Goal: Task Accomplishment & Management: Manage account settings

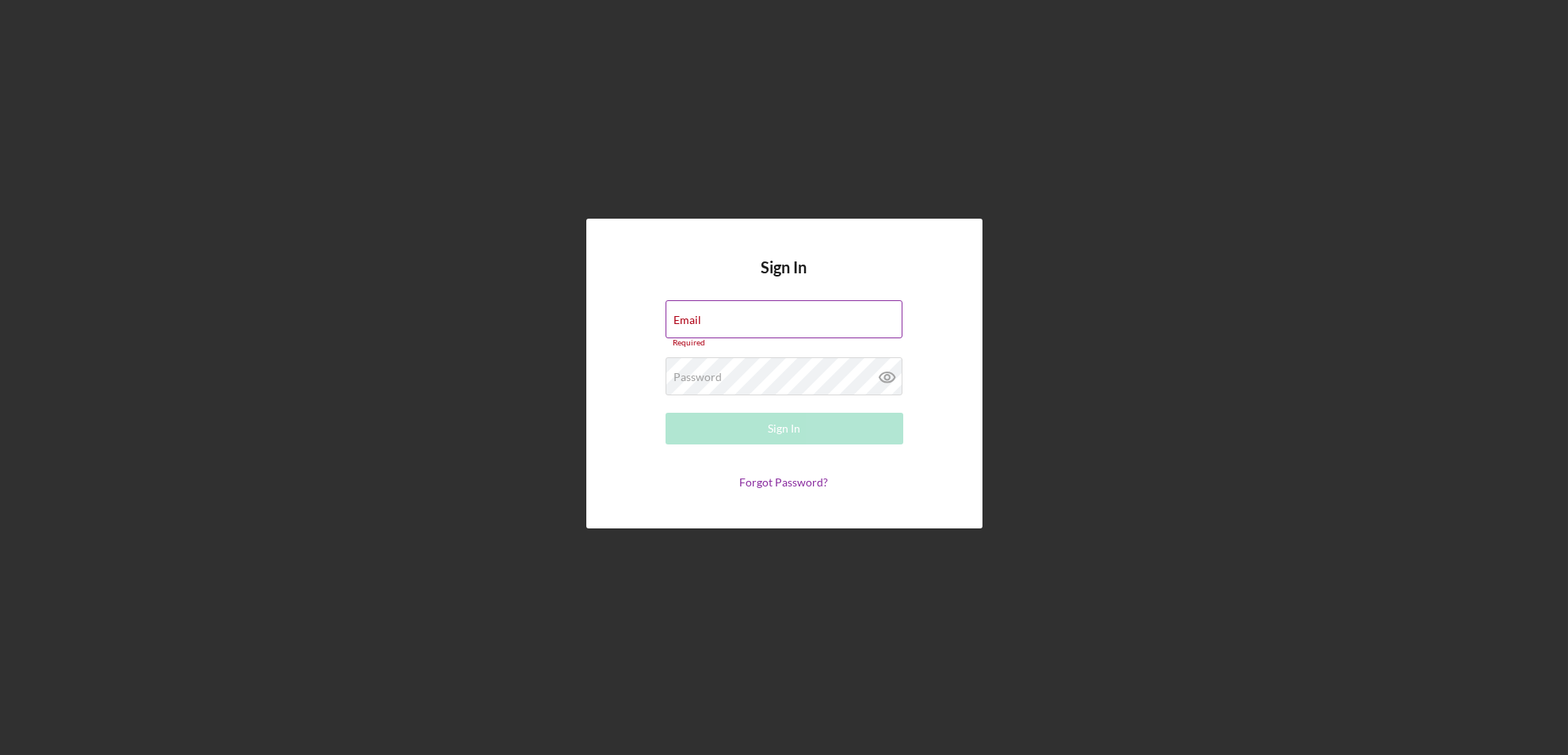
click at [807, 309] on div "Email Required" at bounding box center [784, 324] width 238 height 48
click at [738, 312] on div "Email Required" at bounding box center [784, 324] width 238 height 48
type input "[EMAIL_ADDRESS][DOMAIN_NAME]"
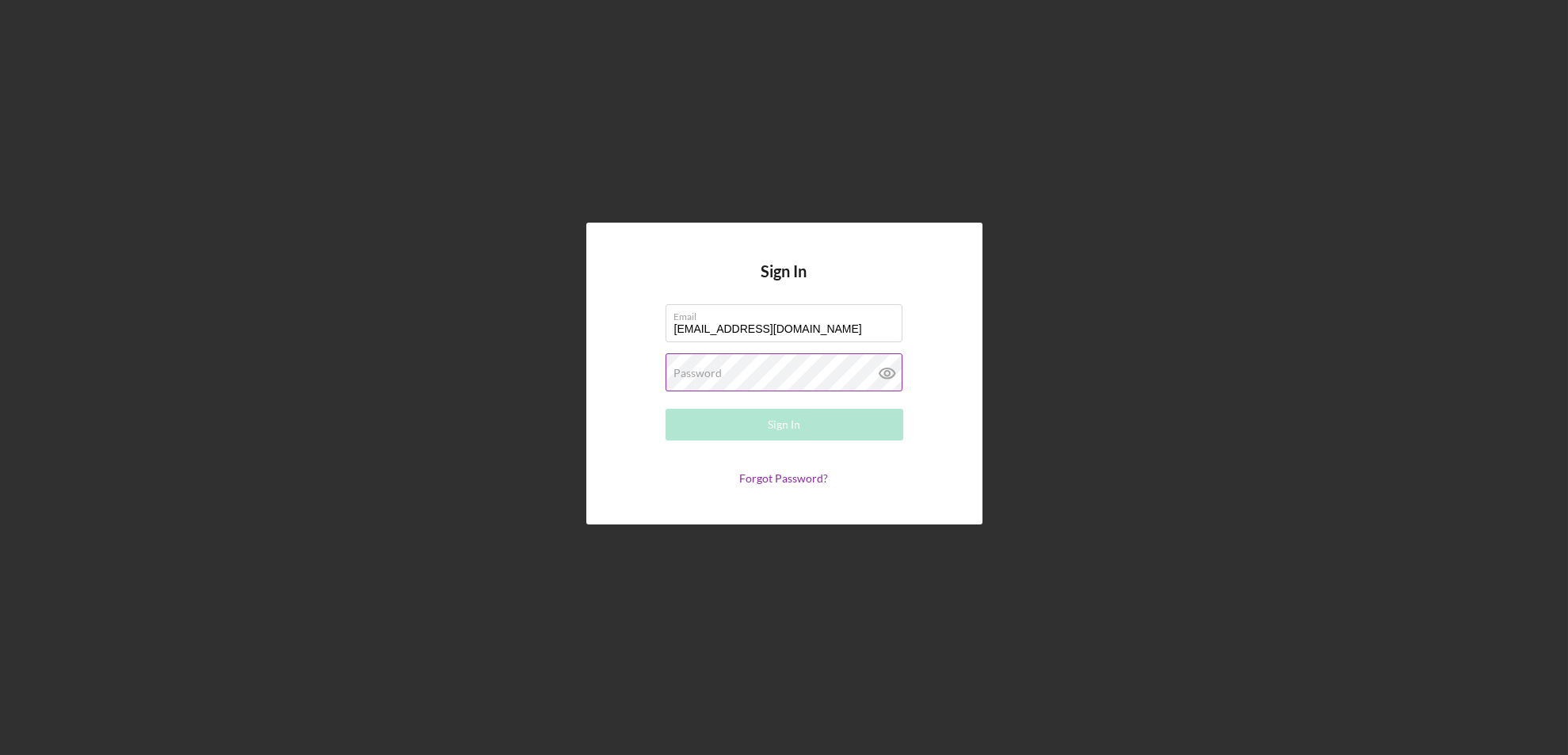
click at [710, 374] on label "Password" at bounding box center [698, 373] width 48 height 13
click at [665, 409] on button "Sign In" at bounding box center [784, 424] width 238 height 31
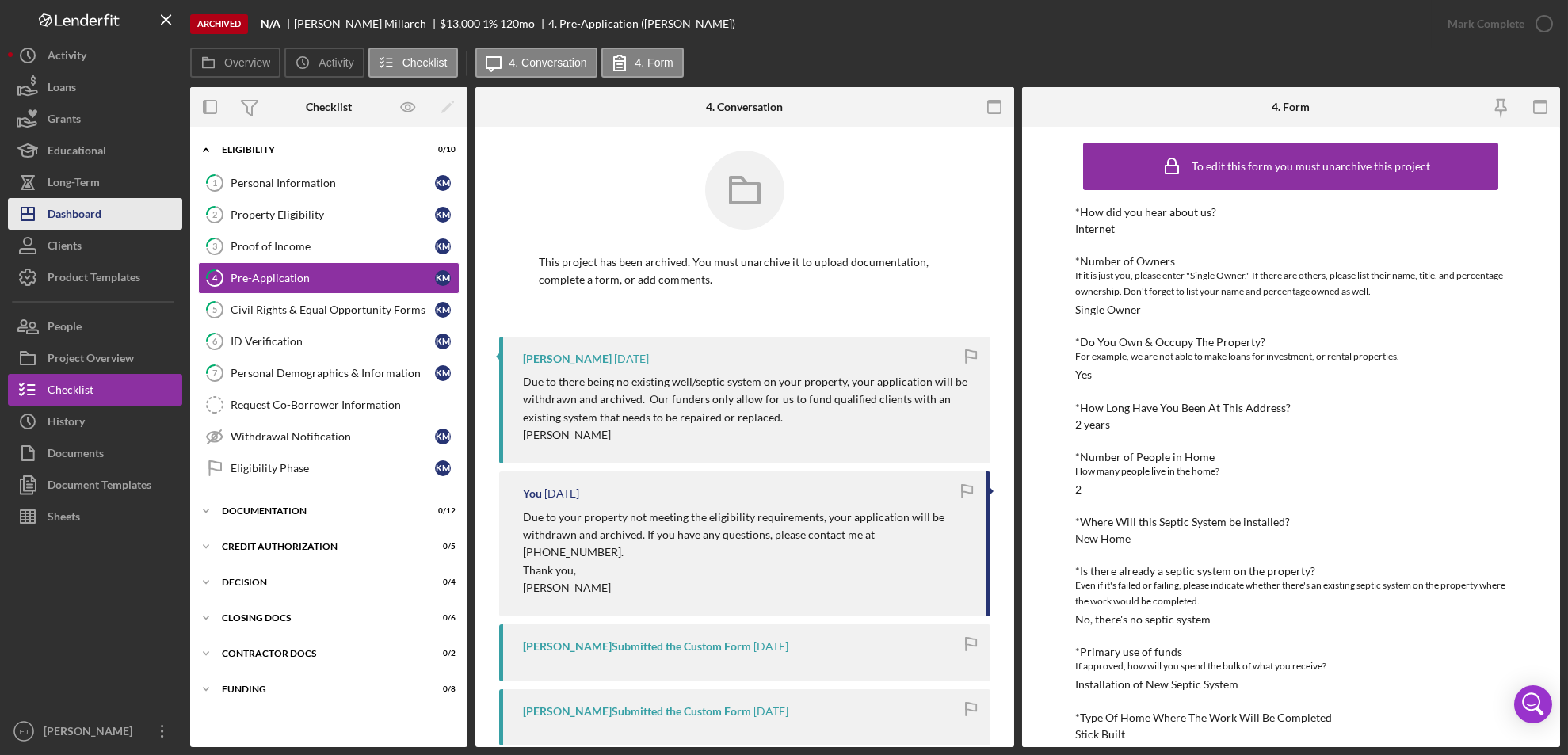
click at [122, 226] on button "Icon/Dashboard Dashboard" at bounding box center [94, 213] width 174 height 31
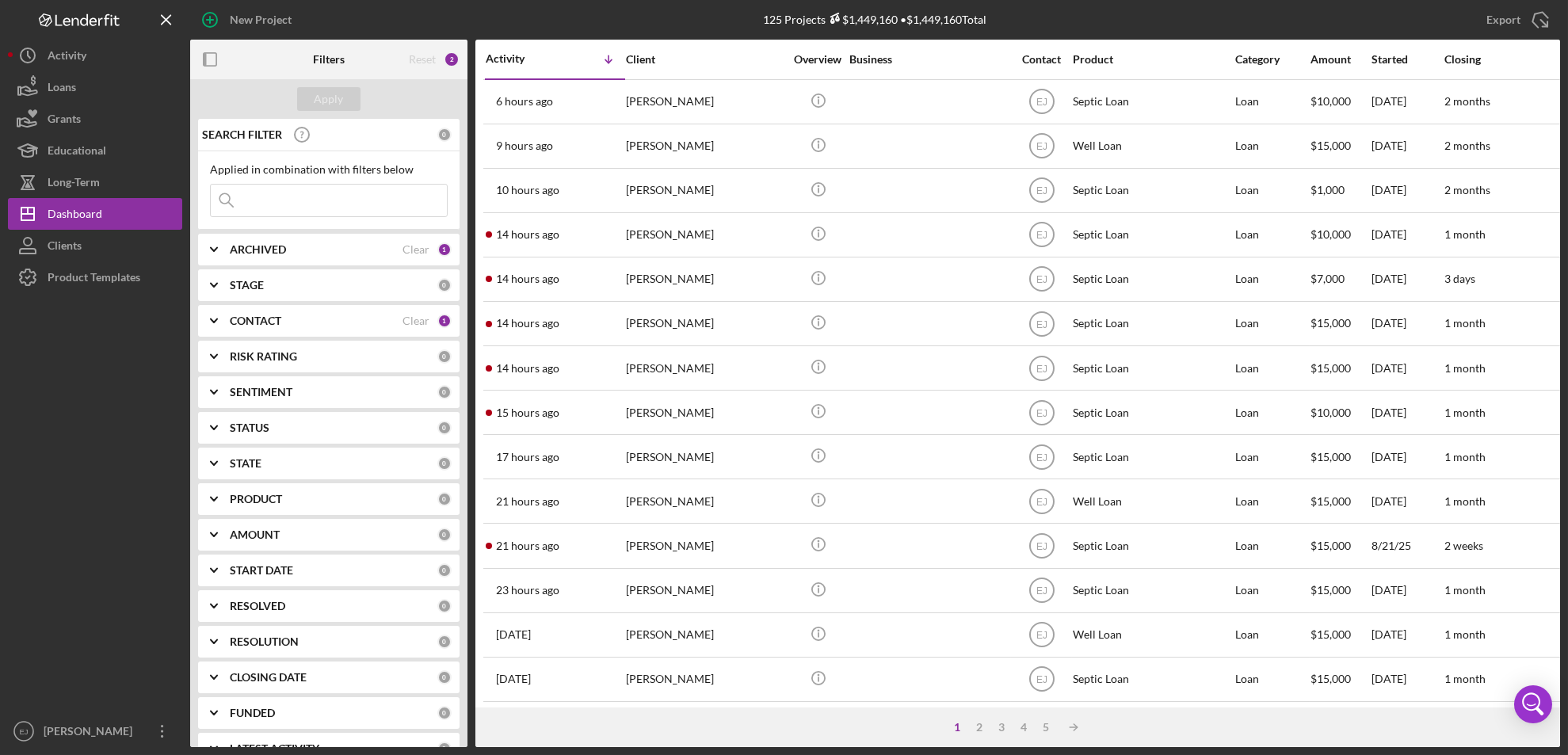
click at [955, 724] on div "1" at bounding box center [958, 727] width 22 height 13
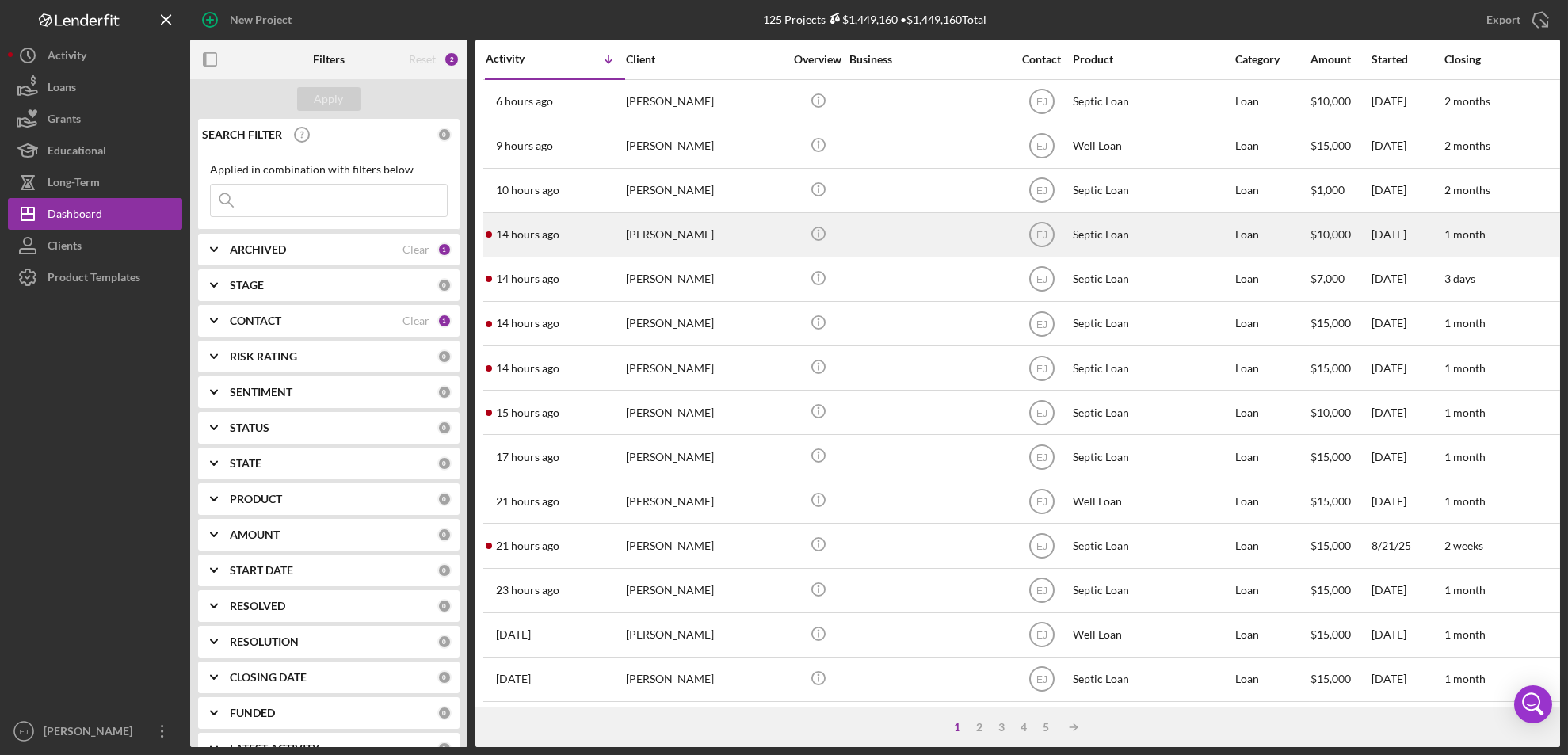
click at [665, 237] on div "William Butler" at bounding box center [705, 235] width 158 height 42
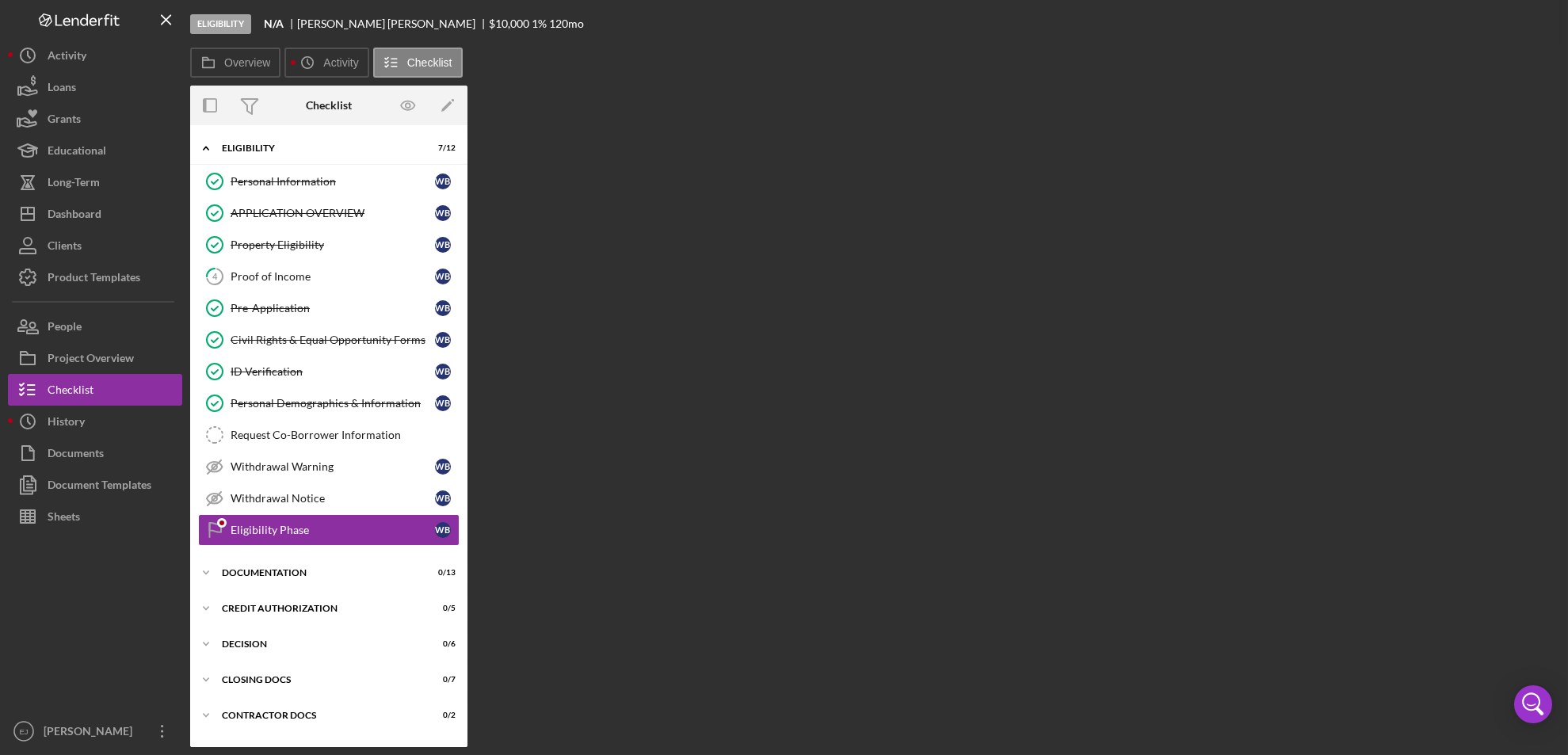
scroll to position [28, 0]
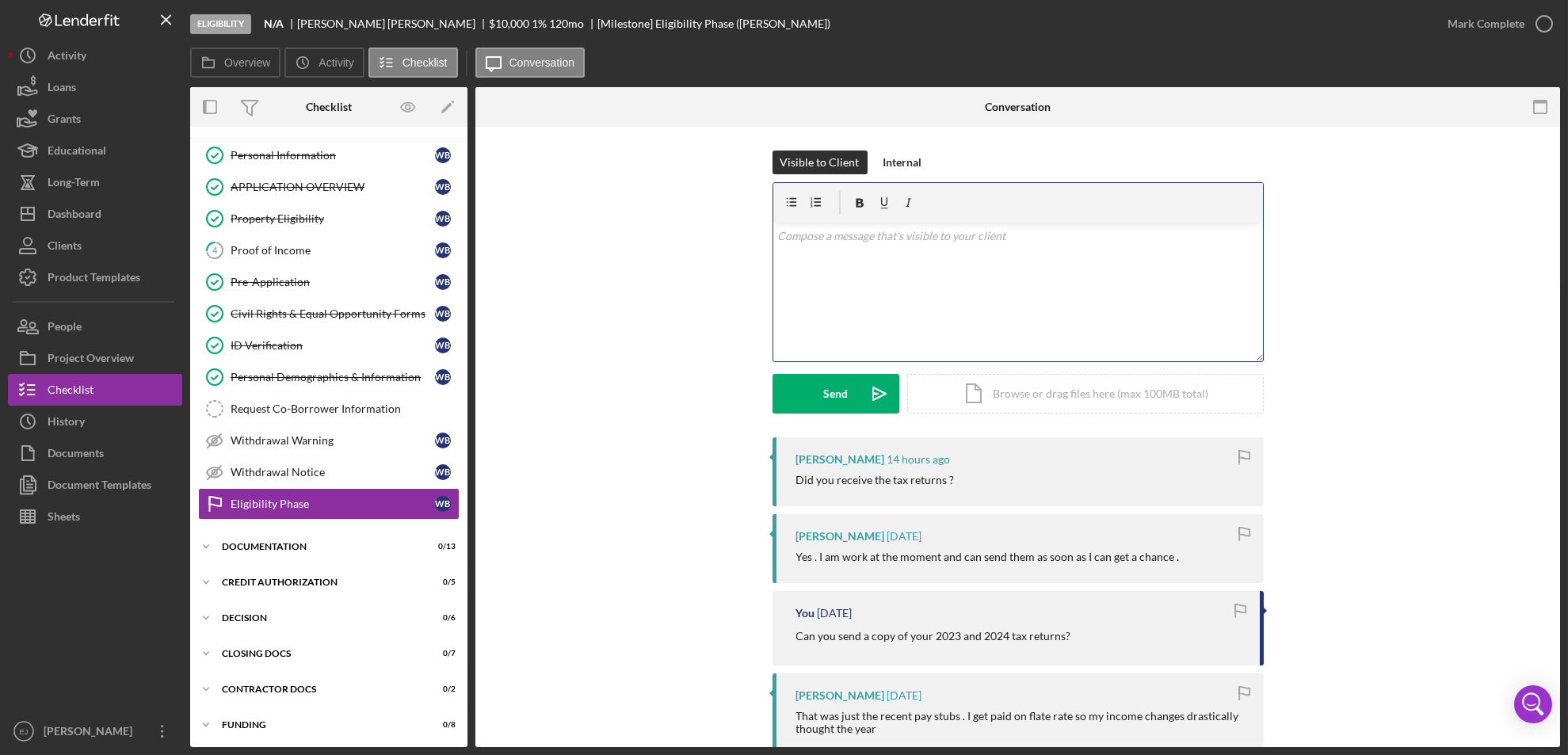
click at [827, 246] on div "v Color teal Color pink Remove color Add row above Add row below Add column bef…" at bounding box center [1018, 292] width 490 height 139
click at [790, 256] on p "Yes I did receive them. I spoke to my loan supervisor she said we can proceed w…" at bounding box center [1017, 268] width 481 height 36
click at [976, 258] on p "Yes, I did receive them. I spoke to my loan supervisor she said we can proceed …" at bounding box center [1017, 268] width 481 height 36
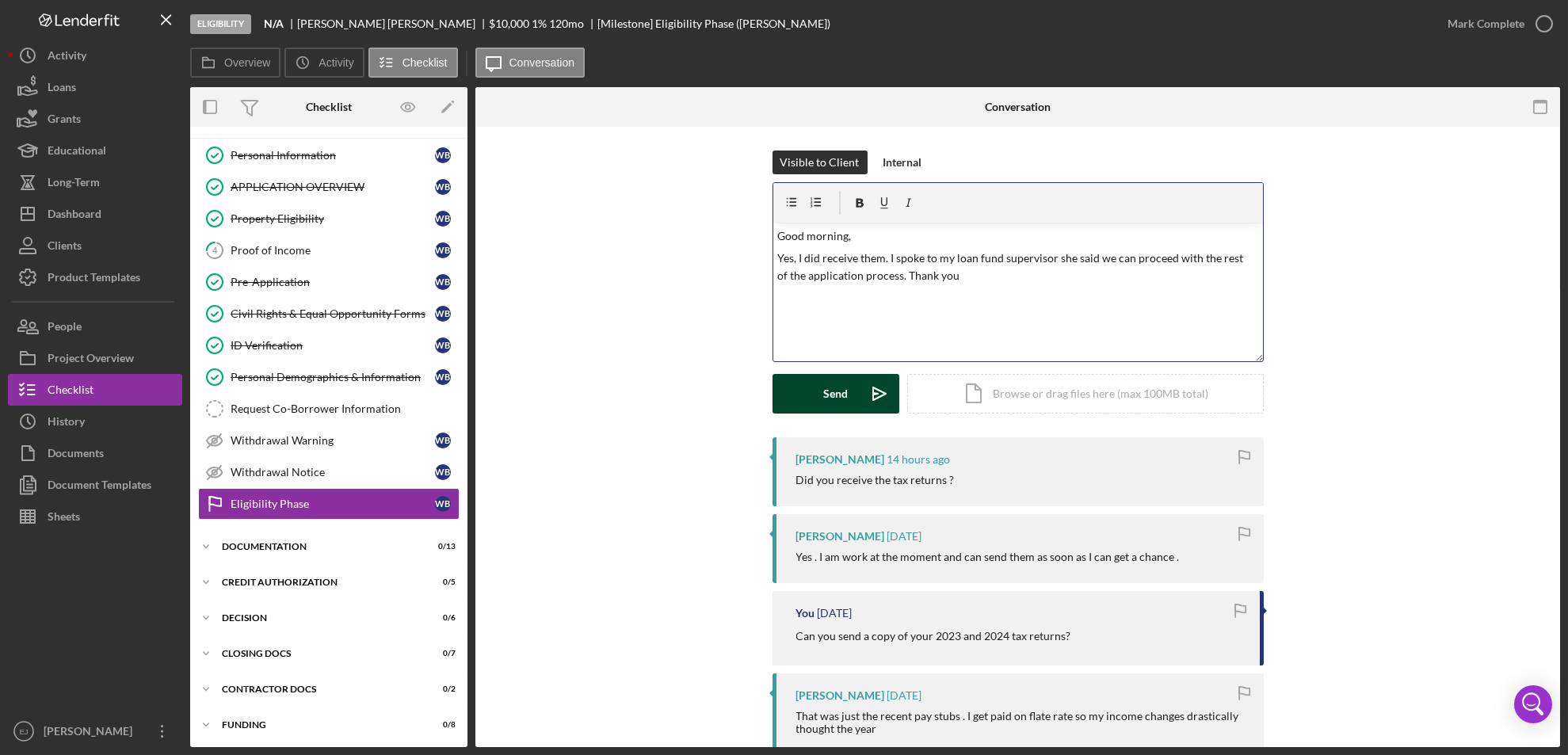
click at [831, 395] on div "Send" at bounding box center [835, 394] width 25 height 40
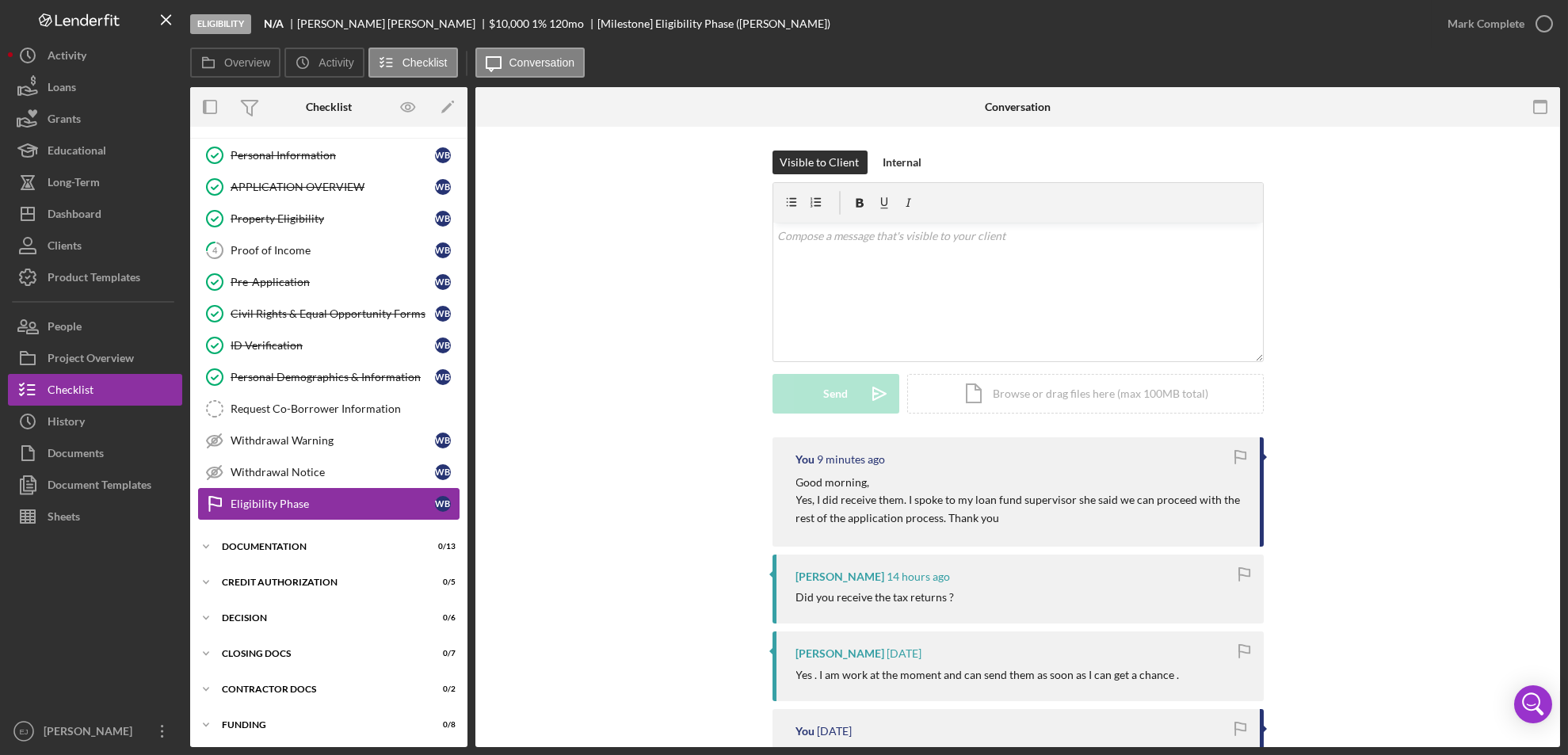
click at [261, 502] on div "Eligibility Phase" at bounding box center [332, 503] width 205 height 13
click at [966, 230] on p at bounding box center [1017, 236] width 481 height 18
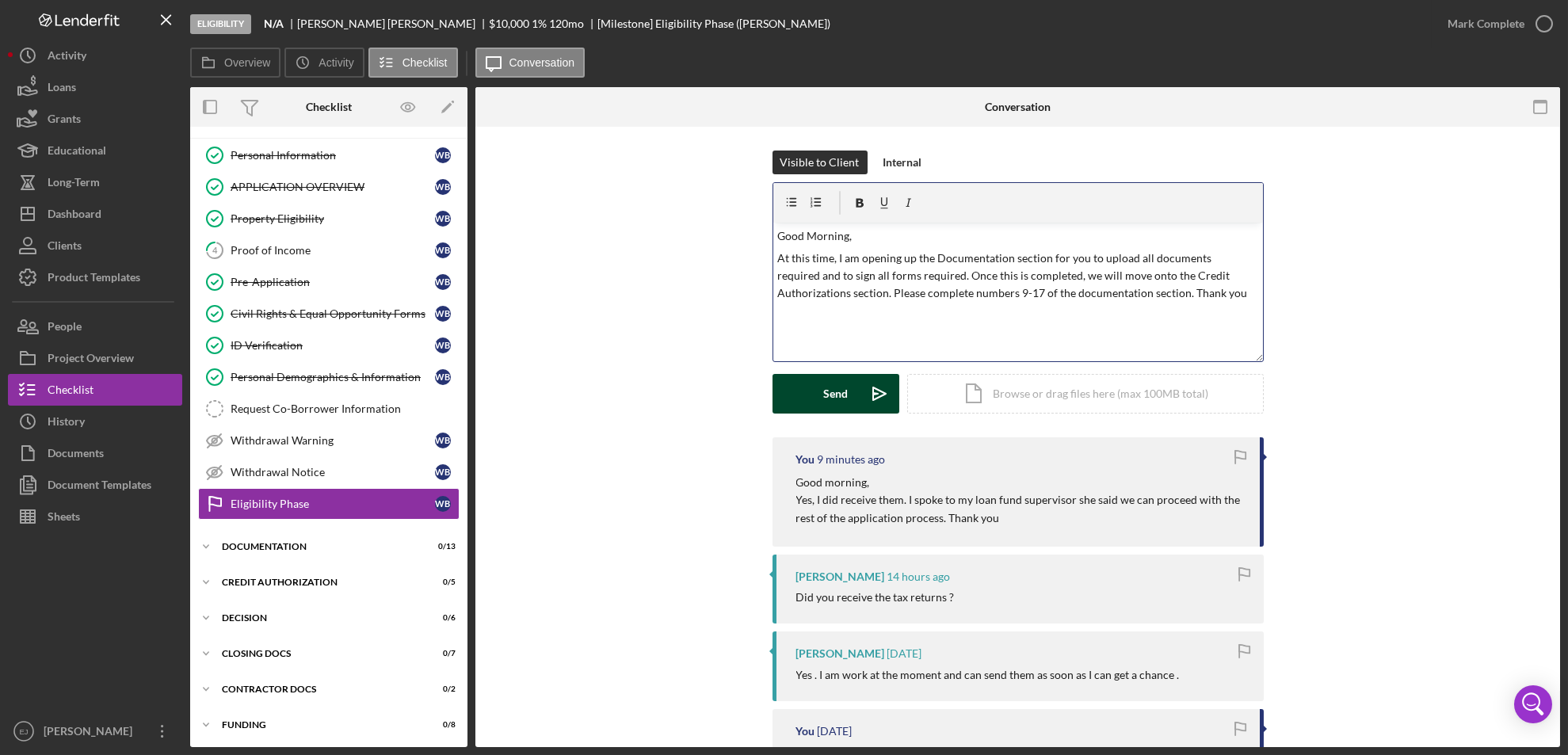
click at [845, 391] on div "Send" at bounding box center [835, 394] width 25 height 40
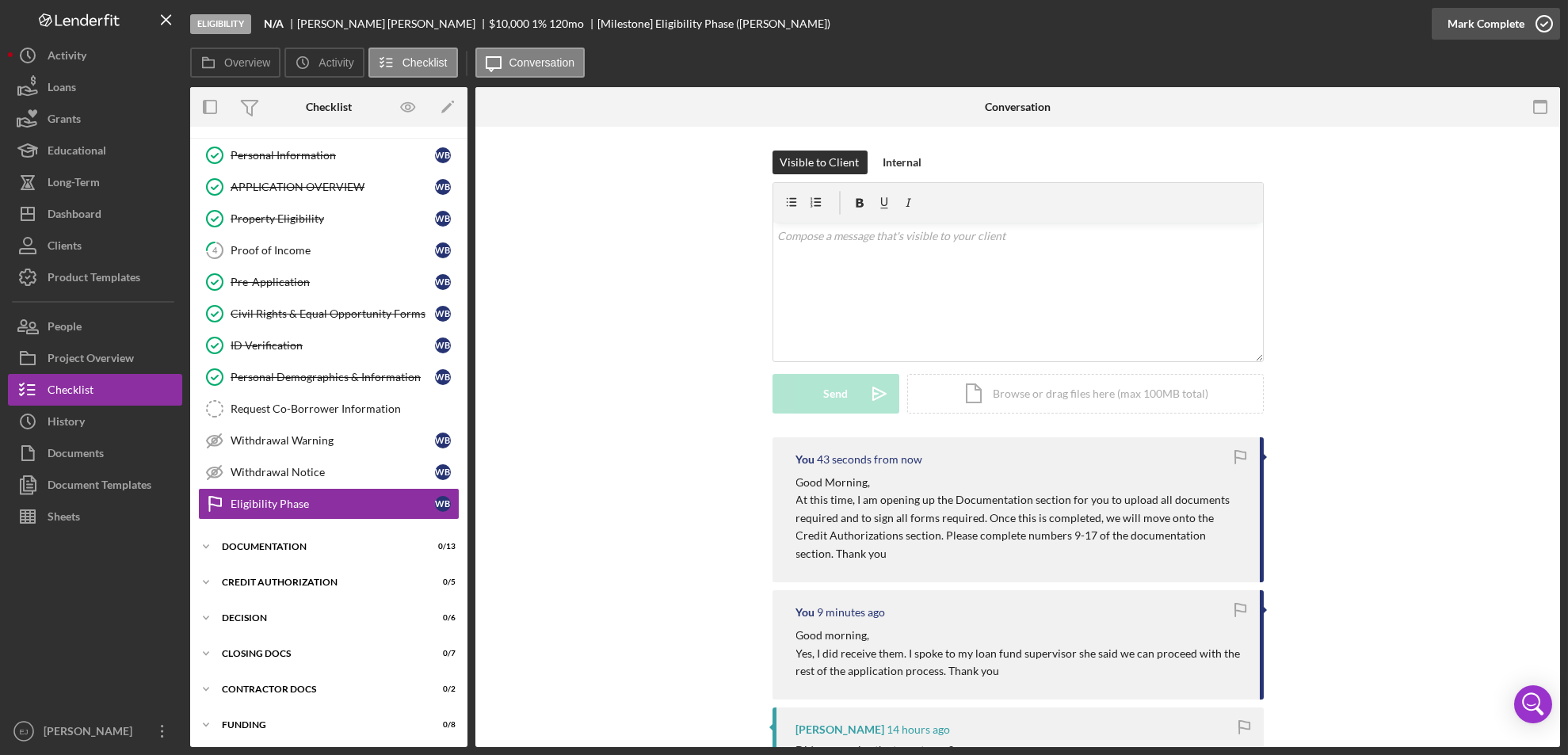
click at [1543, 20] on icon "button" at bounding box center [1544, 24] width 40 height 40
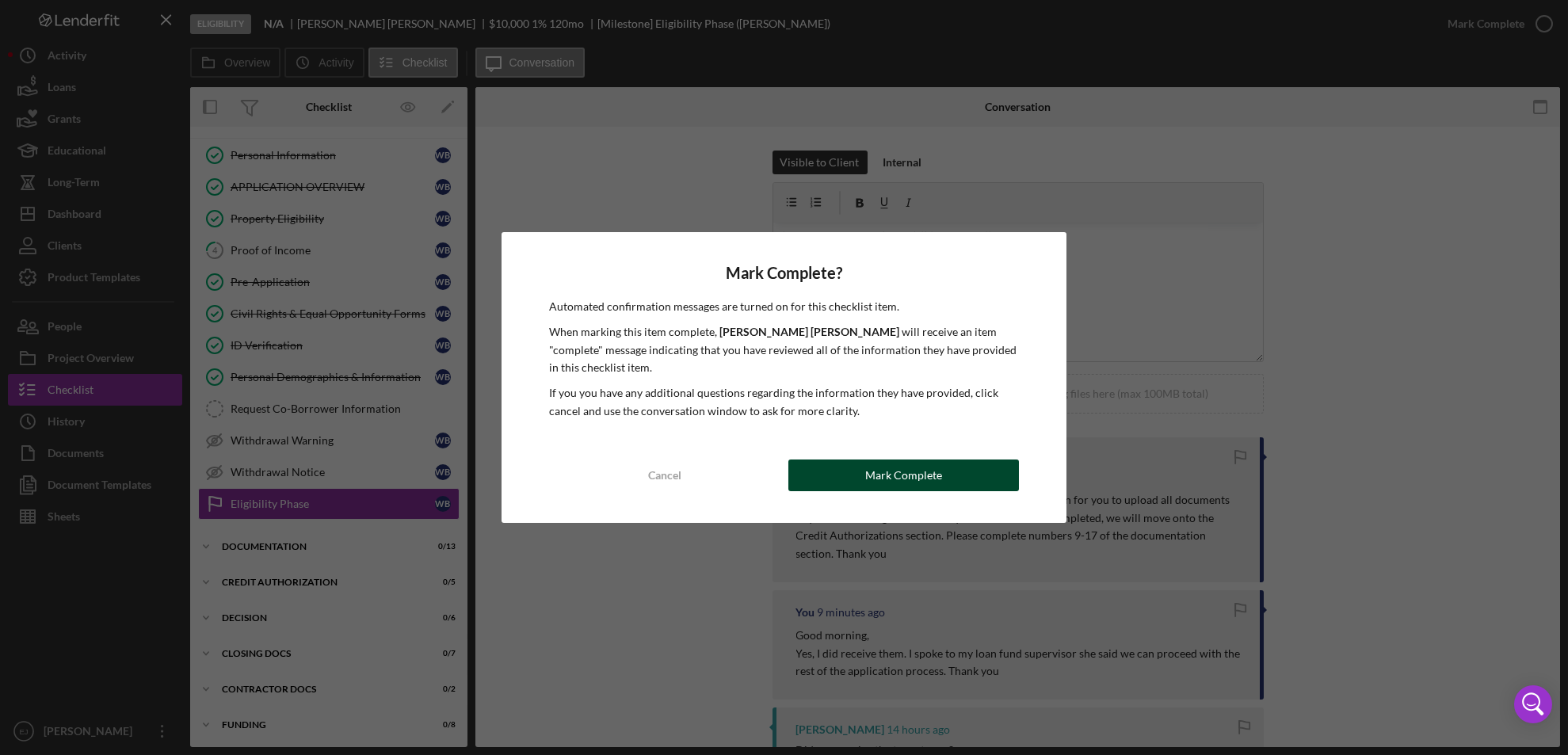
click at [976, 460] on button "Mark Complete" at bounding box center [904, 475] width 231 height 31
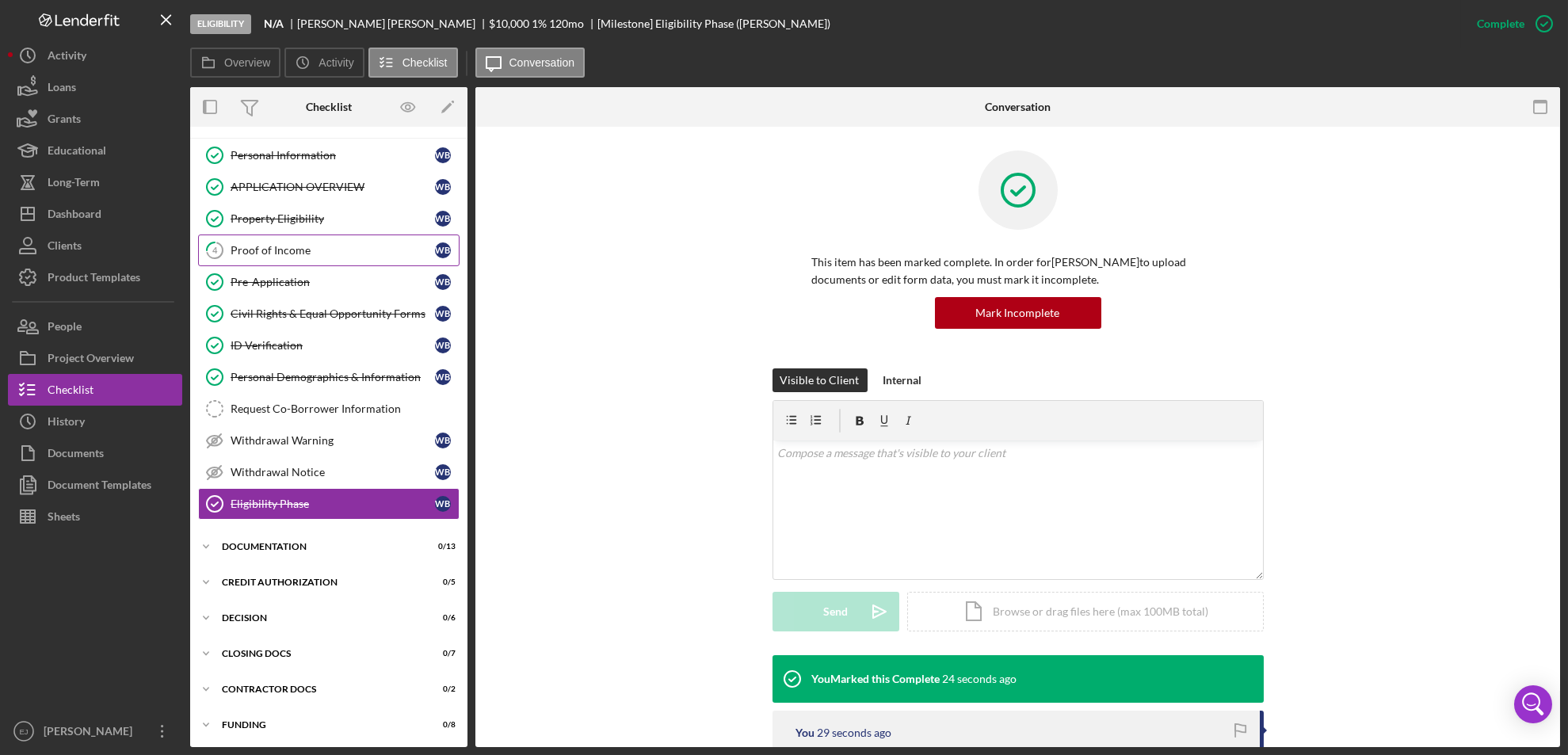
click at [332, 258] on link "4 Proof of Income W B" at bounding box center [329, 250] width 262 height 31
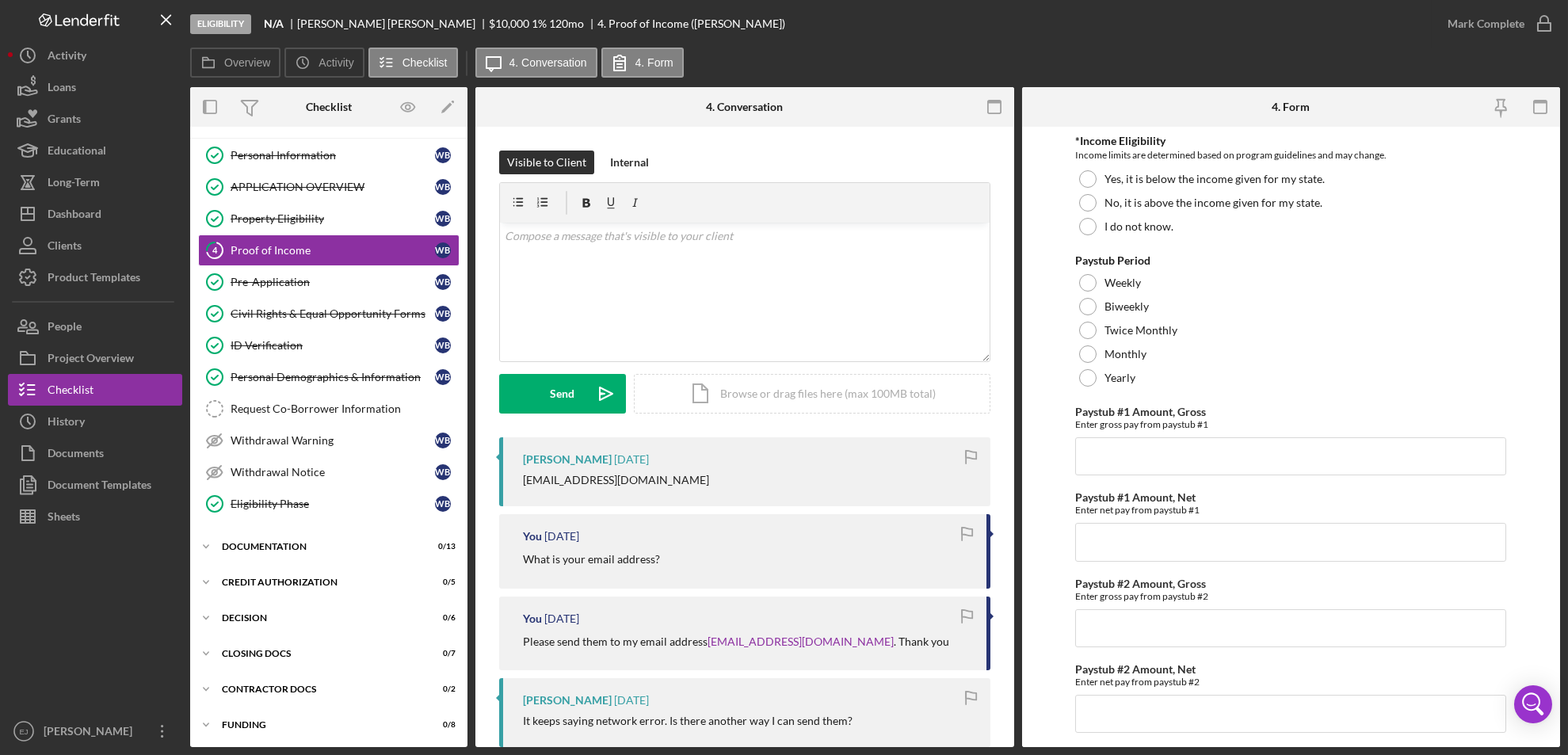
click at [1014, 741] on div "Overview Internal Workflow Stage Eligibility Icon/Dropdown Arrow Archive (can u…" at bounding box center [875, 417] width 1370 height 661
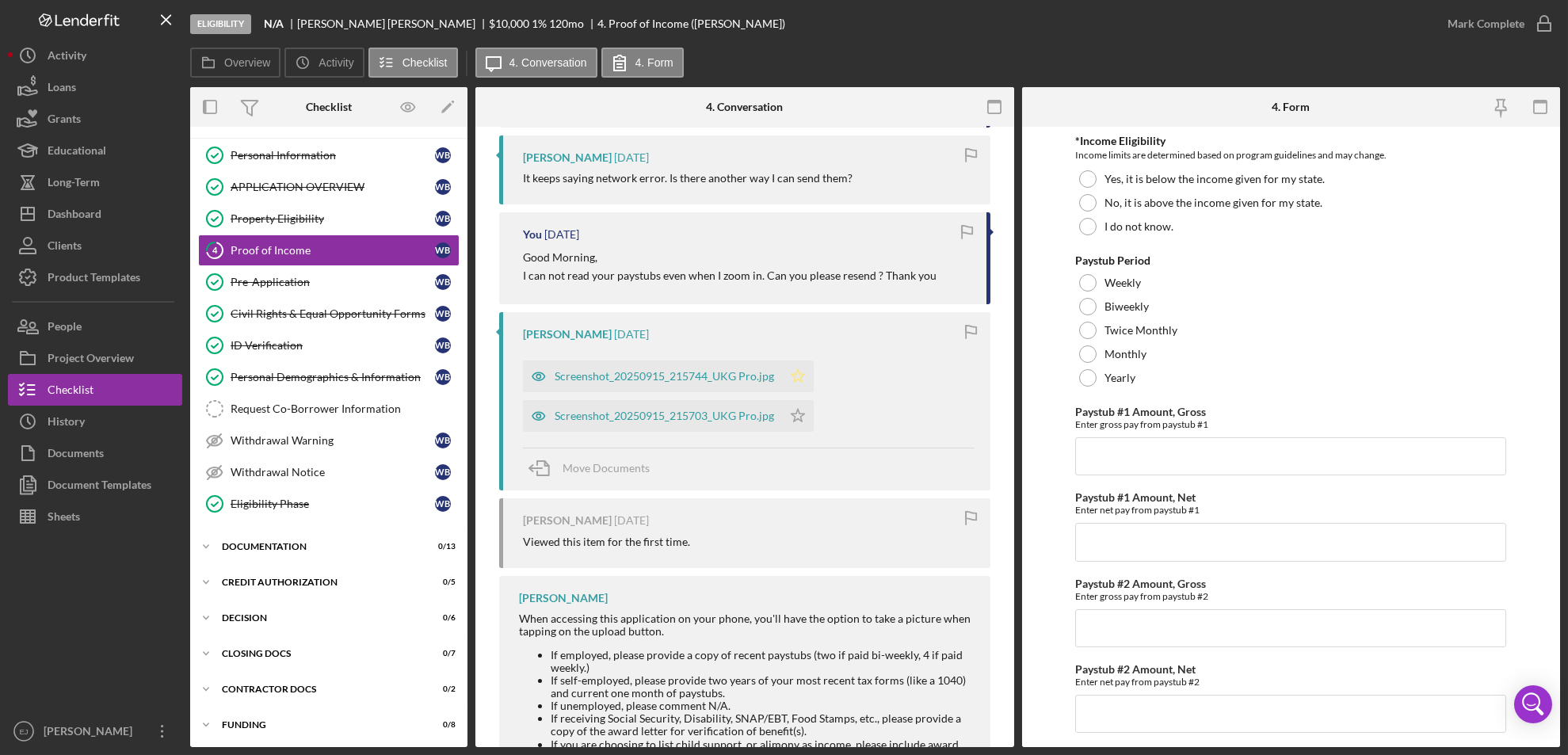
click at [795, 372] on icon "Icon/Star" at bounding box center [797, 376] width 31 height 31
click at [796, 411] on polygon "button" at bounding box center [798, 416] width 14 height 13
click at [1544, 31] on icon "button" at bounding box center [1544, 24] width 40 height 40
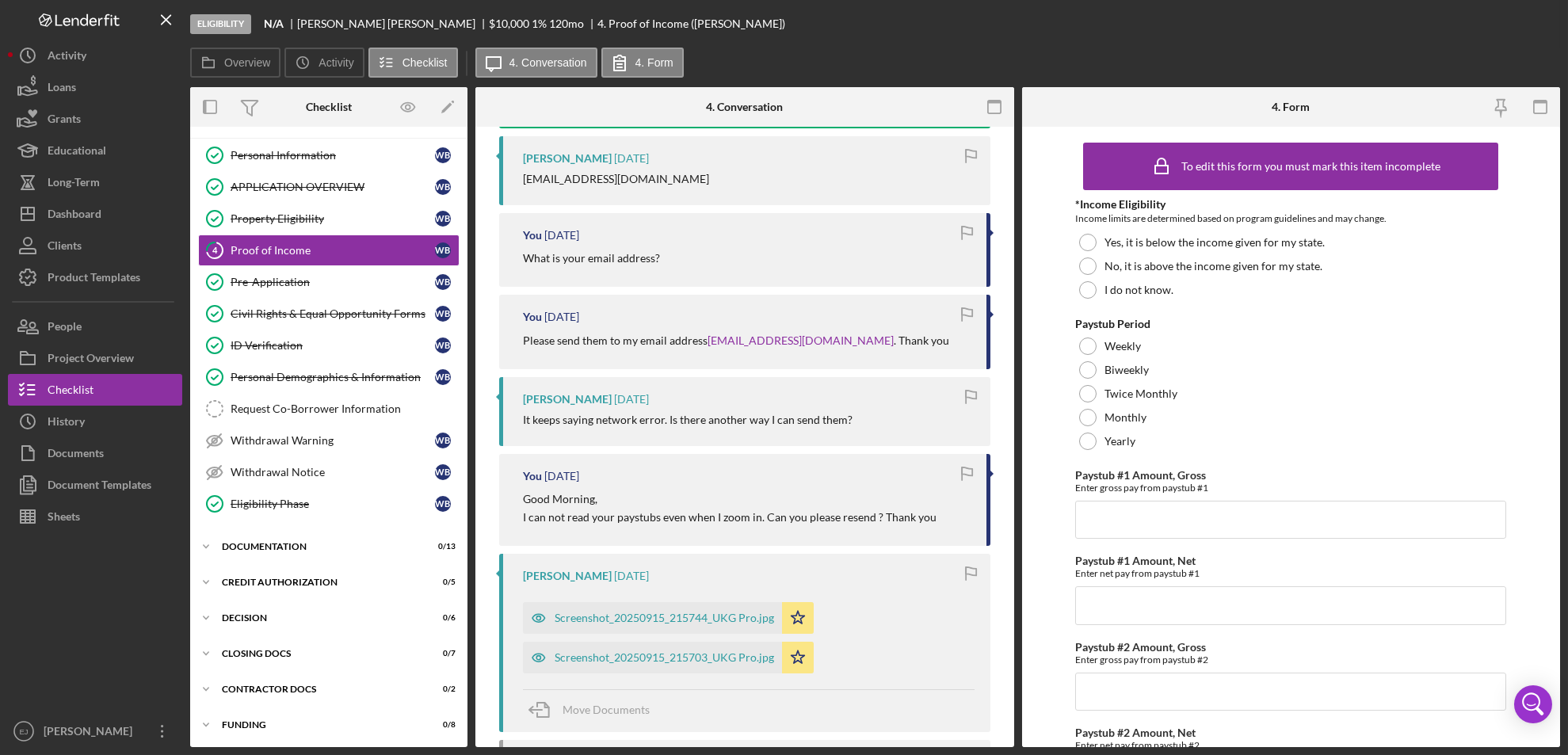
scroll to position [816, 0]
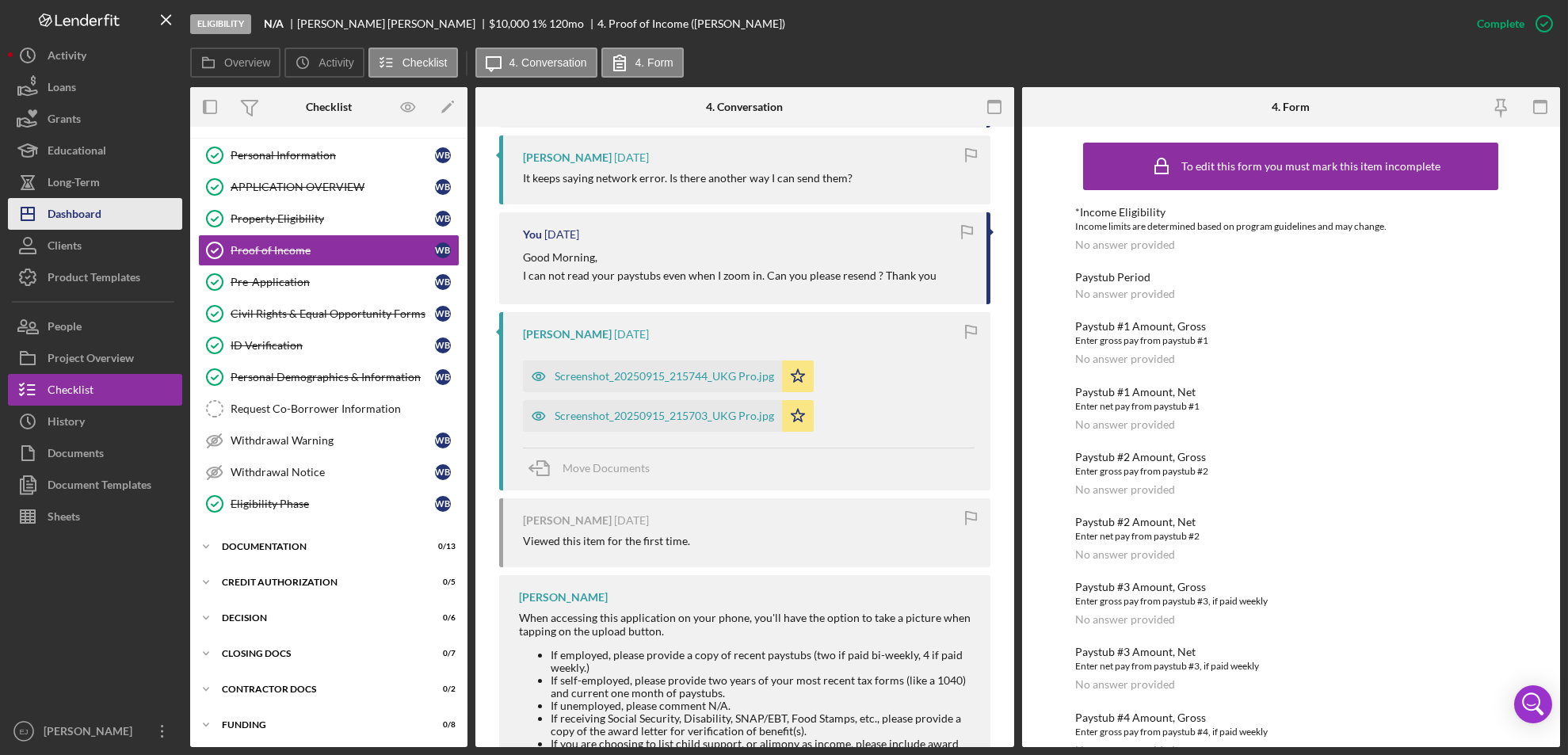
click at [123, 205] on button "Icon/Dashboard Dashboard" at bounding box center [94, 213] width 174 height 31
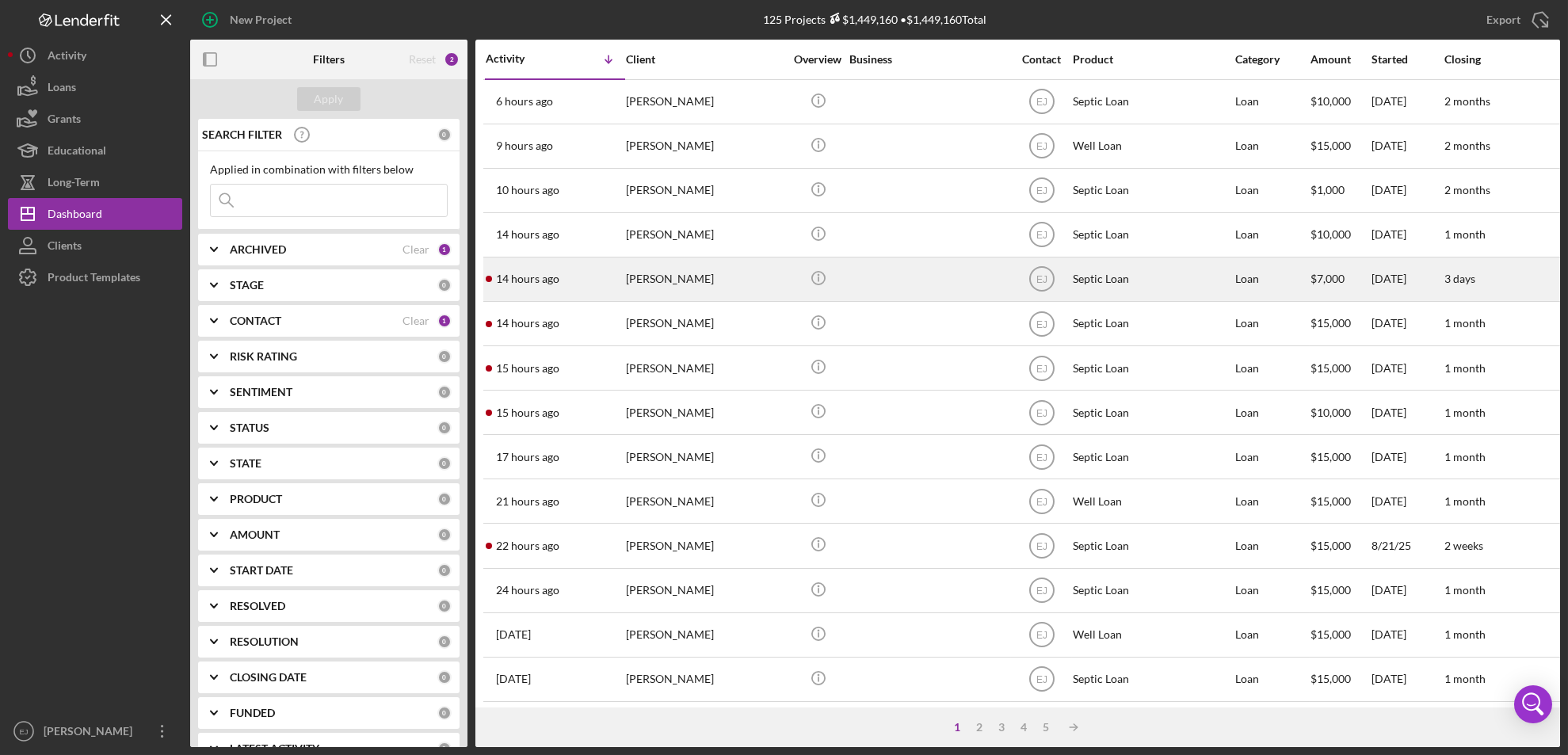
click at [674, 284] on div "Lillian Hunter" at bounding box center [705, 279] width 158 height 42
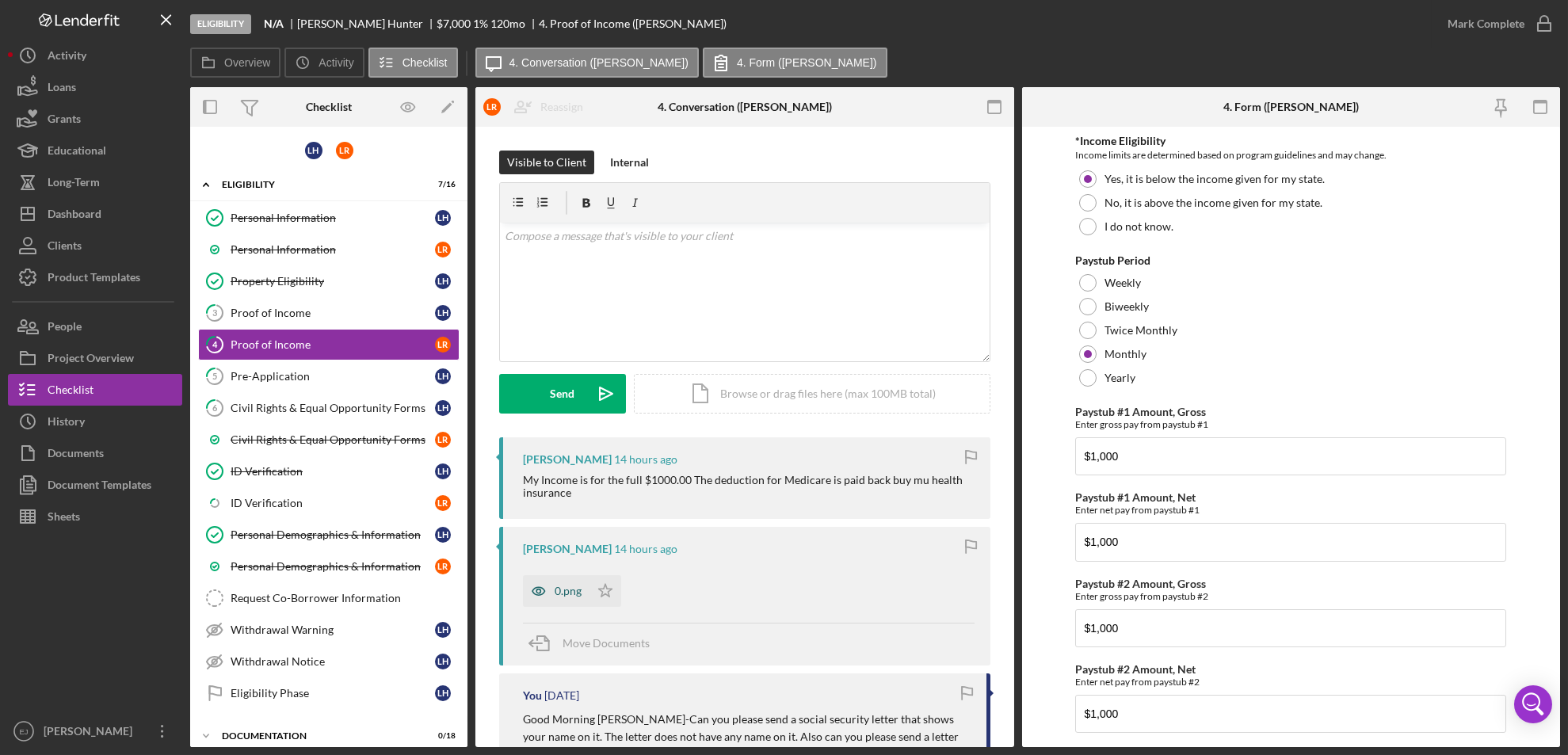
click at [575, 594] on div "0.png" at bounding box center [569, 591] width 27 height 13
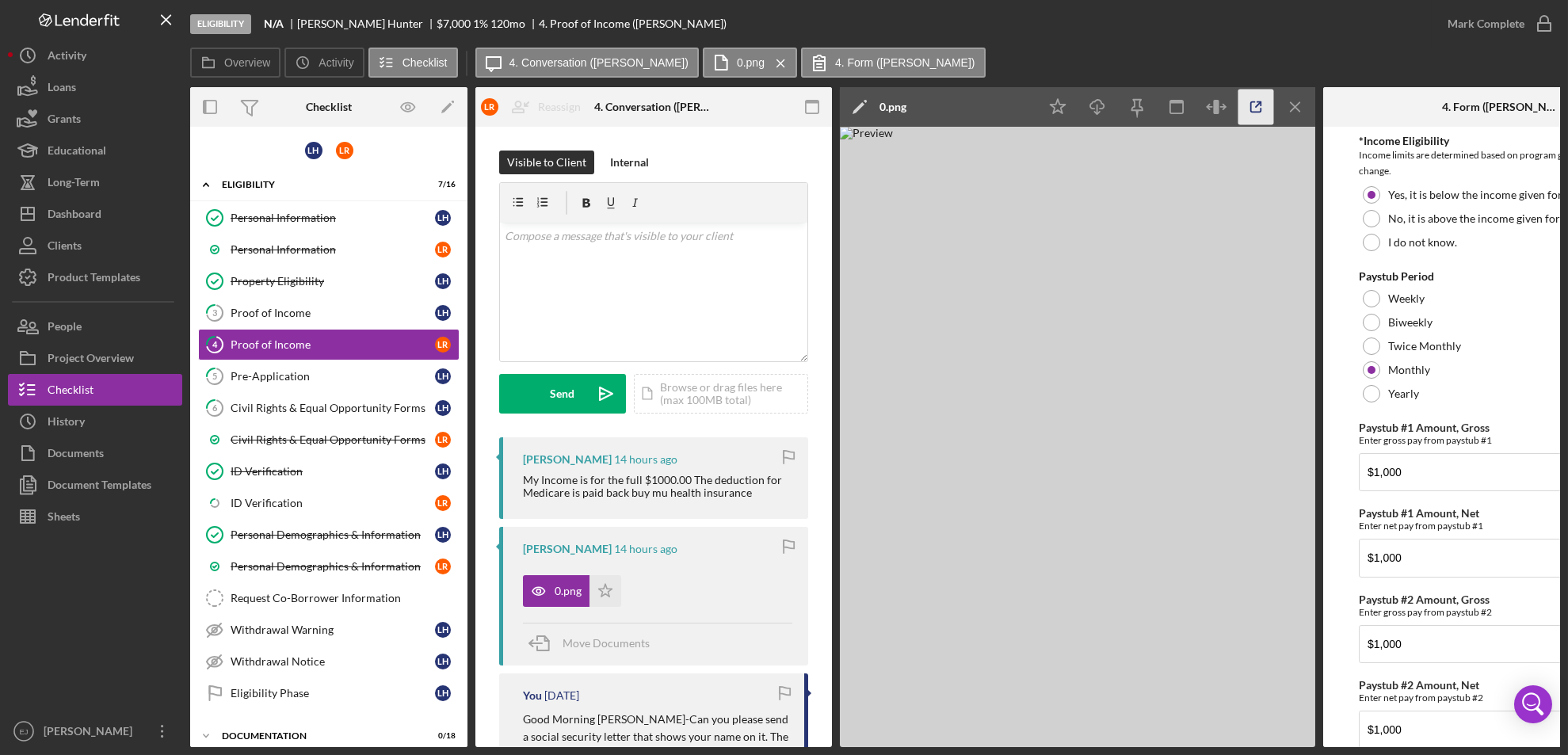
click at [1264, 104] on icon "button" at bounding box center [1256, 107] width 36 height 36
click at [320, 370] on div "Pre-Application" at bounding box center [332, 376] width 205 height 13
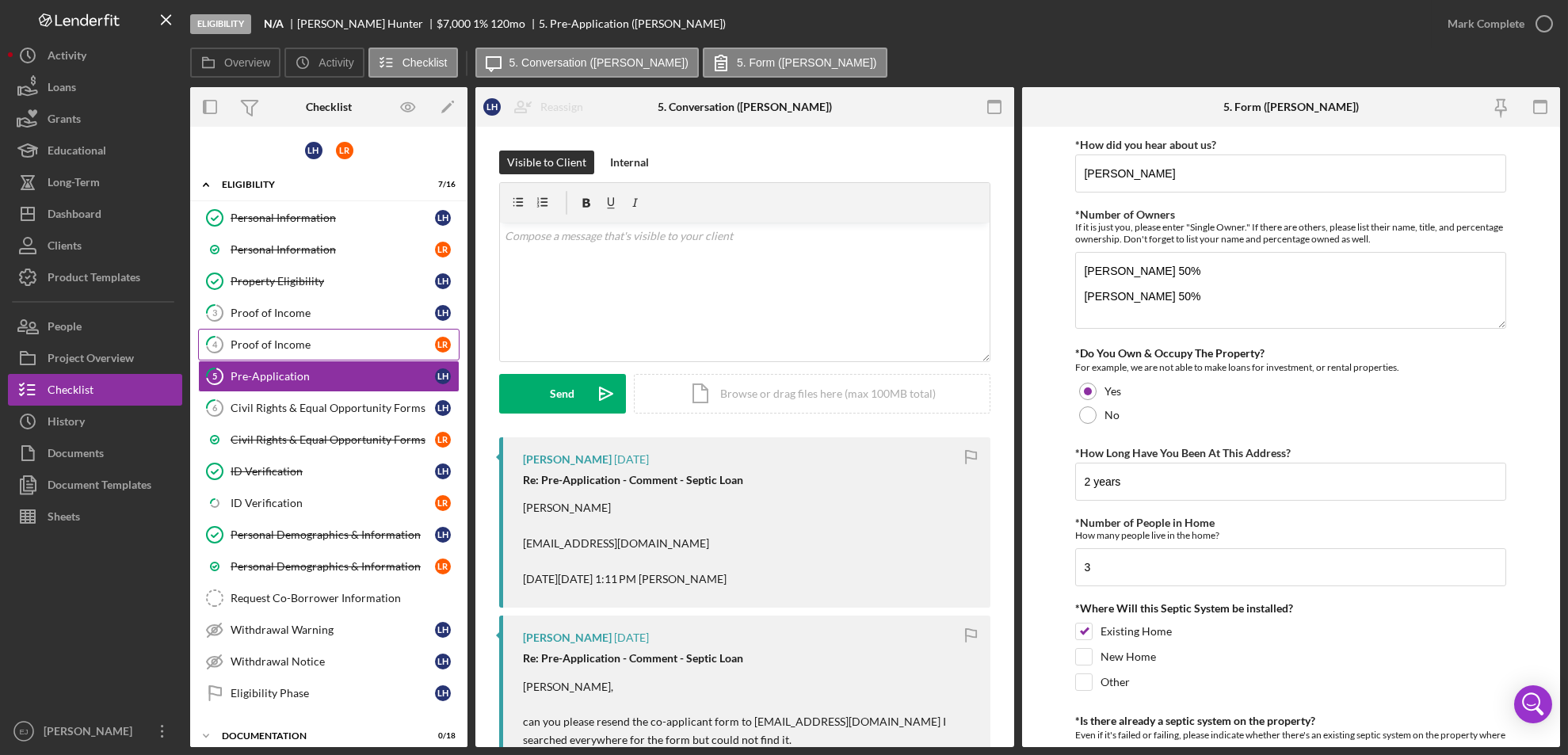
click at [323, 347] on div "Proof of Income" at bounding box center [332, 344] width 205 height 13
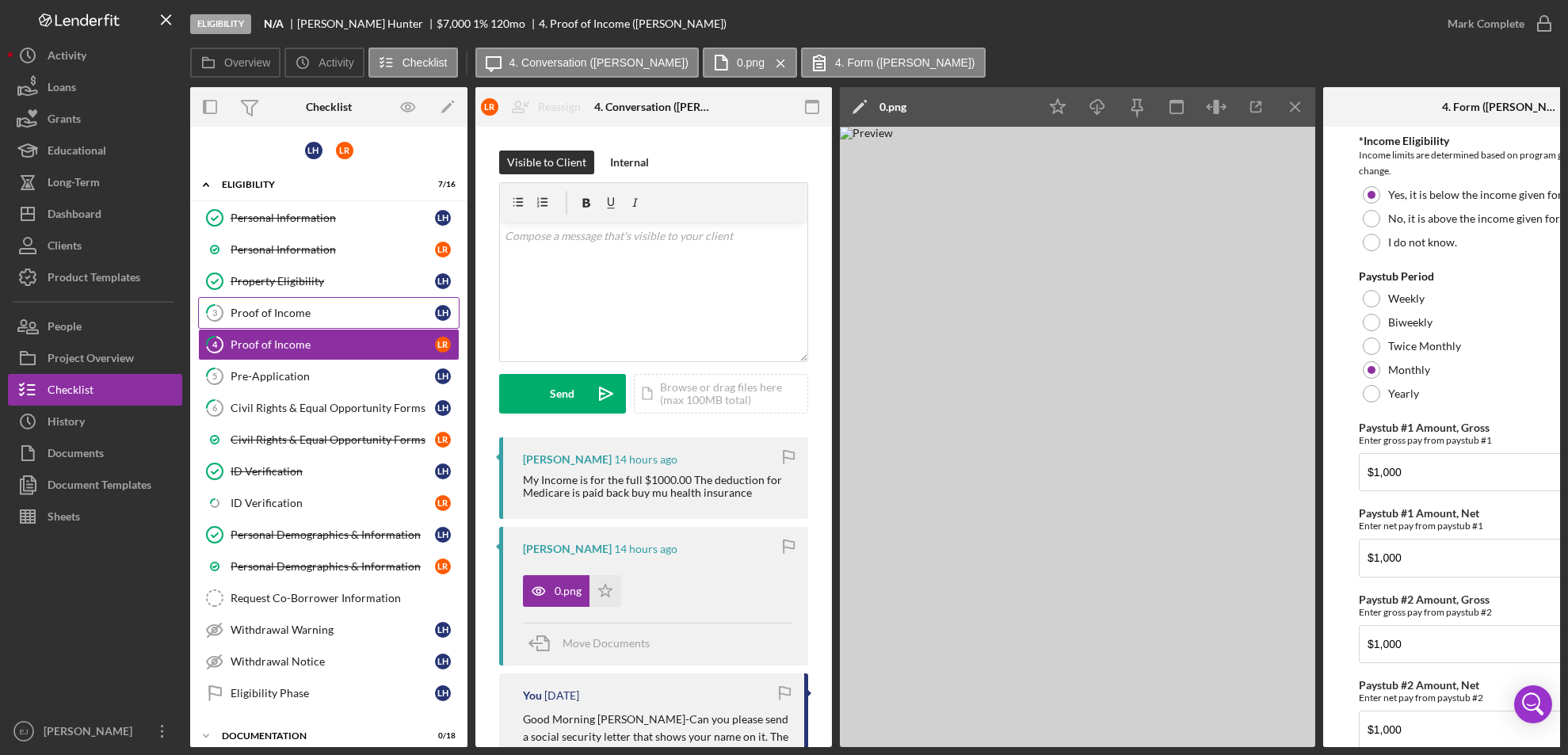
click at [303, 321] on link "3 Proof of Income L H" at bounding box center [329, 313] width 262 height 31
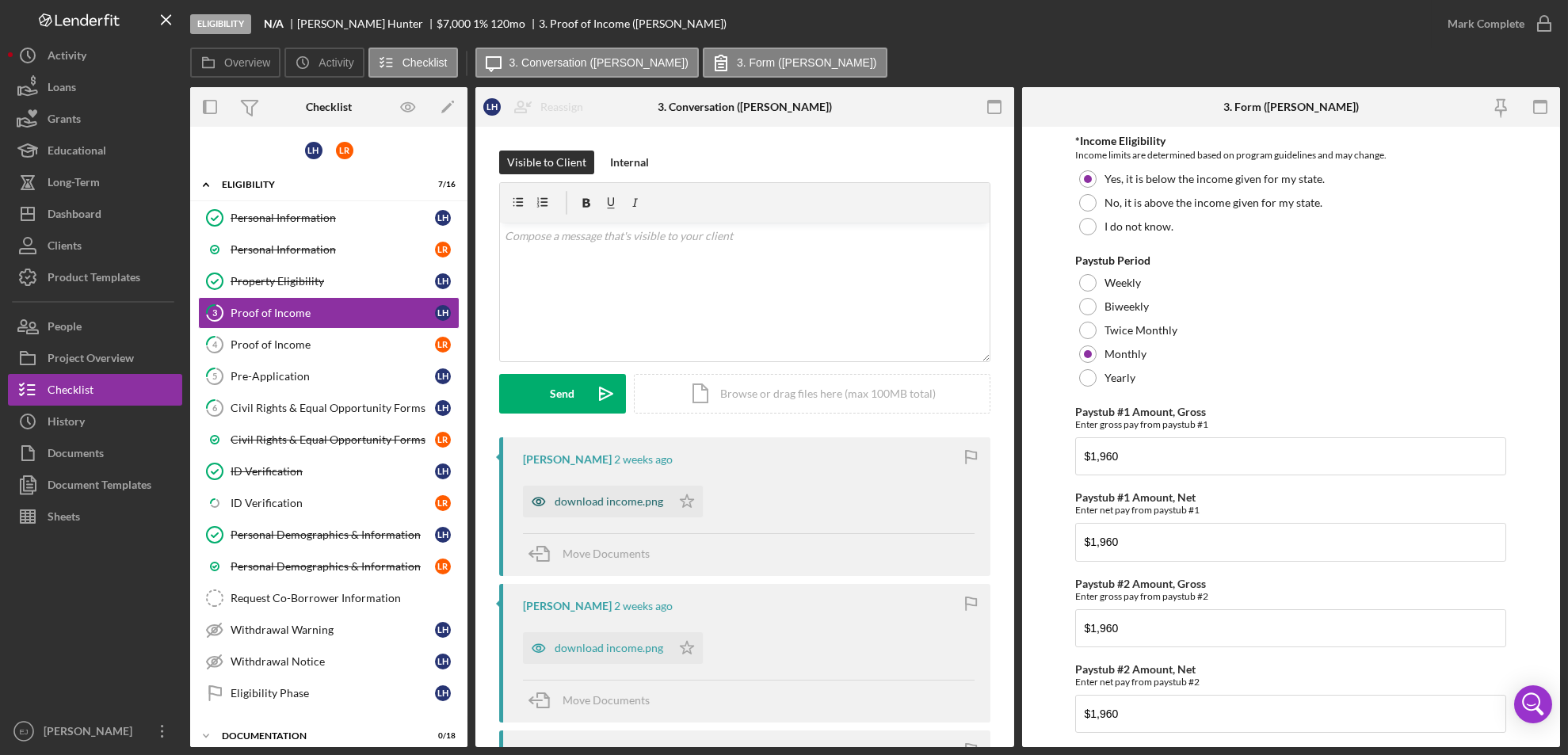
click at [611, 500] on div "download income.png" at bounding box center [609, 502] width 109 height 13
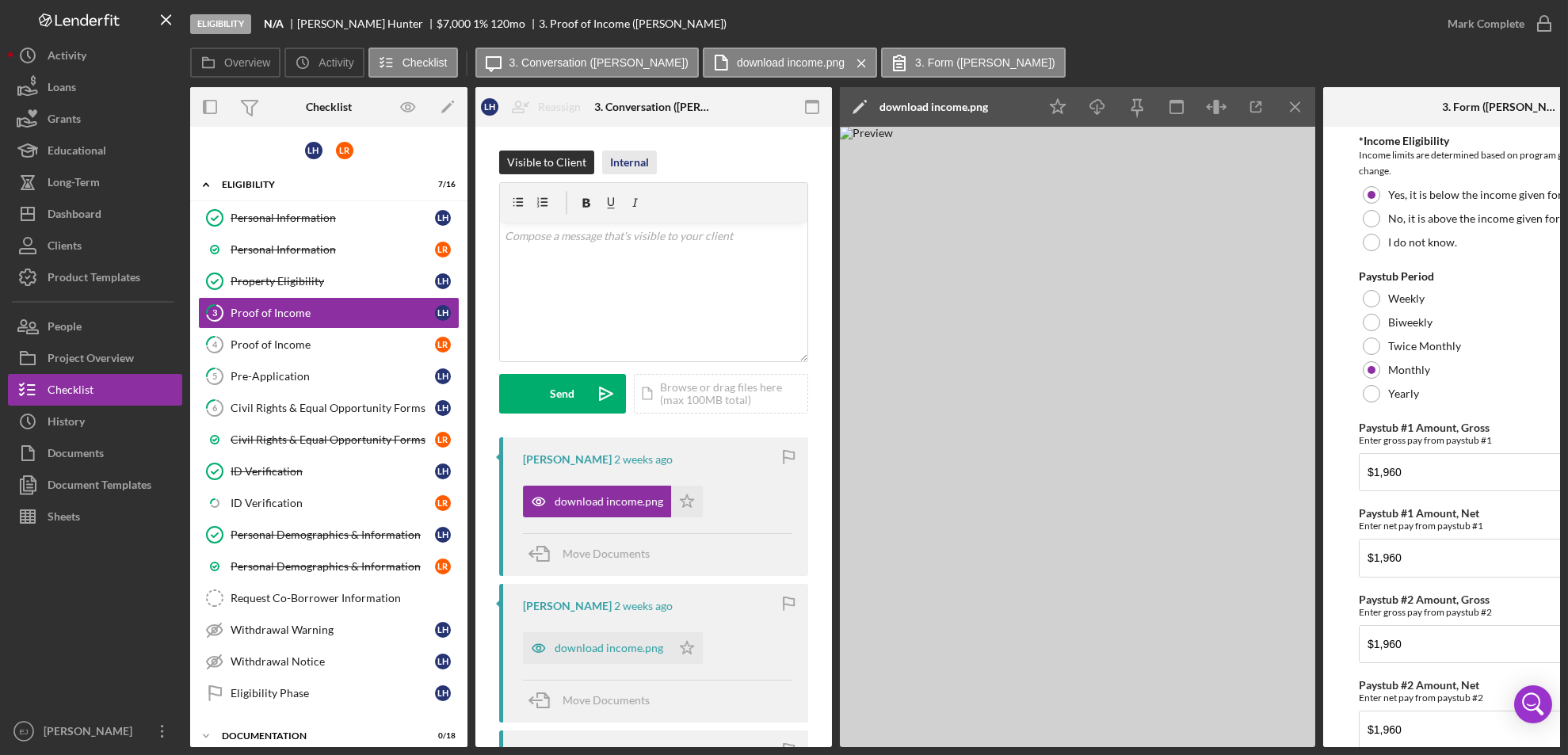
click at [622, 157] on div "Internal" at bounding box center [630, 162] width 39 height 24
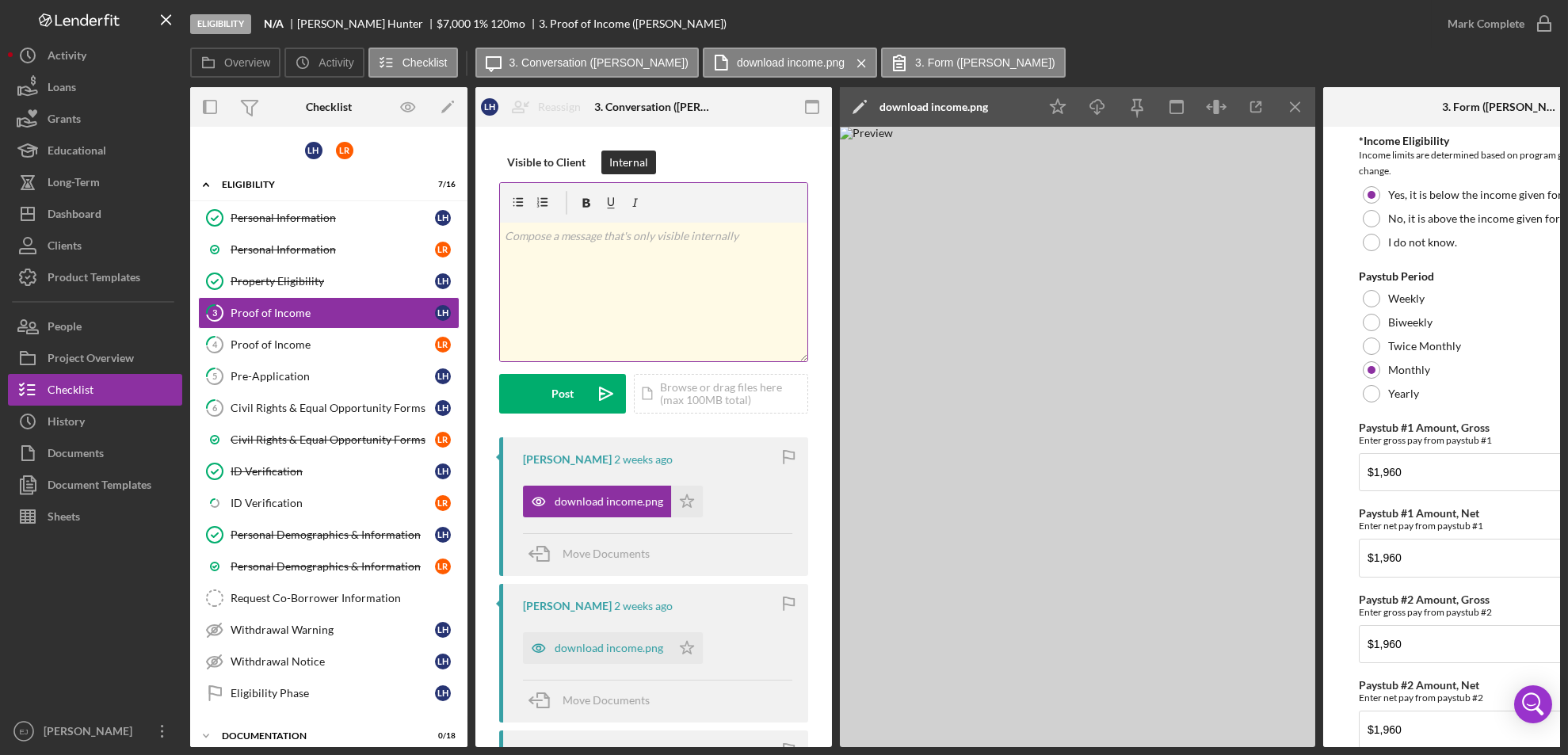
click at [599, 264] on div "v Color teal Color pink Remove color Add row above Add row below Add column bef…" at bounding box center [654, 292] width 308 height 139
click at [591, 237] on p "Gross Yearly-$23520" at bounding box center [654, 236] width 298 height 18
click at [637, 238] on p "Gross Yearly-$23,520" at bounding box center [654, 236] width 298 height 18
click at [575, 391] on button "Post Icon/icon-invite-send" at bounding box center [562, 394] width 127 height 40
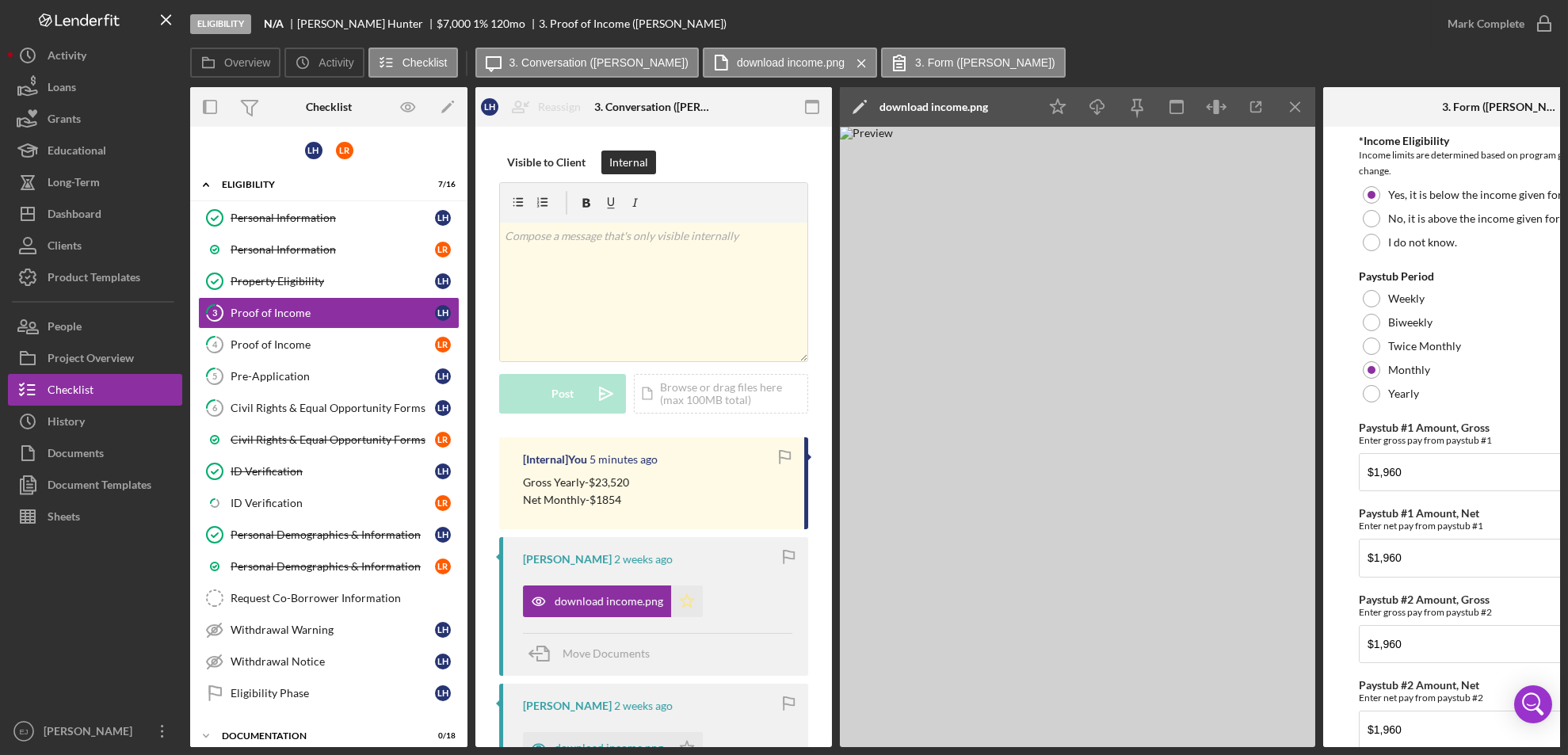
click at [690, 594] on icon "Icon/Star" at bounding box center [687, 601] width 31 height 31
click at [1540, 26] on icon "button" at bounding box center [1544, 24] width 40 height 40
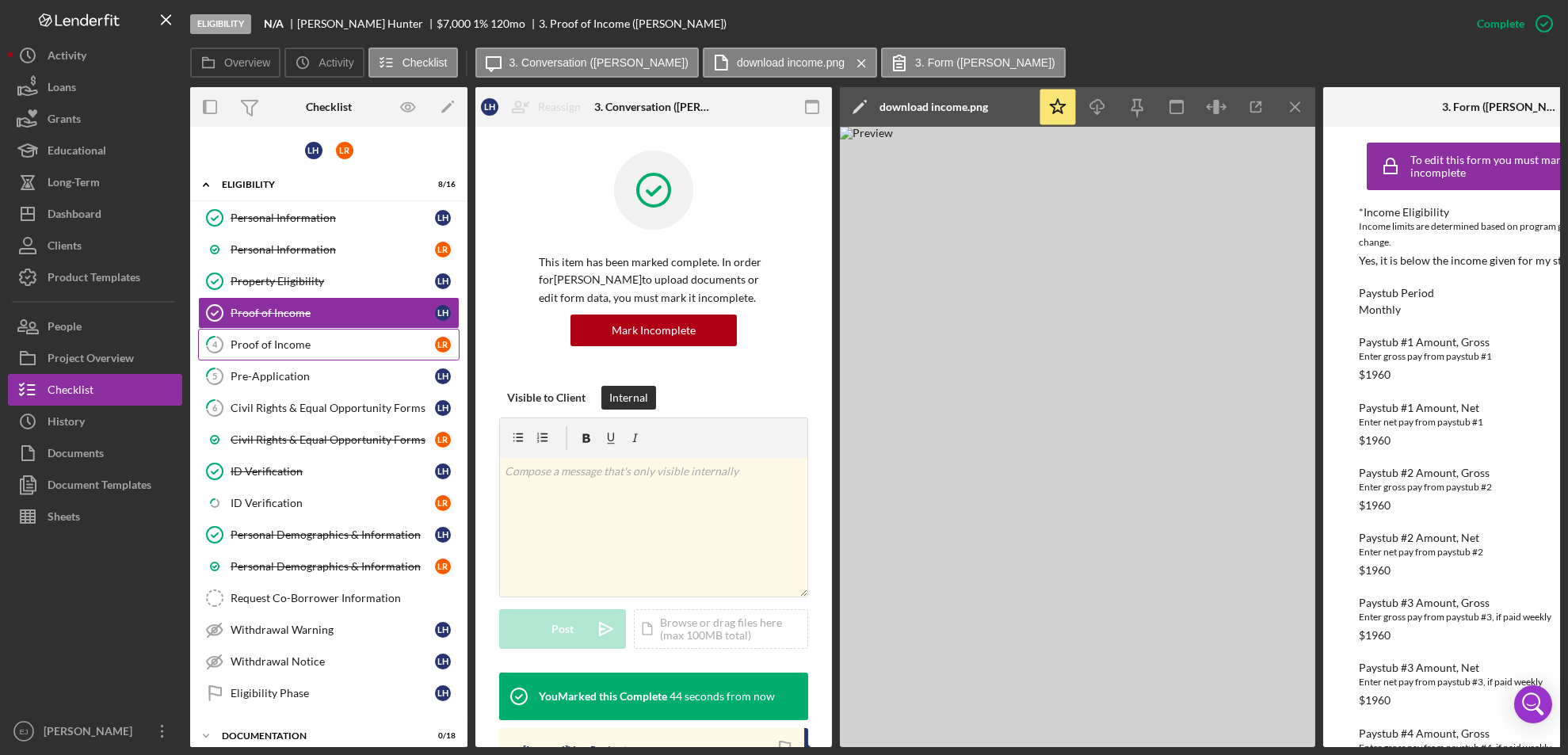
click at [333, 346] on div "Proof of Income" at bounding box center [332, 344] width 205 height 13
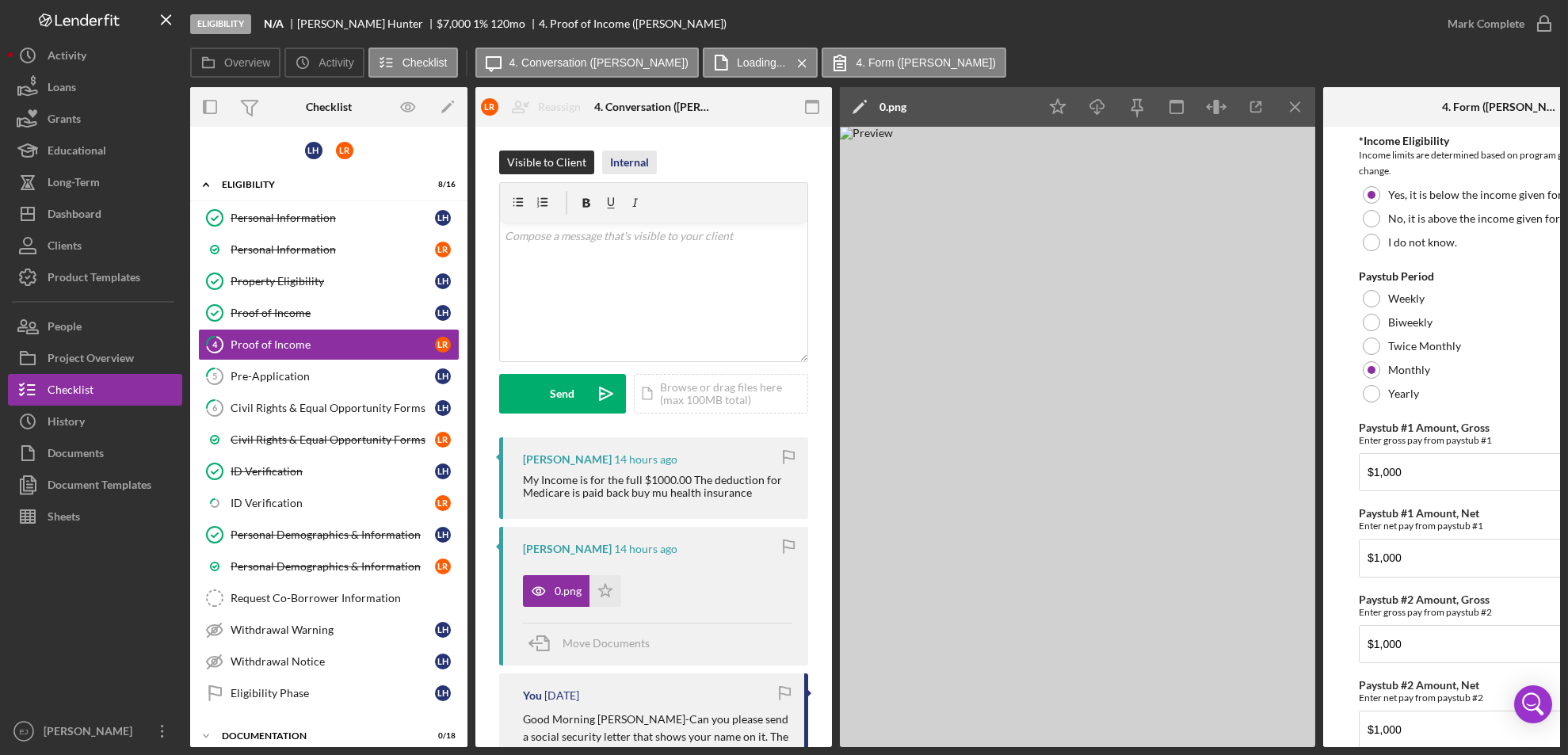
click at [614, 172] on div "Internal" at bounding box center [630, 162] width 39 height 24
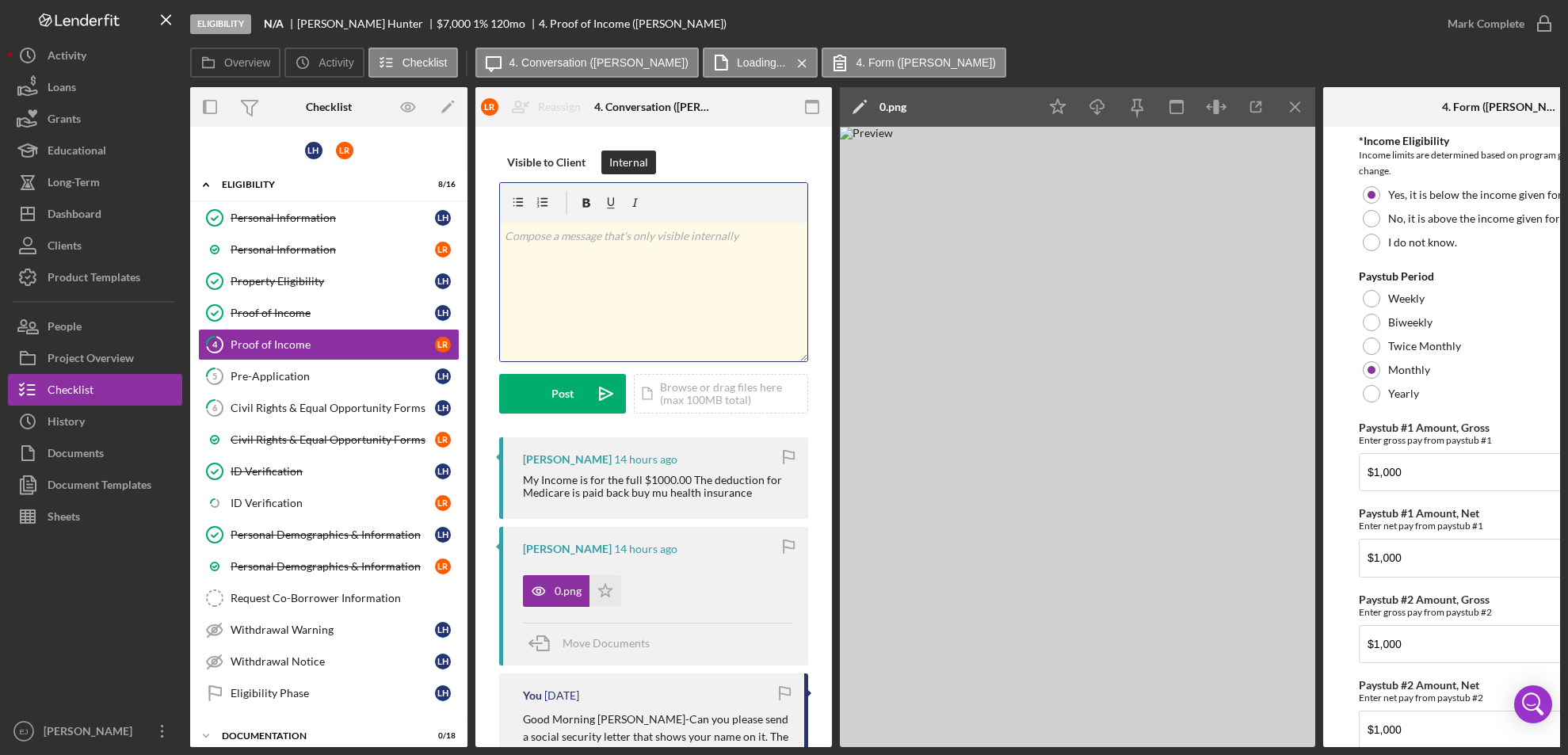
click at [549, 263] on div "v Color teal Color pink Remove color Add row above Add row below Add column bef…" at bounding box center [654, 292] width 308 height 139
click at [529, 248] on div "v Color teal Color pink Remove color Add row above Add row below Add column bef…" at bounding box center [654, 292] width 308 height 139
click at [529, 389] on button "Post Icon/icon-invite-send" at bounding box center [562, 394] width 127 height 40
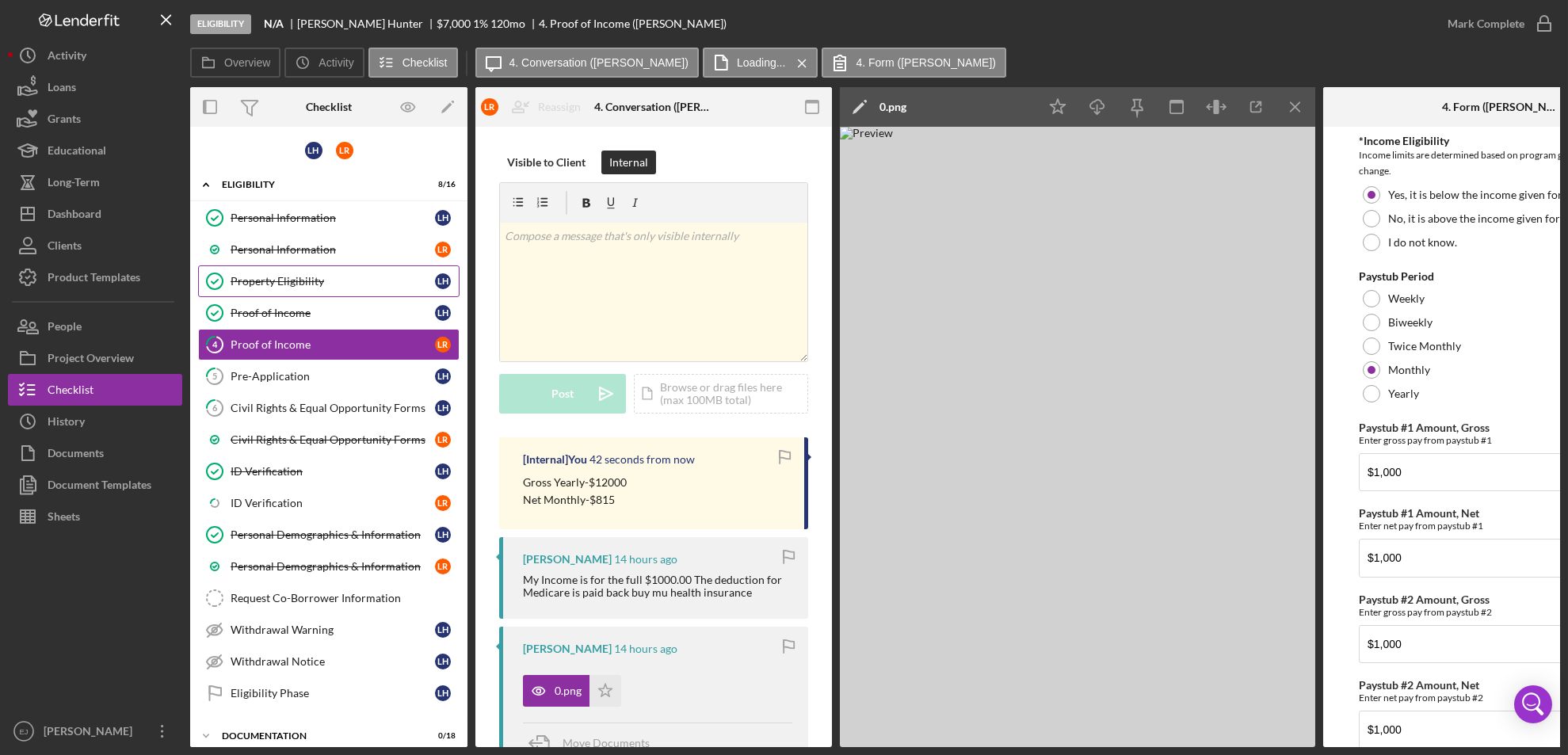
click at [303, 275] on div "Property Eligibility" at bounding box center [332, 281] width 205 height 13
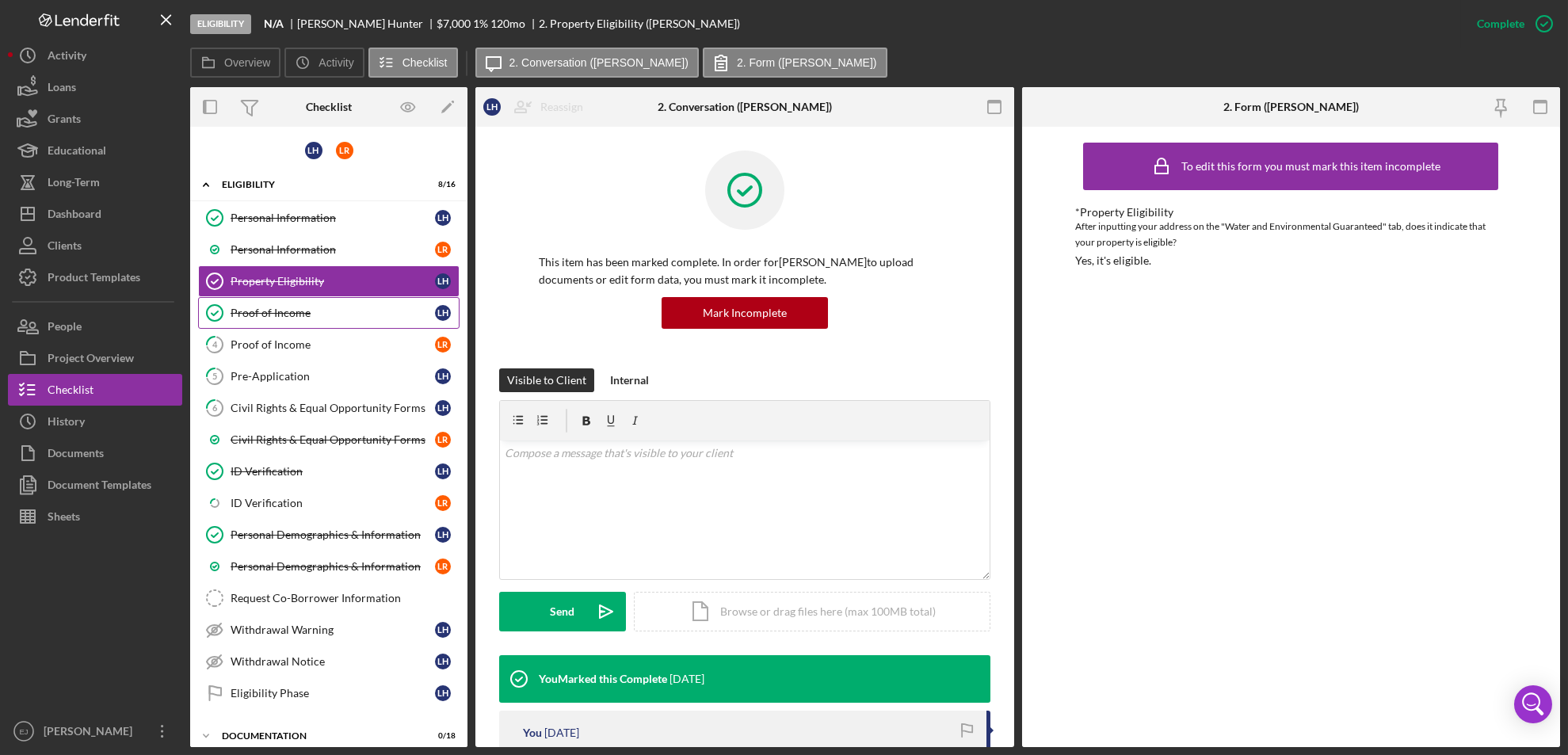
click at [337, 308] on div "Proof of Income" at bounding box center [332, 313] width 205 height 13
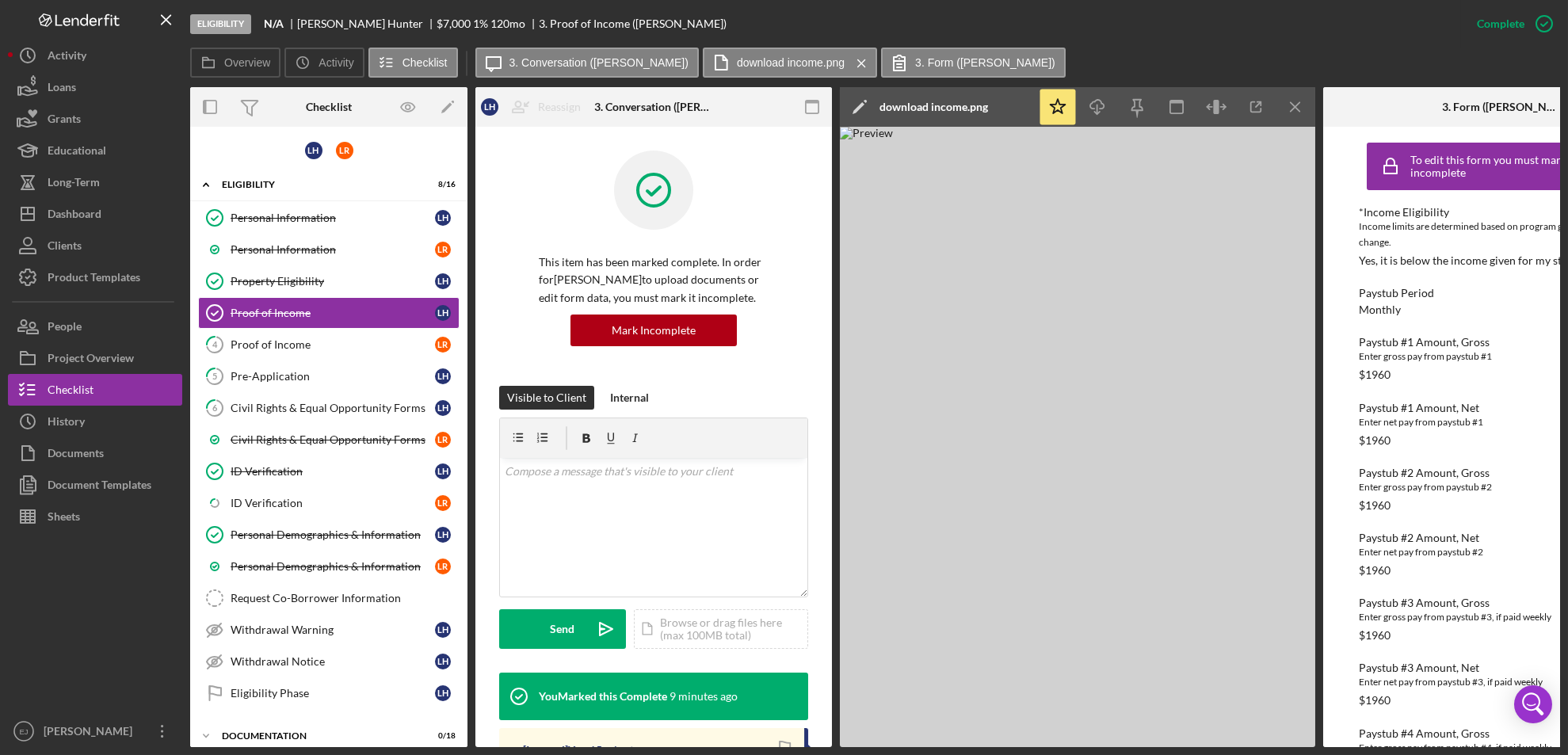
scroll to position [540, 0]
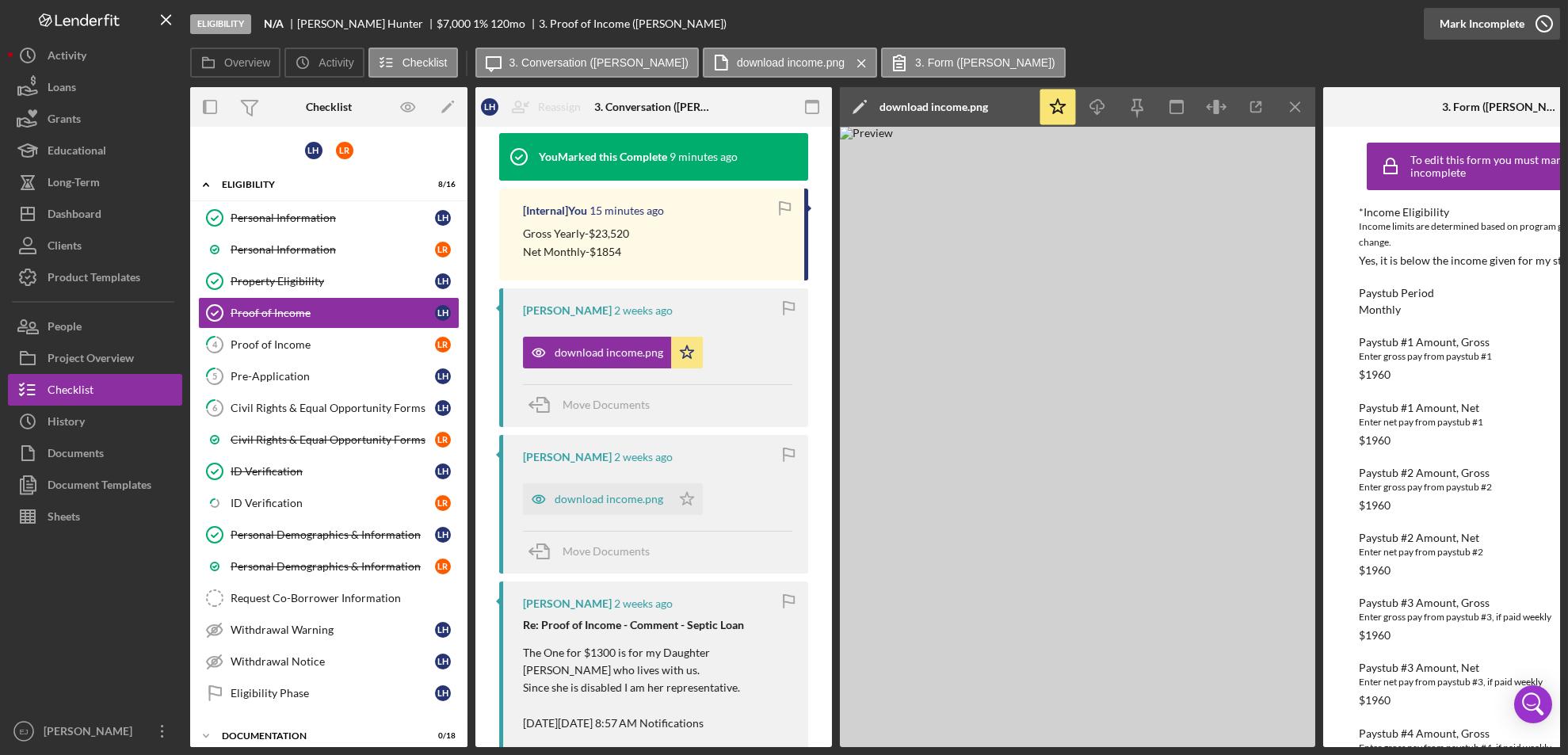
click at [1537, 29] on icon "button" at bounding box center [1544, 24] width 40 height 40
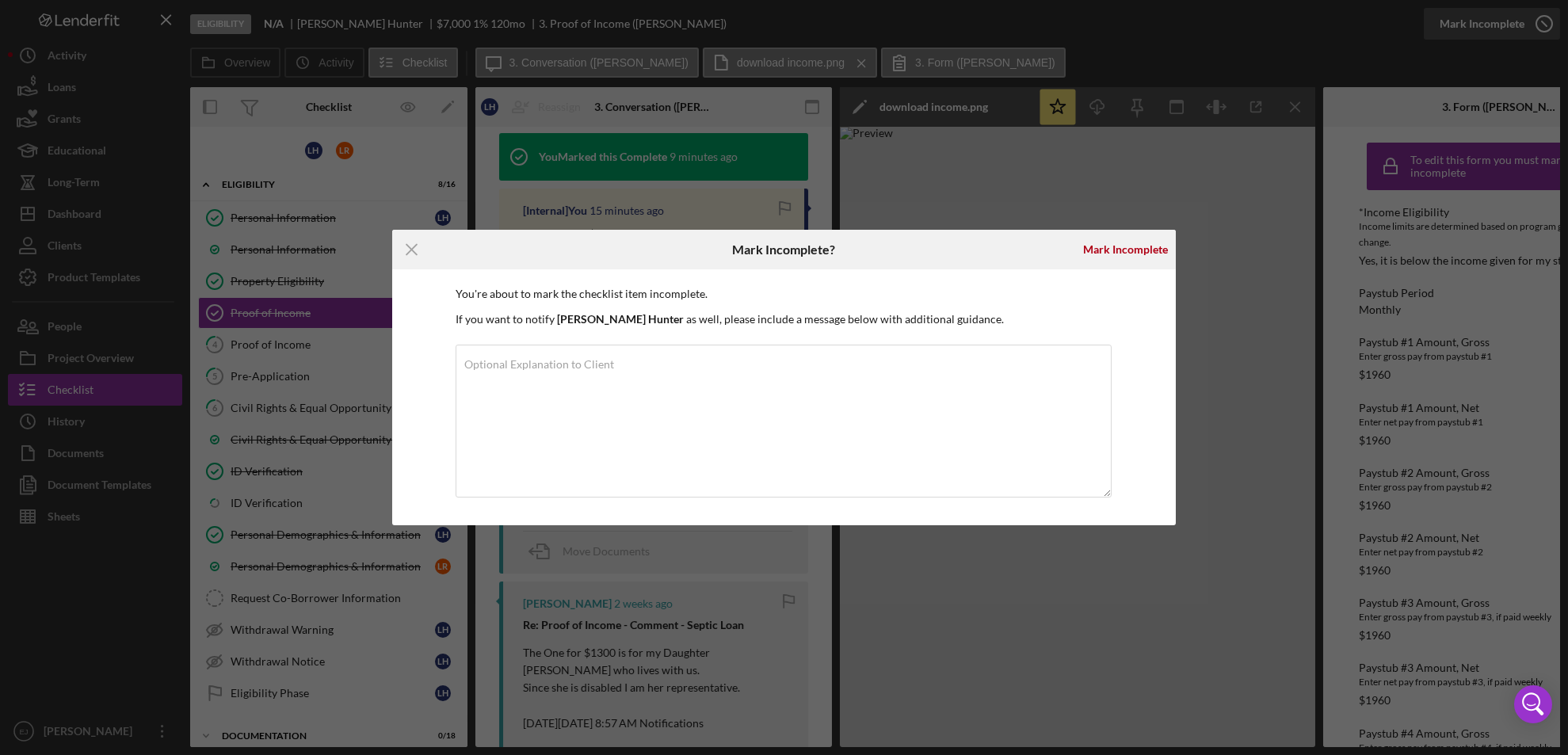
click at [1537, 29] on div "Icon/Menu Close Mark Incomplete? Mark Incomplete You're about to mark the check…" at bounding box center [784, 378] width 1568 height 755
click at [1127, 254] on div "Mark Incomplete" at bounding box center [1125, 249] width 85 height 31
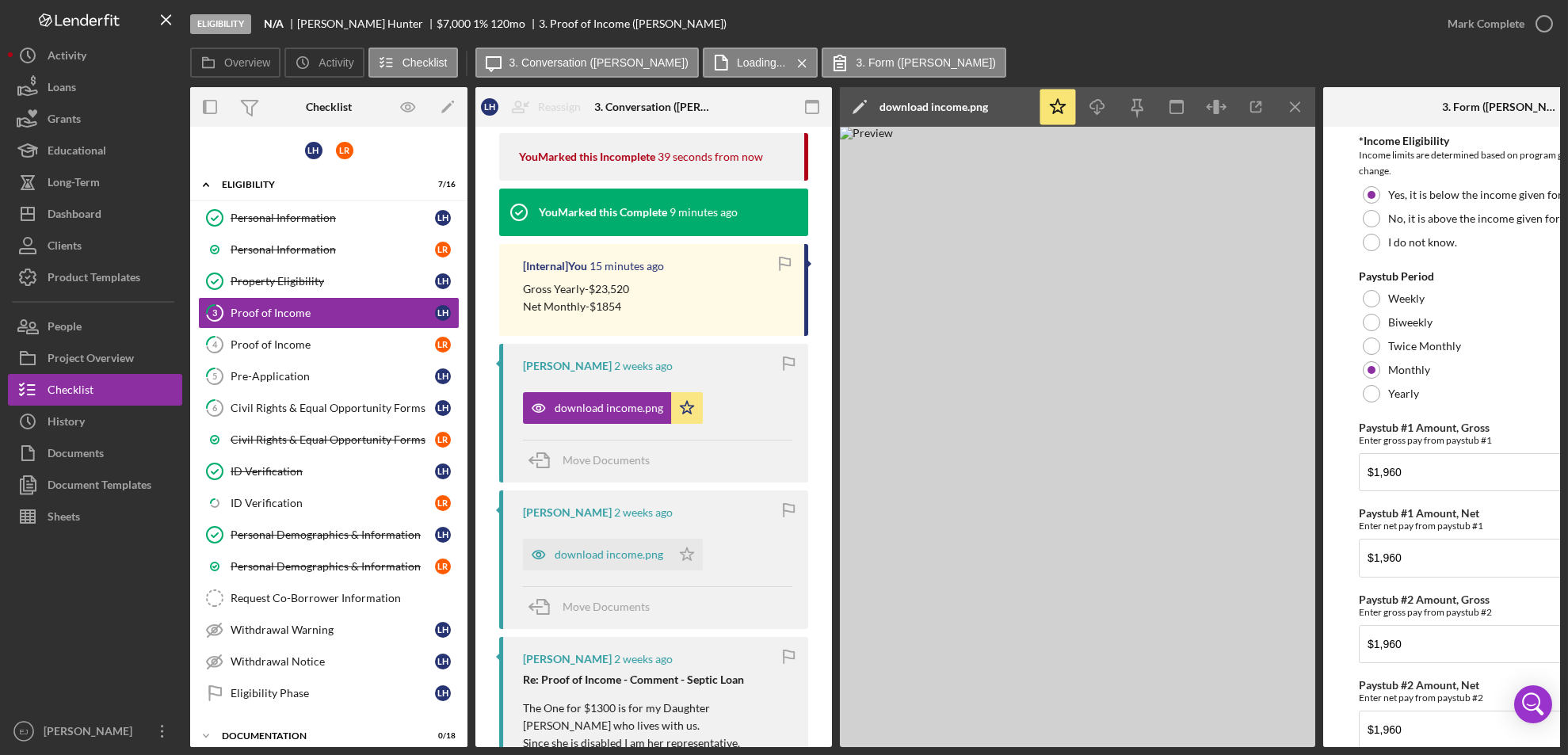
scroll to position [0, 0]
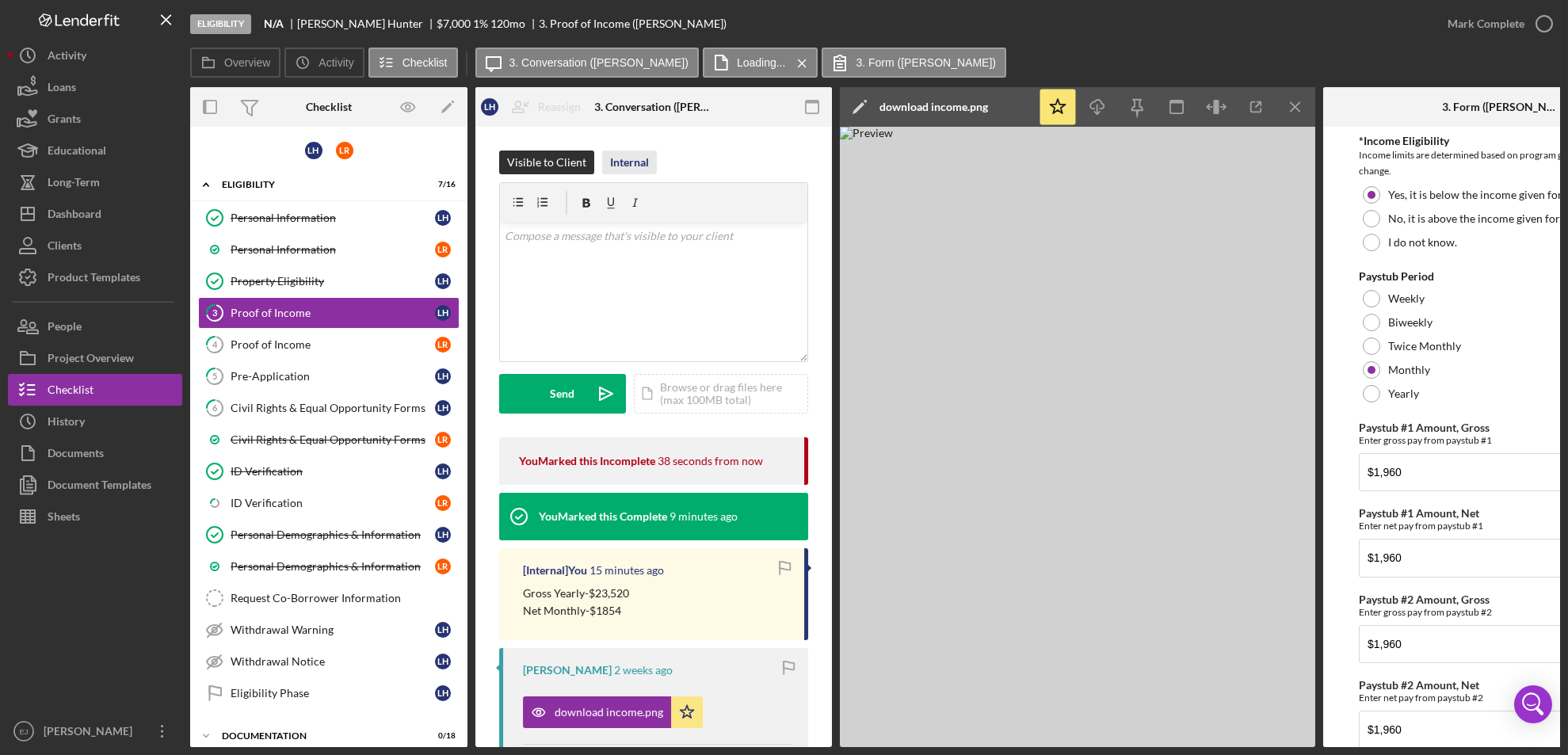
click at [612, 171] on div "Internal" at bounding box center [630, 162] width 39 height 24
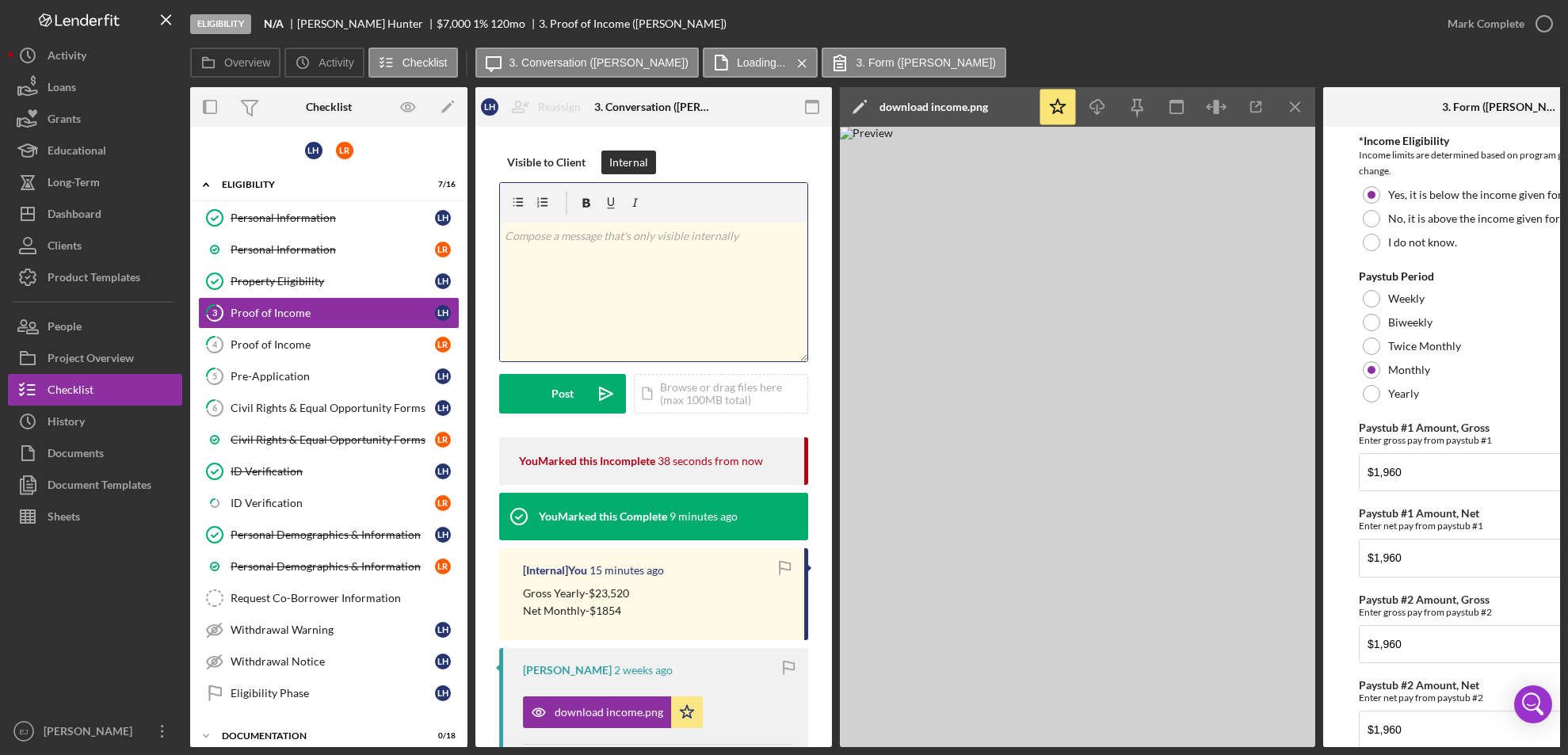
click at [589, 233] on p at bounding box center [654, 236] width 298 height 18
click at [593, 262] on p "Net Monthly-" at bounding box center [654, 258] width 298 height 18
click at [505, 261] on p "Net Monthly-$2669" at bounding box center [654, 258] width 298 height 18
click at [568, 403] on div "Post" at bounding box center [563, 394] width 22 height 40
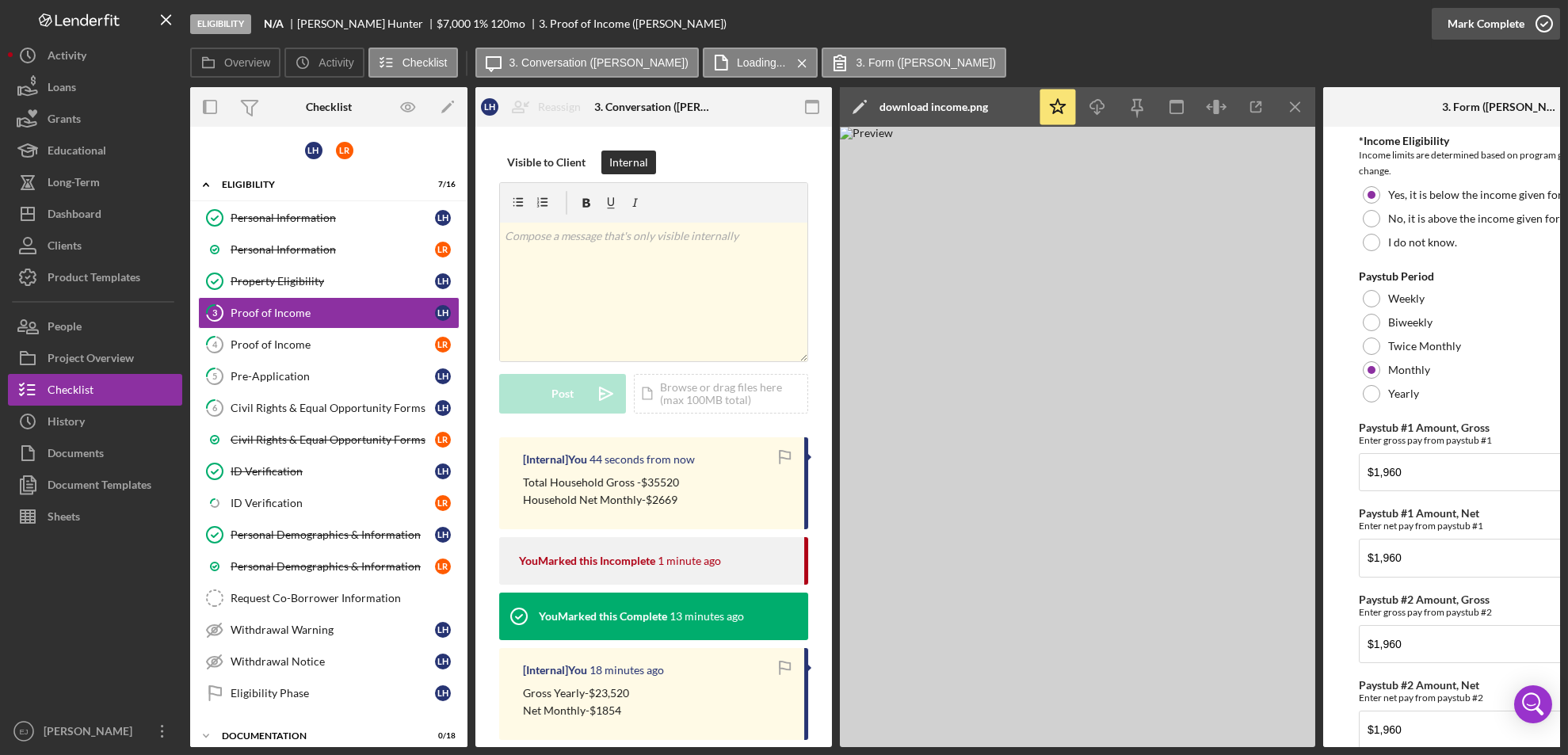
click at [1558, 12] on div "Mark Complete" at bounding box center [1495, 24] width 128 height 48
click at [1540, 20] on icon "button" at bounding box center [1544, 24] width 40 height 40
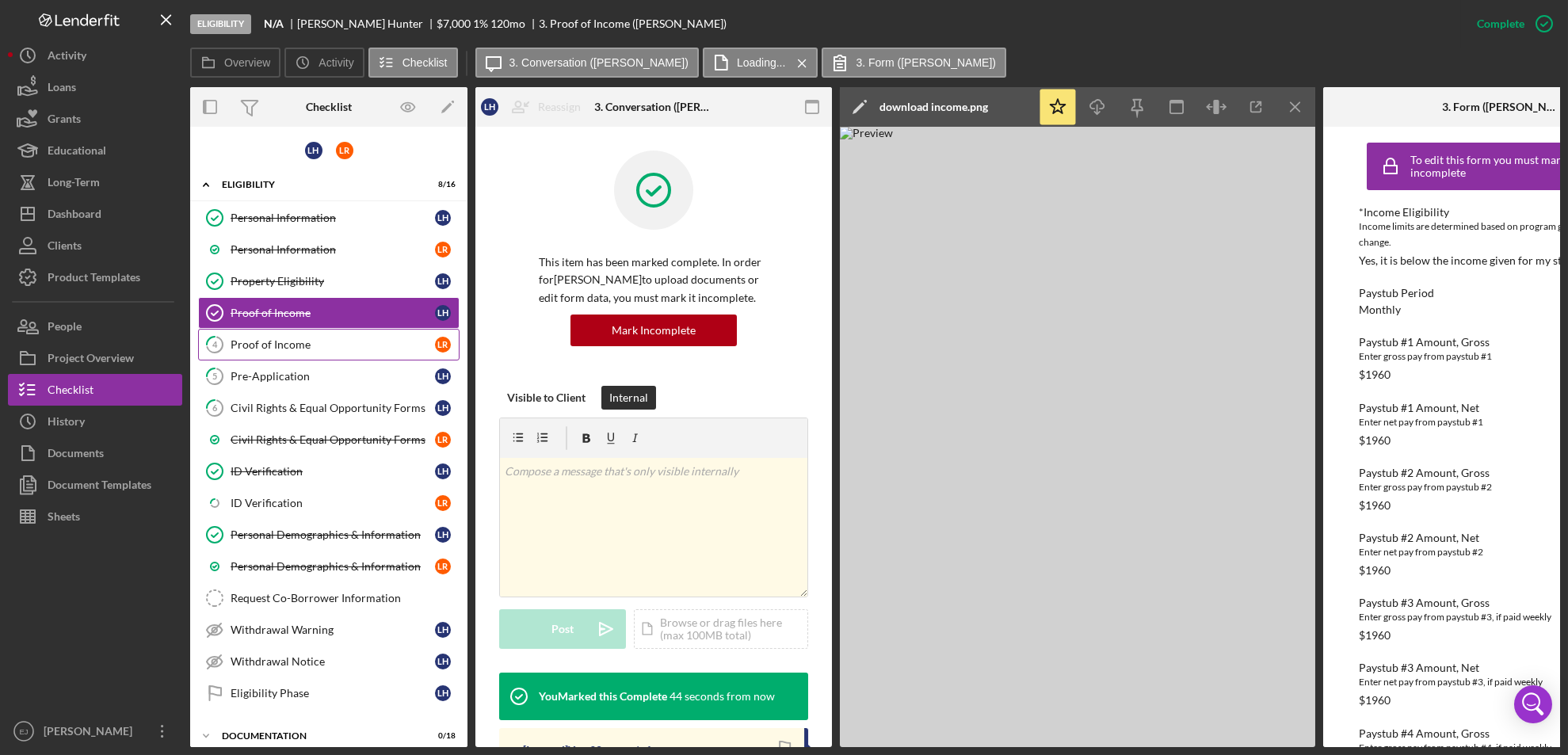
click at [231, 338] on div "Proof of Income" at bounding box center [332, 344] width 205 height 13
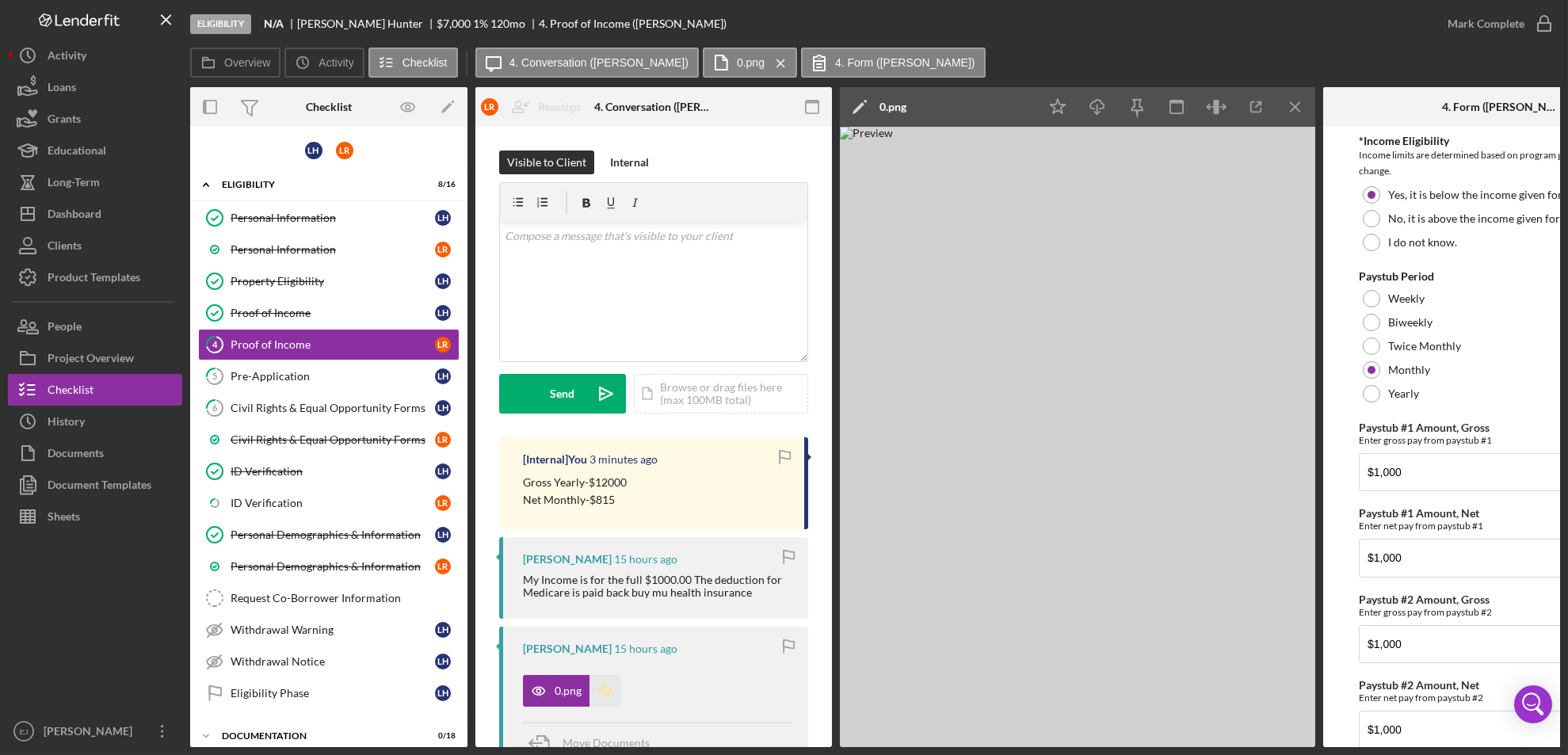
click at [599, 684] on icon "Icon/Star" at bounding box center [605, 690] width 31 height 31
click at [1545, 25] on icon "button" at bounding box center [1544, 24] width 40 height 40
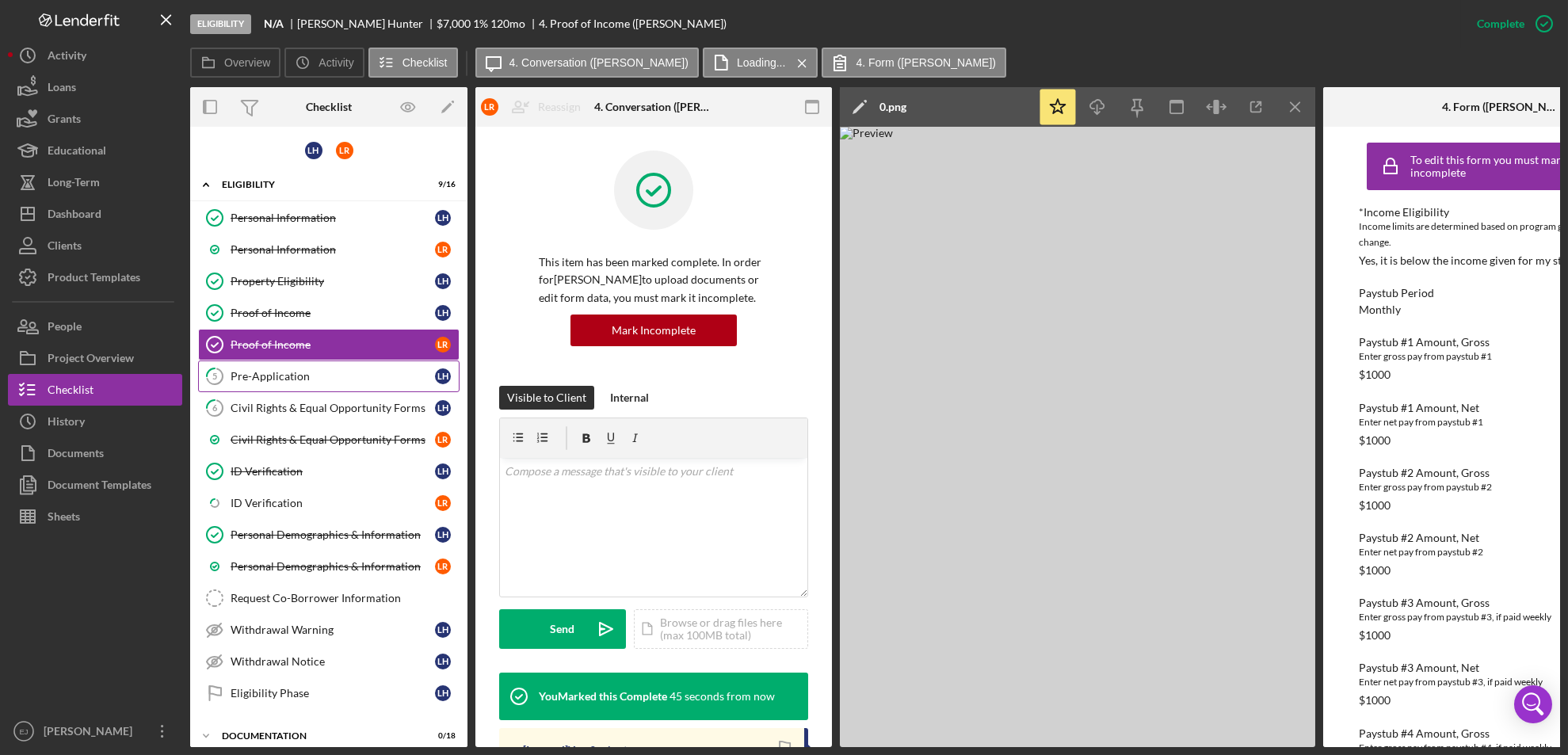
click at [355, 373] on div "Pre-Application" at bounding box center [332, 376] width 205 height 13
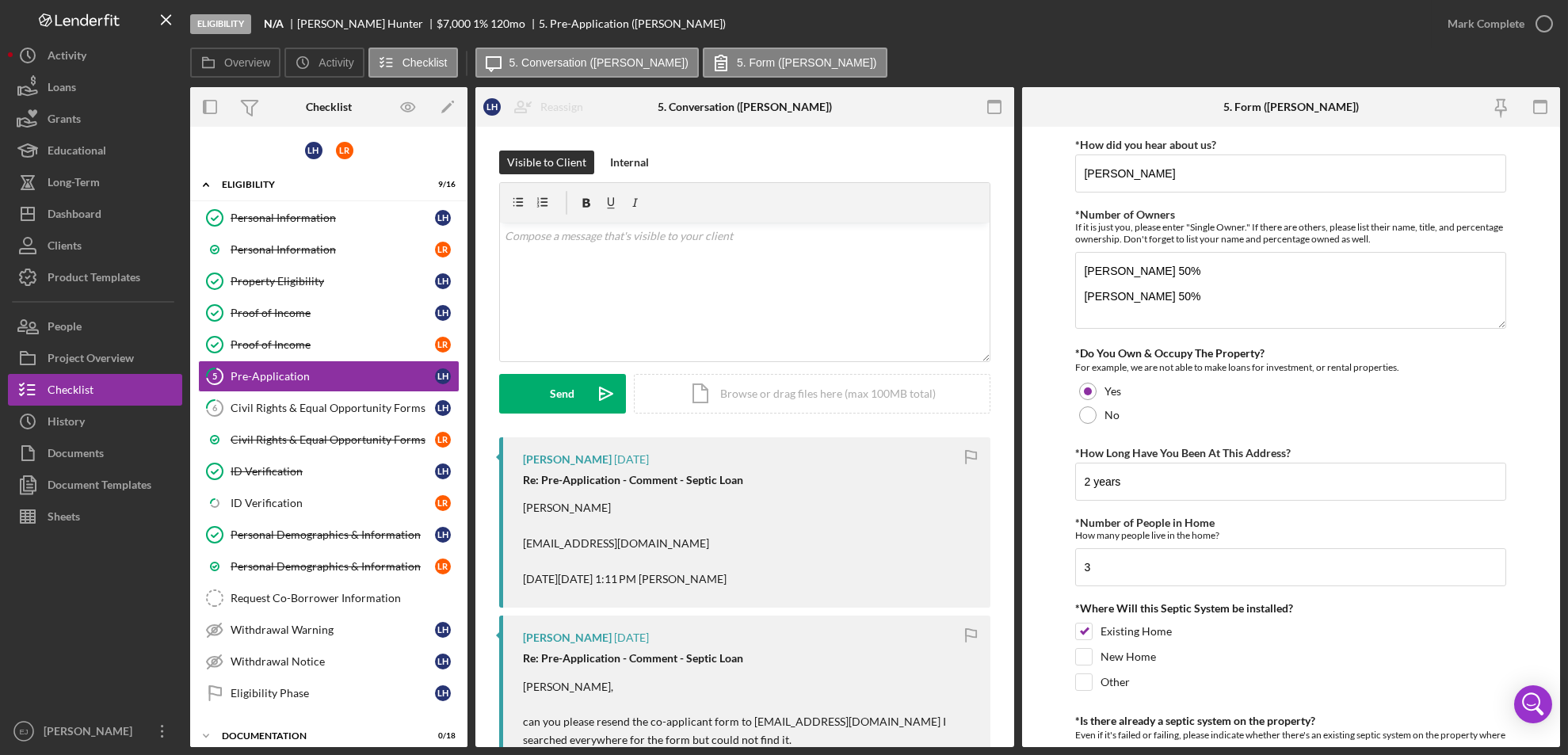
click at [1028, 559] on form "*How did you hear about us? Joan Douglas *Number of Owners If it is just you, p…" at bounding box center [1292, 437] width 539 height 621
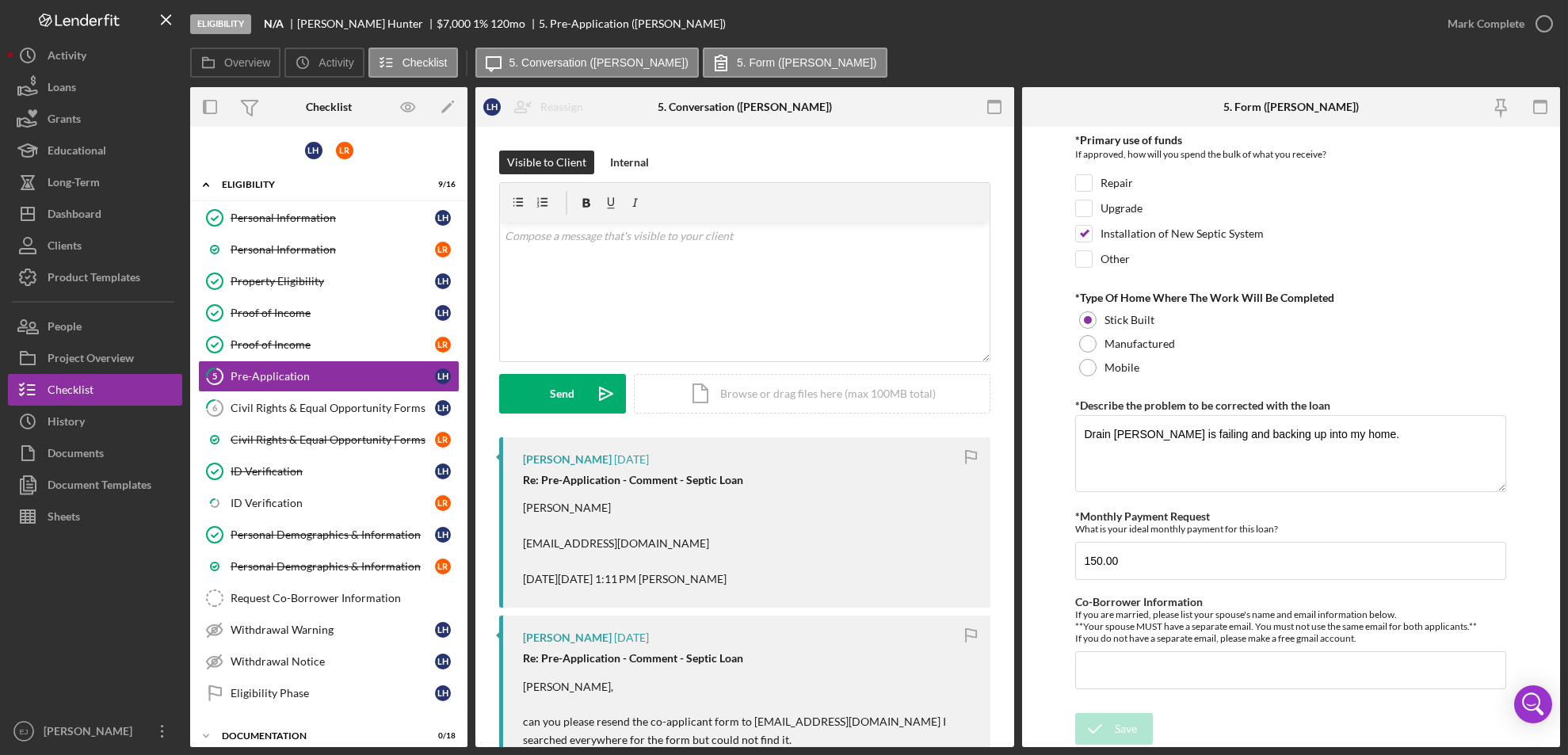
scroll to position [718, 0]
click at [1543, 26] on icon "button" at bounding box center [1544, 24] width 40 height 40
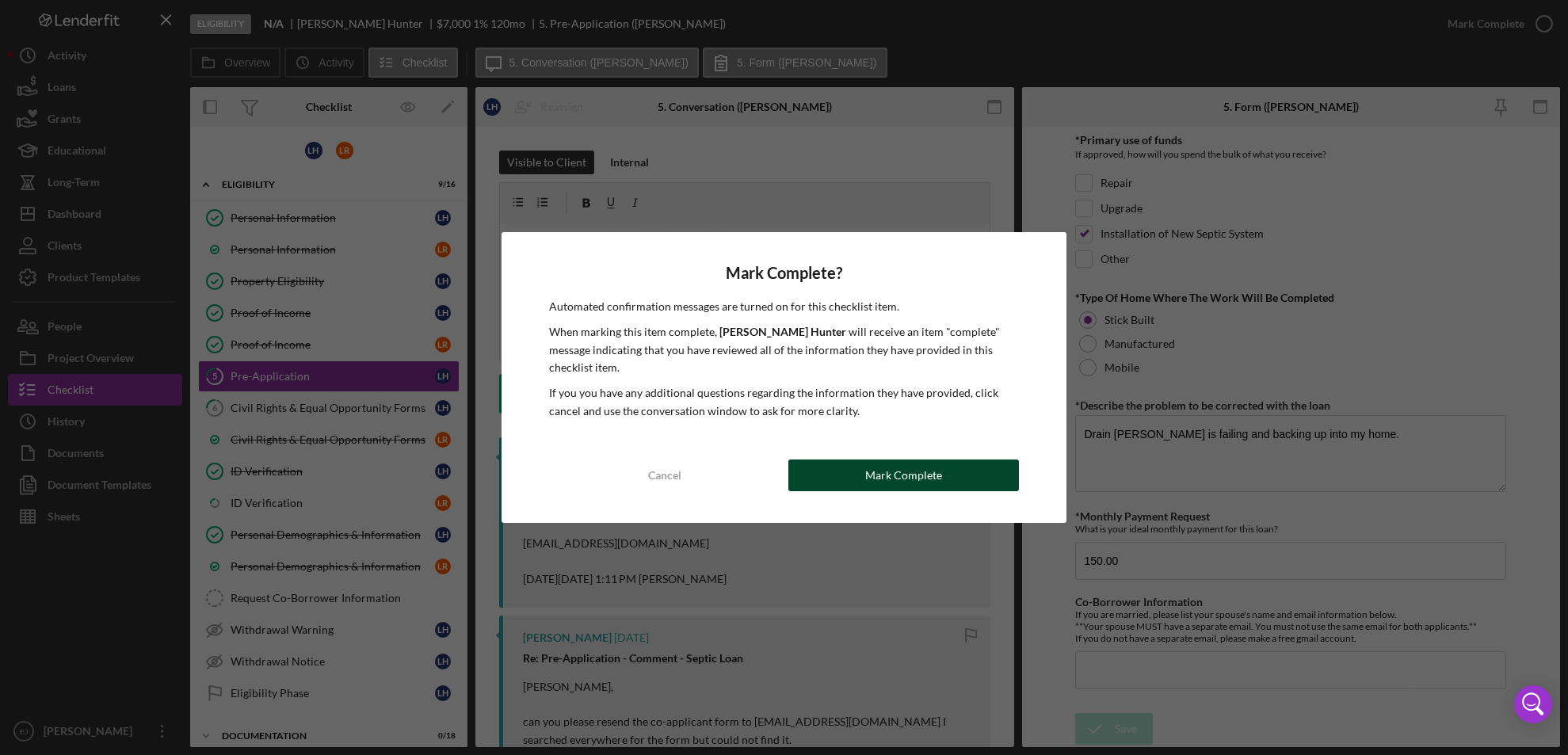
click at [1005, 472] on button "Mark Complete" at bounding box center [904, 475] width 231 height 31
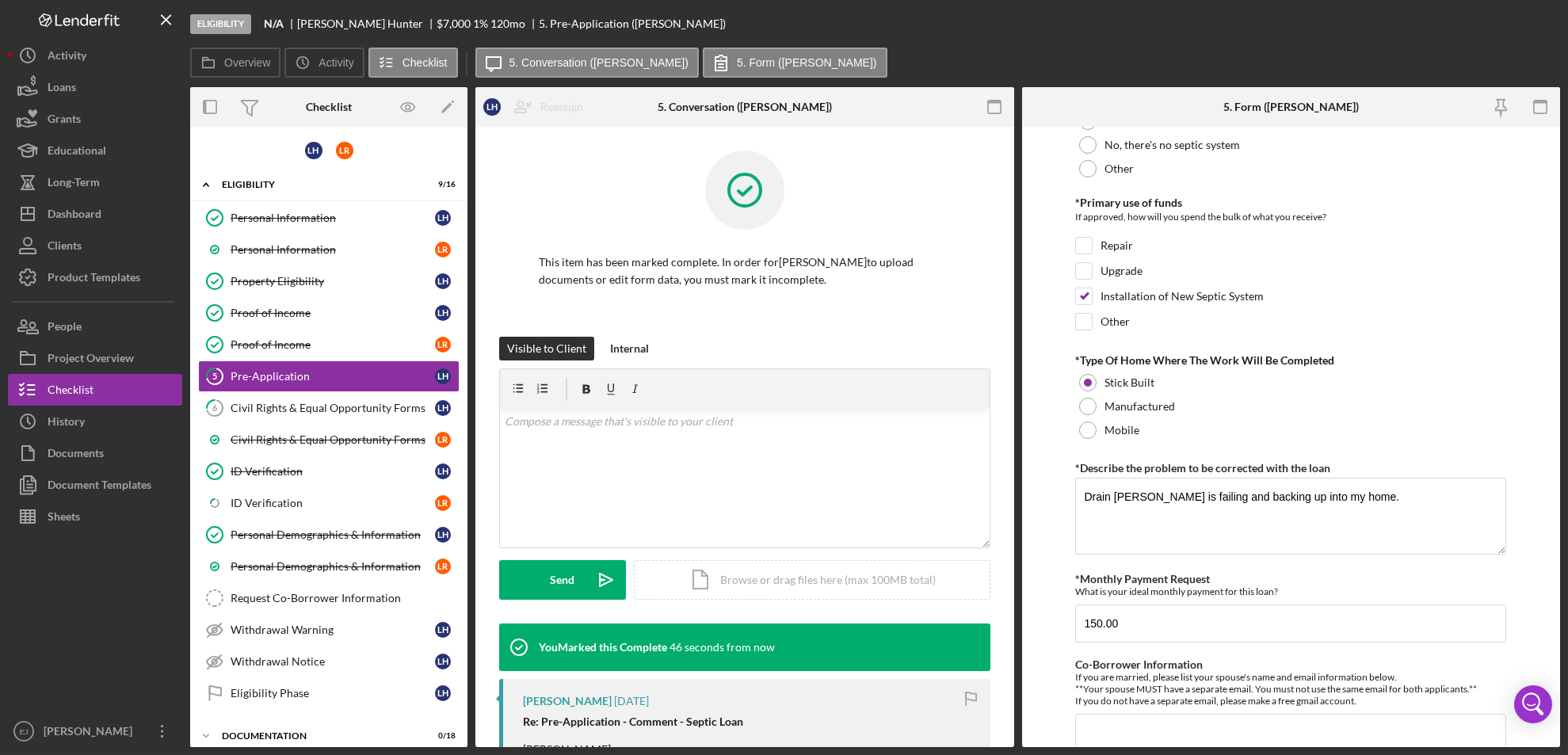
scroll to position [780, 0]
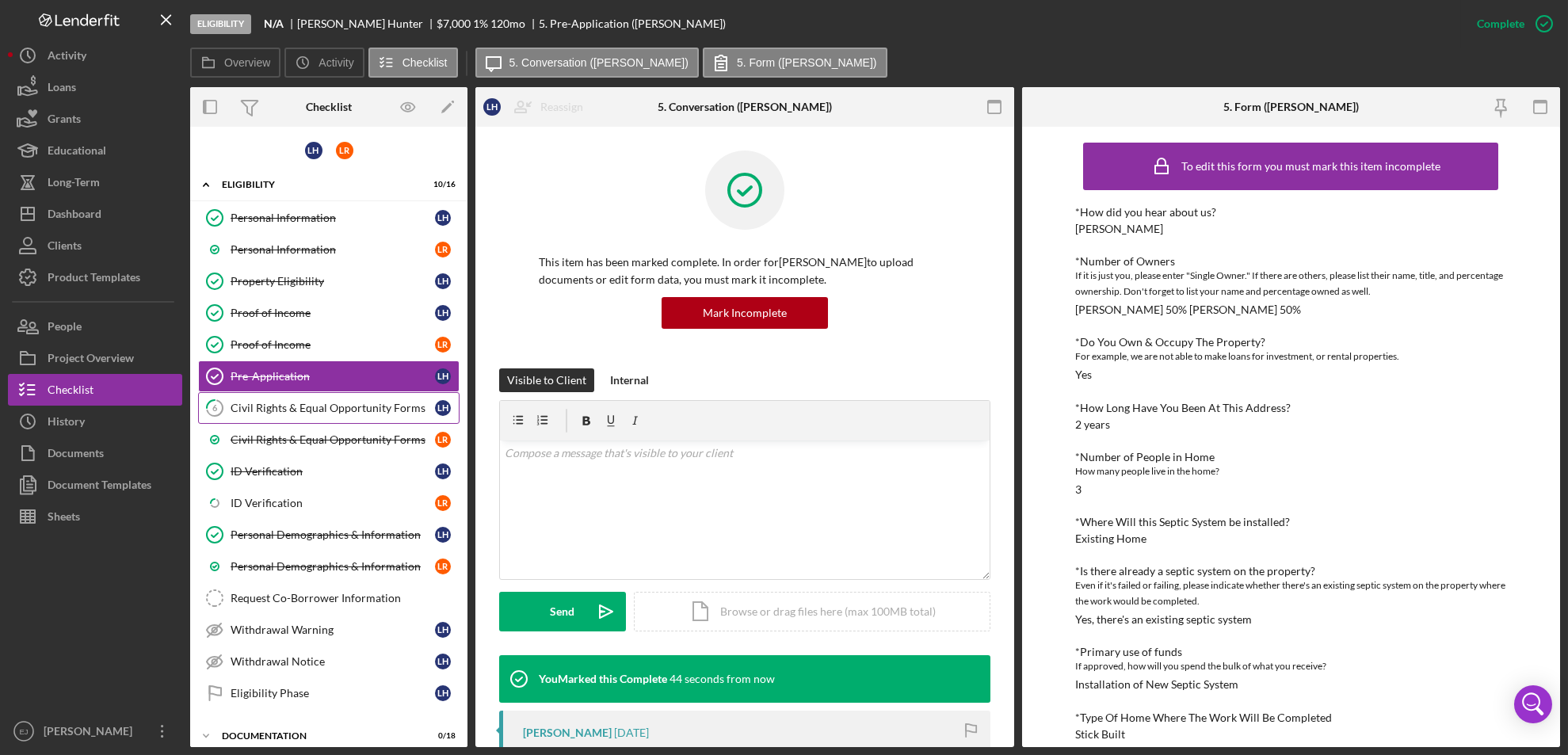
click at [333, 396] on link "6 Civil Rights & Equal Opportunity Forms L H" at bounding box center [329, 407] width 262 height 31
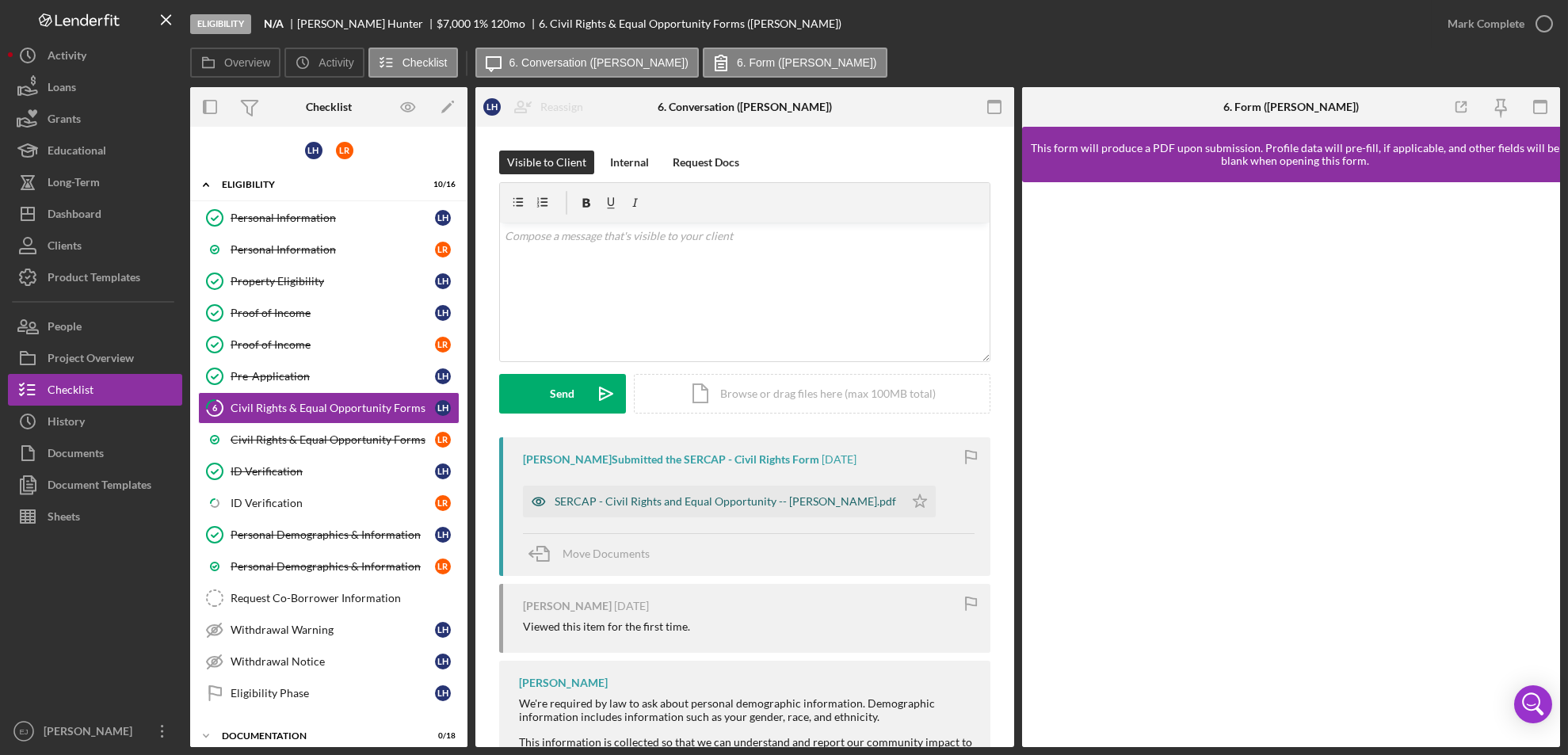
click at [784, 508] on div "SERCAP - Civil Rights and Equal Opportunity -- Lillian Hunter.pdf" at bounding box center [713, 501] width 381 height 31
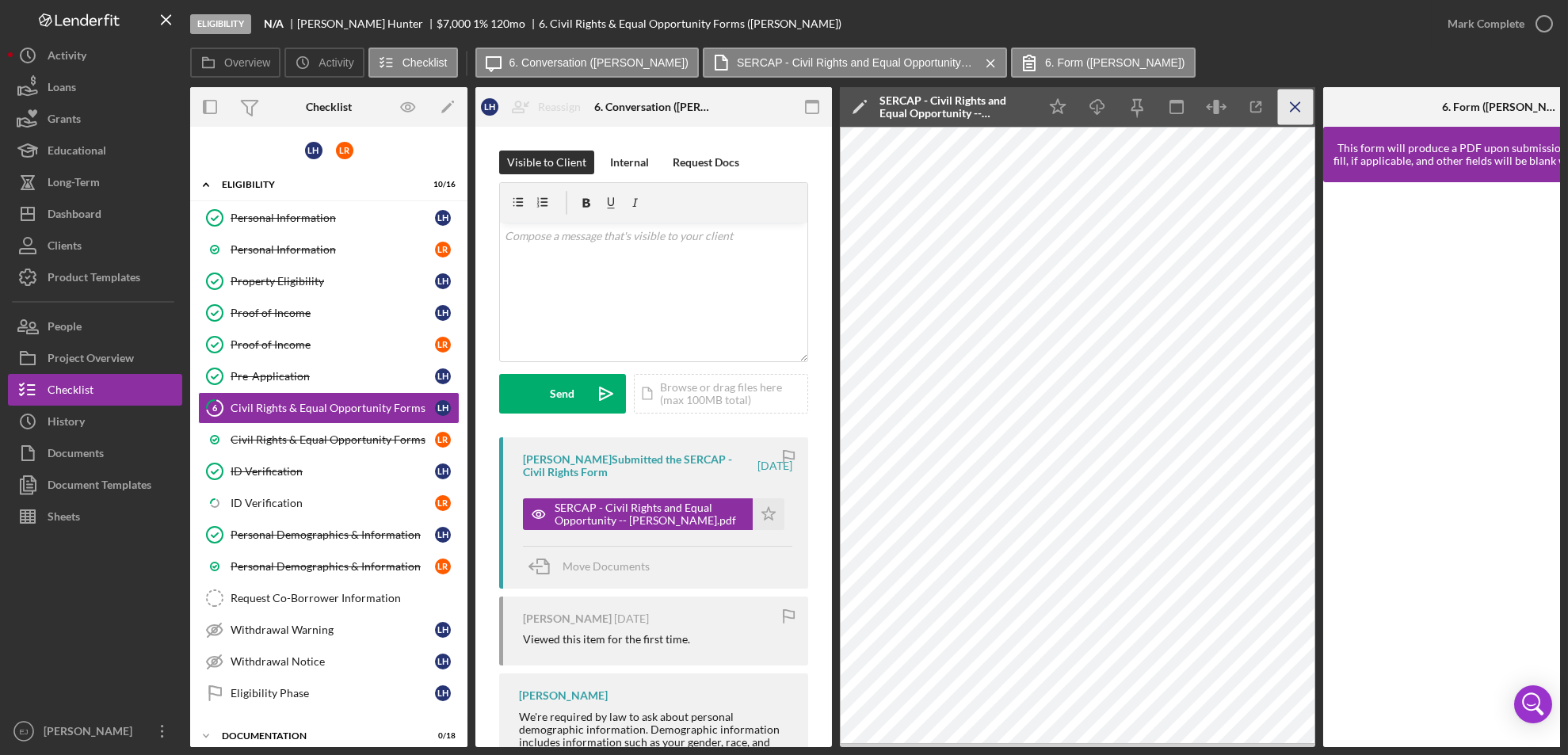
click at [1302, 111] on icon "Icon/Menu Close" at bounding box center [1296, 107] width 36 height 36
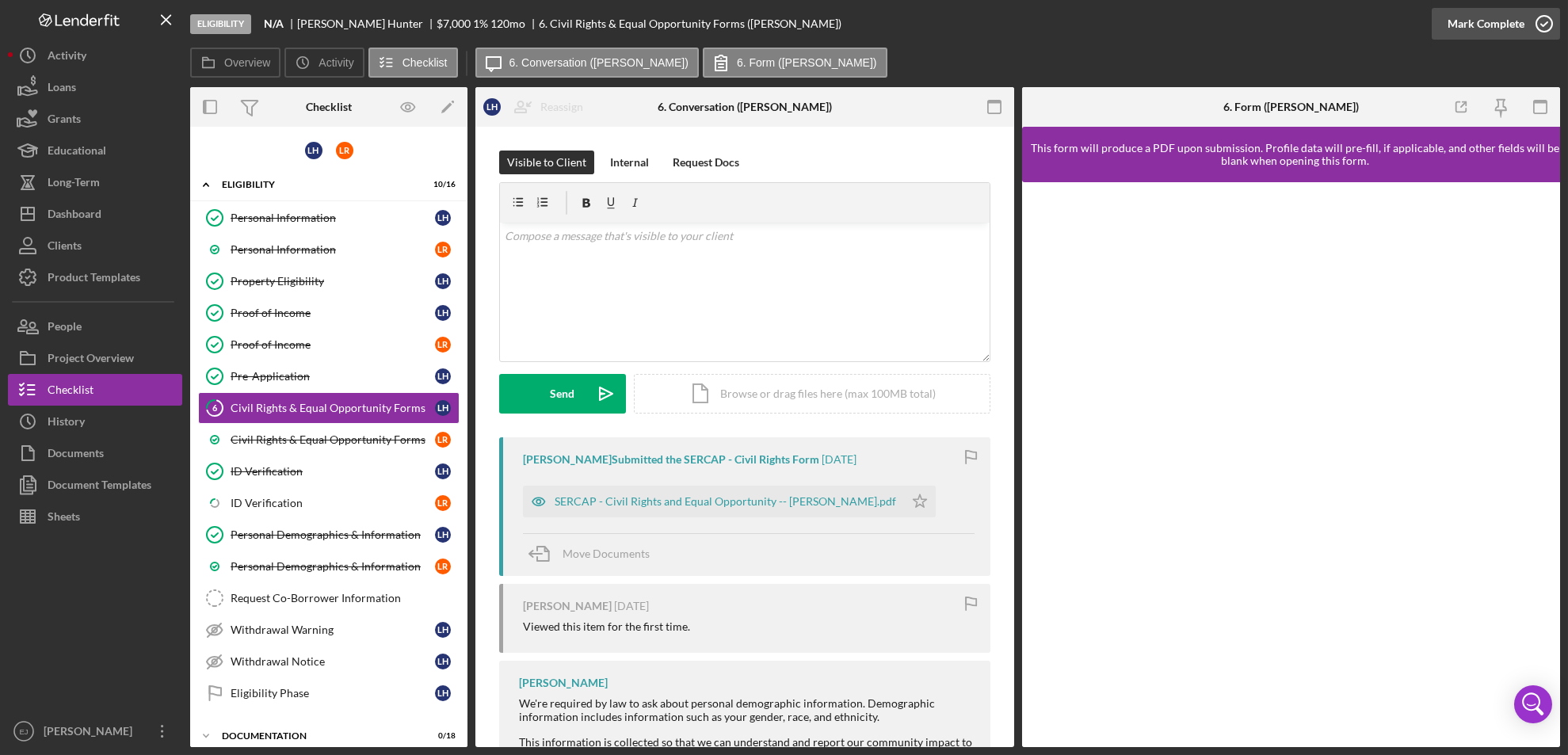
click at [1540, 26] on icon "button" at bounding box center [1544, 24] width 40 height 40
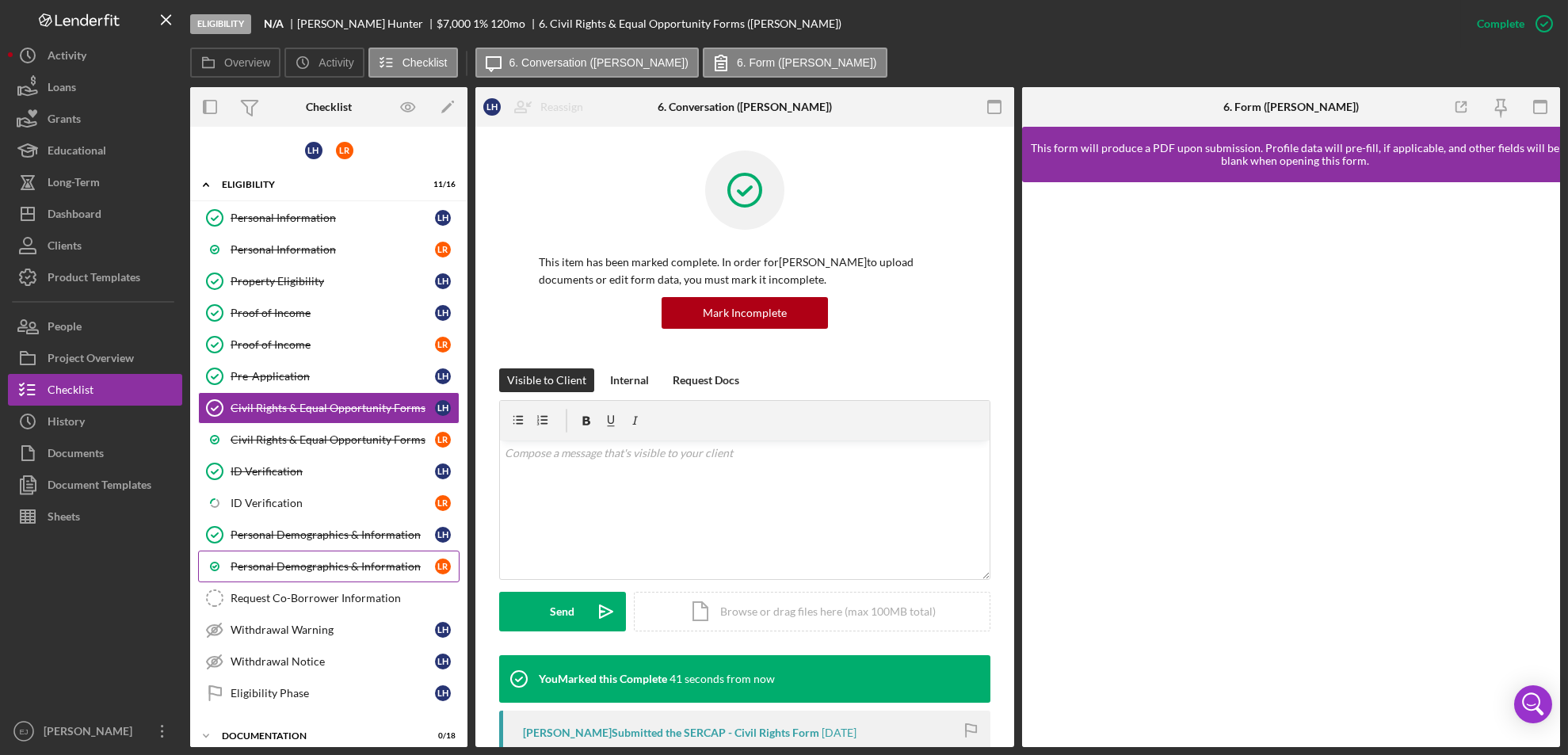
click at [342, 576] on link "Personal Demographics & Information L R" at bounding box center [329, 566] width 262 height 31
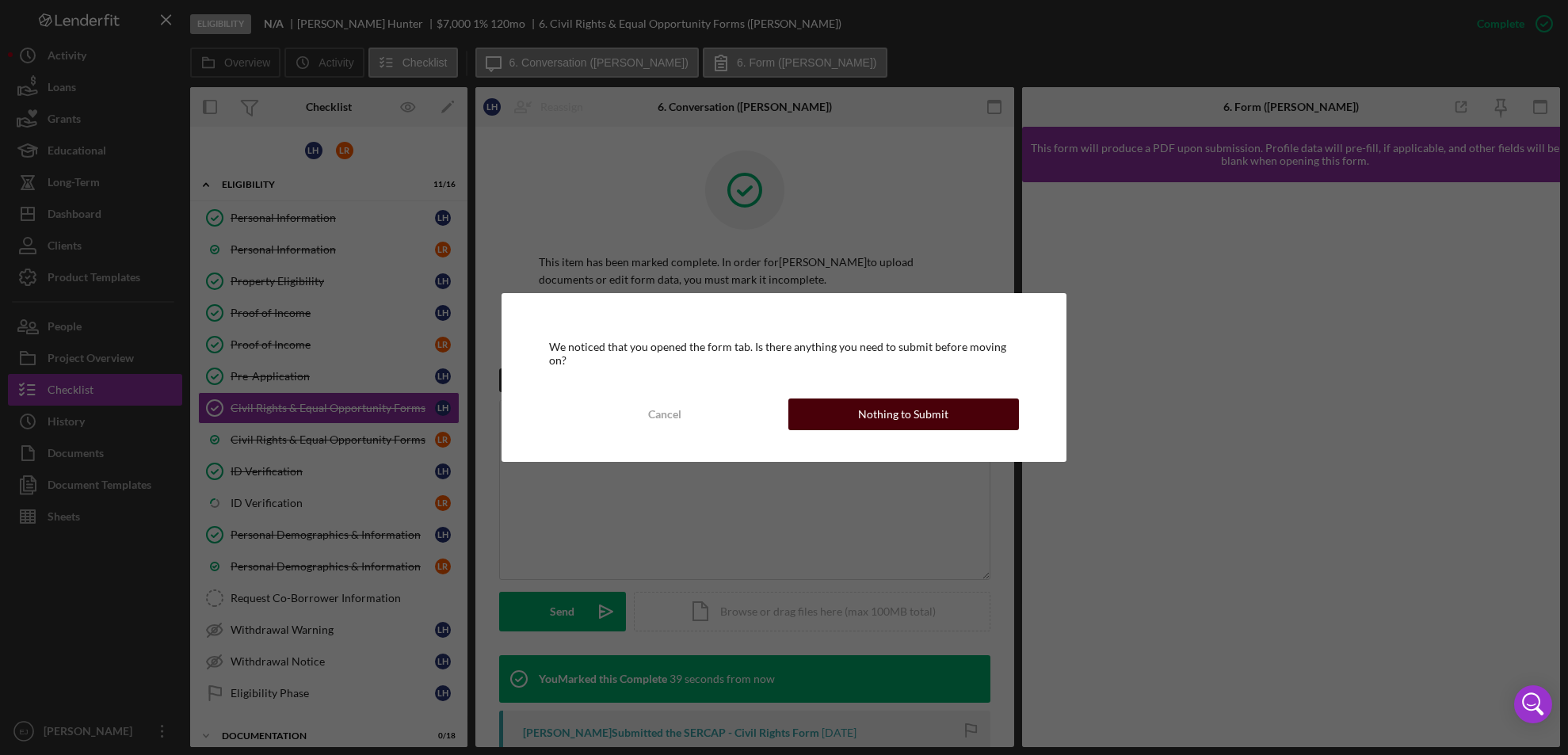
click at [920, 416] on div "Nothing to Submit" at bounding box center [903, 414] width 90 height 31
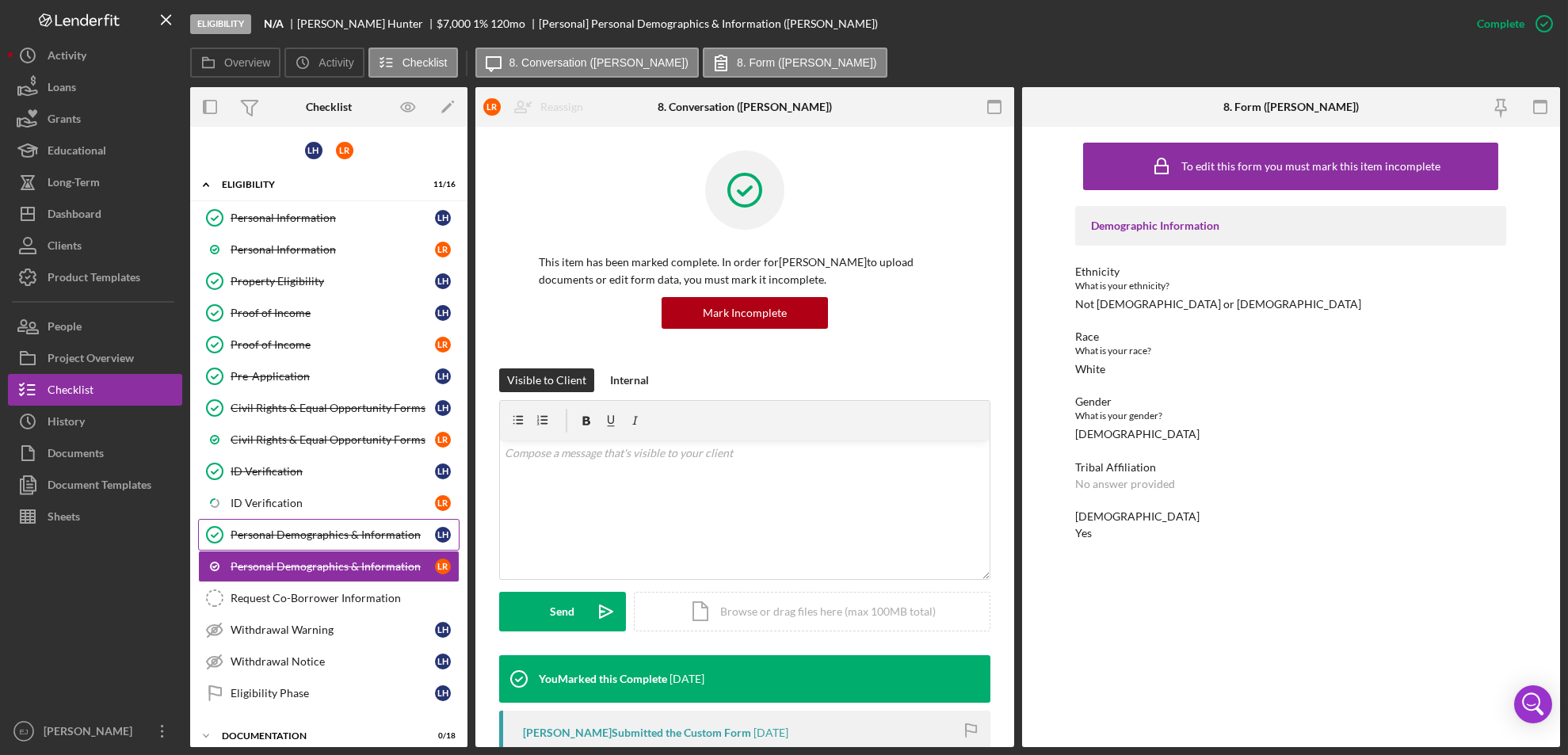
click at [309, 534] on div "Personal Demographics & Information" at bounding box center [332, 535] width 205 height 13
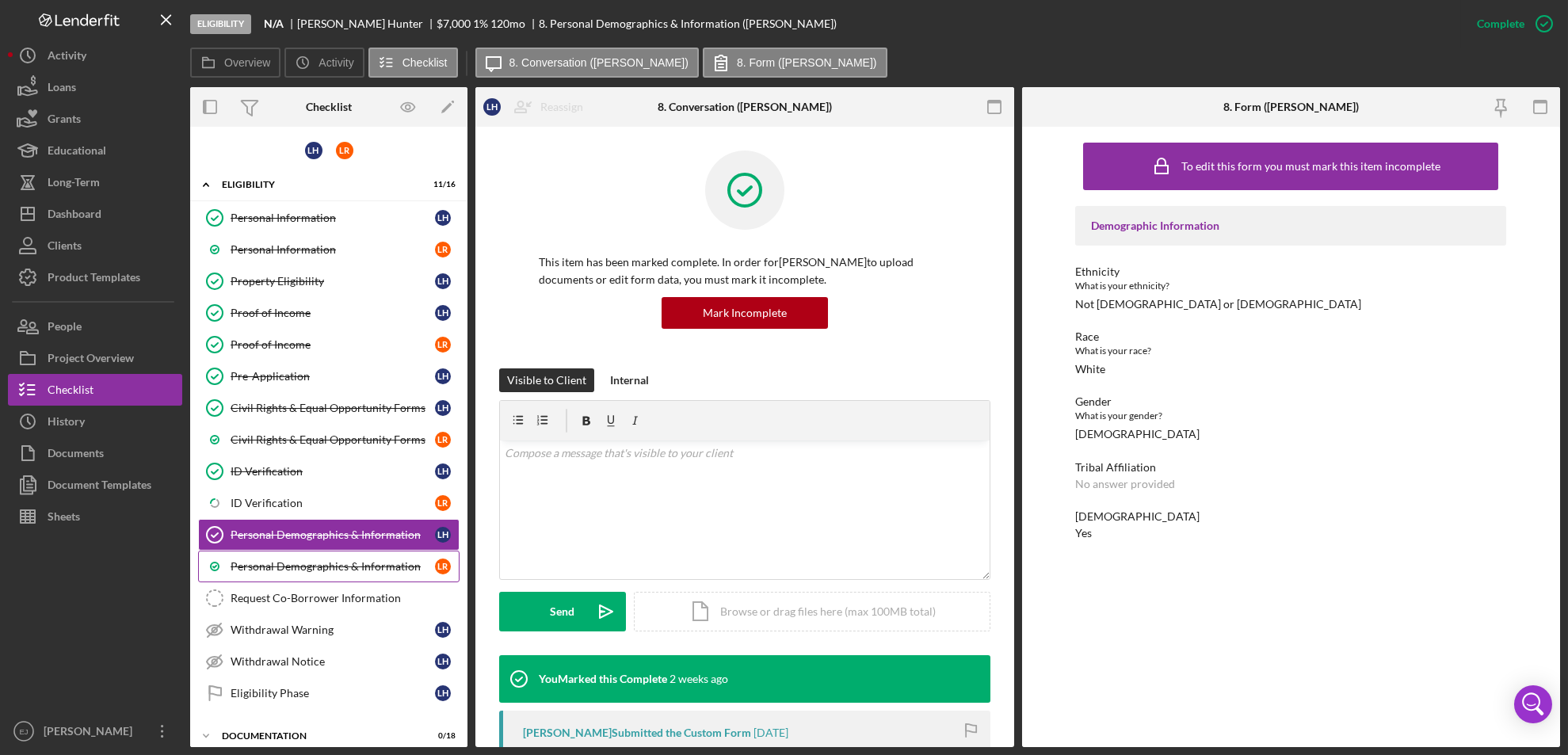
click at [320, 564] on div "Personal Demographics & Information" at bounding box center [332, 566] width 205 height 13
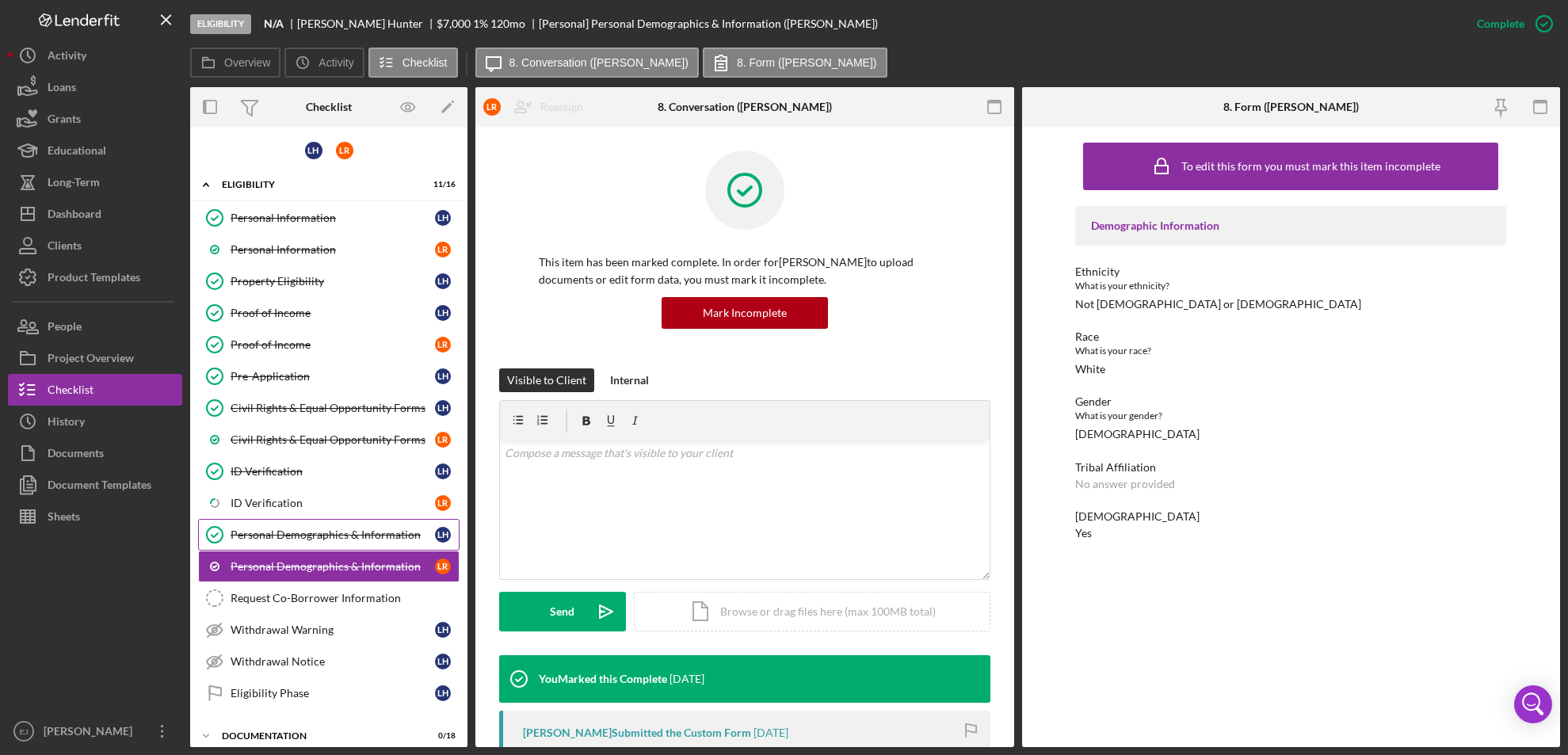
click at [314, 536] on div "Personal Demographics & Information" at bounding box center [332, 535] width 205 height 13
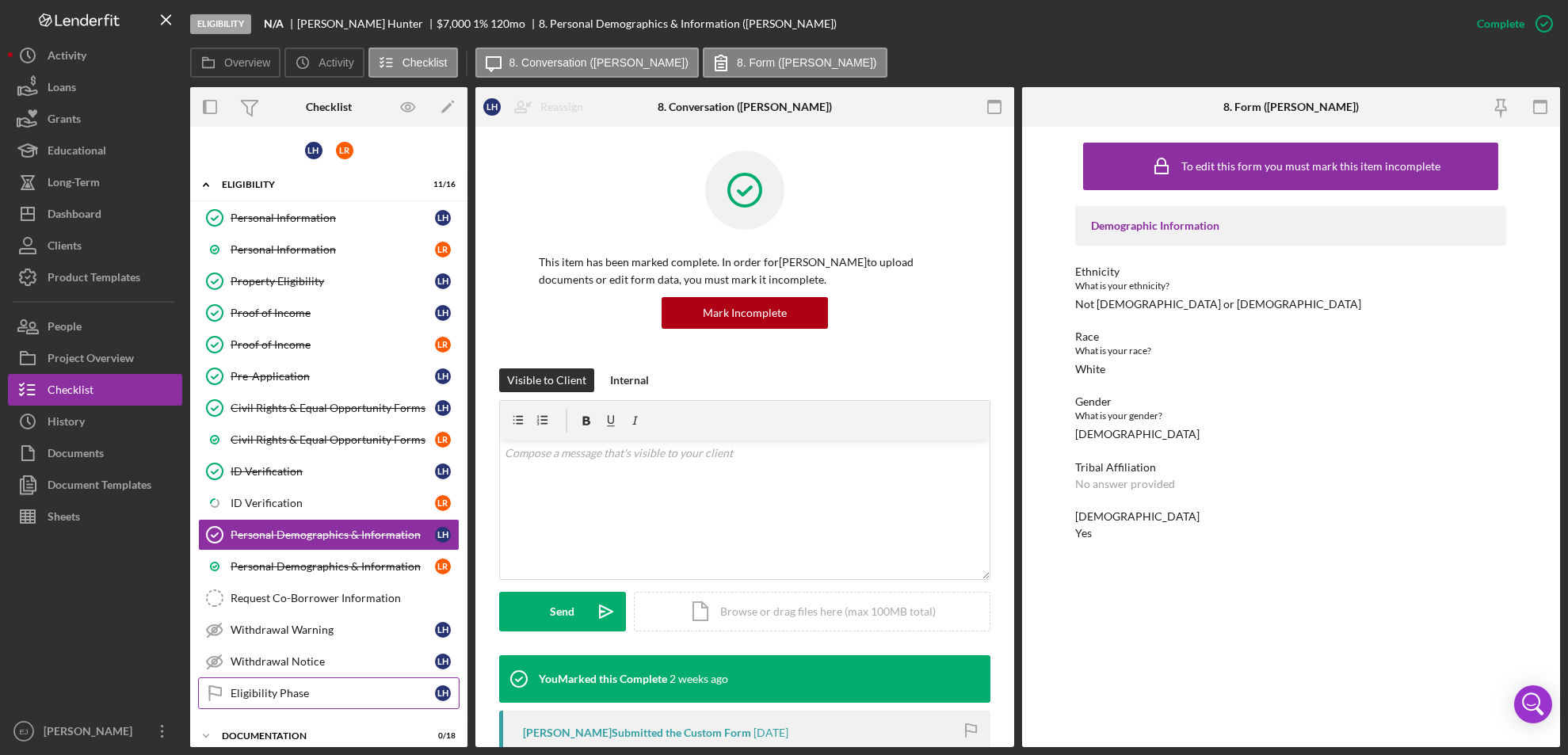
click at [265, 693] on div "Eligibility Phase" at bounding box center [332, 693] width 205 height 13
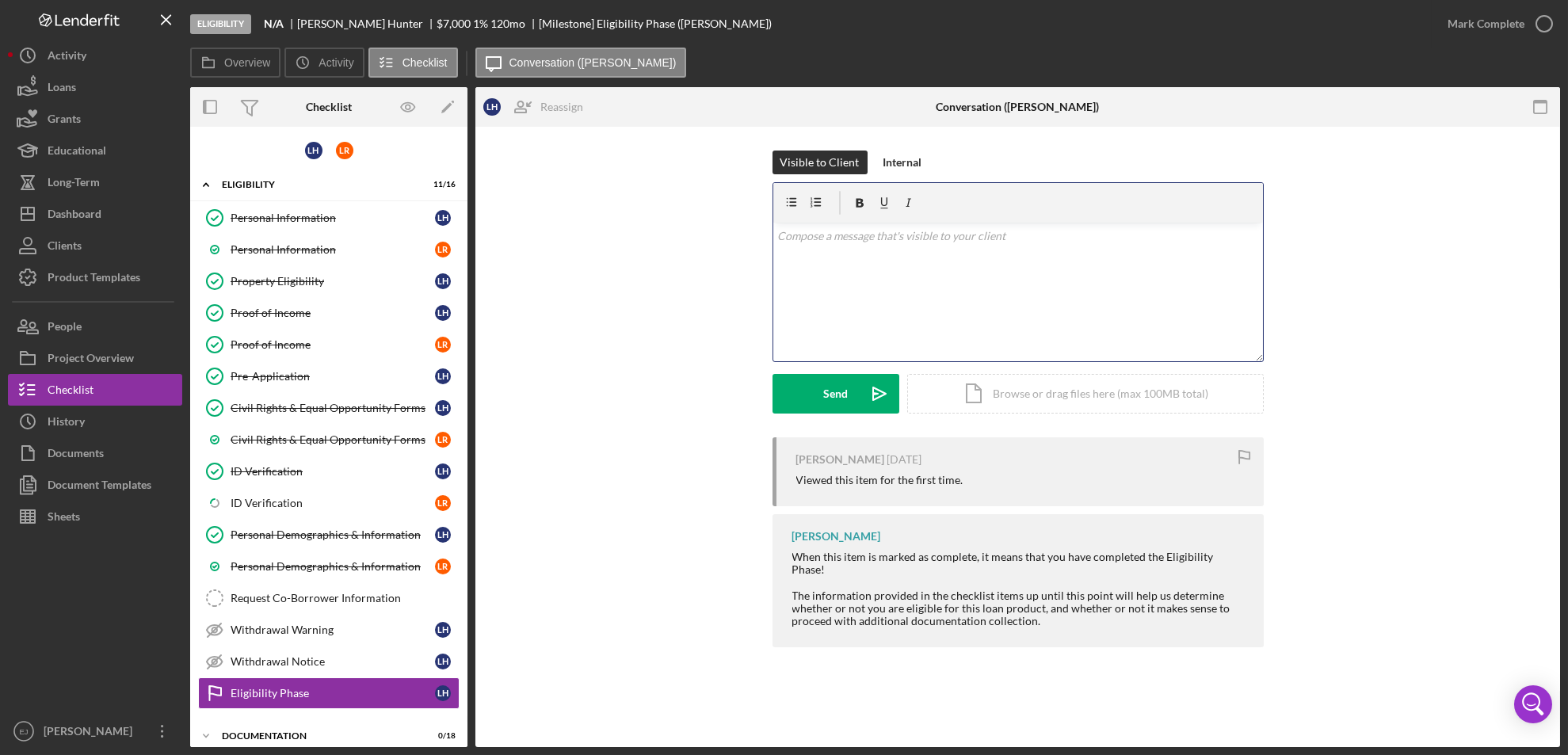
click at [818, 257] on div "v Color teal Color pink Remove color Add row above Add row below Add column bef…" at bounding box center [1018, 292] width 490 height 139
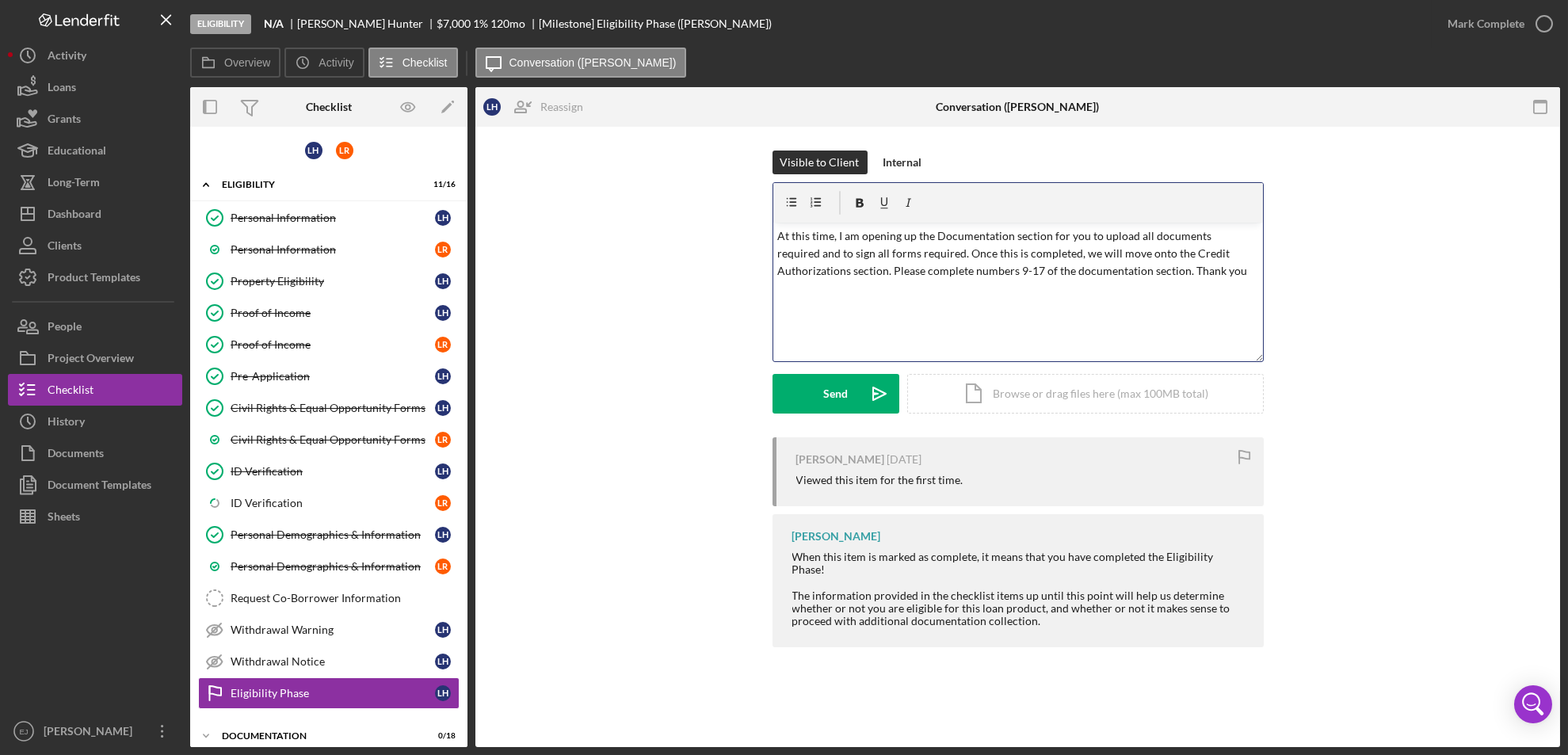
click at [776, 232] on div "v Color teal Color pink Remove color Add row above Add row below Add column bef…" at bounding box center [1018, 292] width 490 height 139
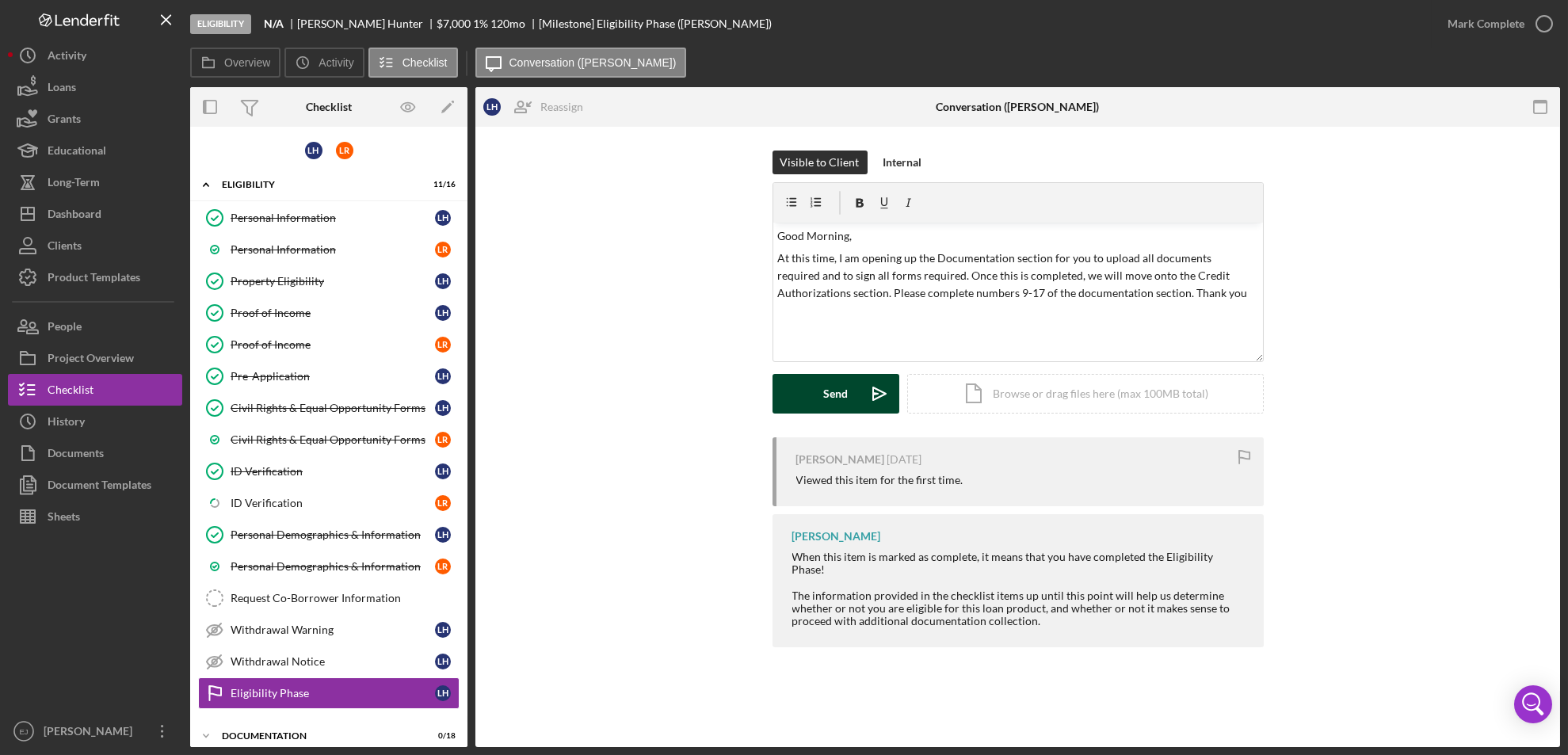
click at [827, 403] on div "Send" at bounding box center [835, 394] width 25 height 40
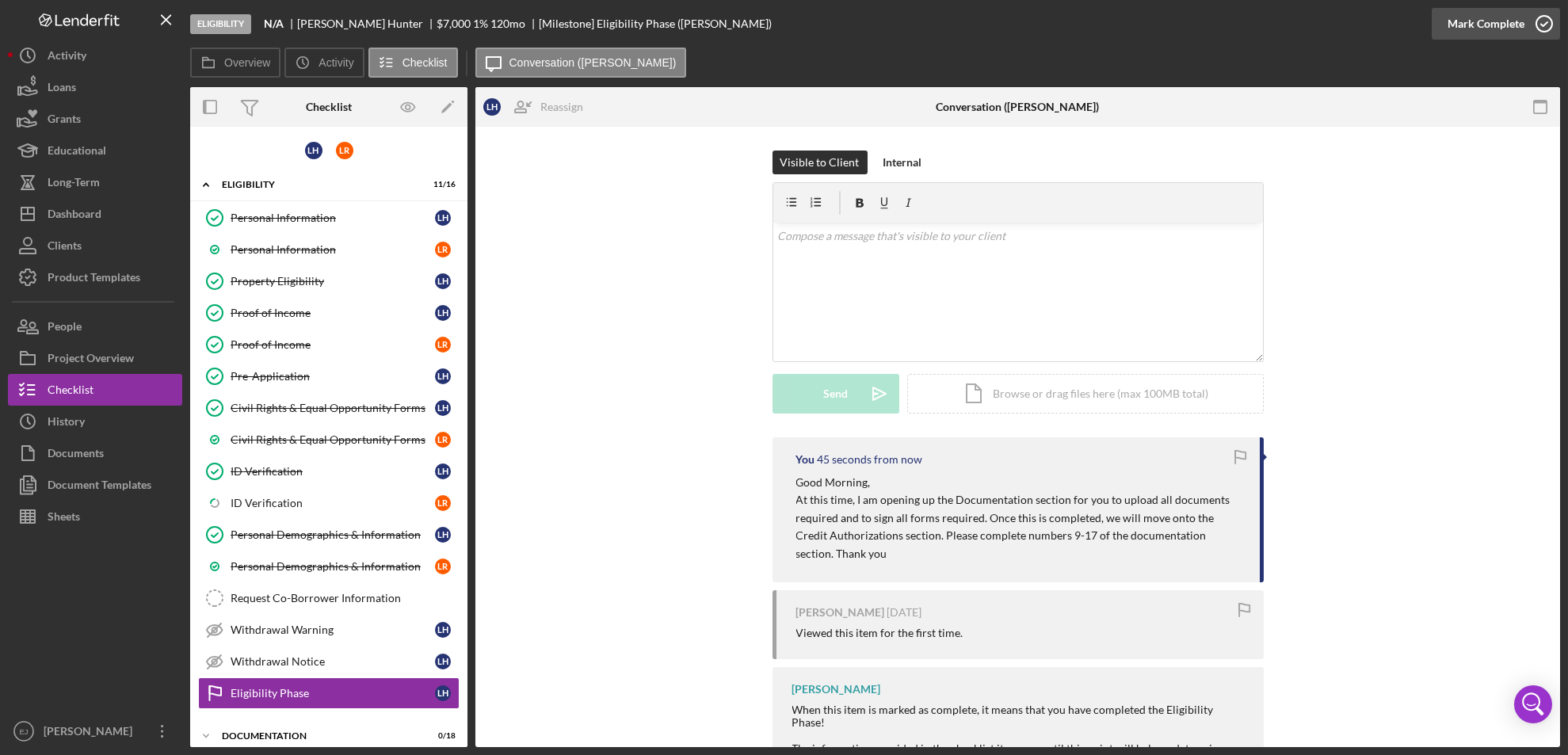
click at [1537, 25] on icon "button" at bounding box center [1544, 24] width 40 height 40
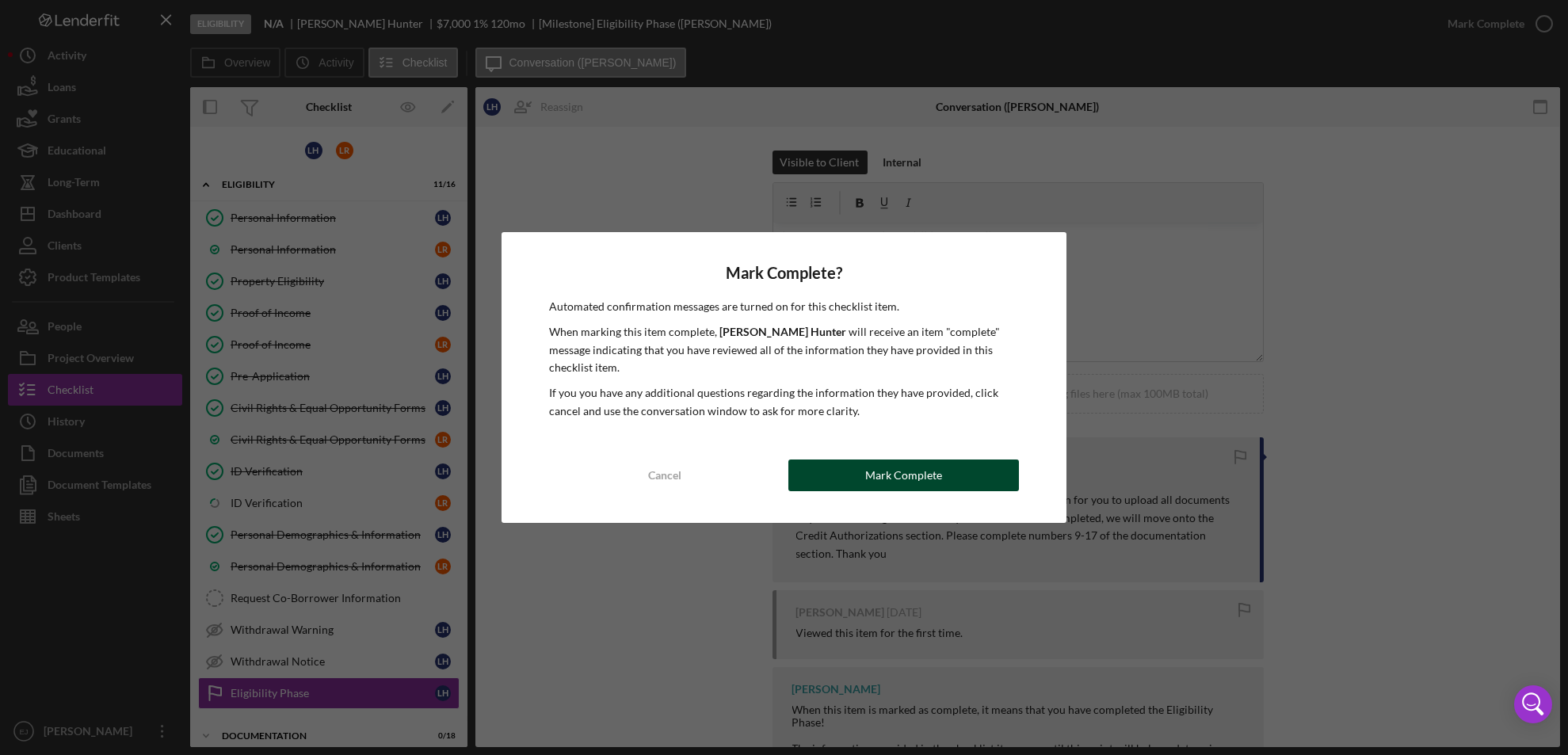
click at [954, 475] on button "Mark Complete" at bounding box center [904, 475] width 231 height 31
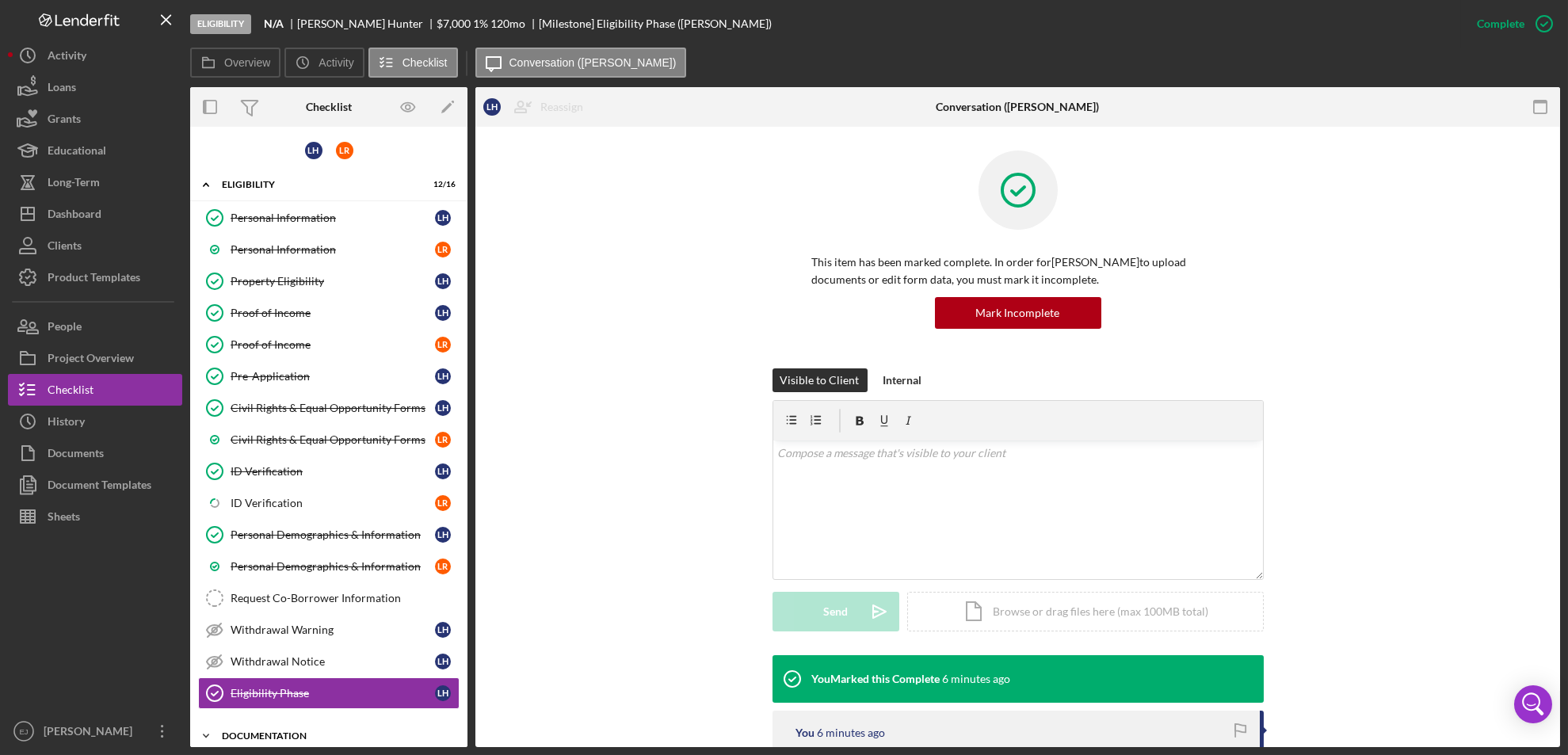
click at [352, 727] on div "Icon/Expander Documentation 0 / 18" at bounding box center [329, 735] width 277 height 31
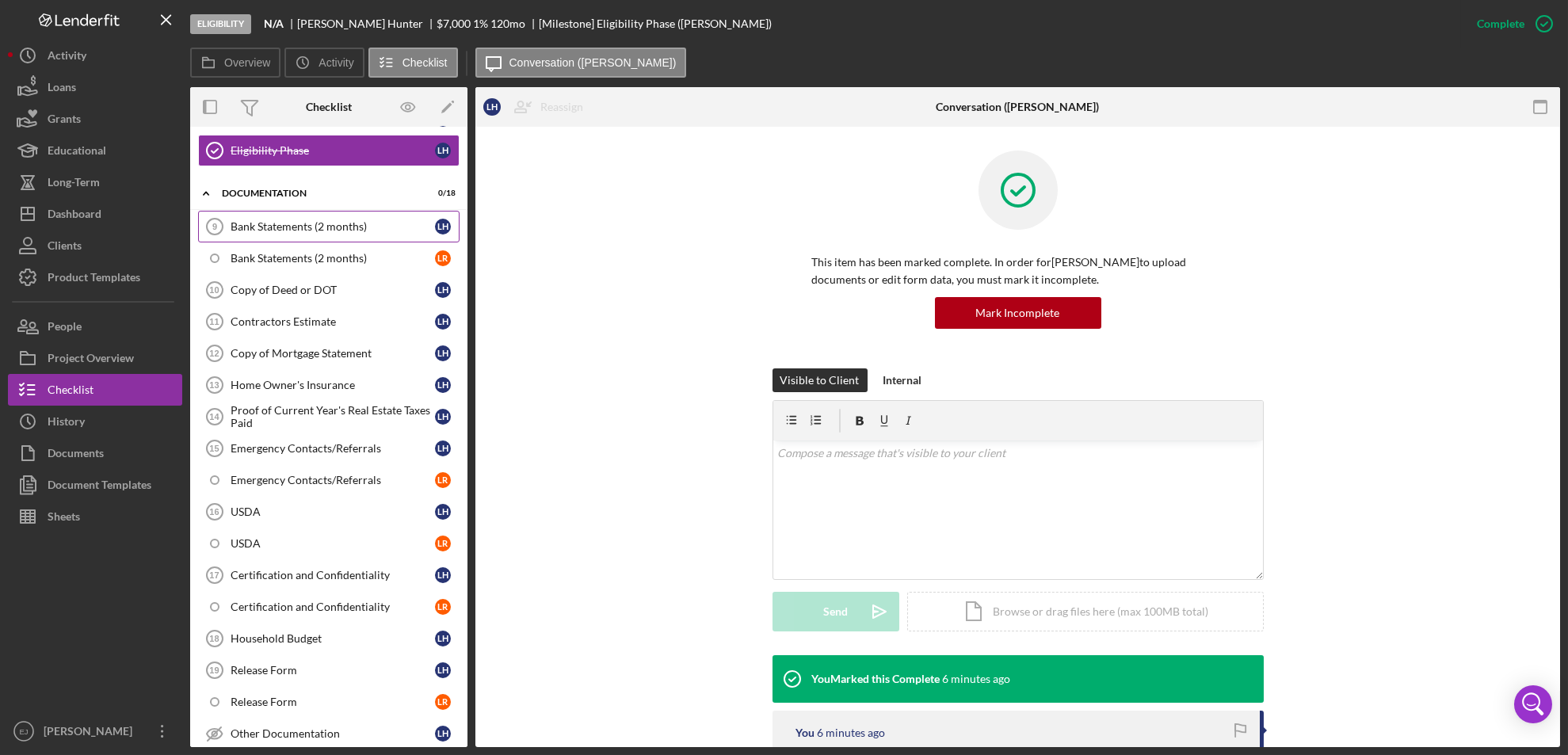
click at [270, 234] on link "Bank Statements (2 months) 9 Bank Statements (2 months) L H" at bounding box center [329, 226] width 262 height 31
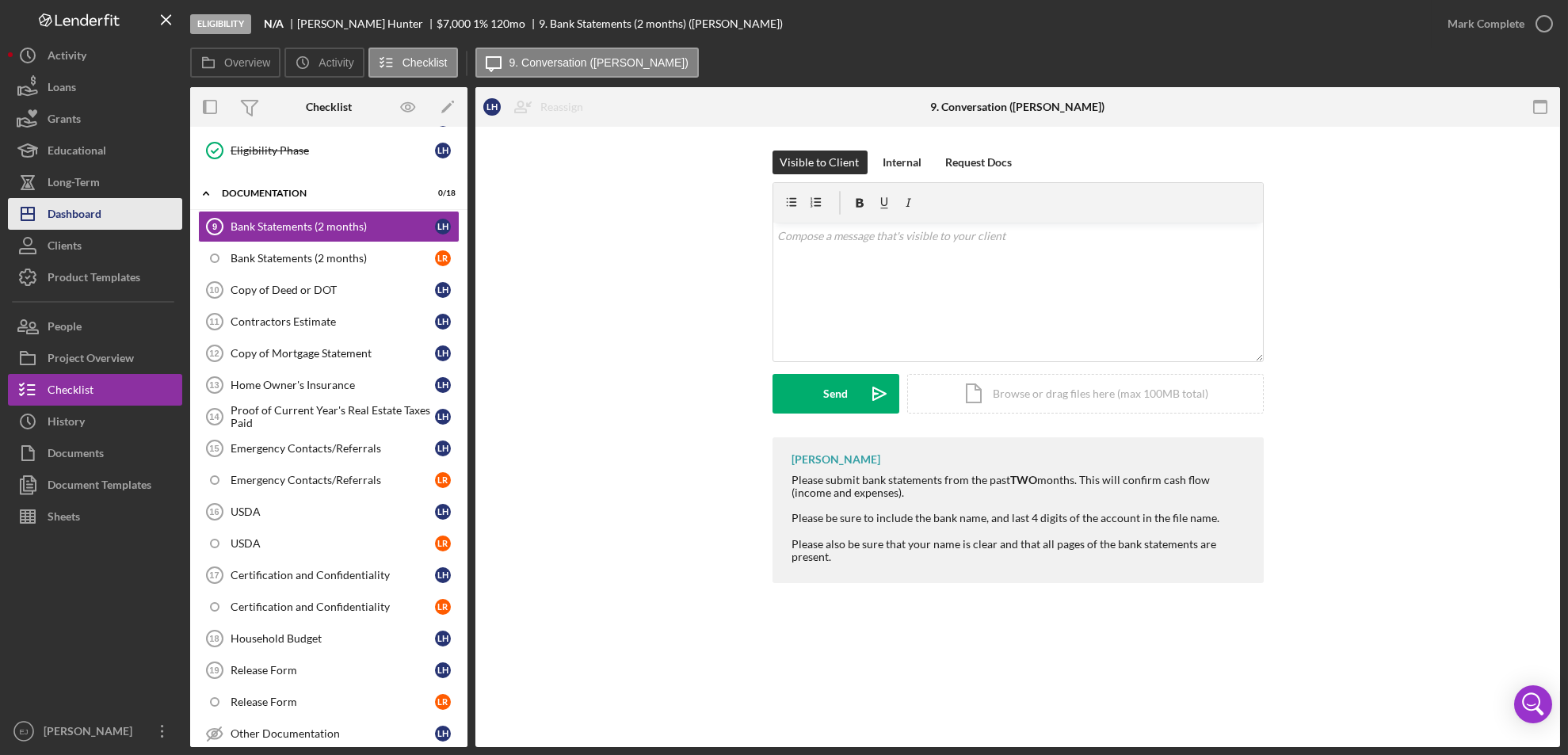
click at [87, 217] on div "Dashboard" at bounding box center [74, 216] width 54 height 36
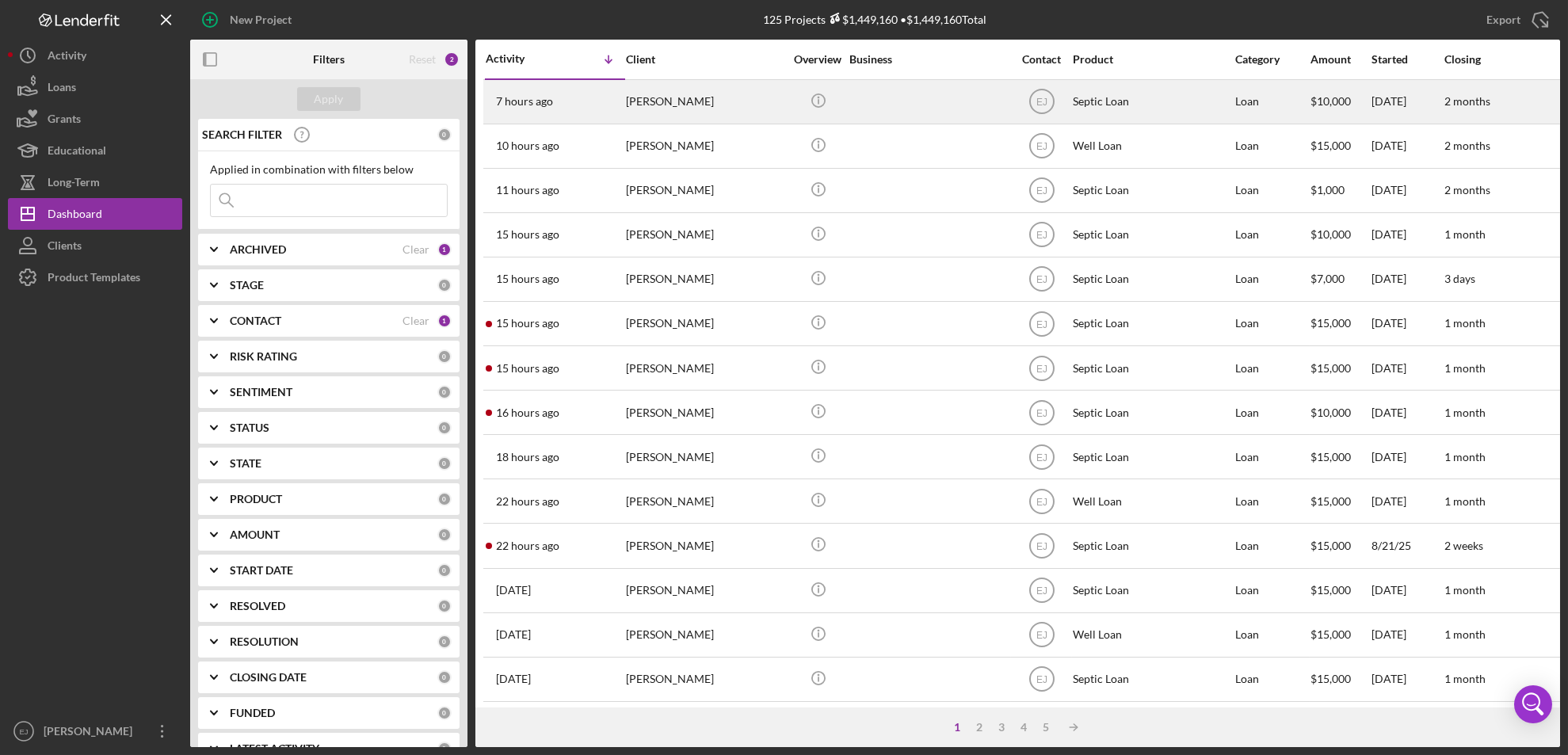
click at [651, 115] on div "Jernard Roberts" at bounding box center [705, 101] width 158 height 42
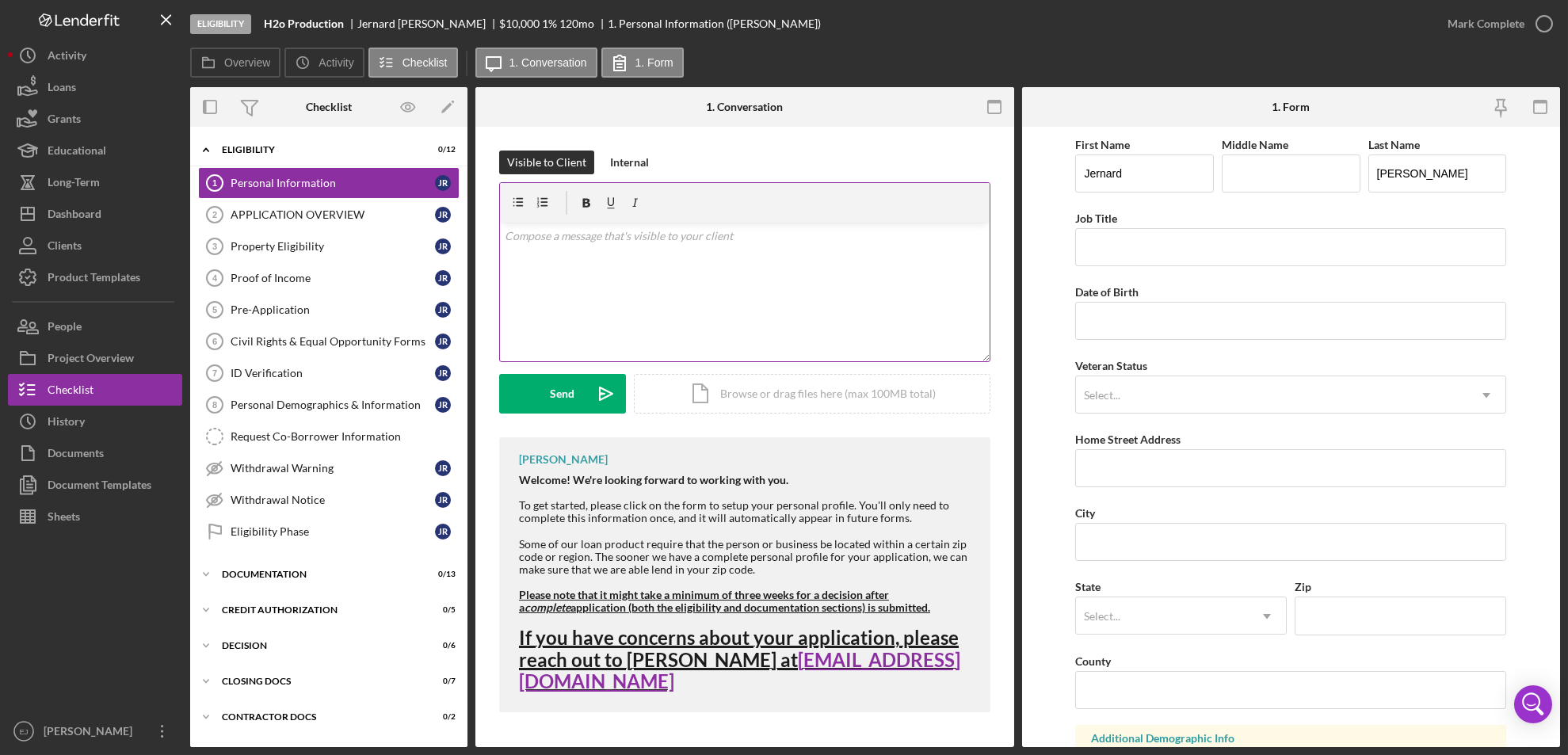
click at [544, 238] on p at bounding box center [744, 236] width 480 height 18
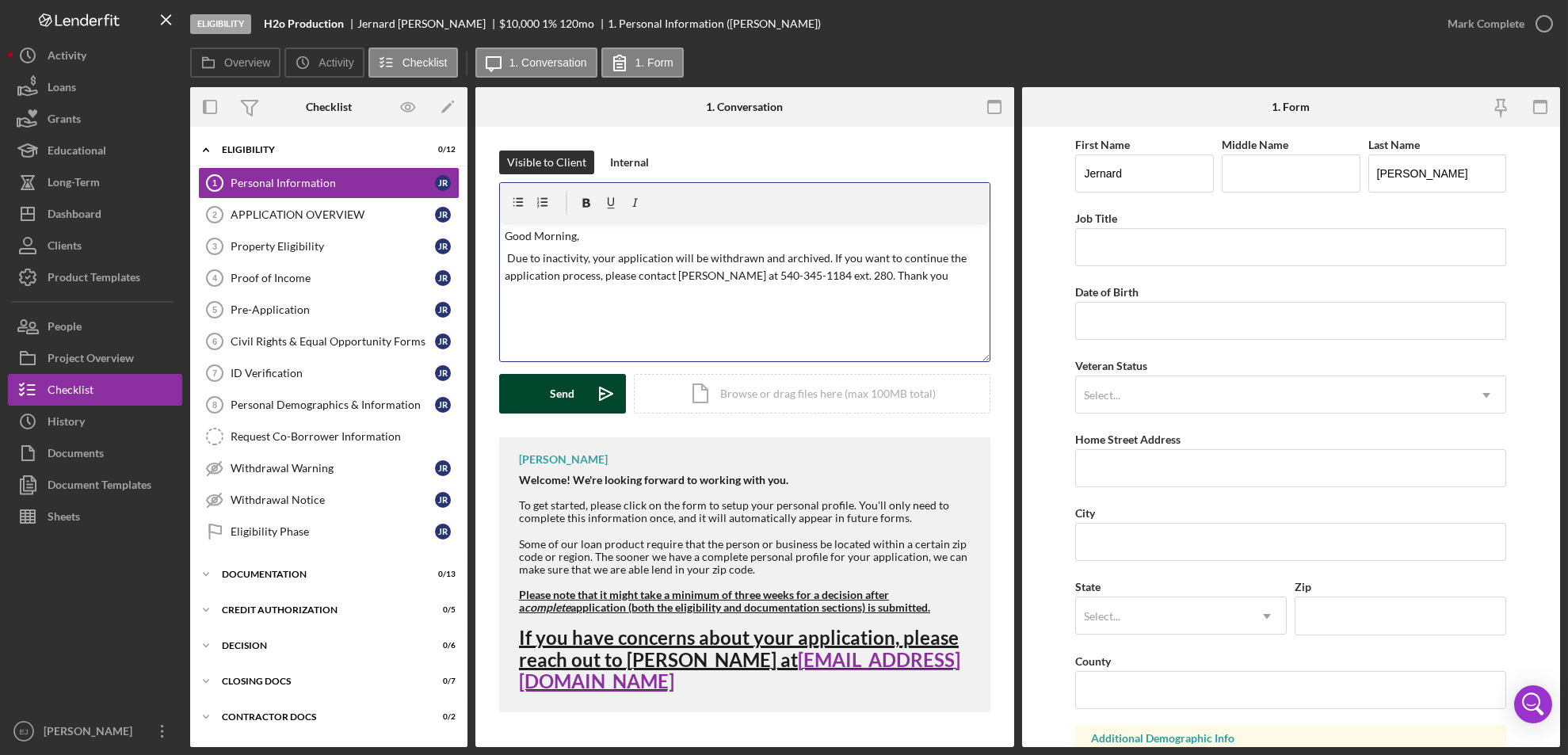
click at [585, 383] on button "Send Icon/icon-invite-send" at bounding box center [562, 394] width 127 height 40
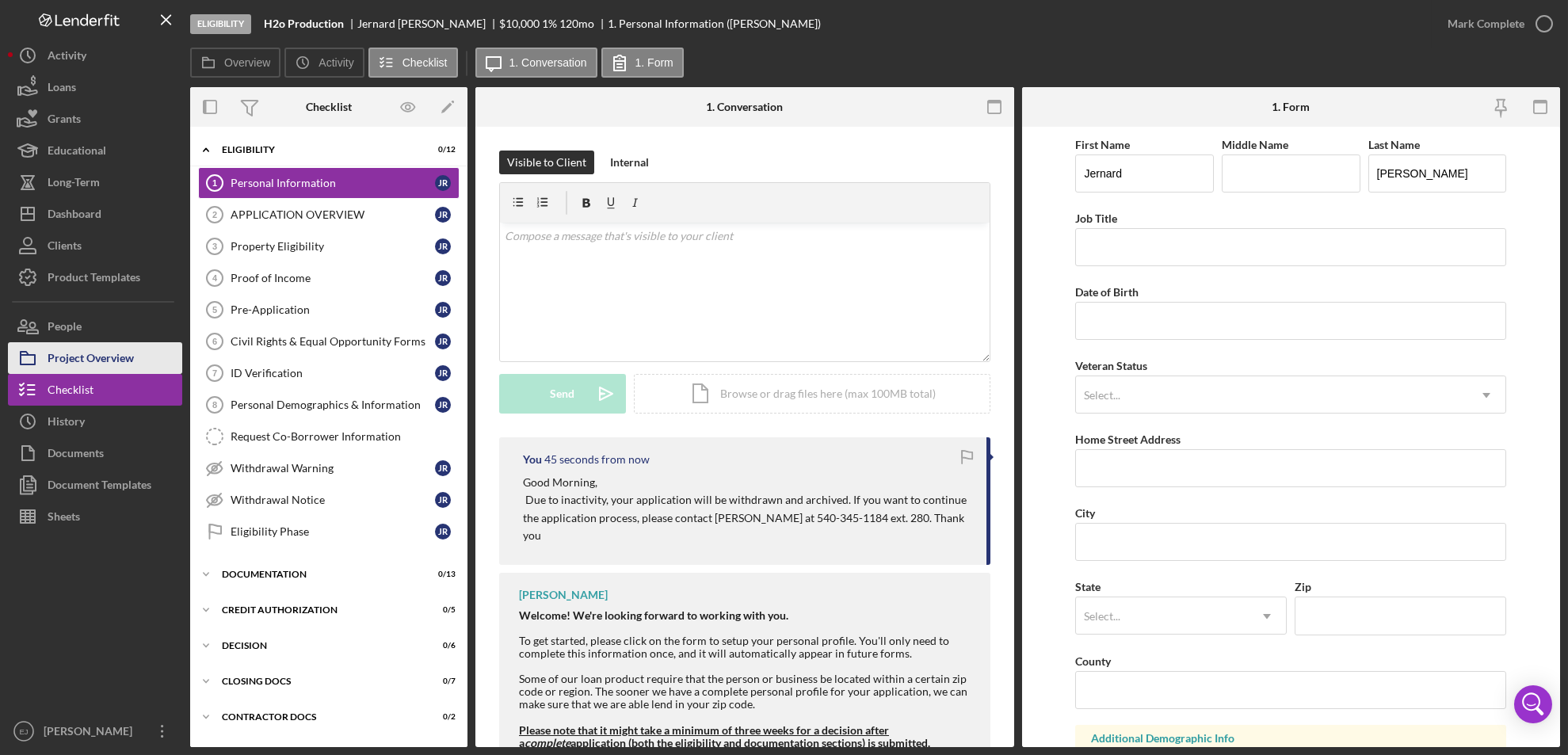
click at [140, 363] on button "Project Overview" at bounding box center [94, 358] width 174 height 31
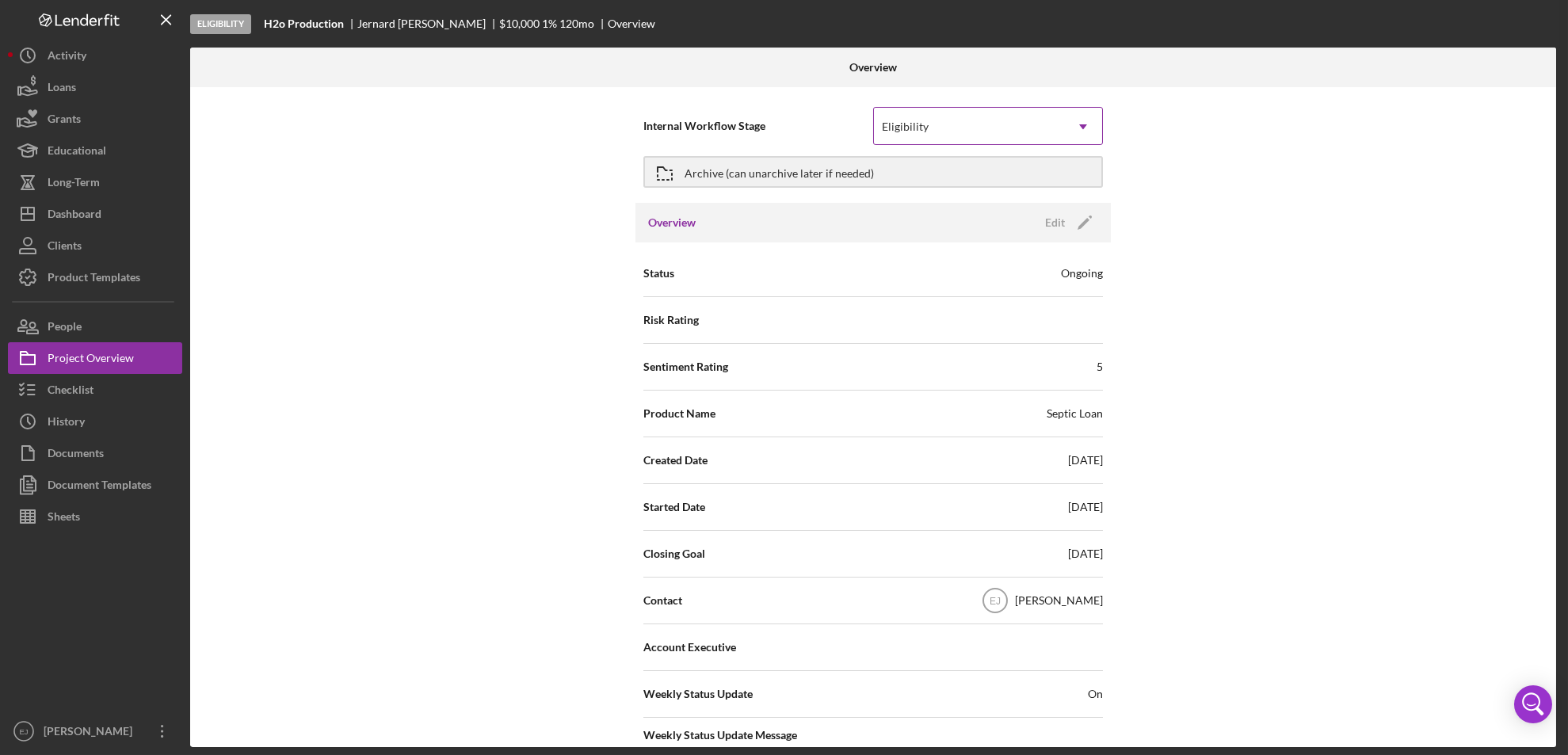
click at [1084, 124] on icon "Icon/Dropdown Arrow" at bounding box center [1083, 127] width 38 height 38
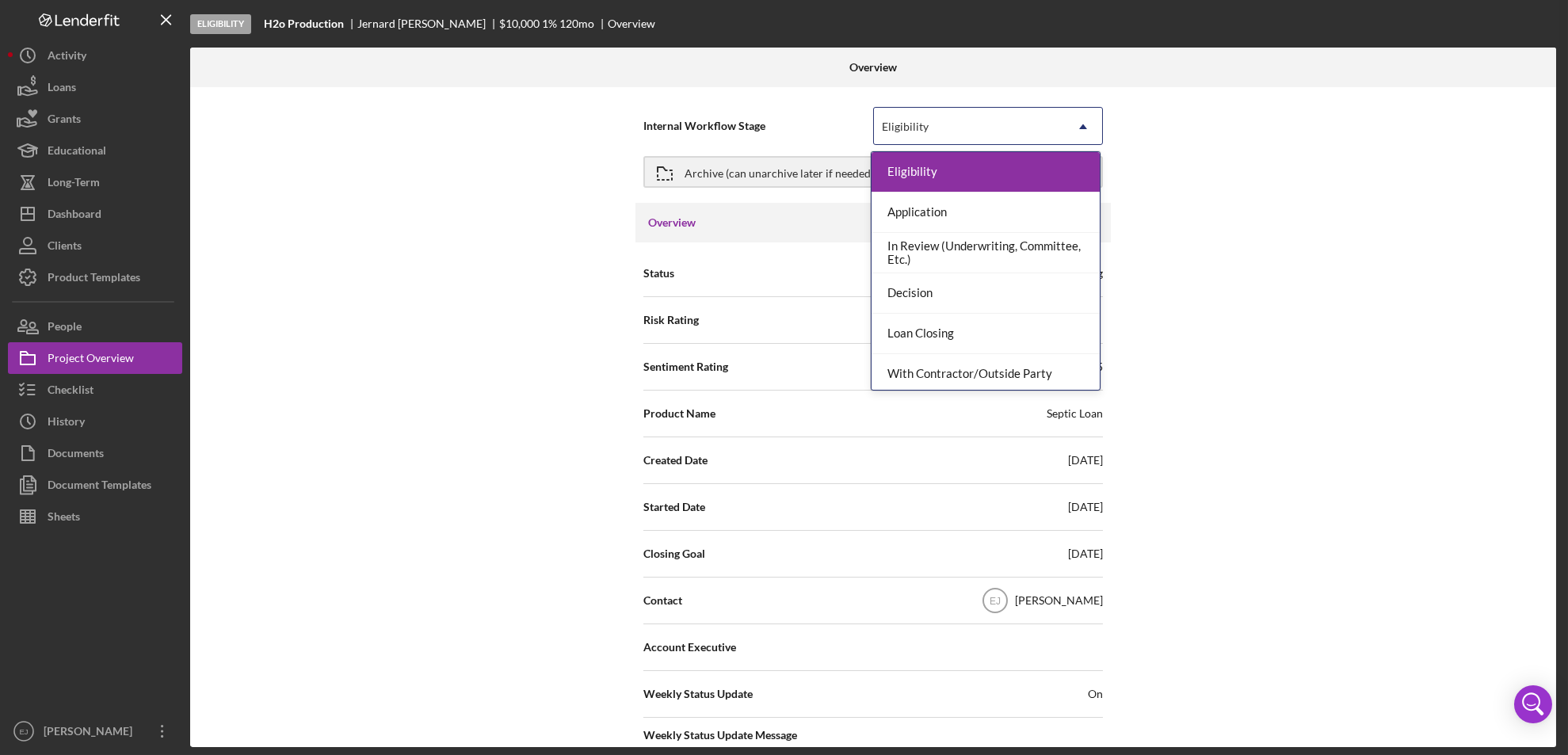
scroll to position [125, 0]
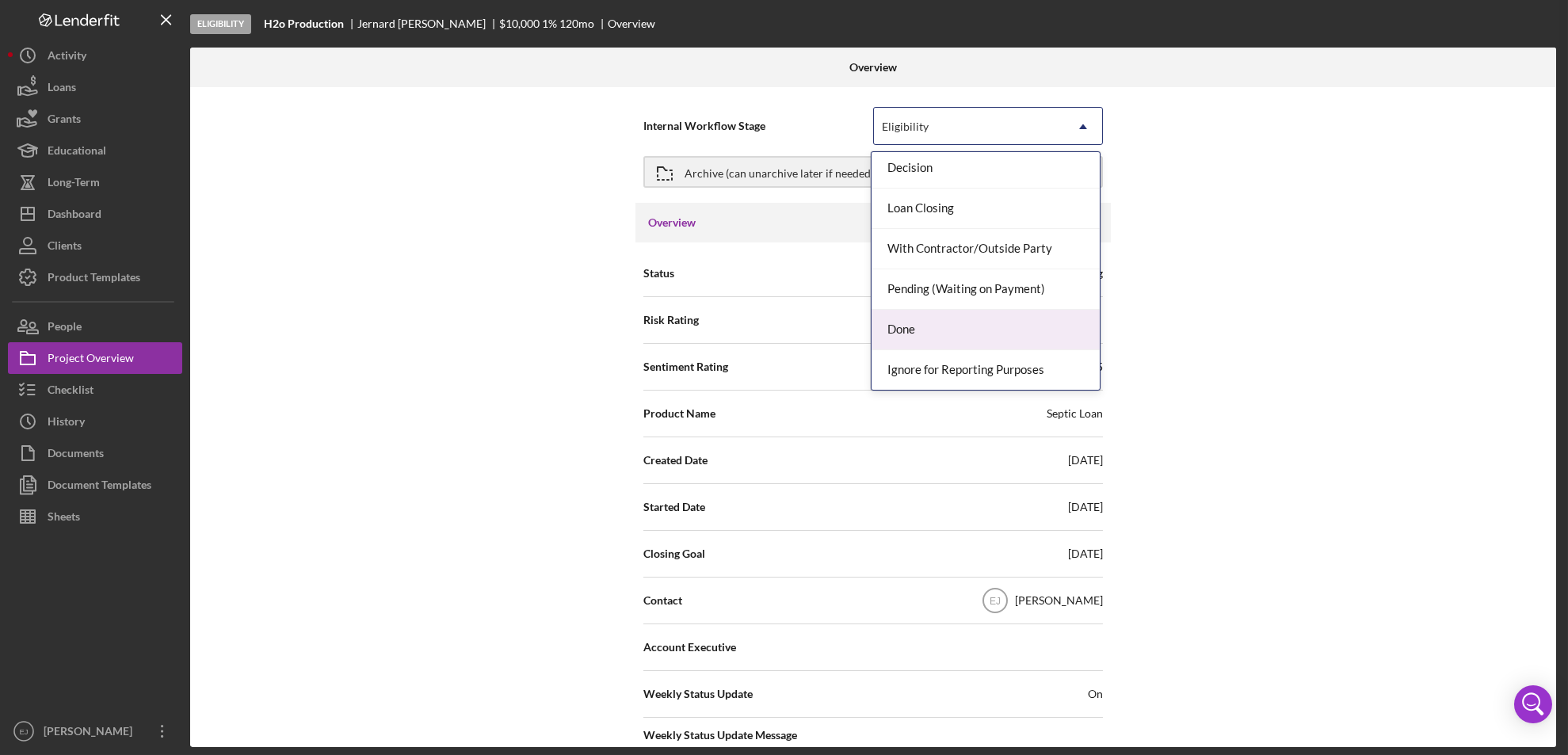
click at [1039, 327] on div "Done" at bounding box center [985, 330] width 228 height 41
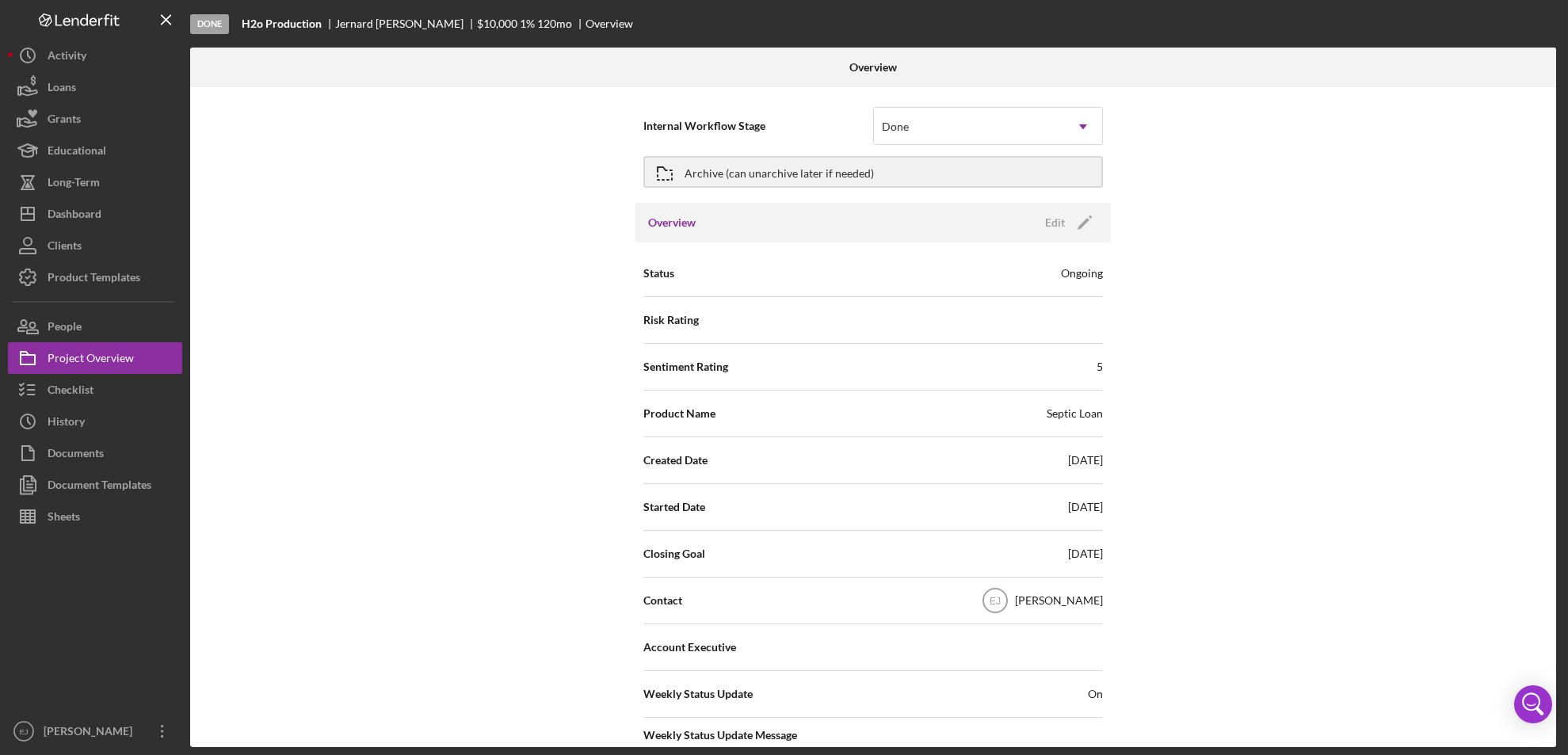
scroll to position [578, 0]
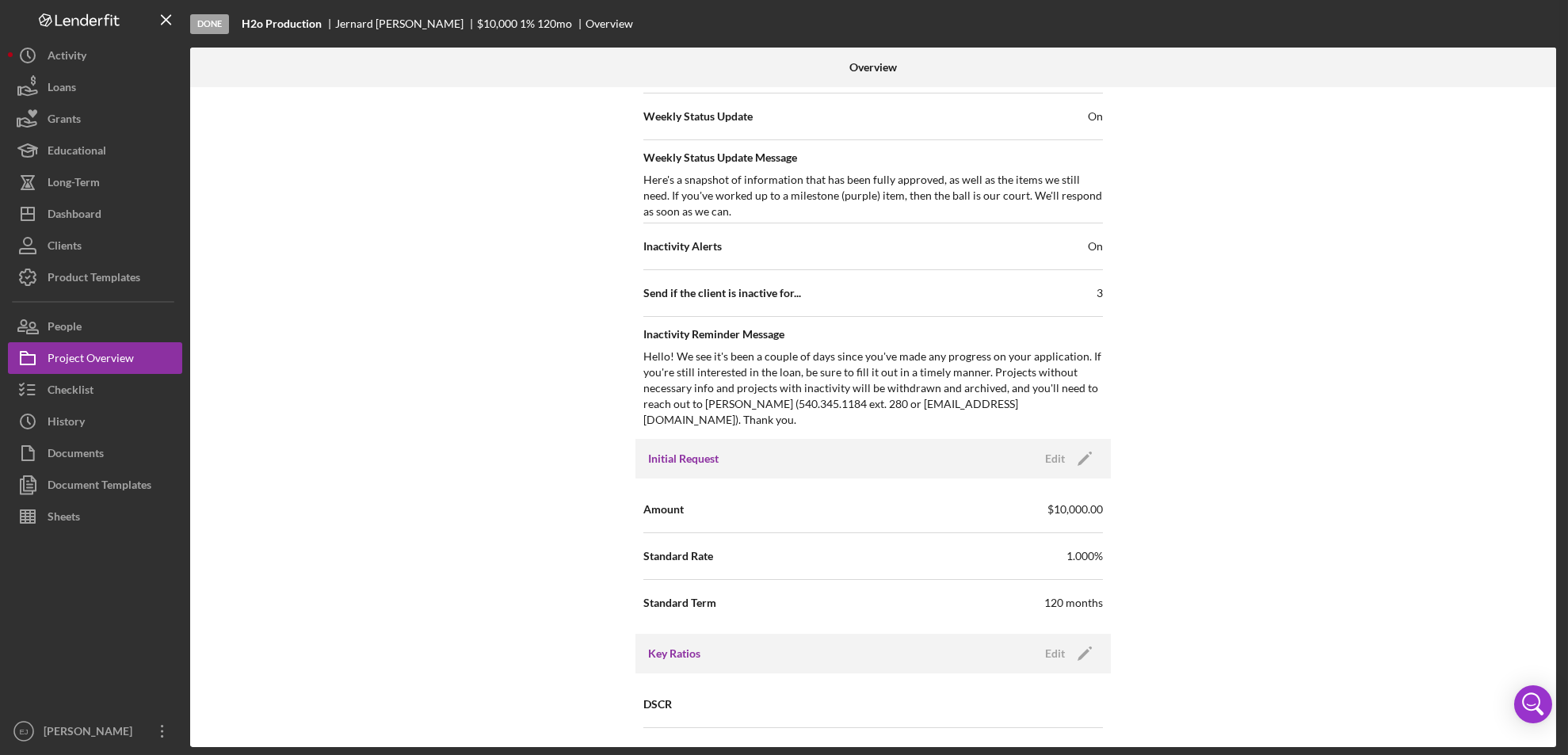
drag, startPoint x: 1553, startPoint y: 660, endPoint x: 1549, endPoint y: 641, distance: 19.4
click at [1549, 641] on div "Internal Workflow Stage Done Icon/Dropdown Arrow Archive (can unarchive later i…" at bounding box center [873, 417] width 1366 height 661
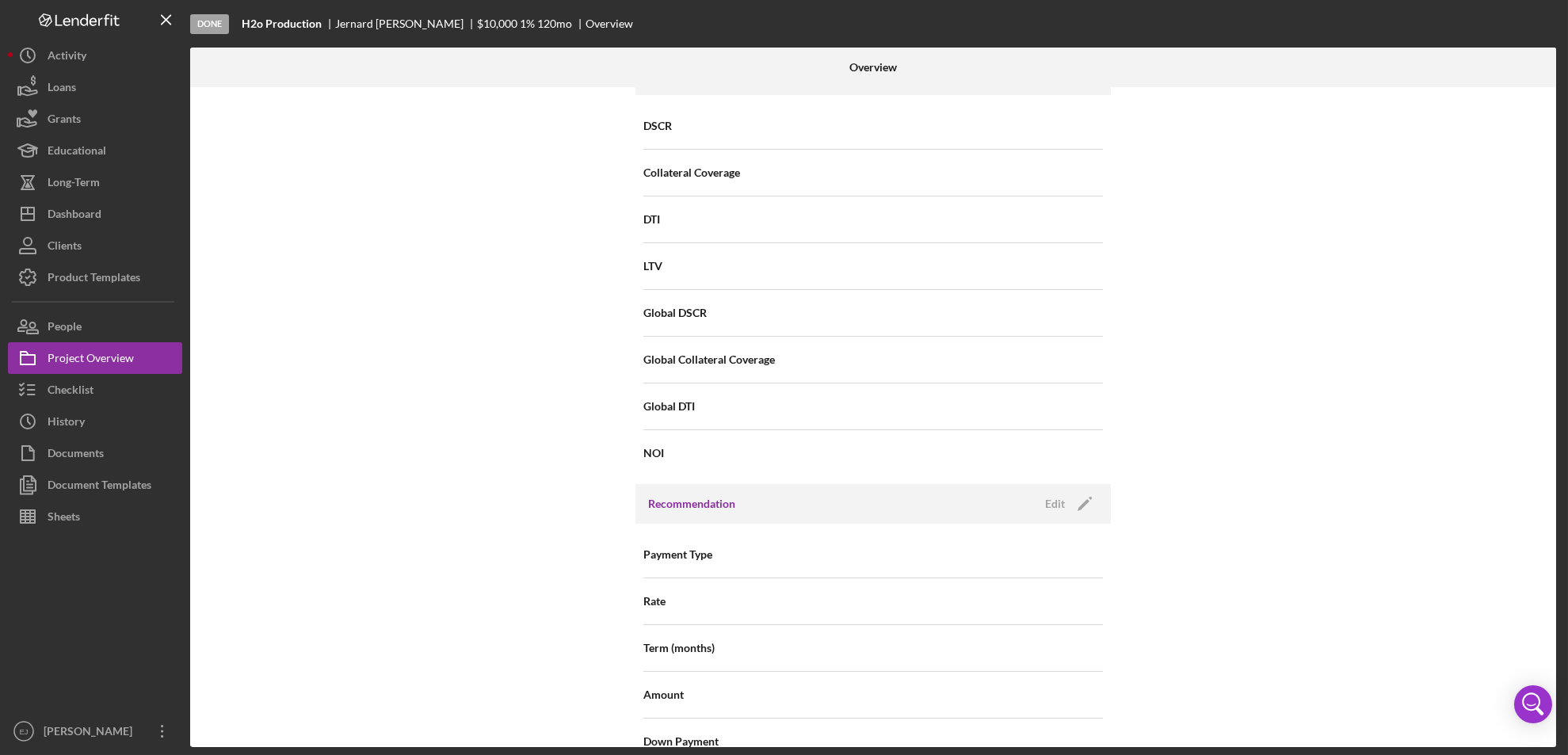
scroll to position [1695, 0]
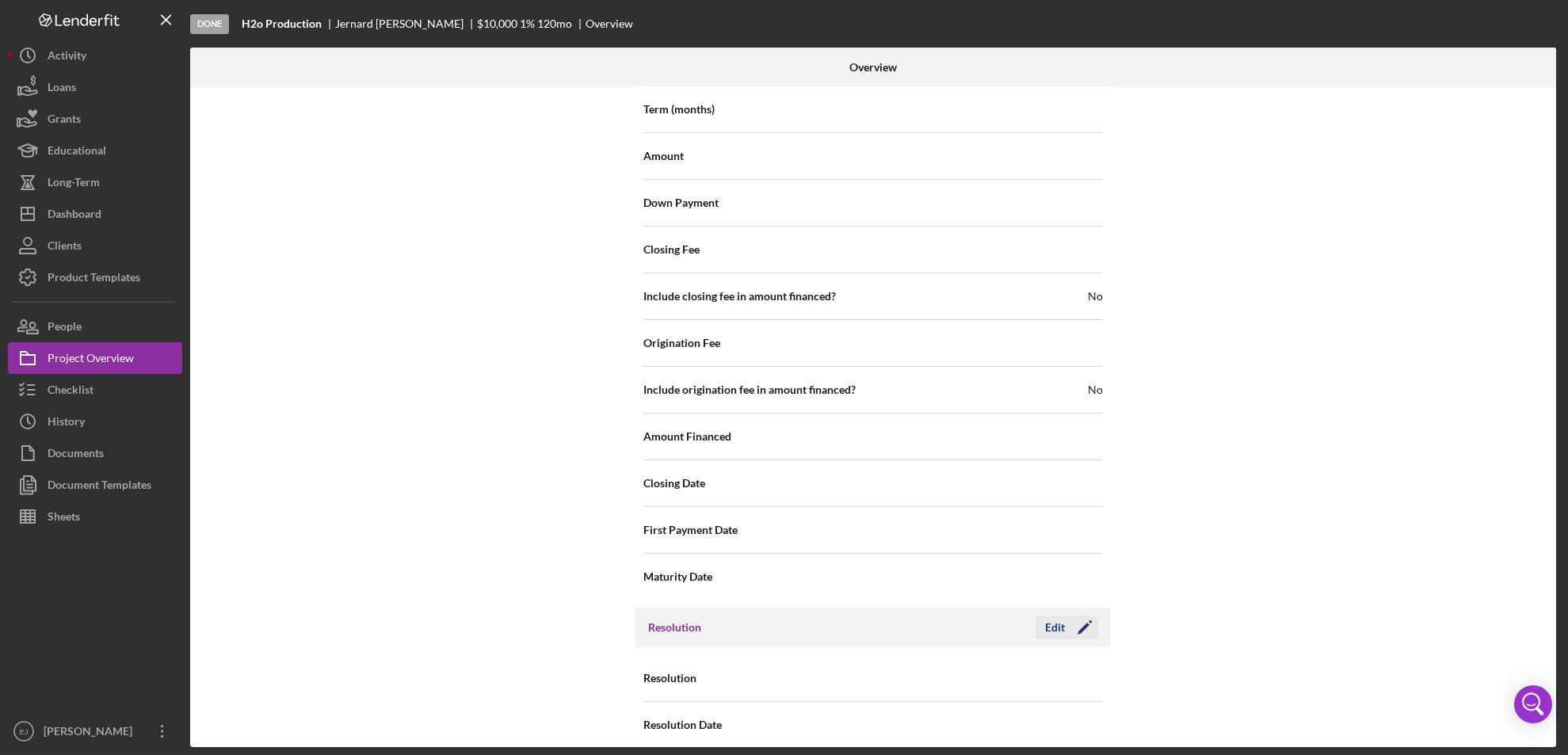
click at [1060, 616] on div "Edit" at bounding box center [1055, 627] width 20 height 24
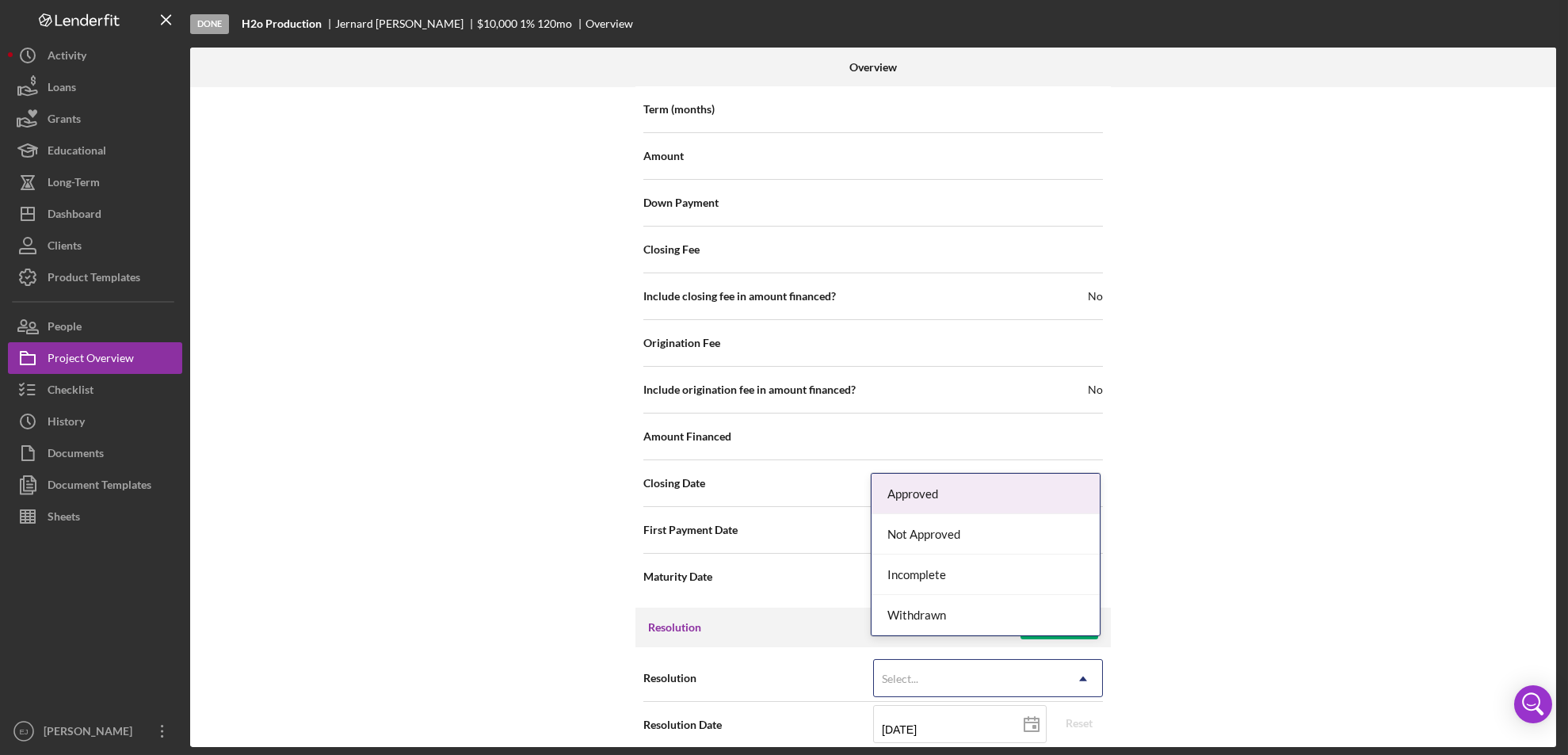
click at [1094, 663] on icon "Icon/Dropdown Arrow" at bounding box center [1083, 679] width 38 height 38
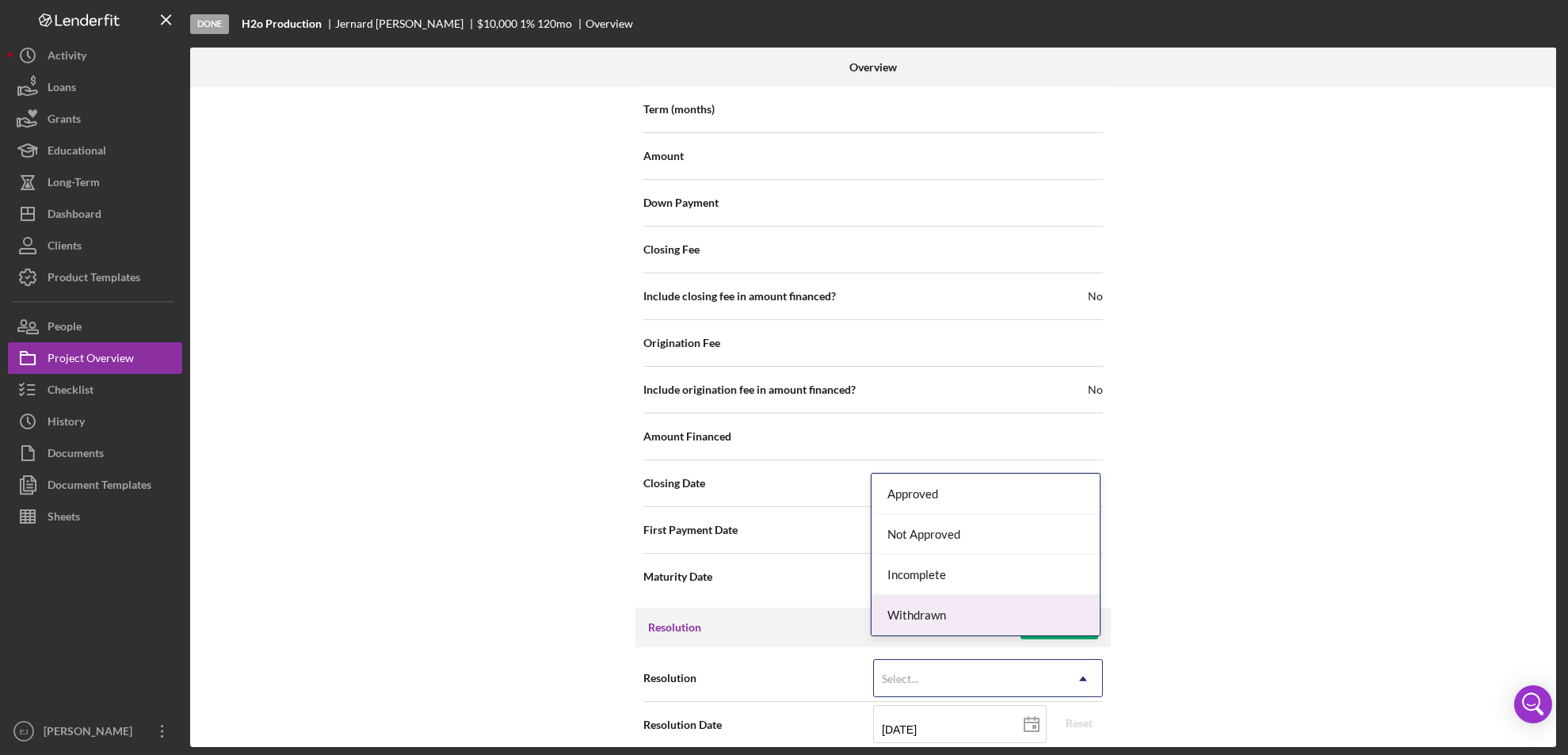
click at [1072, 623] on div "Withdrawn" at bounding box center [985, 616] width 228 height 41
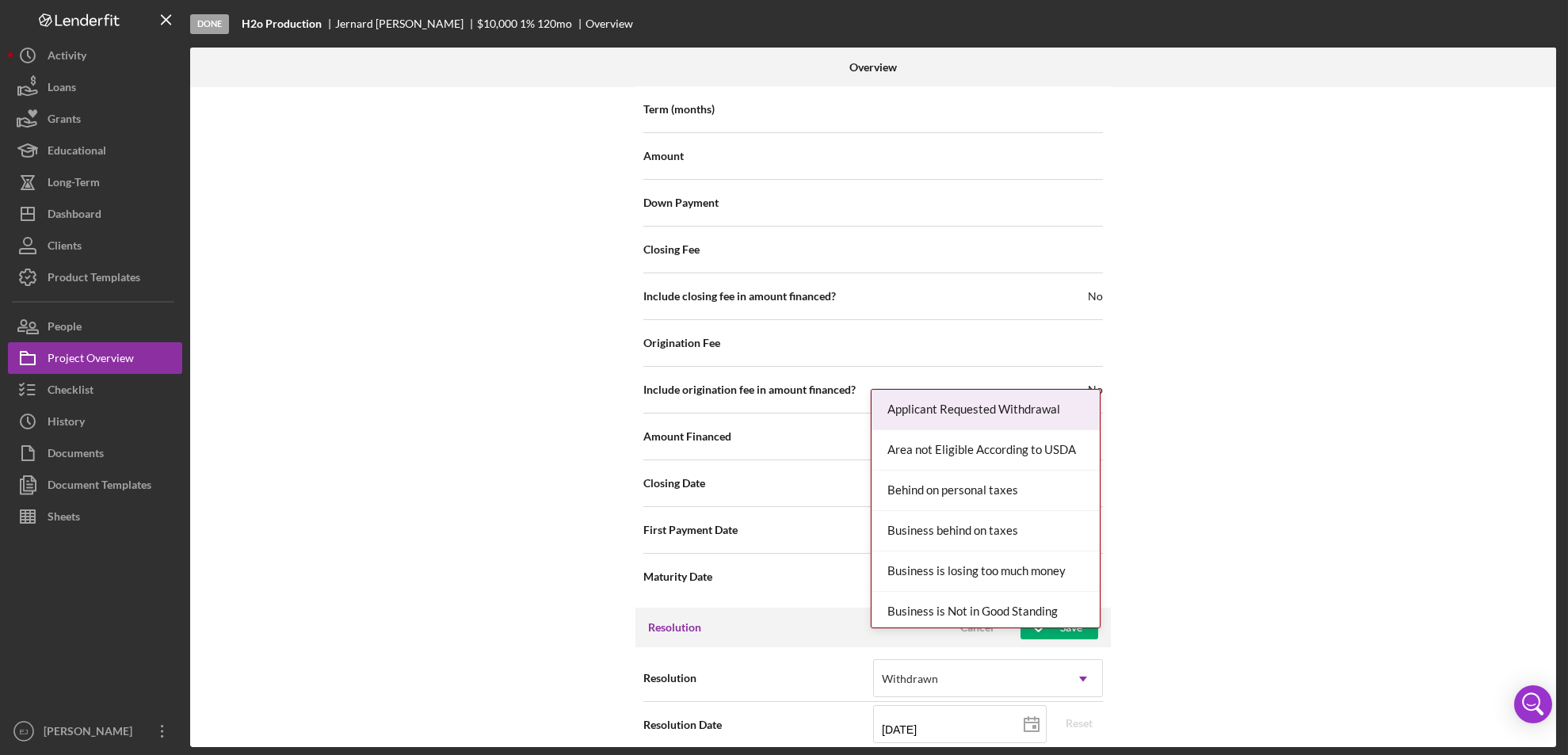
scroll to position [1796, 0]
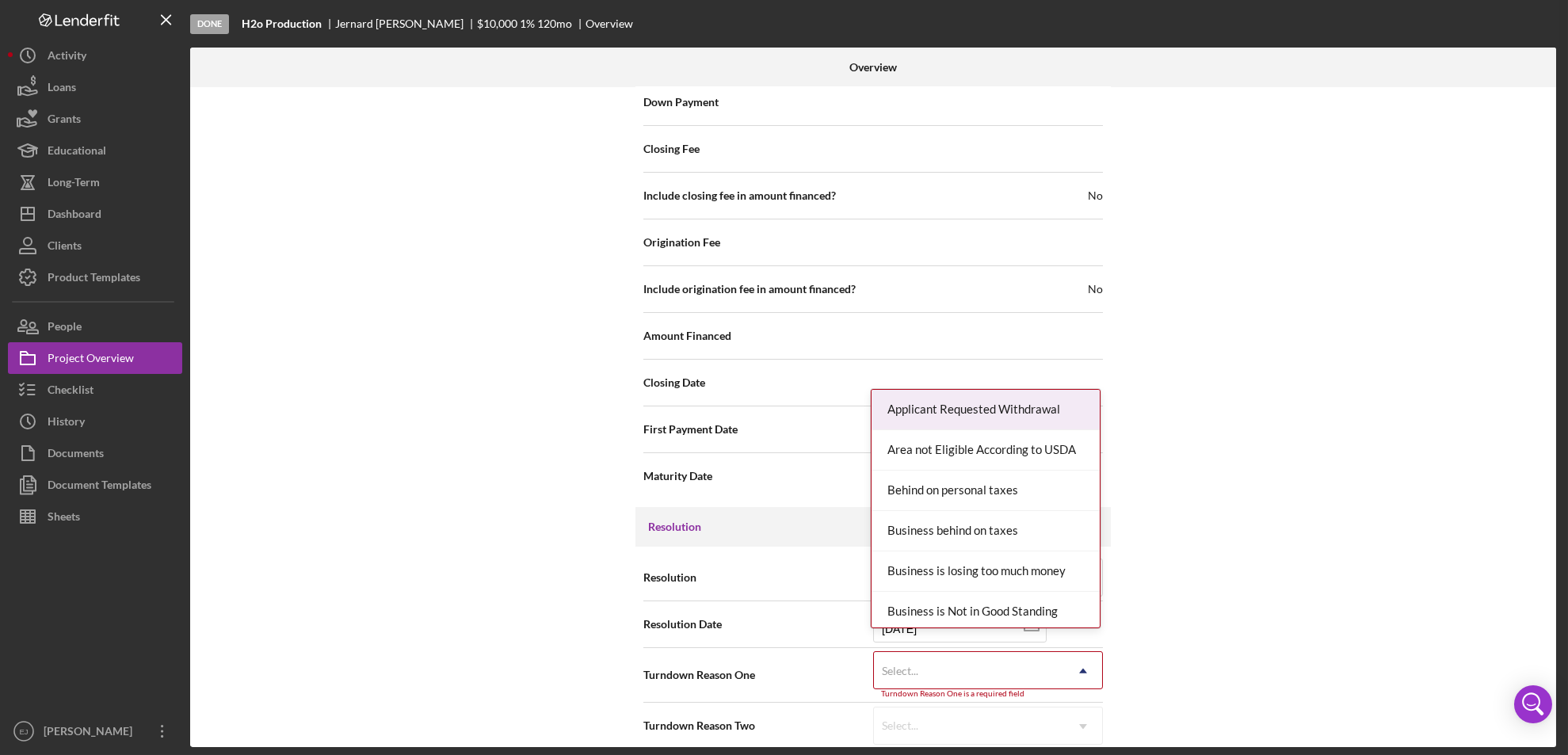
click at [1093, 741] on div "Internal Workflow Stage Done Icon/Dropdown Arrow Archive (can unarchive later i…" at bounding box center [873, 417] width 1366 height 661
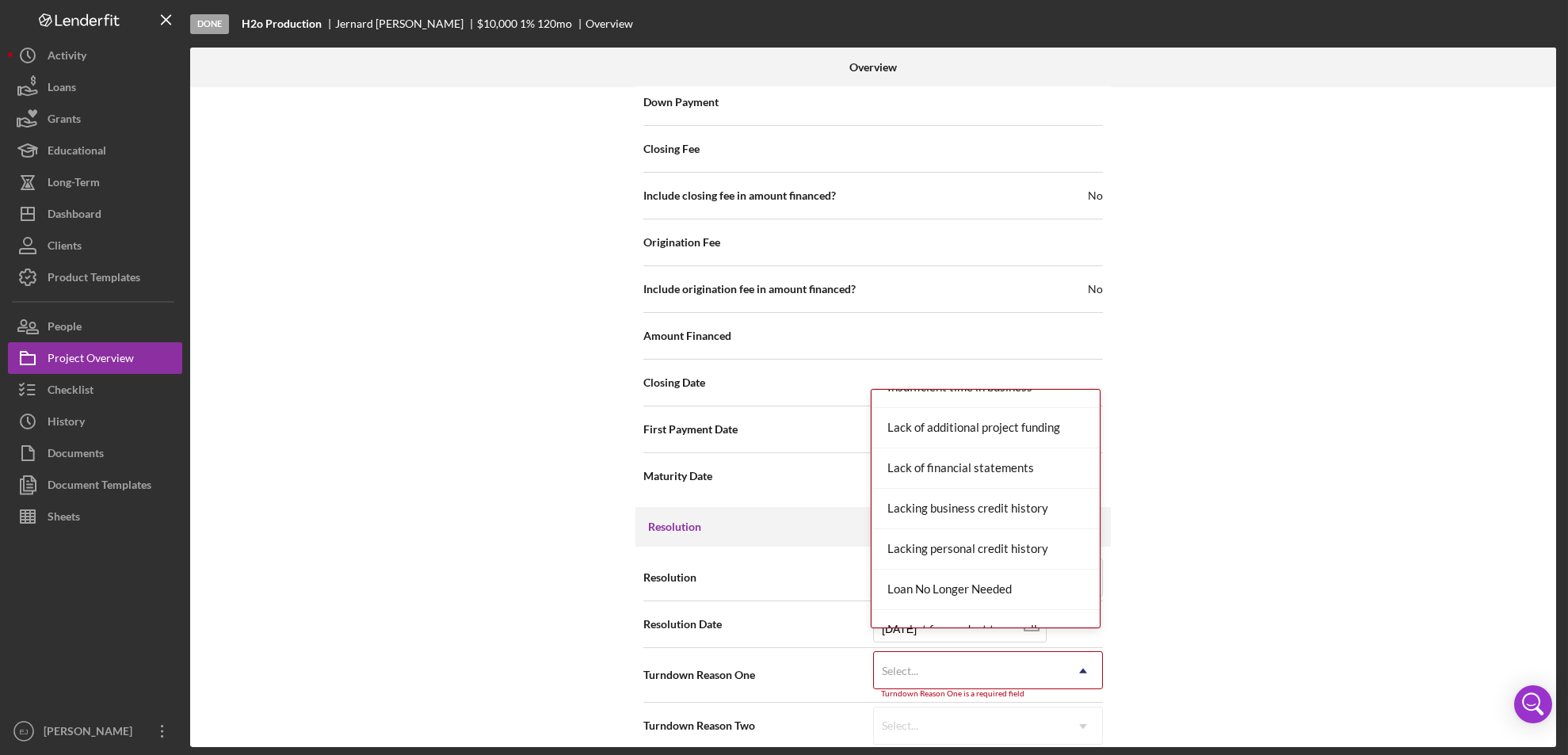
scroll to position [1038, 0]
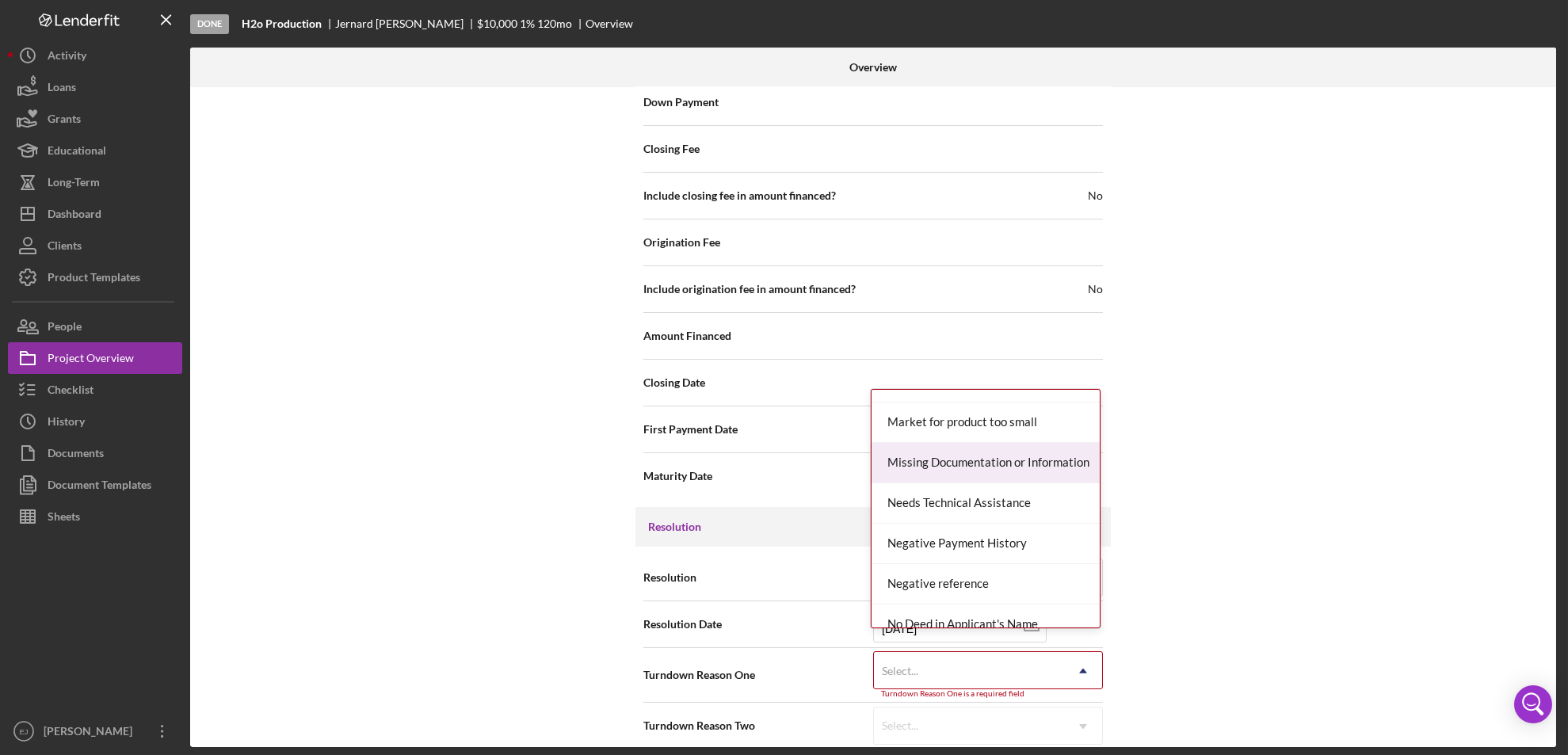
click at [1010, 463] on div "Missing Documentation or Information" at bounding box center [985, 463] width 228 height 41
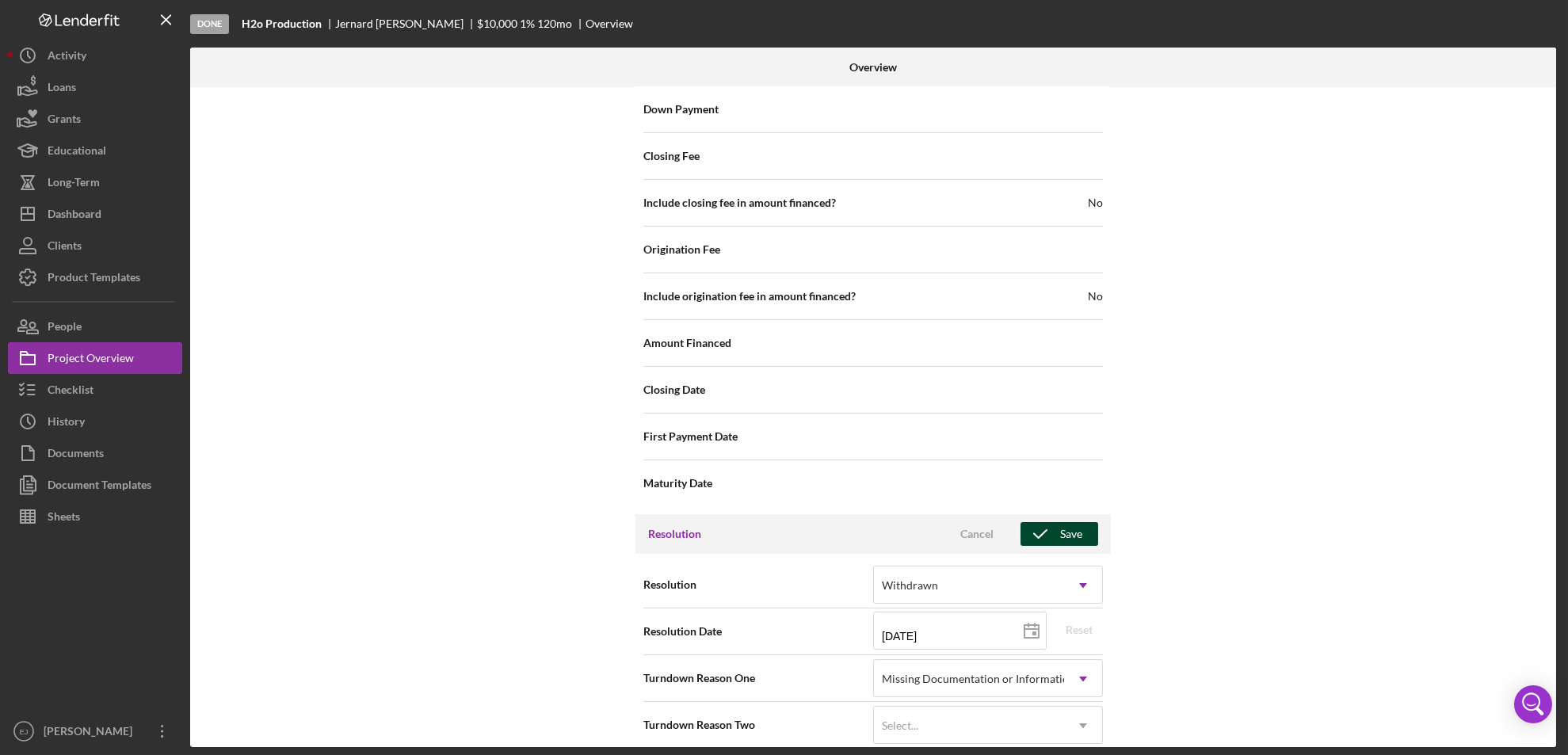
click at [1061, 522] on div "Save" at bounding box center [1071, 534] width 22 height 24
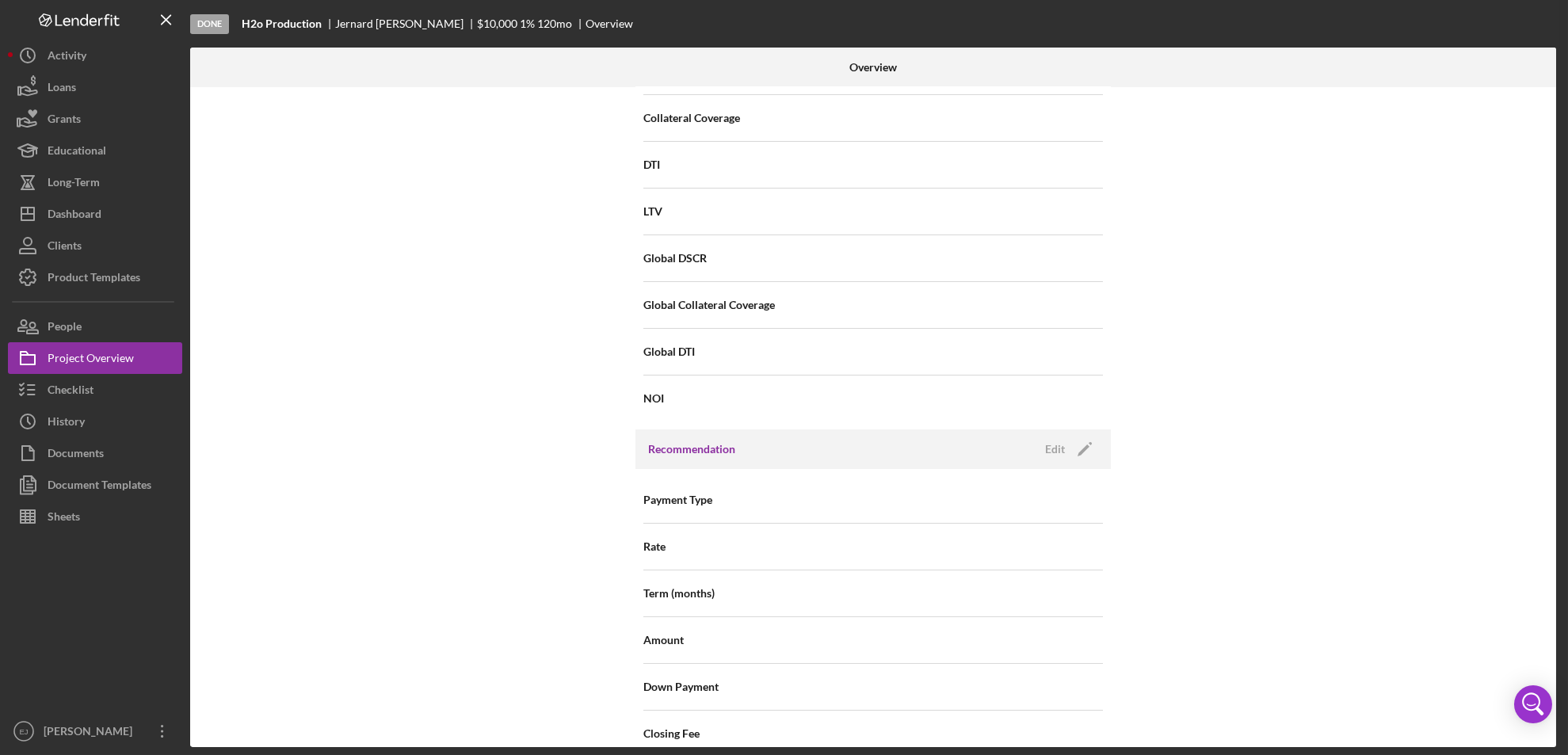
scroll to position [54, 0]
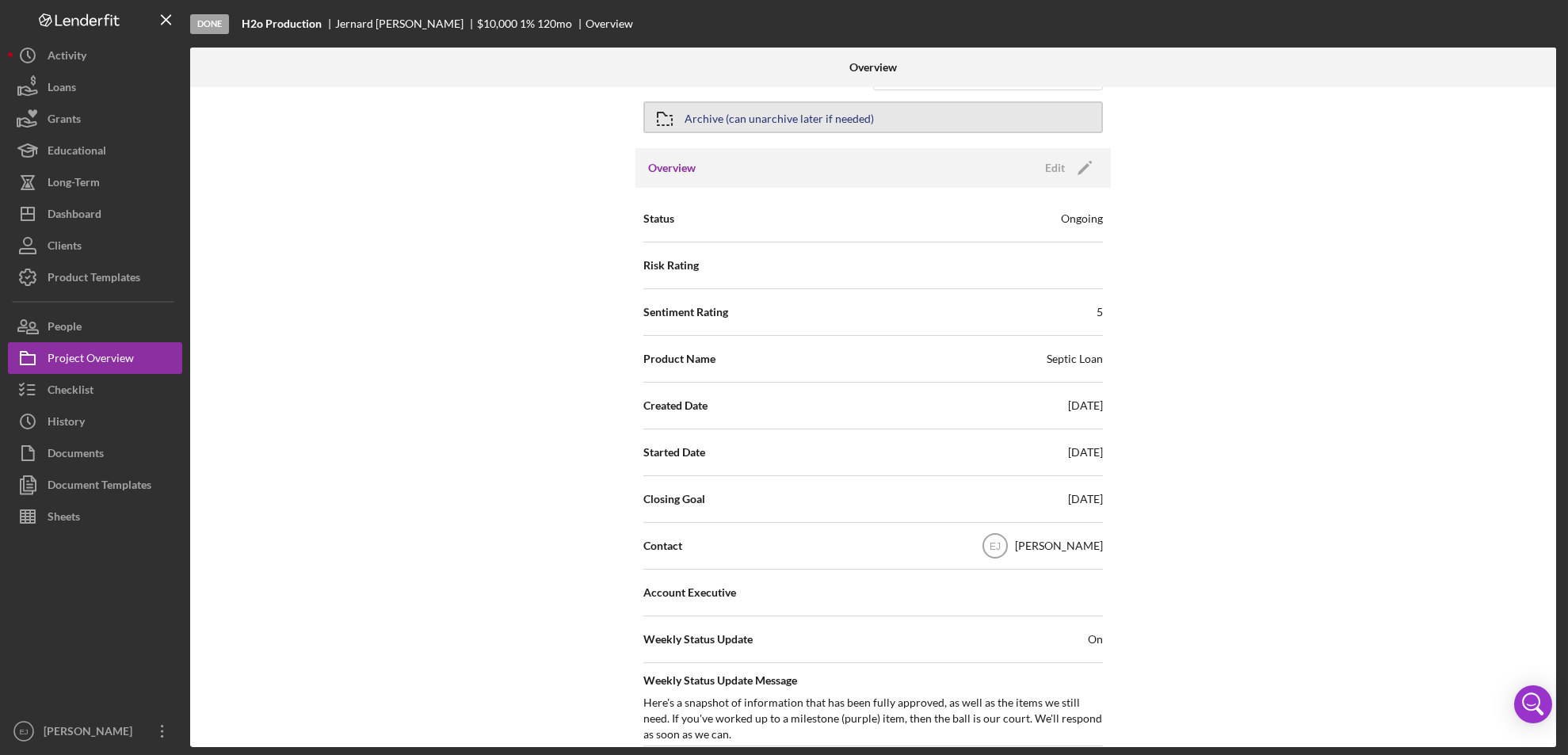
click at [711, 126] on div "Archive (can unarchive later if needed)" at bounding box center [778, 117] width 190 height 29
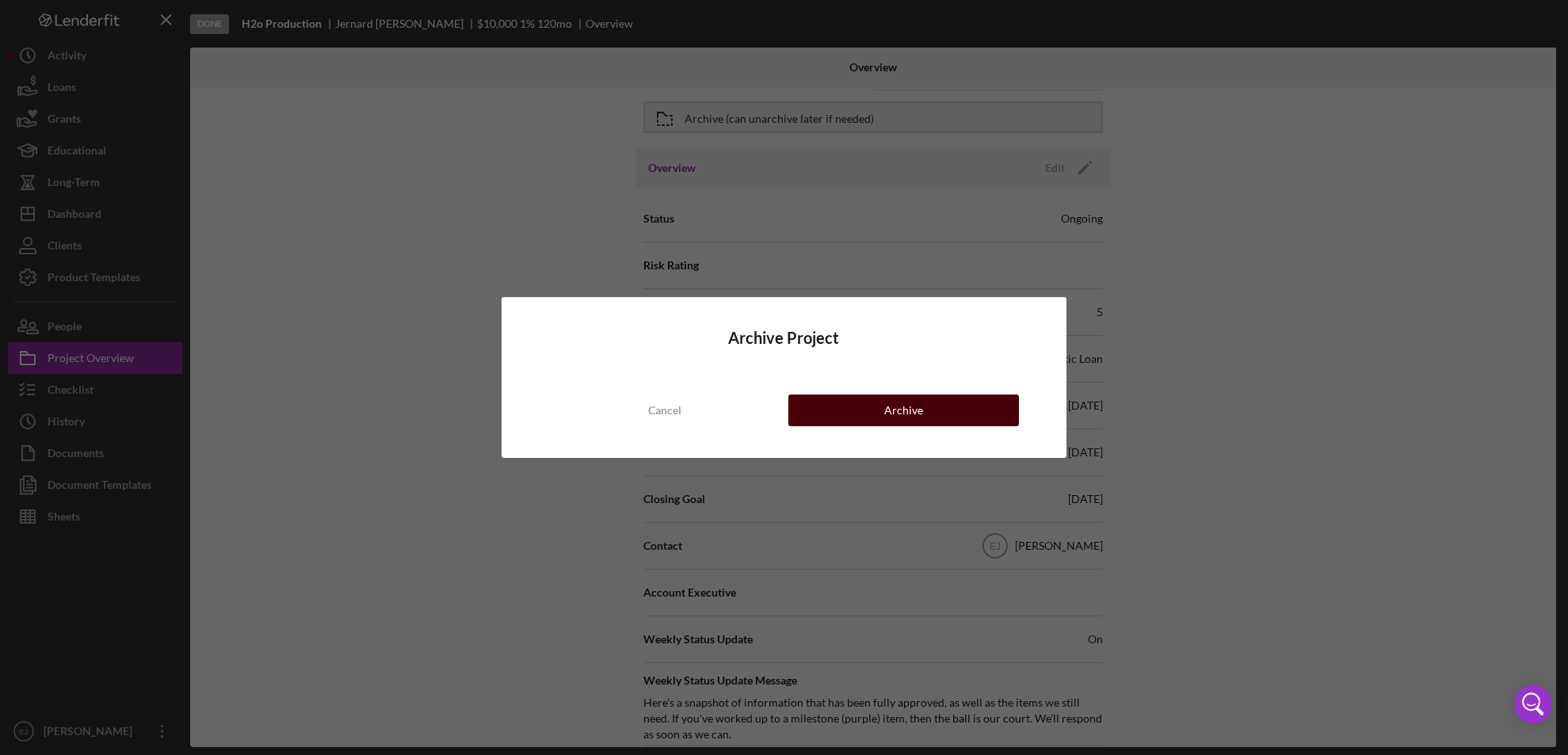
click at [892, 407] on div "Archive" at bounding box center [903, 410] width 39 height 31
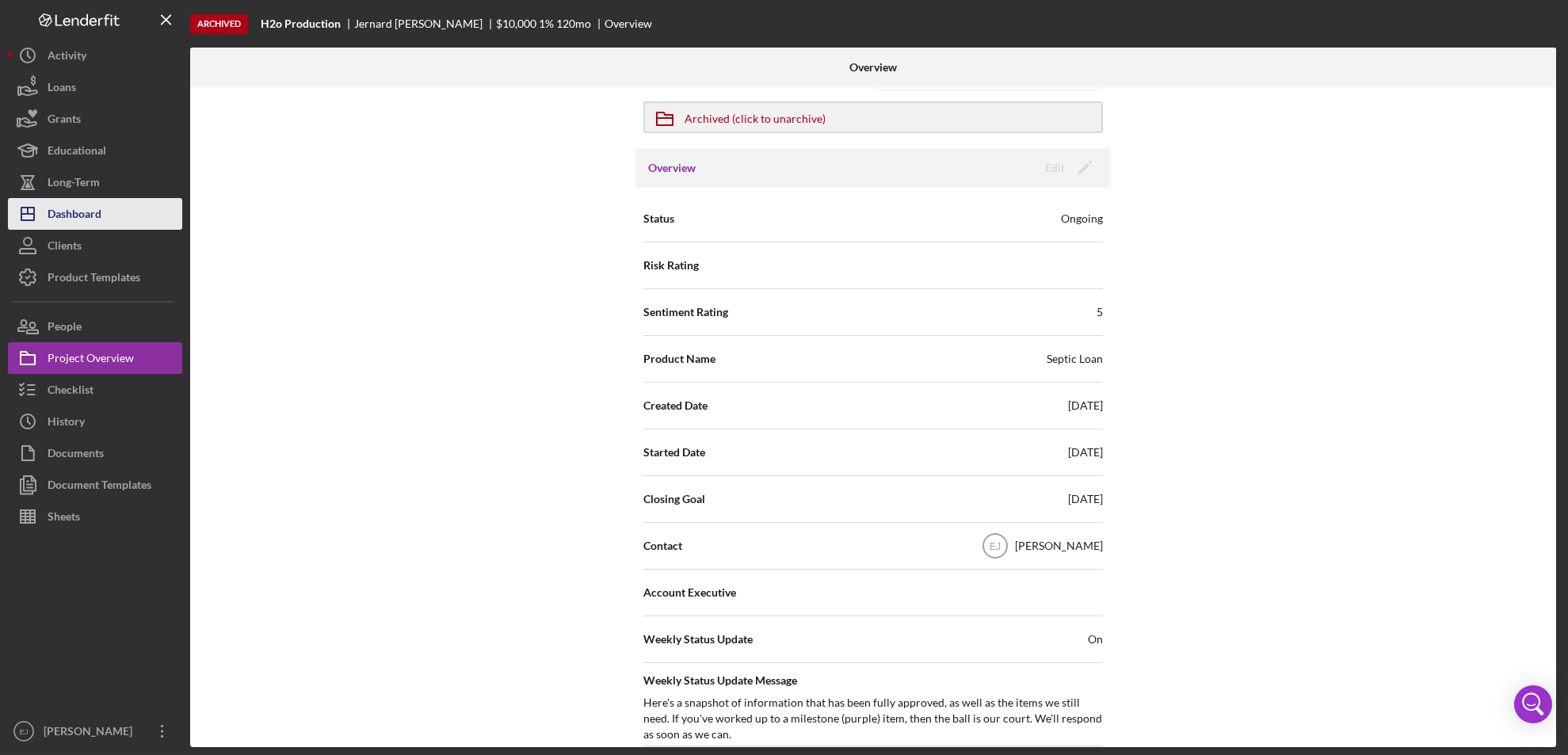
click at [112, 213] on button "Icon/Dashboard Dashboard" at bounding box center [94, 213] width 174 height 31
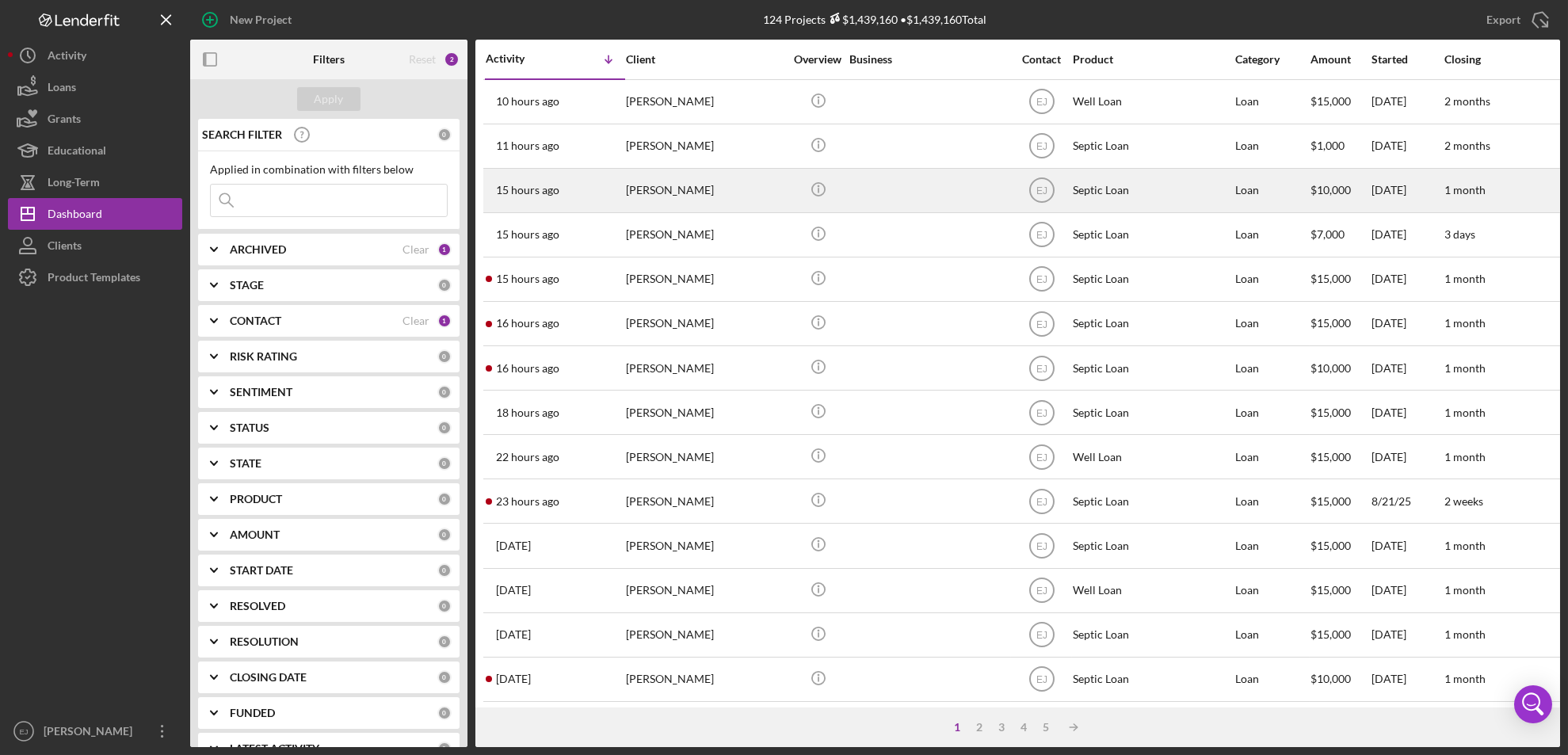
click at [727, 192] on div "William Butler" at bounding box center [705, 190] width 158 height 42
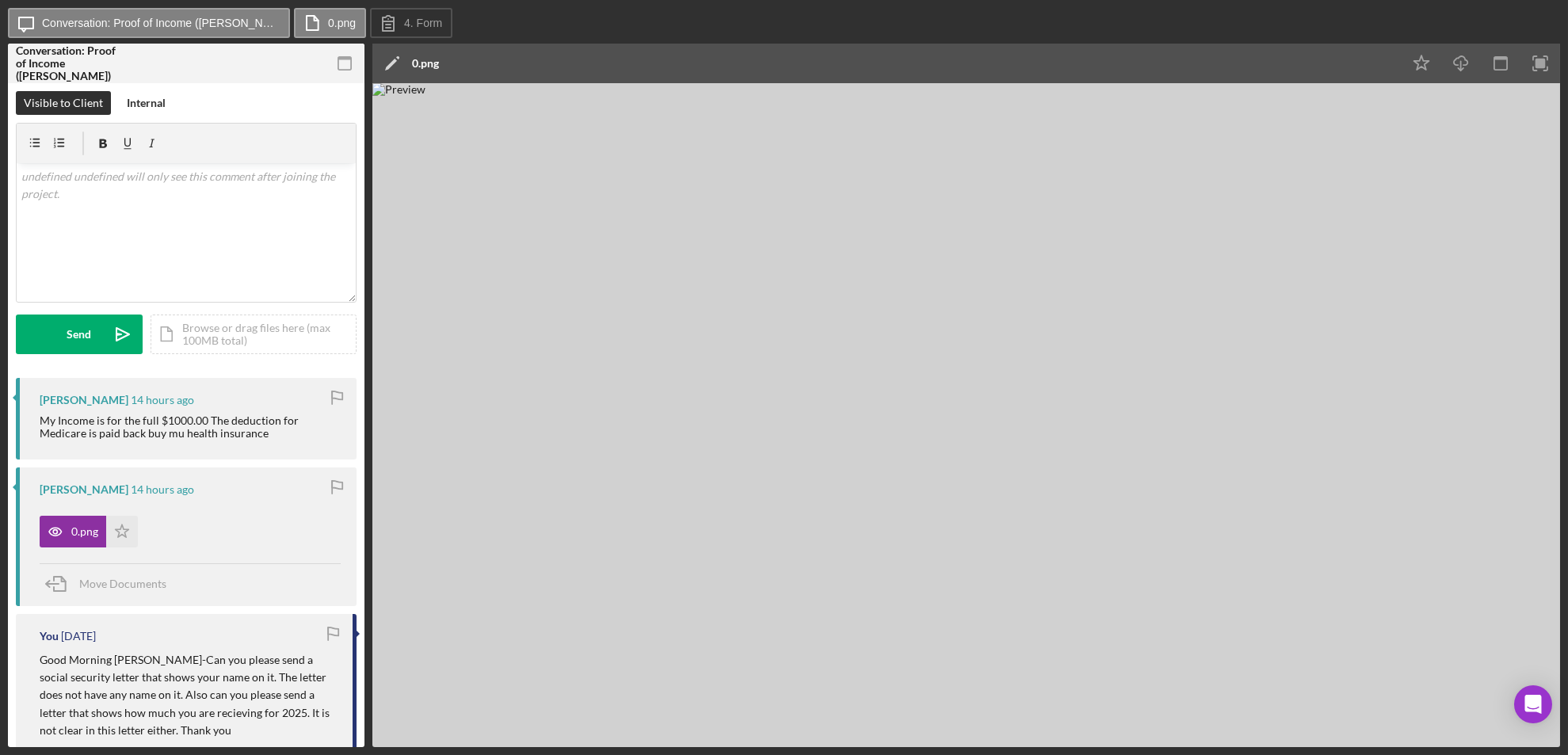
click at [1259, 100] on img at bounding box center [965, 415] width 1187 height 664
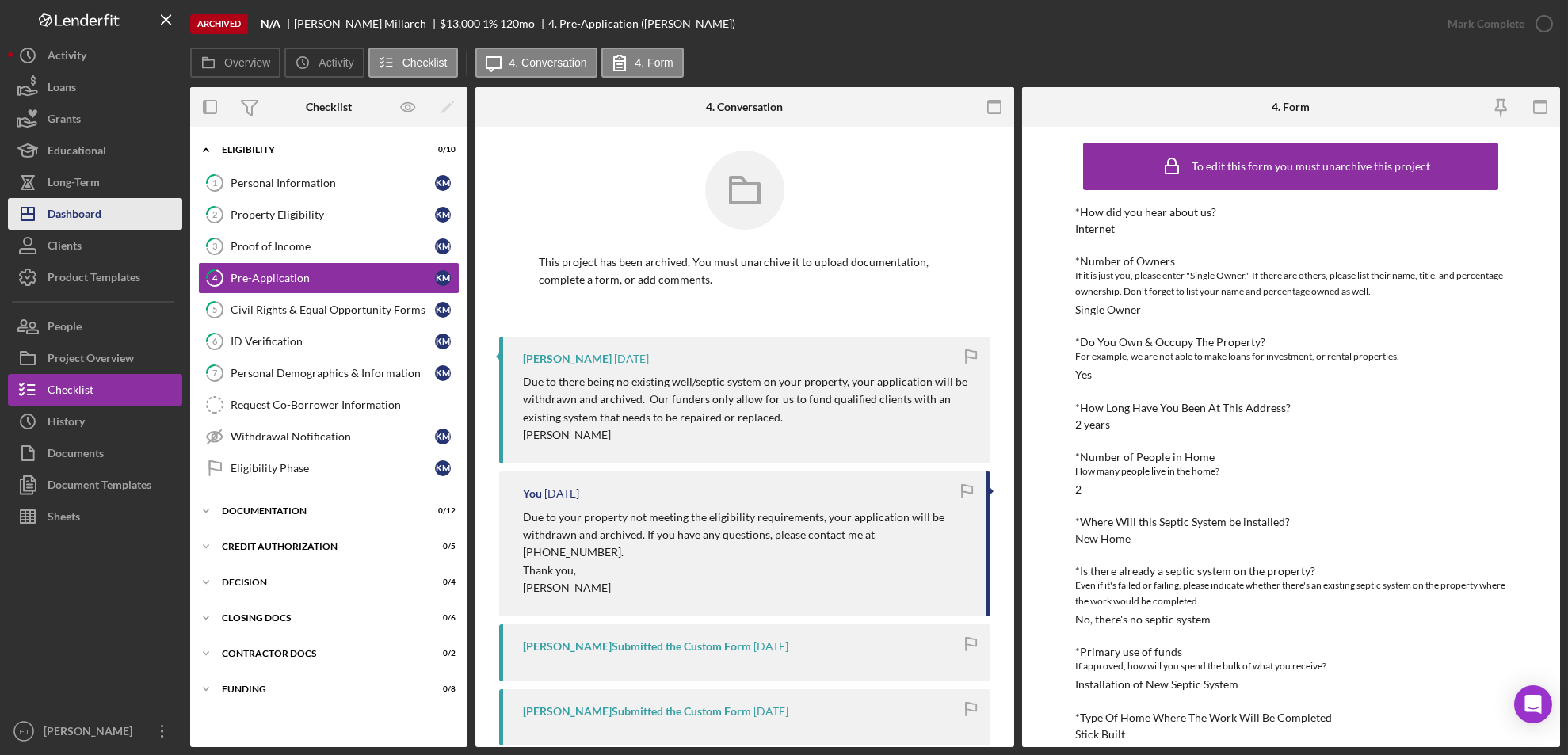
click at [110, 206] on button "Icon/Dashboard Dashboard" at bounding box center [94, 213] width 174 height 31
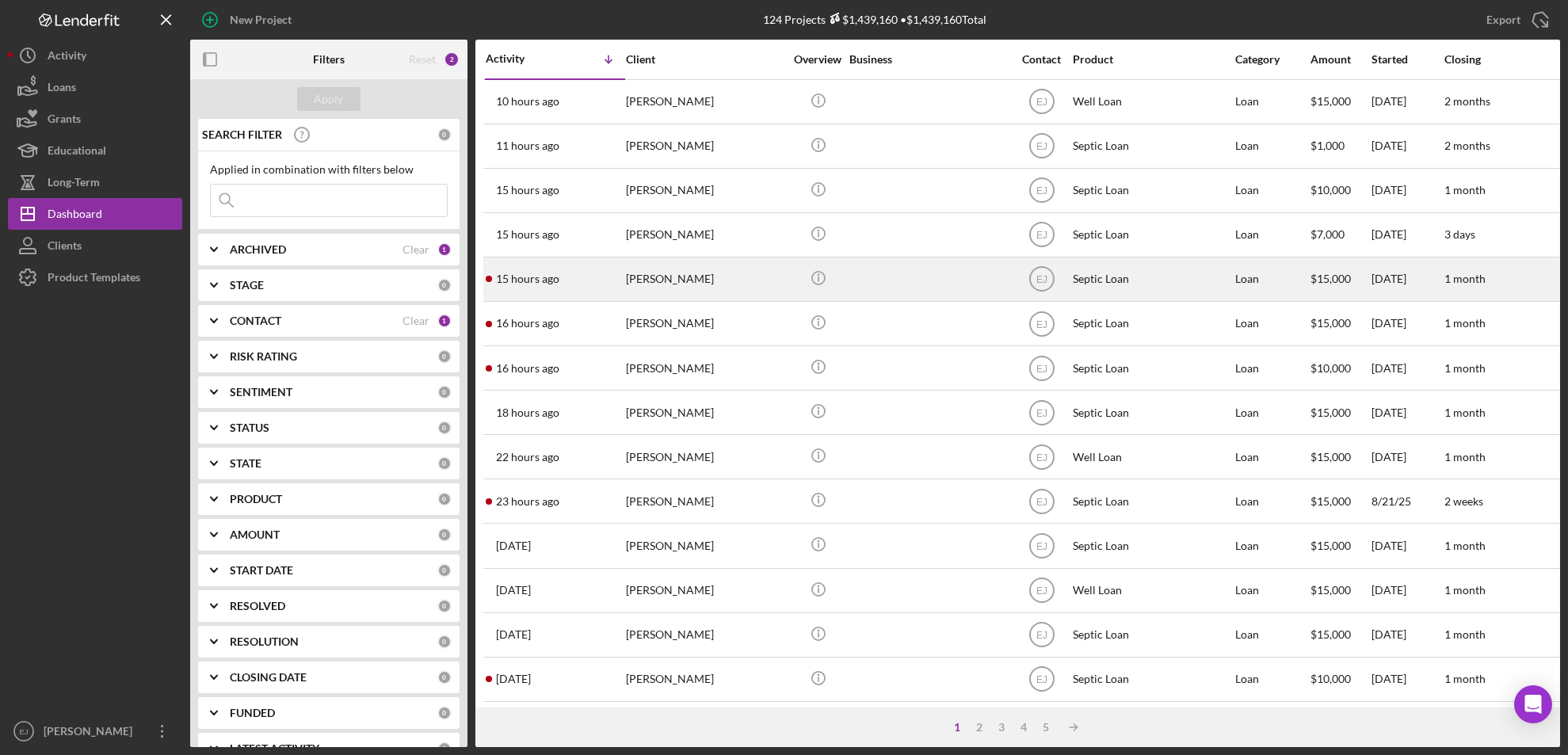
click at [702, 292] on div "Eugene McGlothlin" at bounding box center [705, 279] width 158 height 42
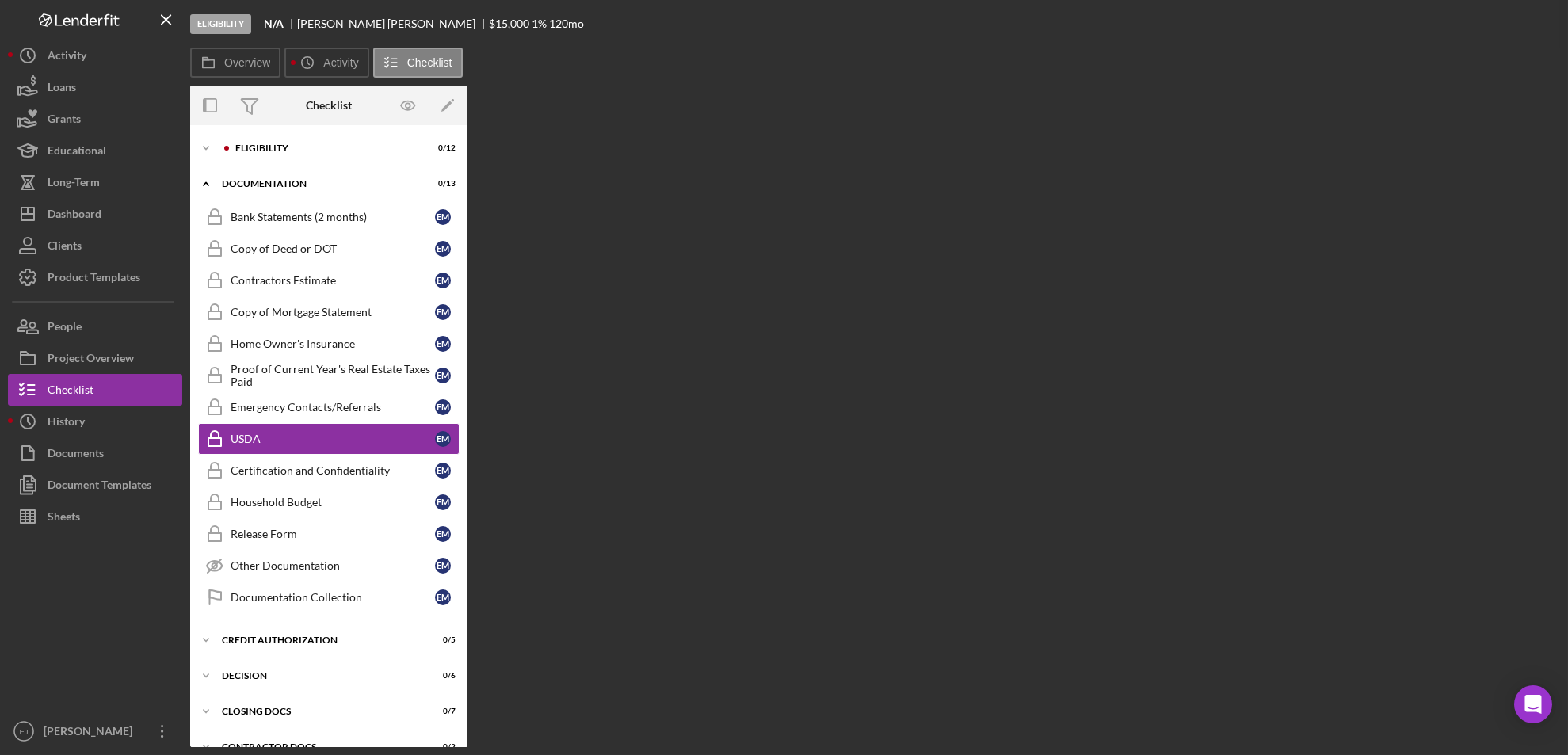
scroll to position [3, 0]
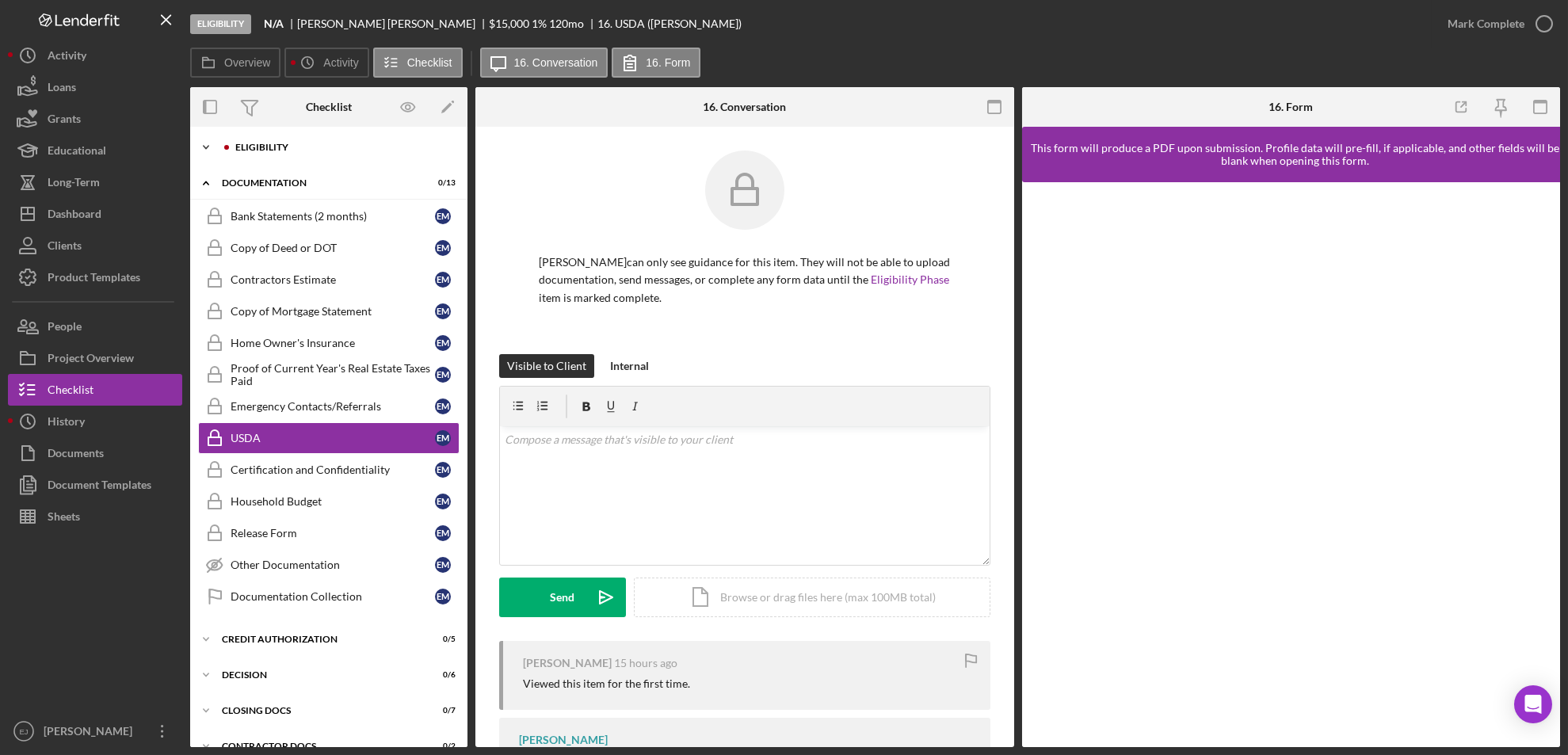
click at [214, 148] on icon "Icon/Expander" at bounding box center [206, 147] width 31 height 31
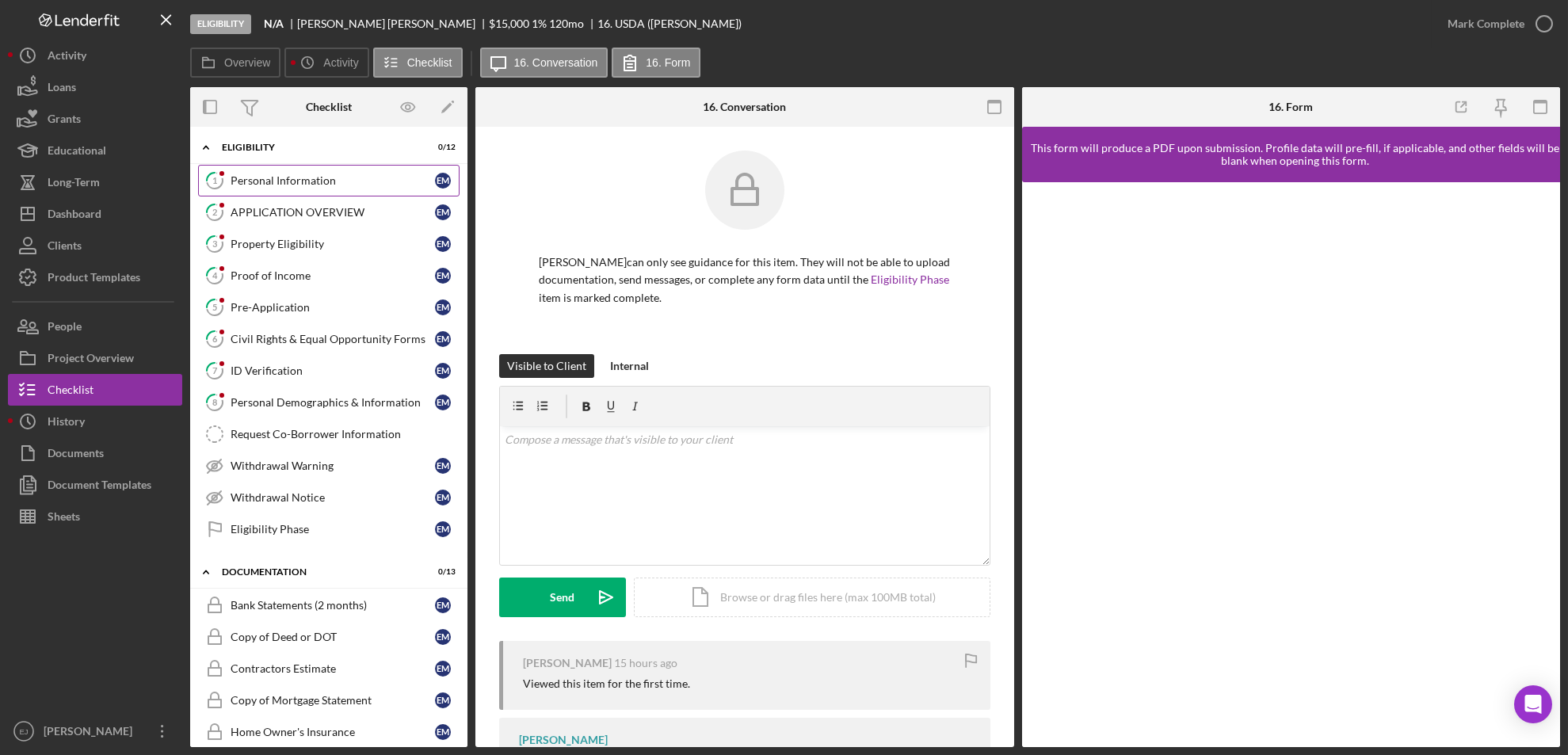
click at [267, 183] on div "Personal Information" at bounding box center [332, 180] width 205 height 13
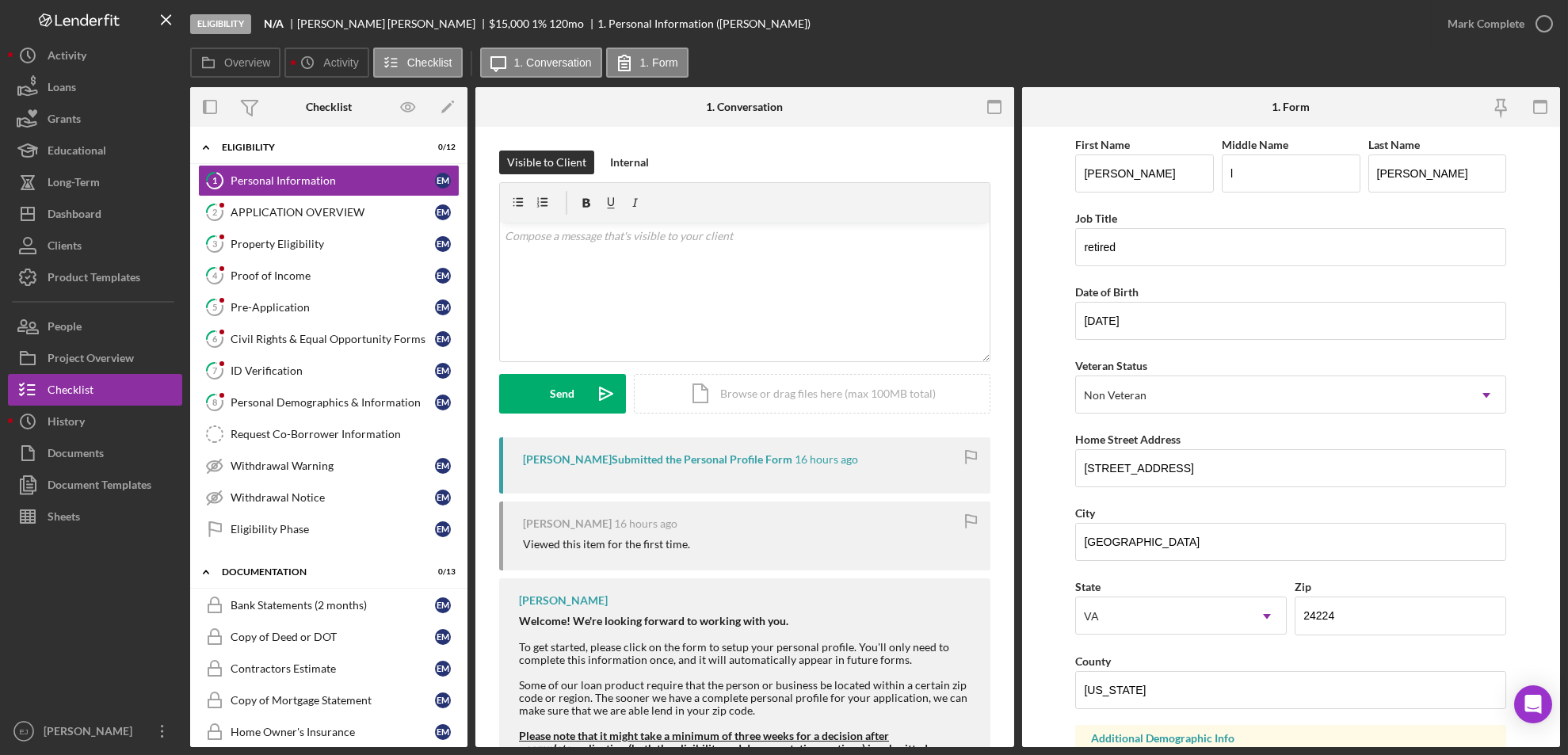
click at [1073, 460] on form "First Name Eugene Middle Name l Last Name McGlothlin Job Title retired Date of …" at bounding box center [1292, 437] width 539 height 621
drag, startPoint x: 1097, startPoint y: 463, endPoint x: 1035, endPoint y: 452, distance: 63.0
click at [1035, 452] on form "First Name Eugene Middle Name l Last Name McGlothlin Job Title retired Date of …" at bounding box center [1292, 437] width 539 height 621
click at [1064, 485] on form "First Name Eugene Middle Name l Last Name McGlothlin Job Title retired Date of …" at bounding box center [1292, 437] width 539 height 621
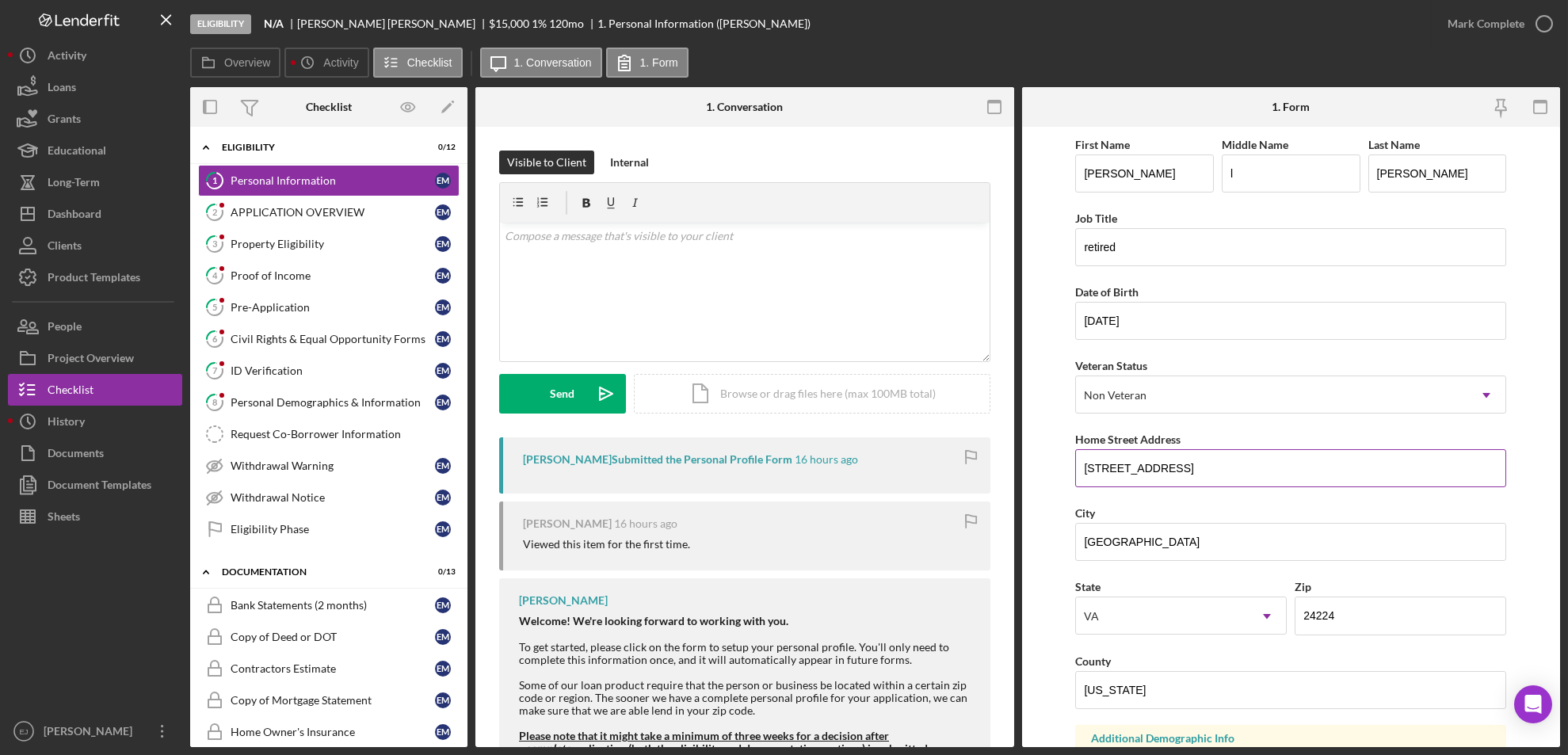
drag, startPoint x: 1083, startPoint y: 466, endPoint x: 1231, endPoint y: 471, distance: 148.1
click at [1231, 471] on input "2049 Gravel Lick road" at bounding box center [1290, 468] width 431 height 38
click at [302, 252] on link "3 Property Eligibility E M" at bounding box center [329, 243] width 262 height 31
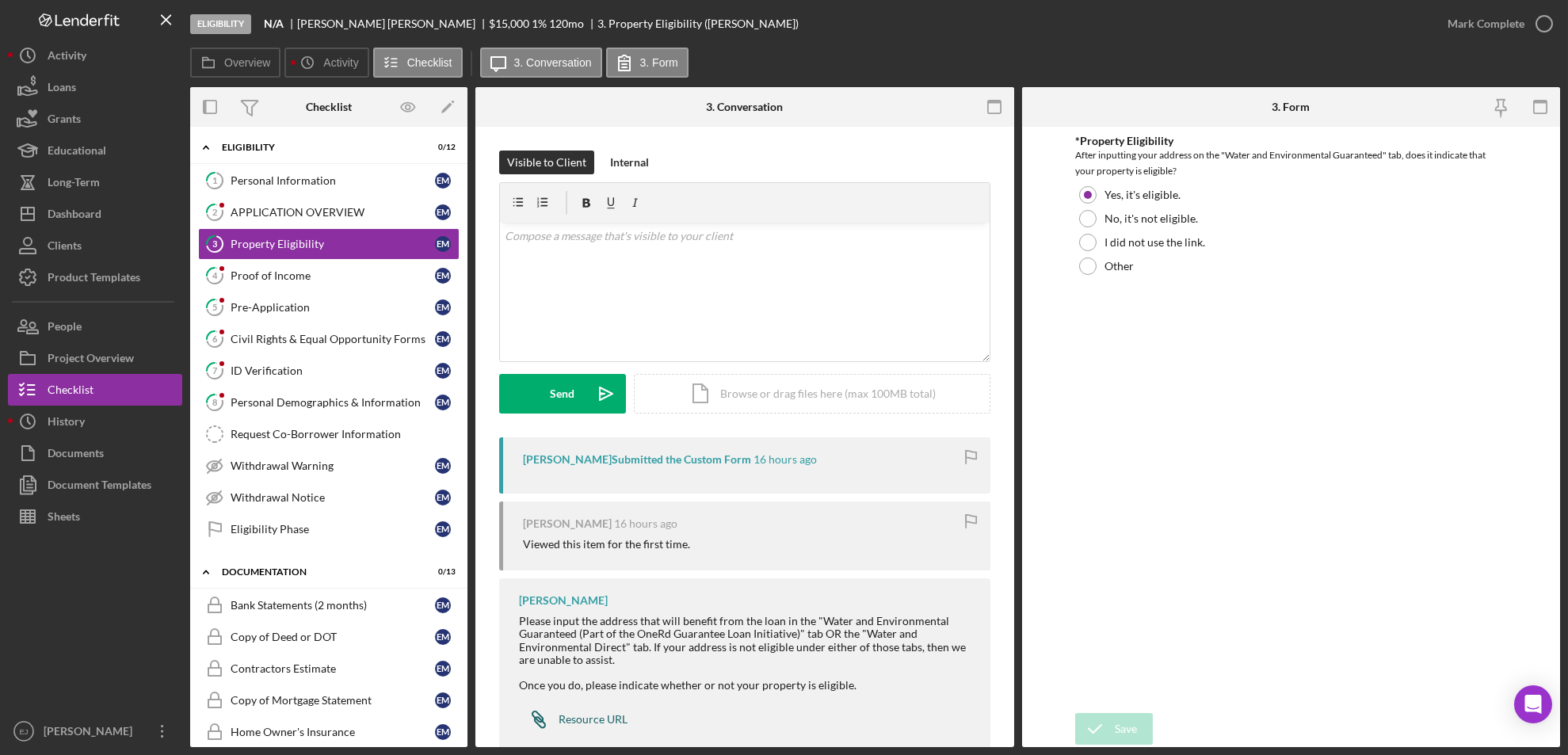
click at [587, 711] on link "Icon/Link Resource URL" at bounding box center [574, 719] width 109 height 31
click at [294, 187] on link "1 Personal Information E M" at bounding box center [329, 180] width 262 height 31
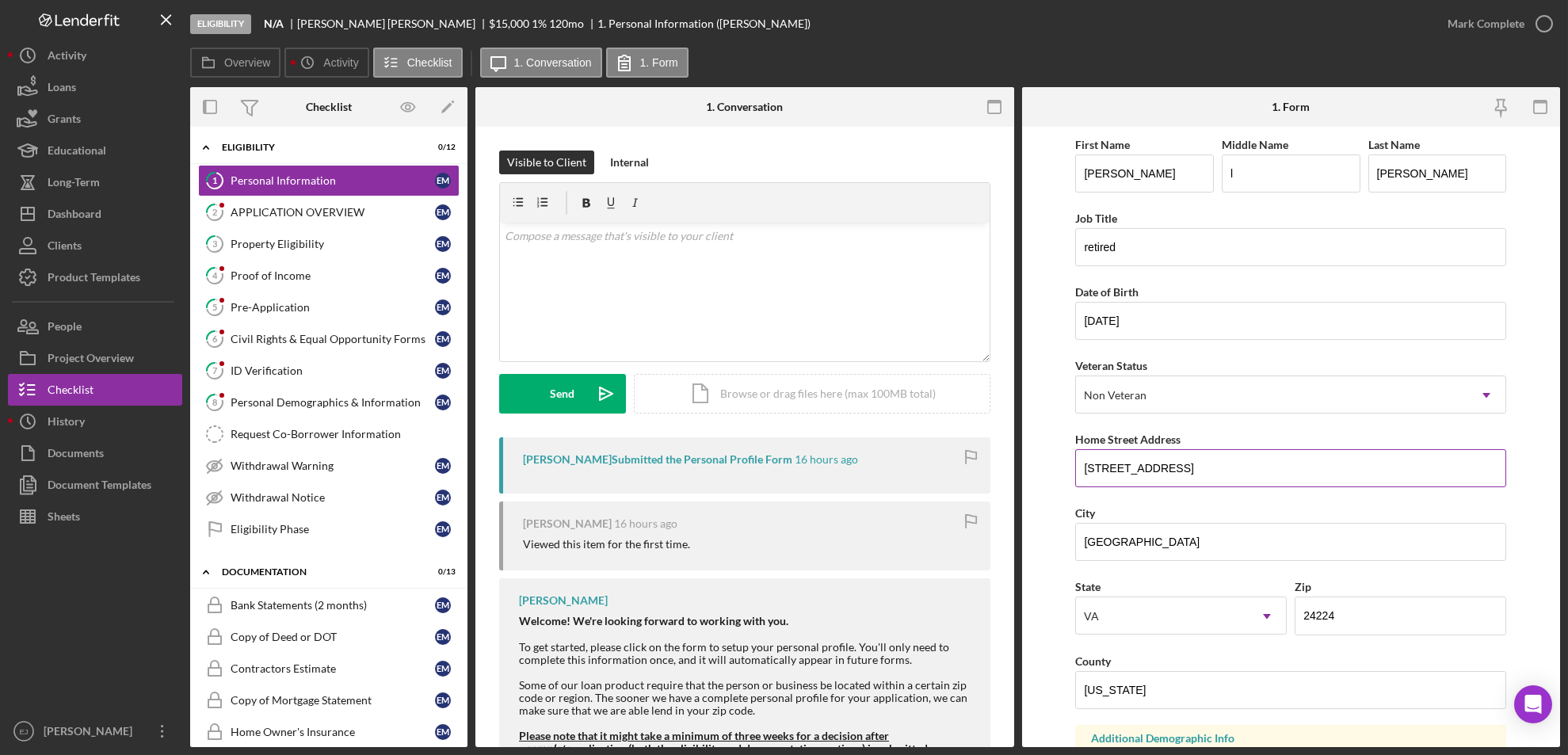
drag, startPoint x: 1077, startPoint y: 462, endPoint x: 1256, endPoint y: 458, distance: 179.0
click at [1256, 458] on input "2049 Gravel Lick road" at bounding box center [1290, 468] width 431 height 38
click at [289, 247] on div "Property Eligibility" at bounding box center [332, 244] width 205 height 13
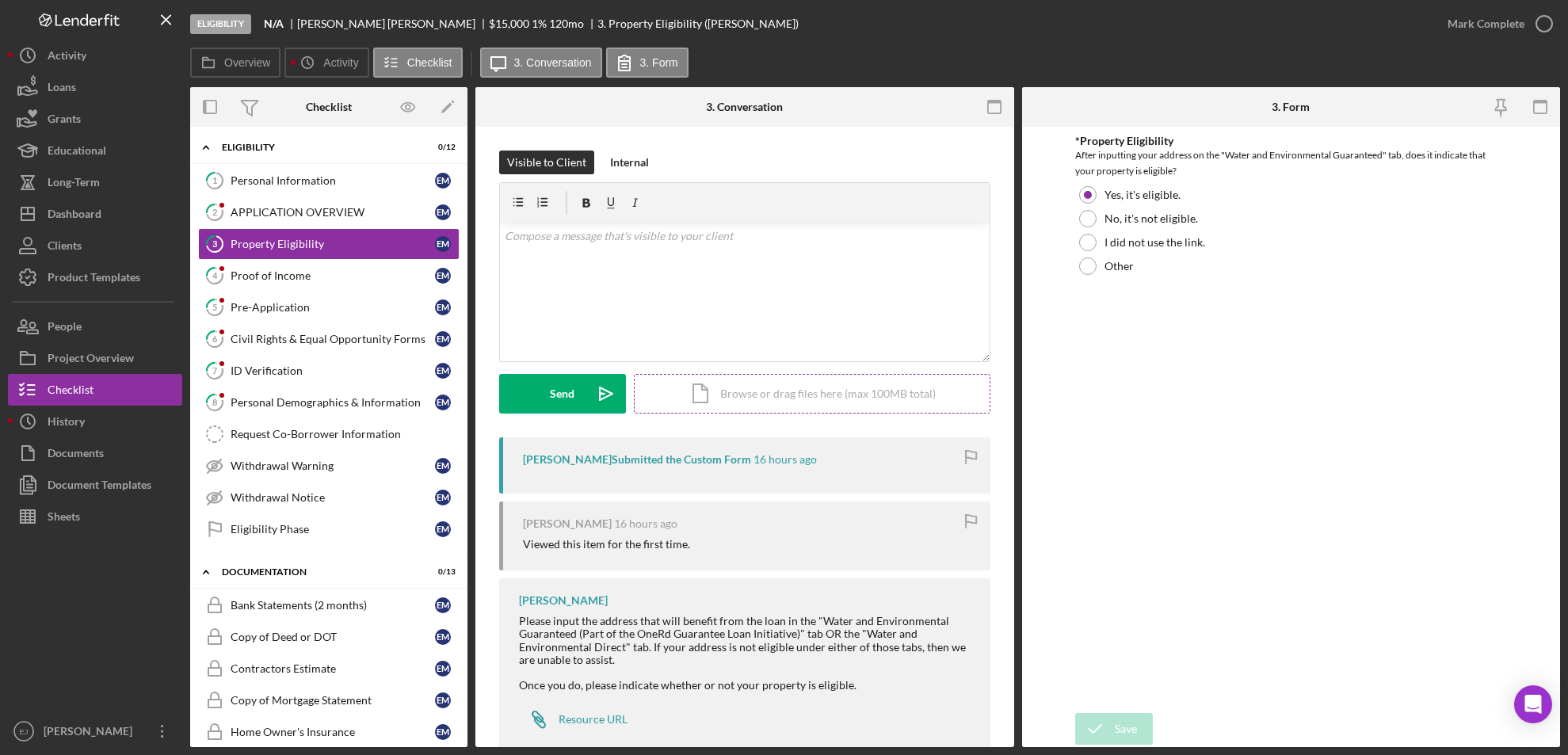
click at [847, 403] on div "Icon/Document Browse or drag files here (max 100MB total) Tap to choose files o…" at bounding box center [812, 394] width 356 height 40
click at [574, 396] on div "Upload" at bounding box center [563, 394] width 36 height 40
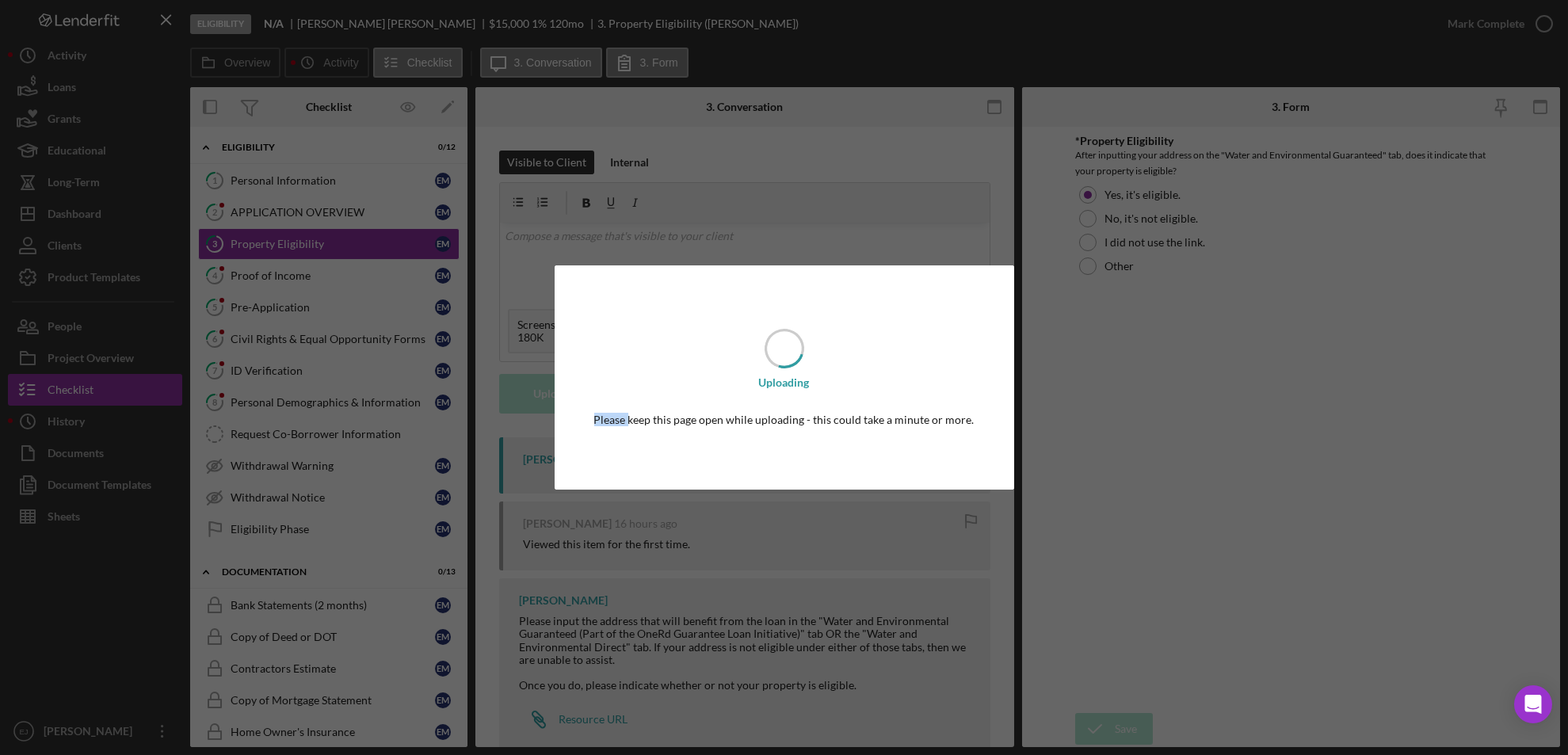
click at [574, 396] on div "Uploading Please keep this page open while uploading - this could take a minute…" at bounding box center [784, 377] width 460 height 224
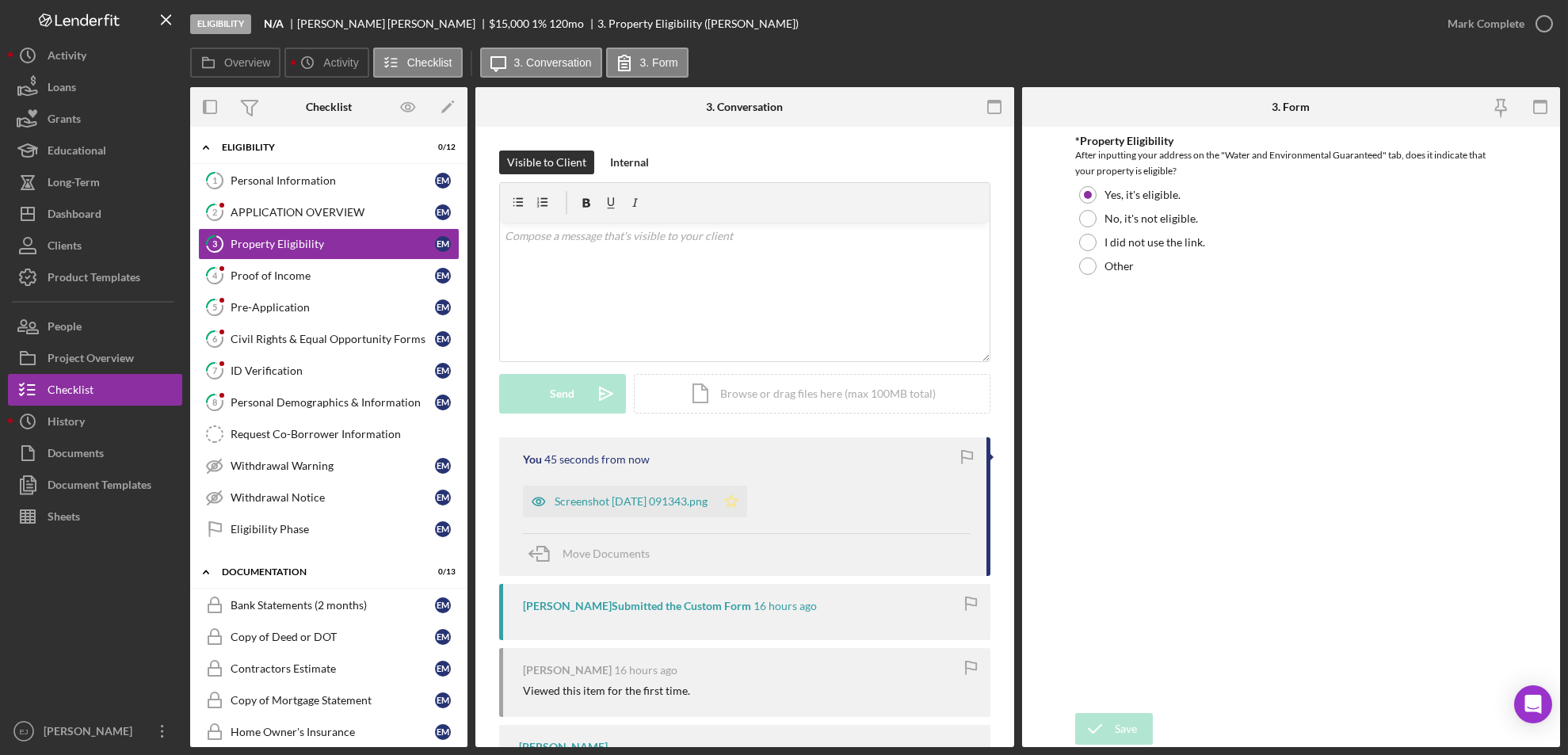
drag, startPoint x: 574, startPoint y: 396, endPoint x: 755, endPoint y: 511, distance: 214.4
click at [747, 511] on icon "Icon/Star" at bounding box center [731, 501] width 31 height 31
click at [1528, 20] on icon "button" at bounding box center [1544, 24] width 40 height 40
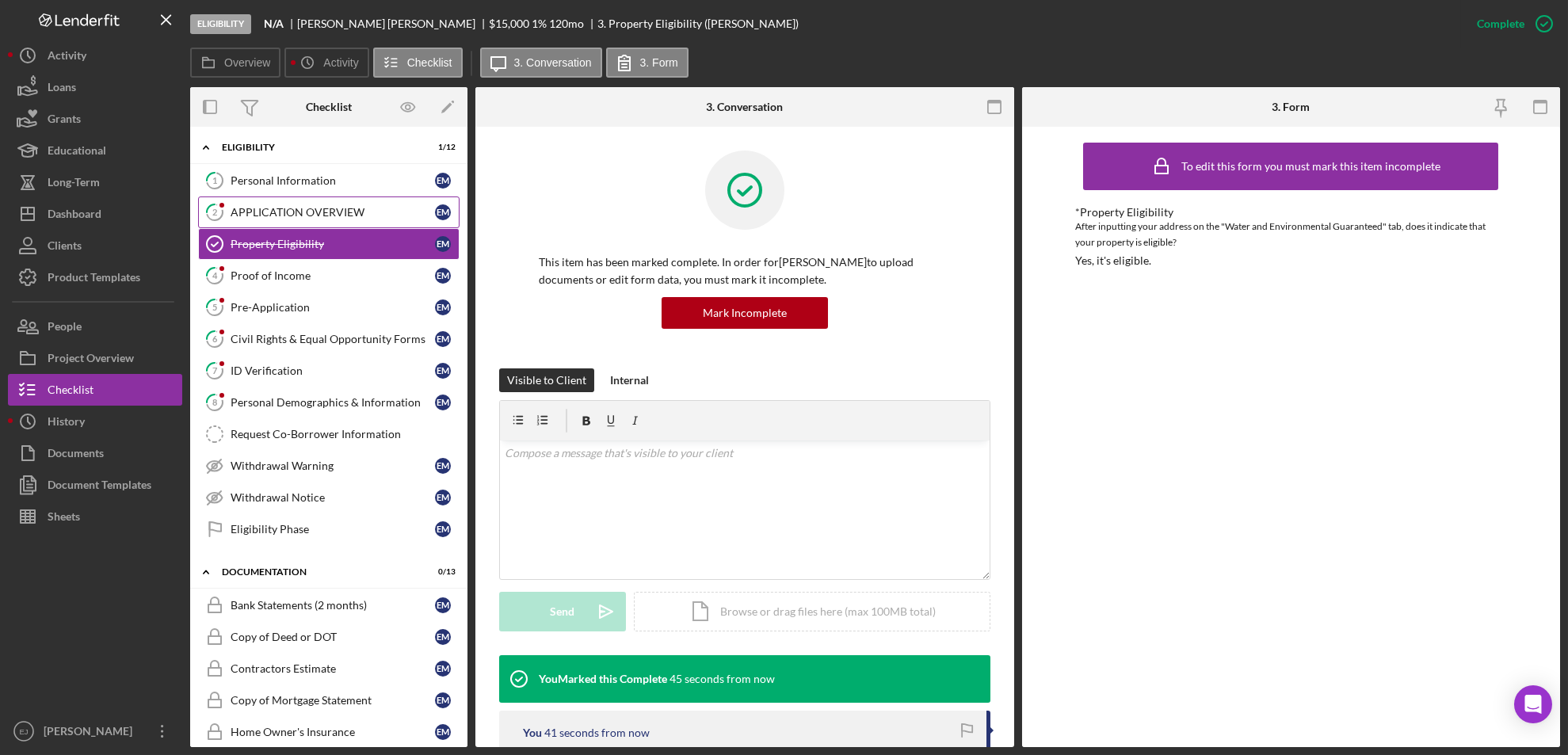
click at [301, 214] on div "APPLICATION OVERVIEW" at bounding box center [332, 212] width 205 height 13
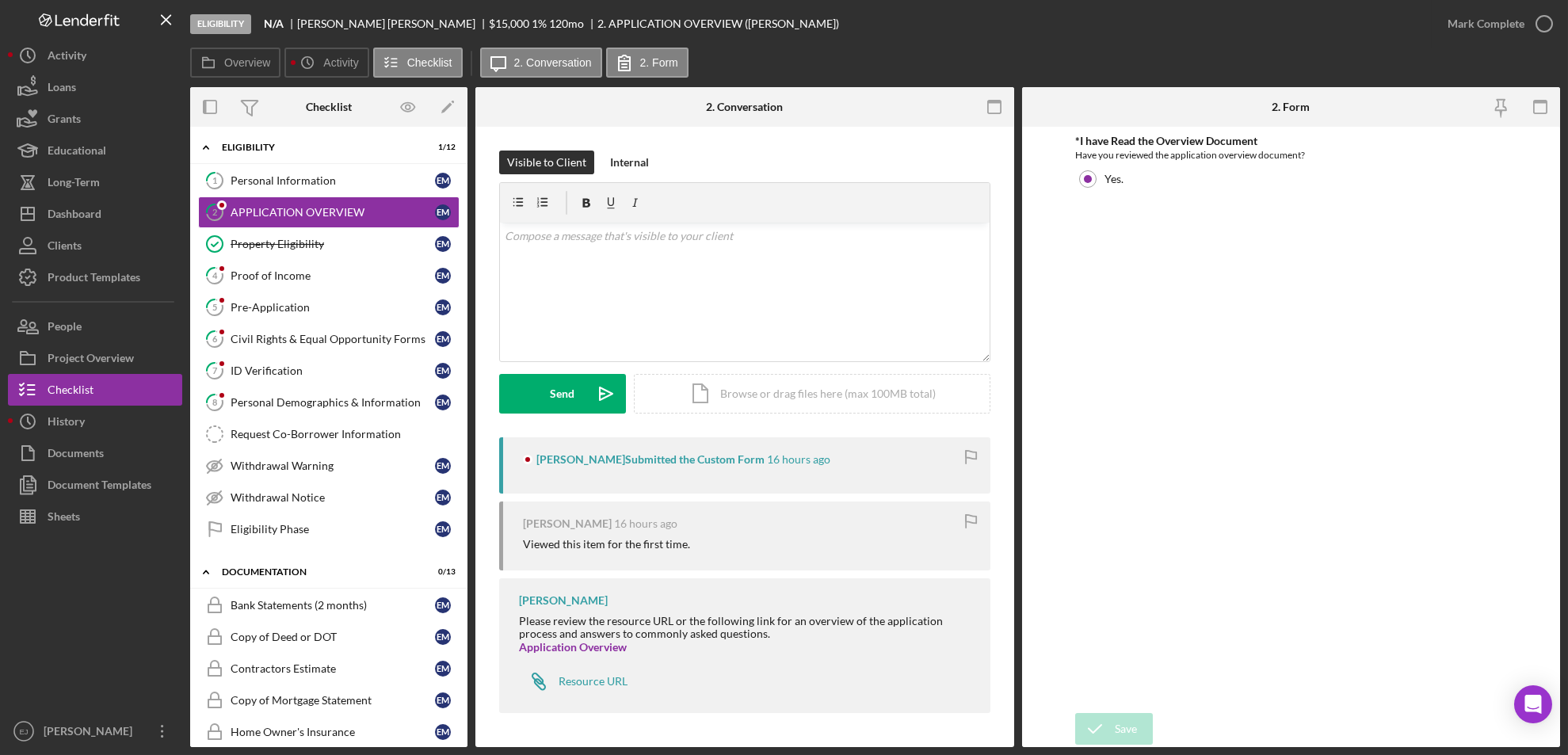
click at [1548, 6] on div "Mark Complete" at bounding box center [1495, 24] width 128 height 48
click at [1543, 18] on icon "button" at bounding box center [1544, 24] width 40 height 40
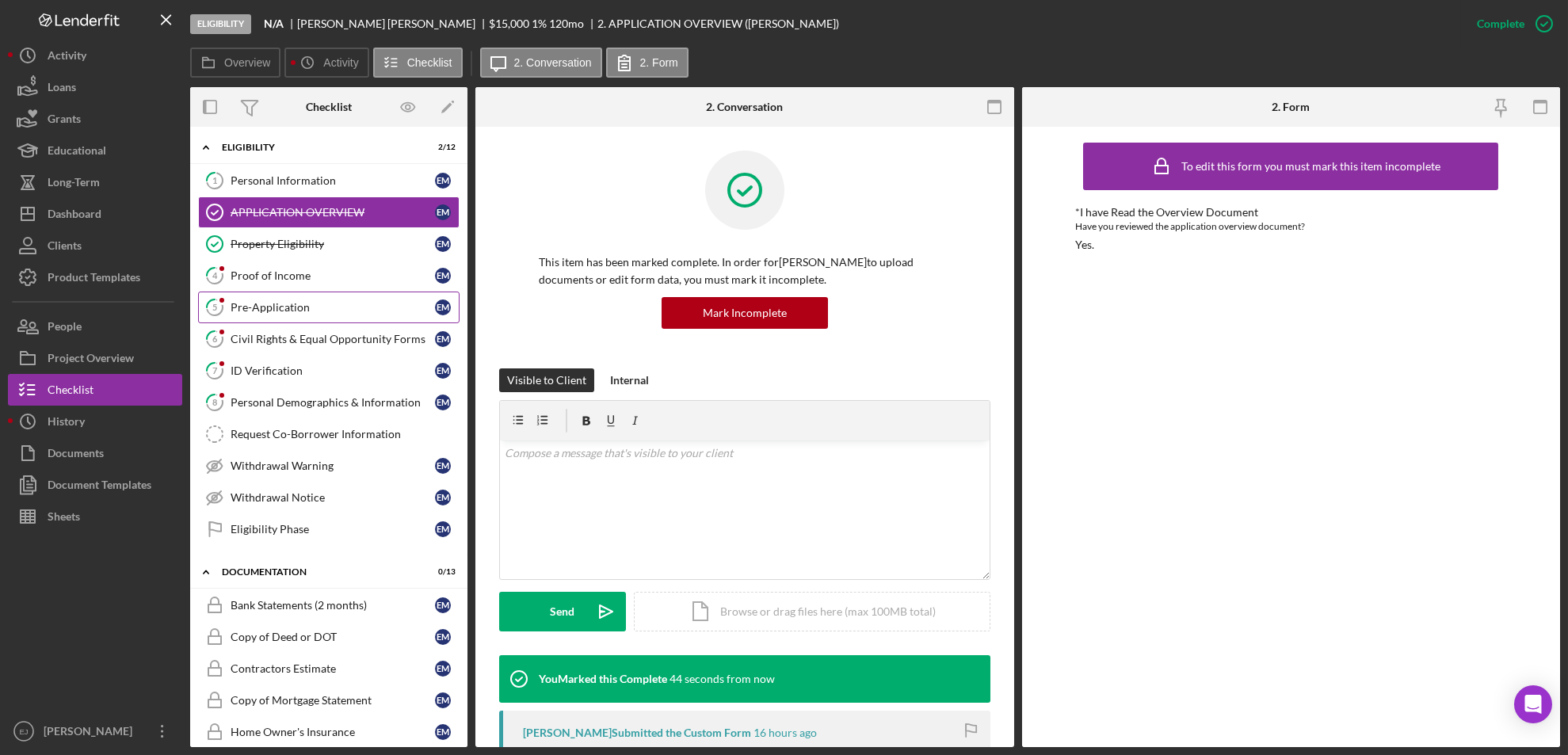
click at [319, 298] on link "5 Pre-Application E M" at bounding box center [329, 307] width 262 height 31
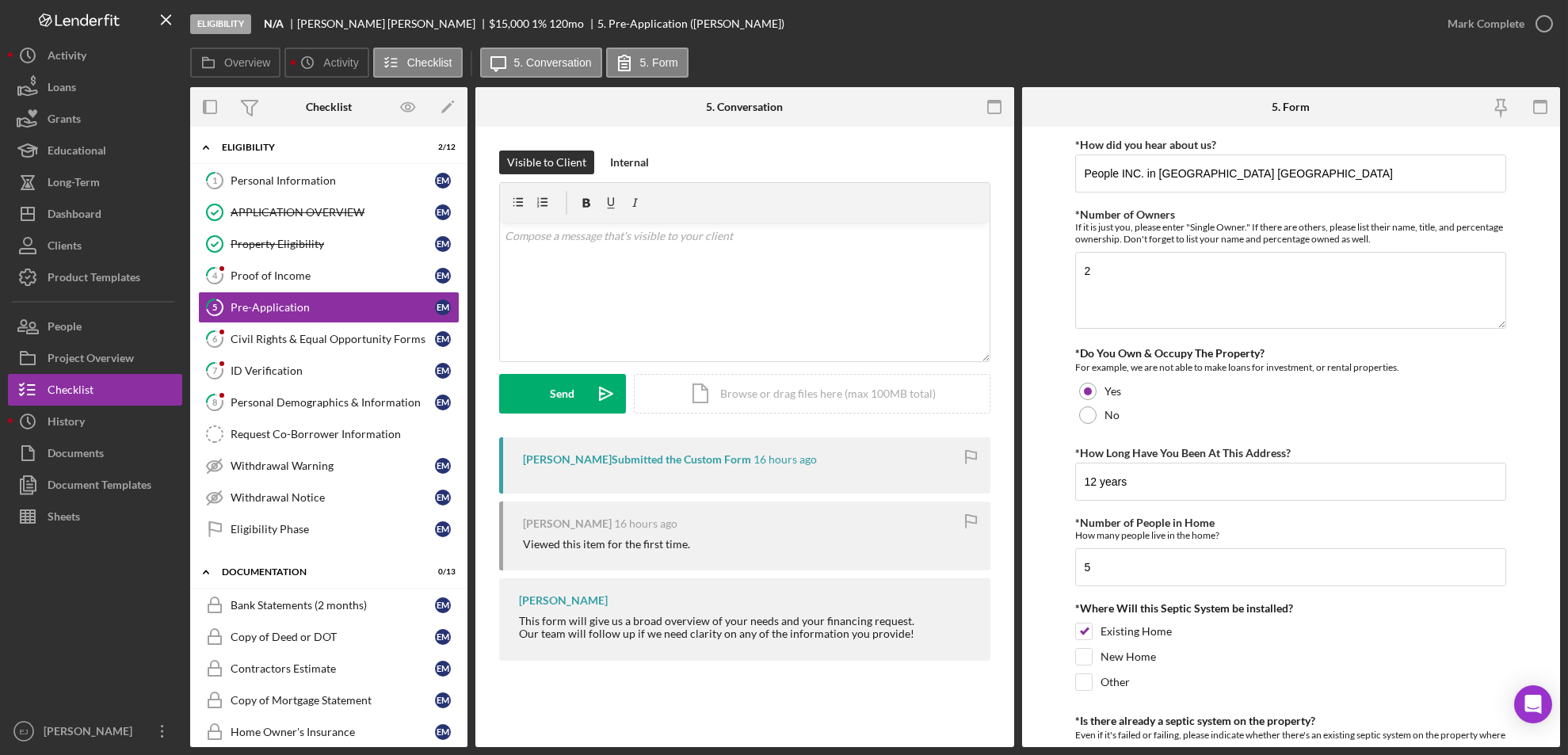
click at [1549, 667] on form "*How did you hear about us? People INC. in Abingdon VA *Number of Owners If it …" at bounding box center [1292, 437] width 539 height 621
click at [301, 374] on div "ID Verification" at bounding box center [332, 371] width 205 height 13
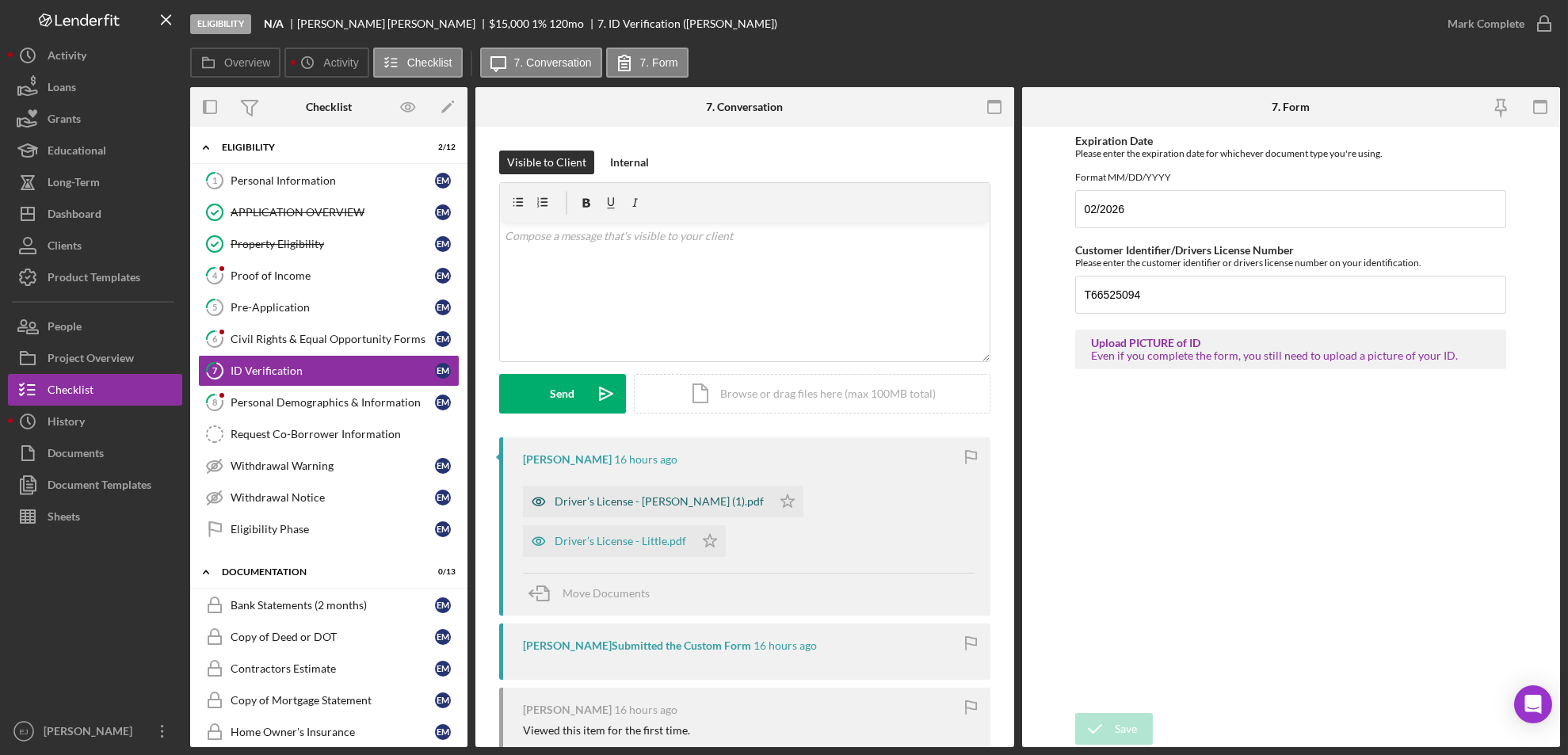
click at [637, 505] on div "Driver’s License - Peggy Sue Mcglothlin (1).pdf" at bounding box center [659, 502] width 209 height 13
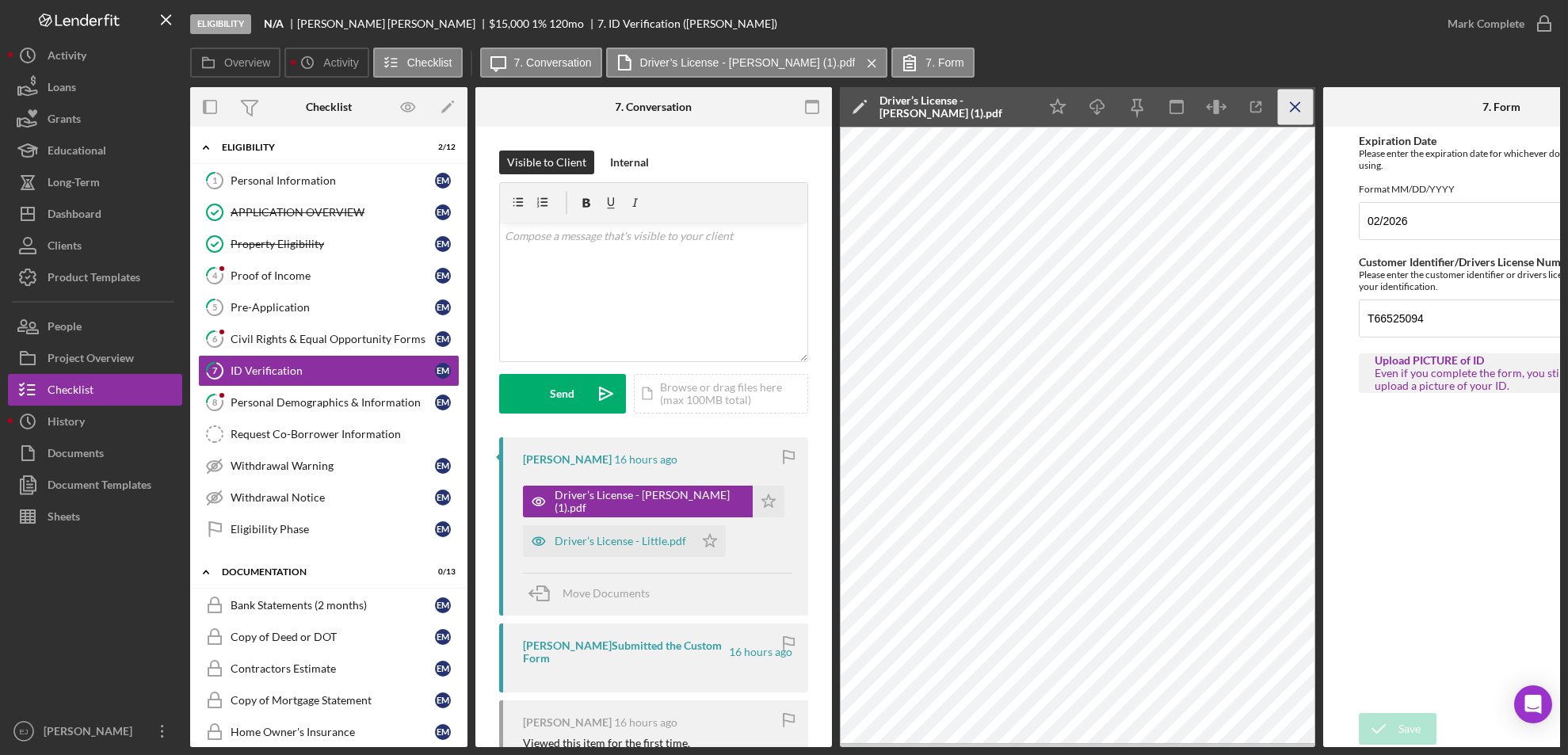
click at [1302, 97] on icon "Icon/Menu Close" at bounding box center [1296, 107] width 36 height 36
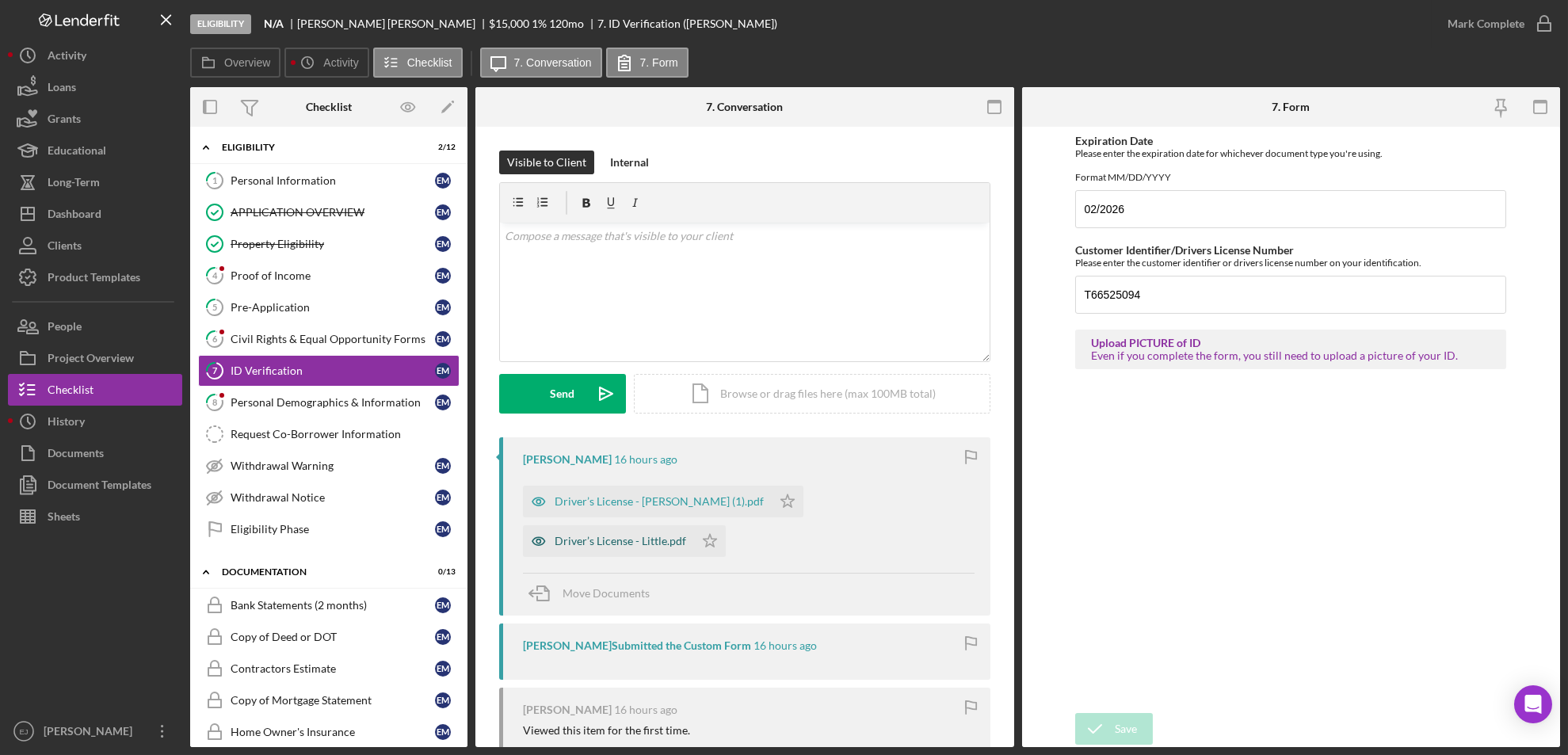
click at [623, 538] on div "Driver’s License - Little.pdf" at bounding box center [620, 541] width 132 height 13
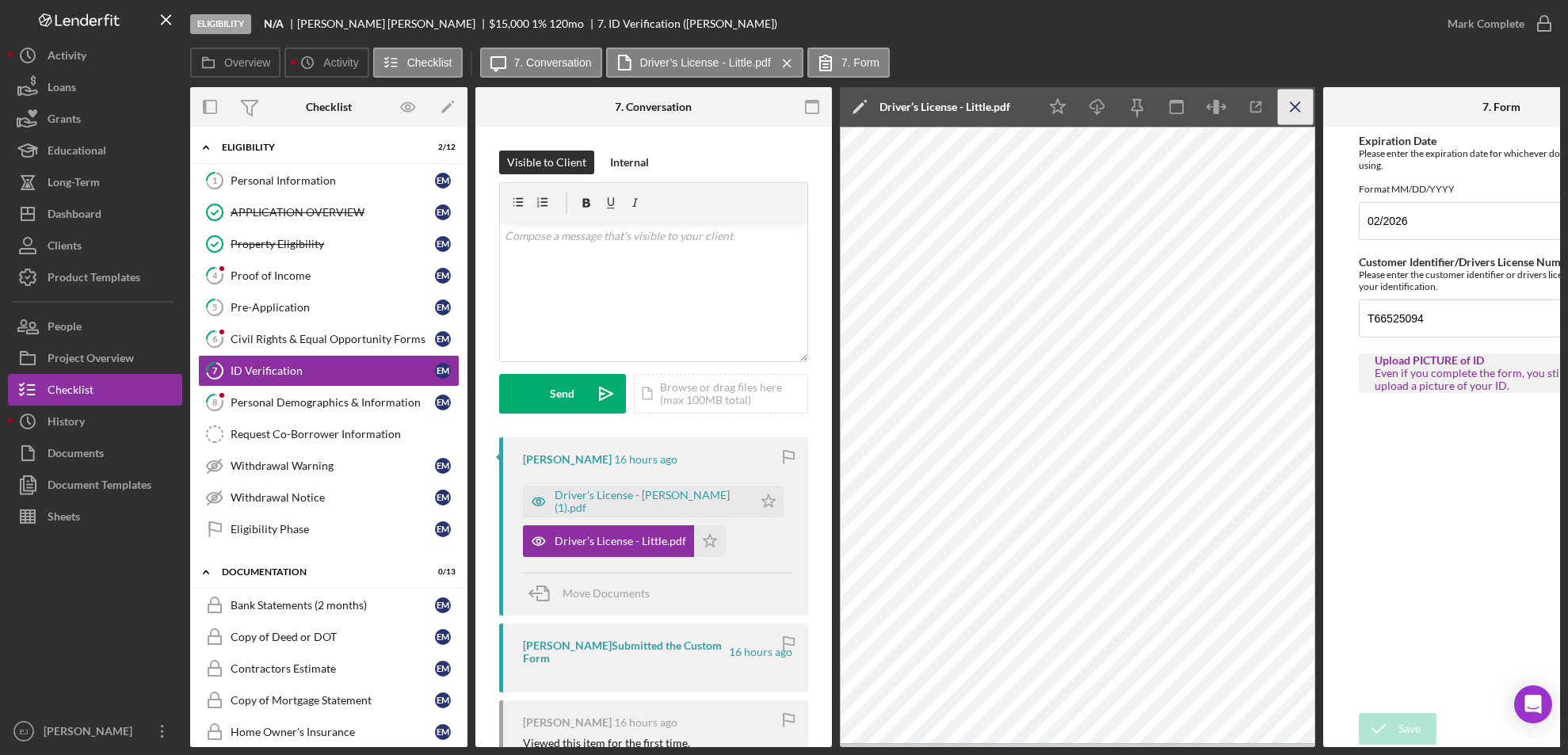
click at [1298, 111] on icon "Icon/Menu Close" at bounding box center [1296, 107] width 36 height 36
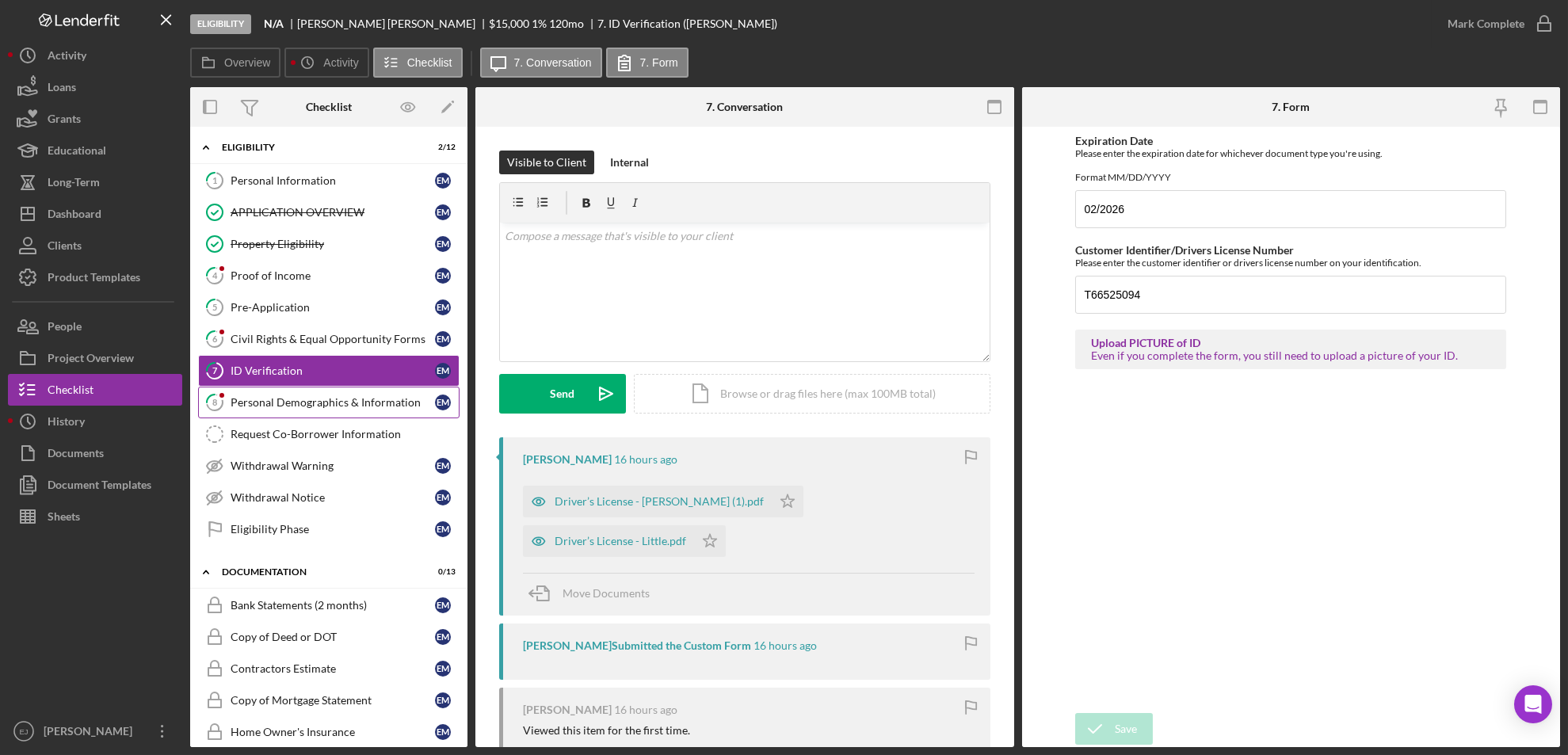
click at [376, 406] on div "Personal Demographics & Information" at bounding box center [332, 402] width 205 height 13
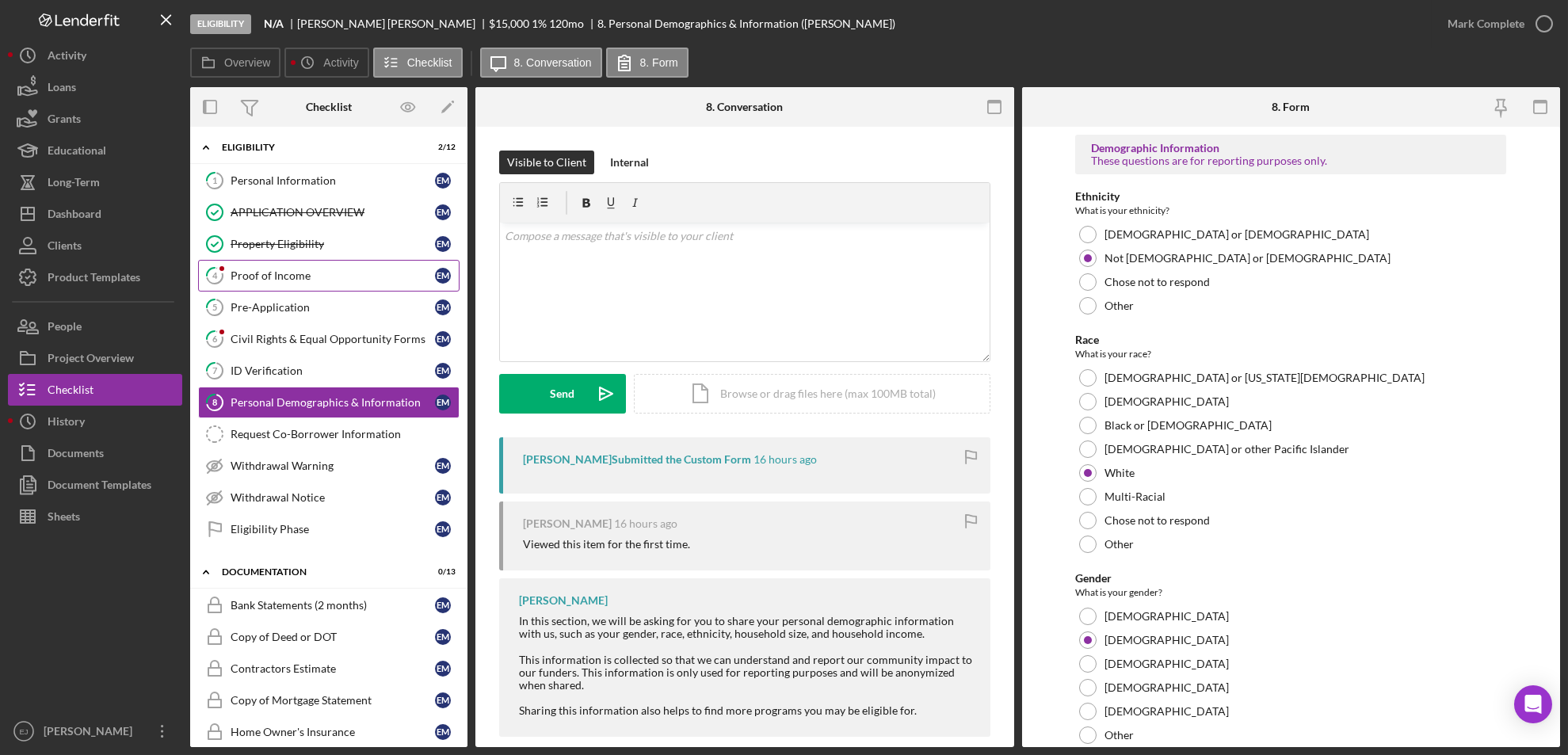
click at [328, 286] on link "4 Proof of Income E M" at bounding box center [329, 275] width 262 height 31
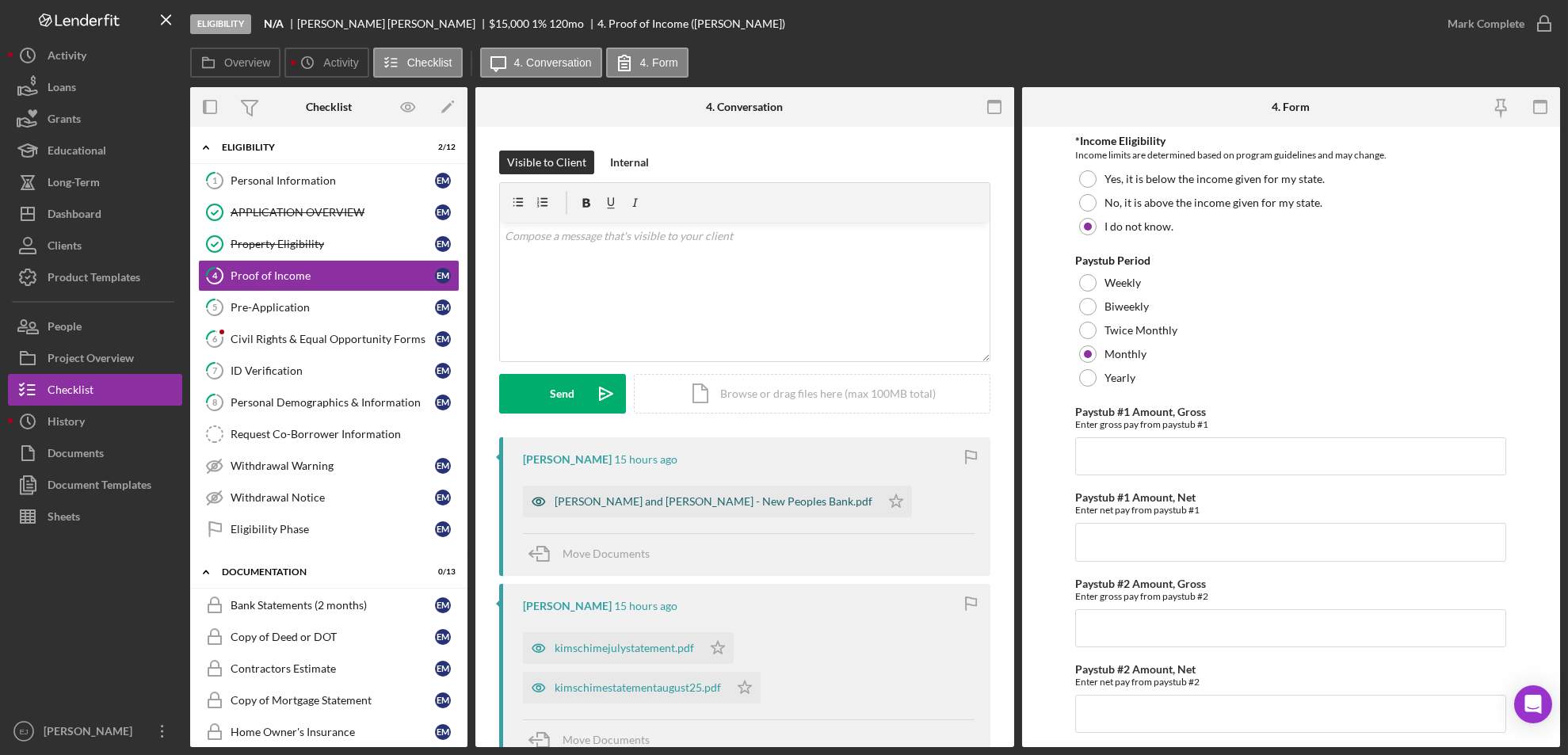
click at [678, 508] on div "Peggy and Eugene - New Peoples Bank.pdf" at bounding box center [714, 502] width 318 height 13
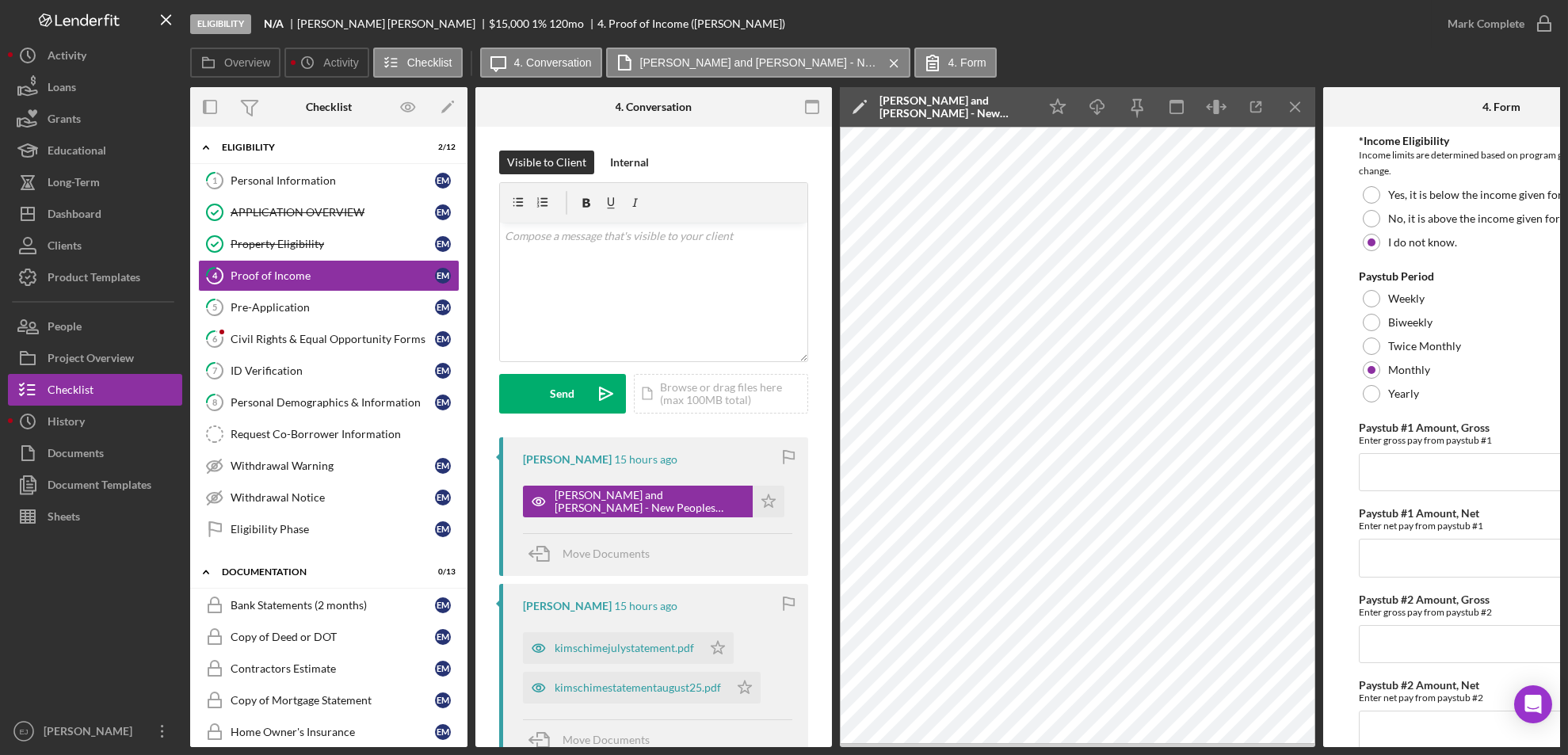
click at [1316, 110] on div "Overview Internal Workflow Stage Eligibility Icon/Dropdown Arrow Archive (can u…" at bounding box center [875, 417] width 1370 height 661
click at [1303, 107] on icon "Icon/Menu Close" at bounding box center [1296, 107] width 36 height 36
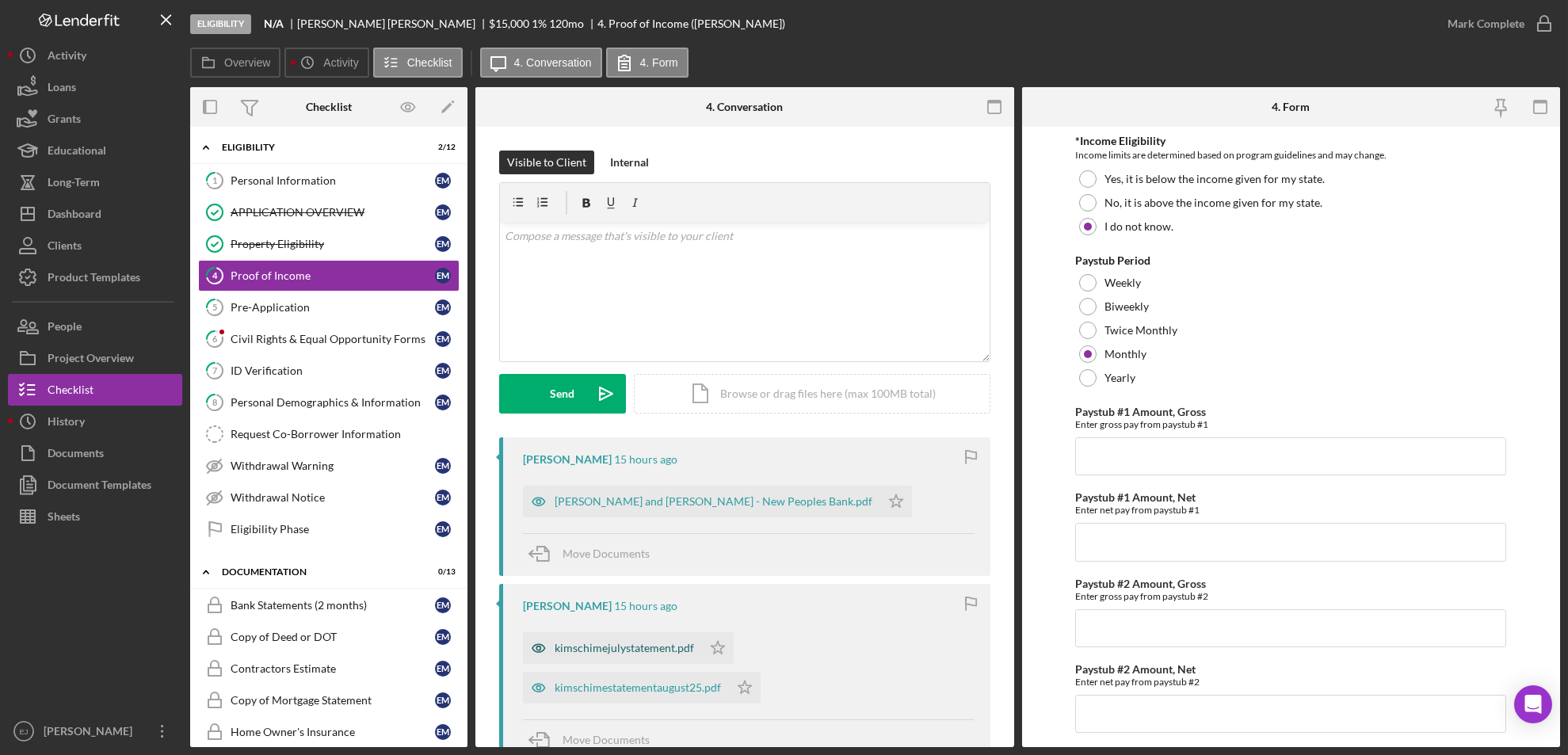
click at [676, 647] on div "kimschimejulystatement.pdf" at bounding box center [625, 648] width 139 height 13
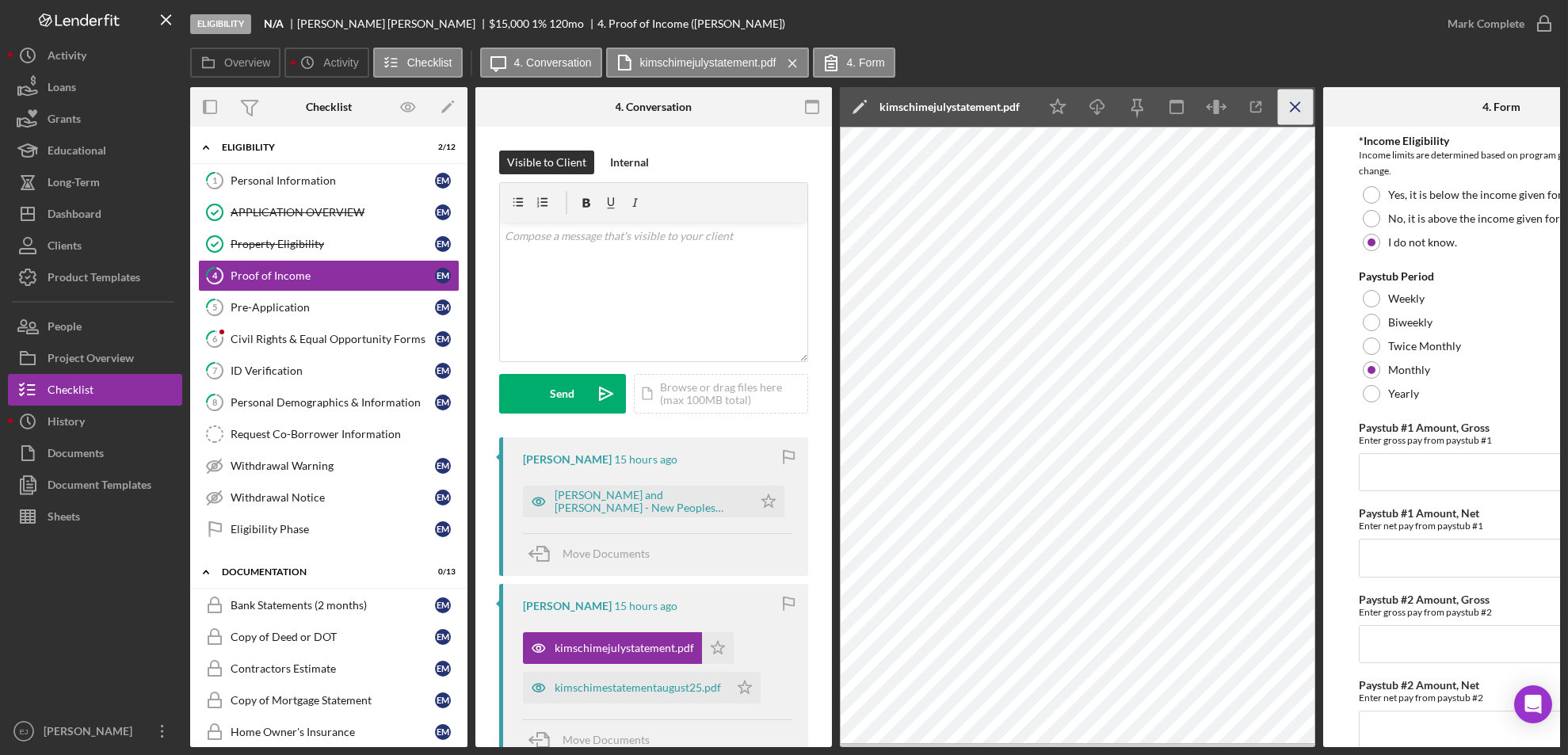
click at [1296, 104] on icon "Icon/Menu Close" at bounding box center [1296, 107] width 36 height 36
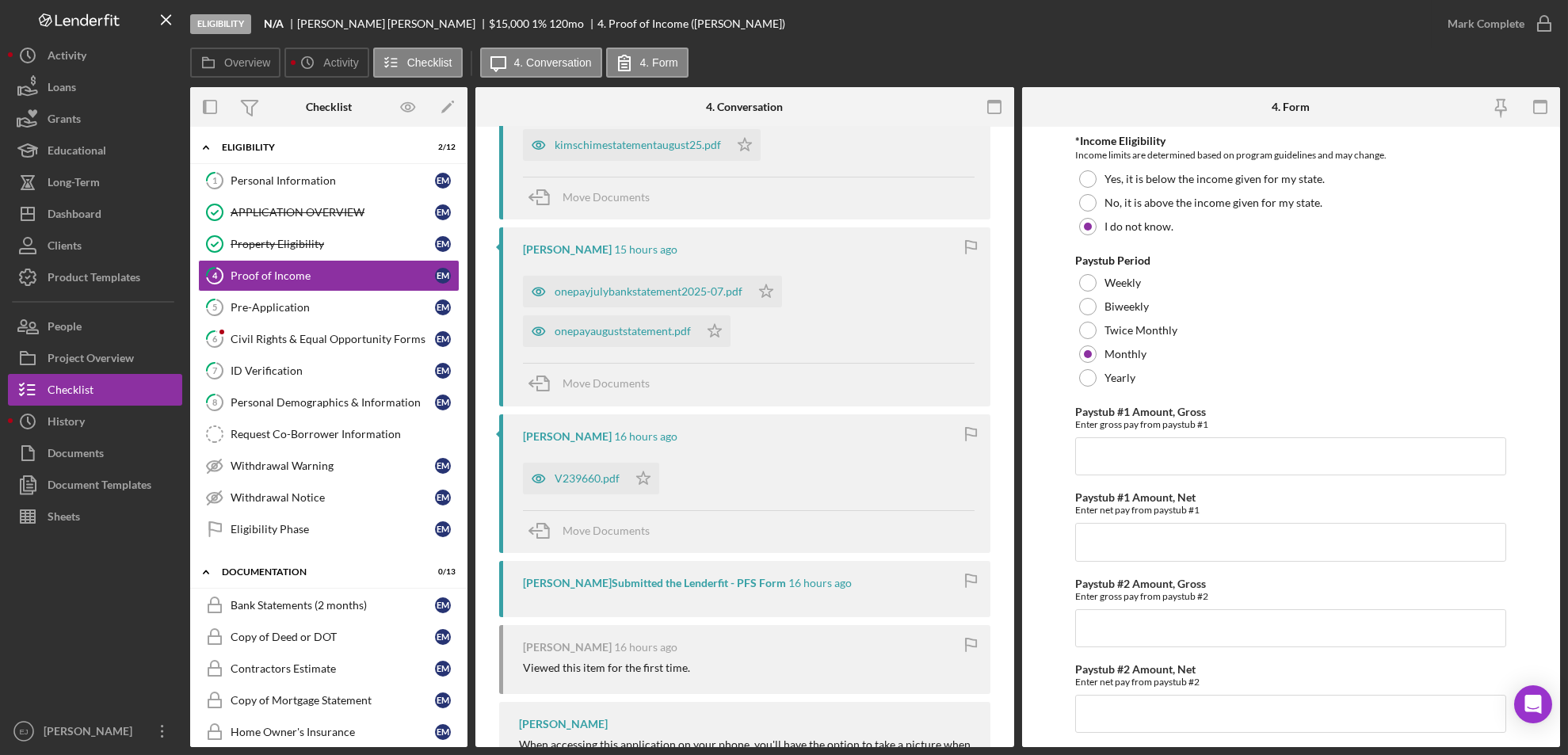
scroll to position [748, 0]
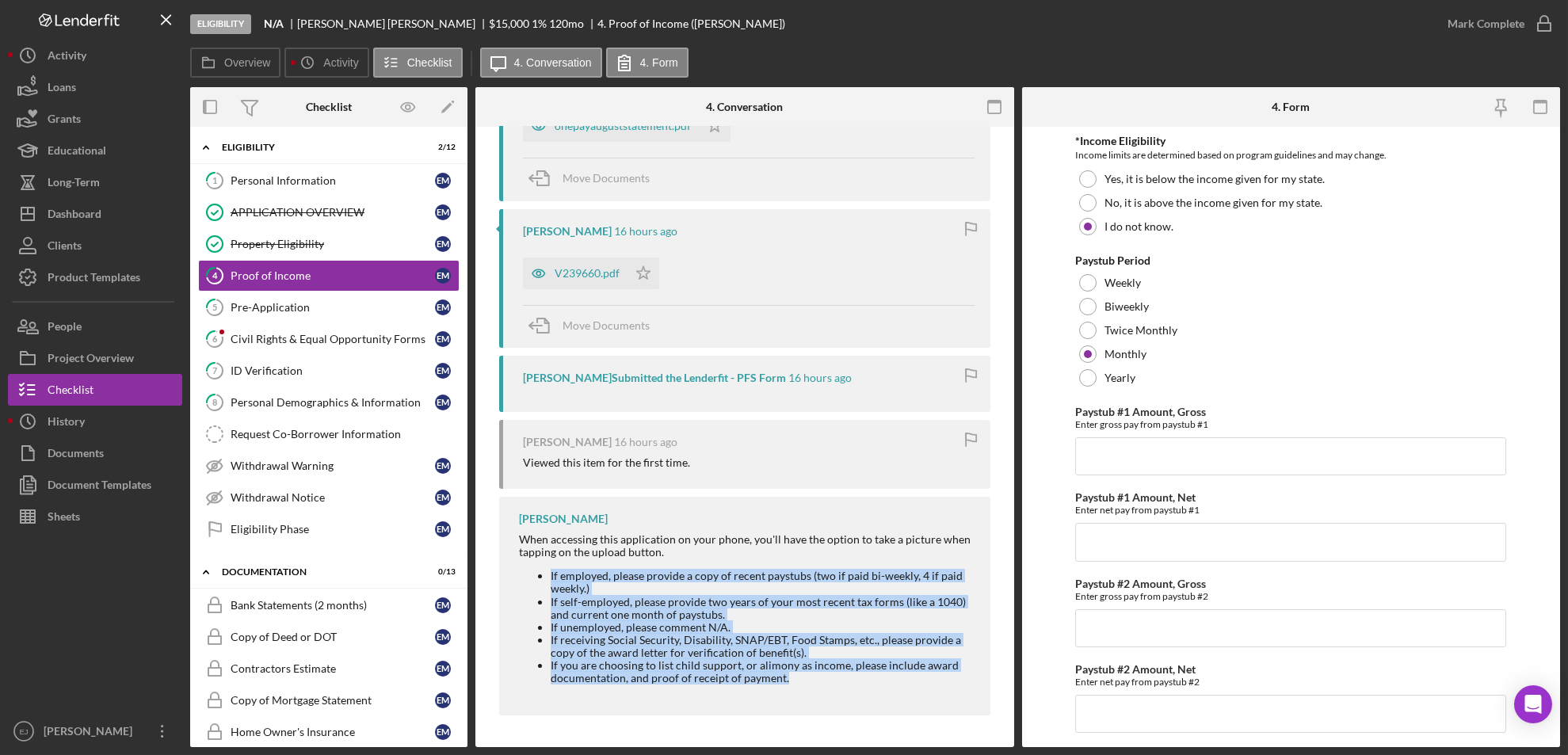
drag, startPoint x: 552, startPoint y: 577, endPoint x: 920, endPoint y: 695, distance: 386.5
click at [920, 695] on div "When accessing this application on your phone, you'll have the option to take a…" at bounding box center [747, 614] width 456 height 162
copy ul "If employed, please provide a copy of recent paystubs (two if paid bi-weekly, 4…"
click at [592, 274] on div "V239660.pdf" at bounding box center [587, 273] width 65 height 13
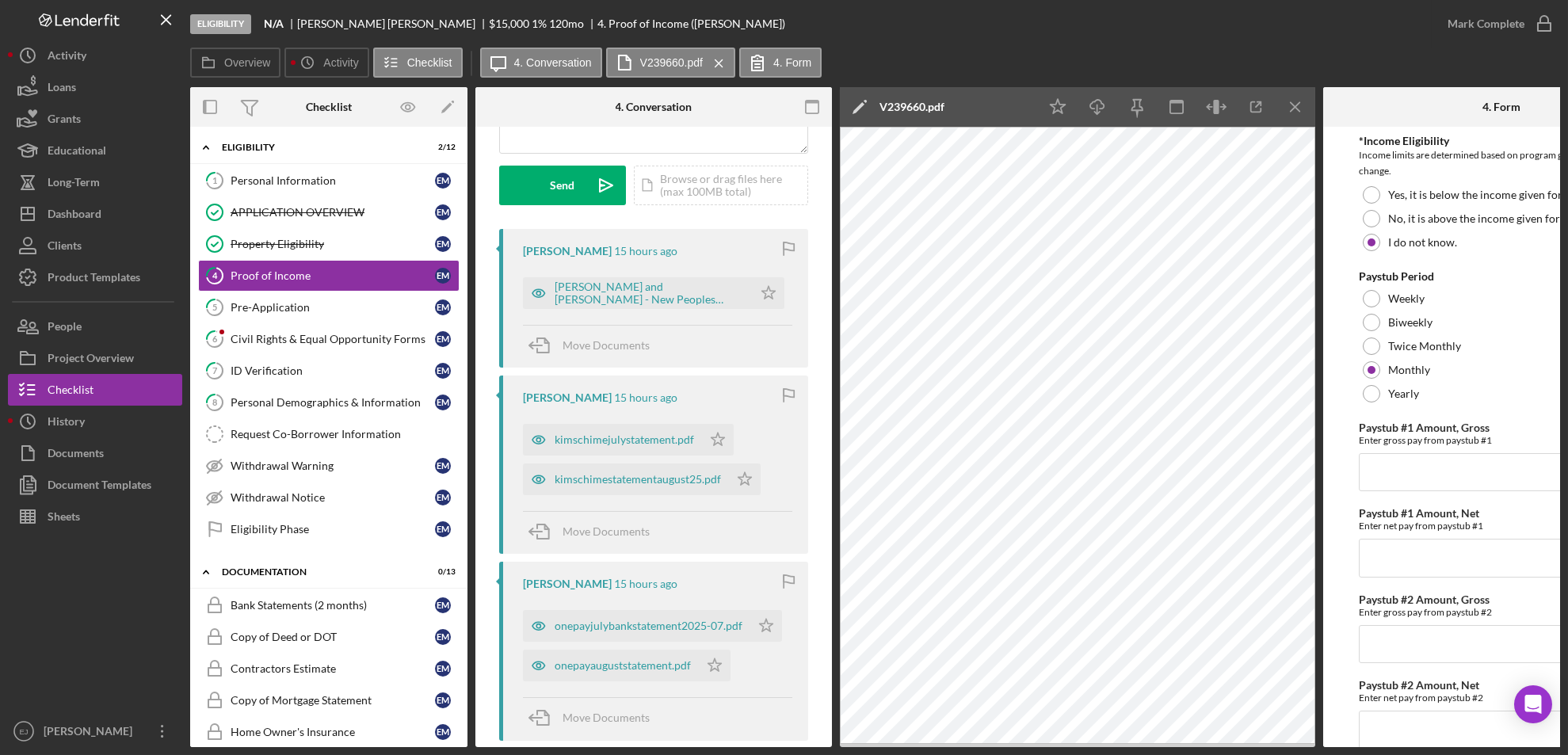
scroll to position [0, 0]
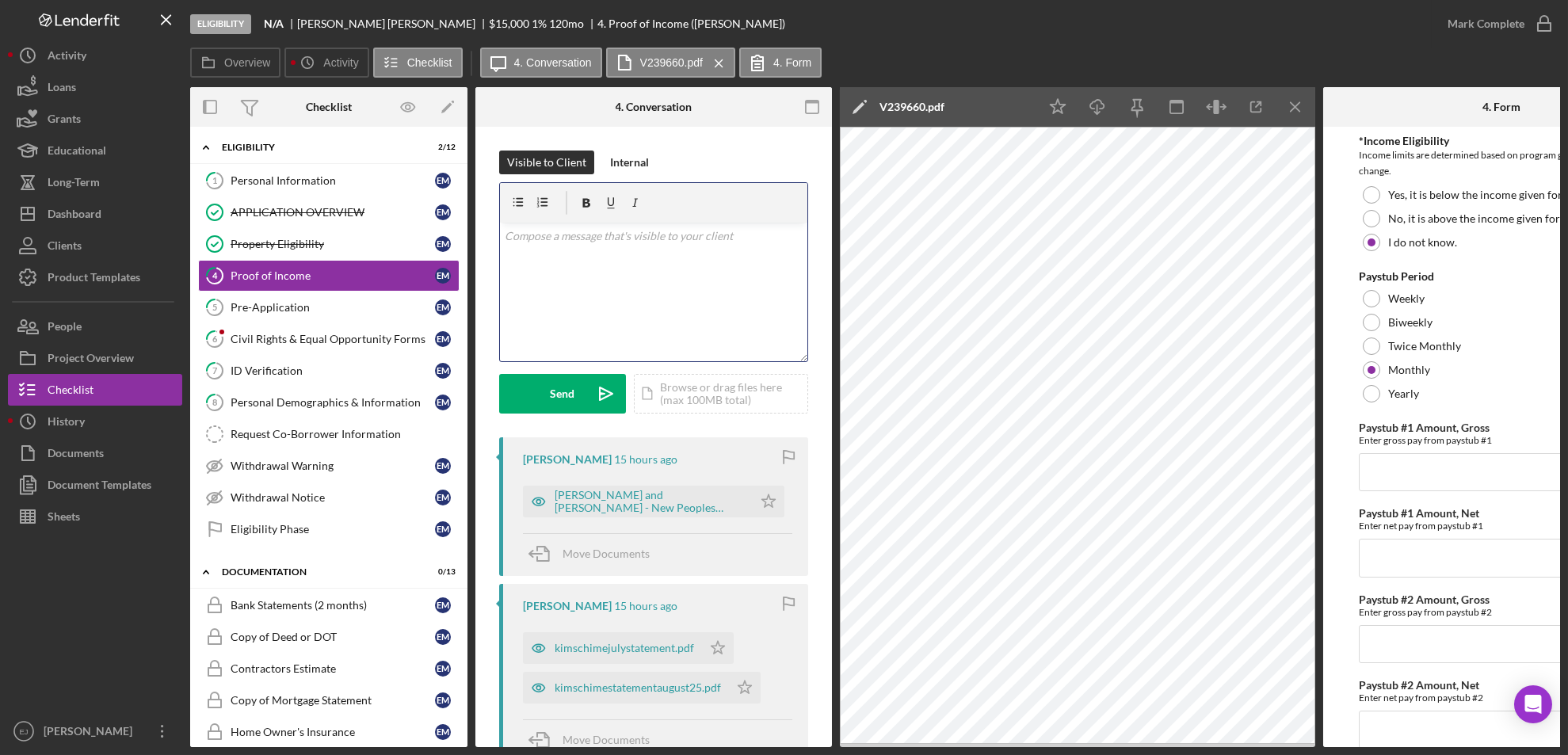
click at [642, 287] on div "v Color teal Color pink Remove color Add row above Add row below Add column bef…" at bounding box center [654, 292] width 308 height 139
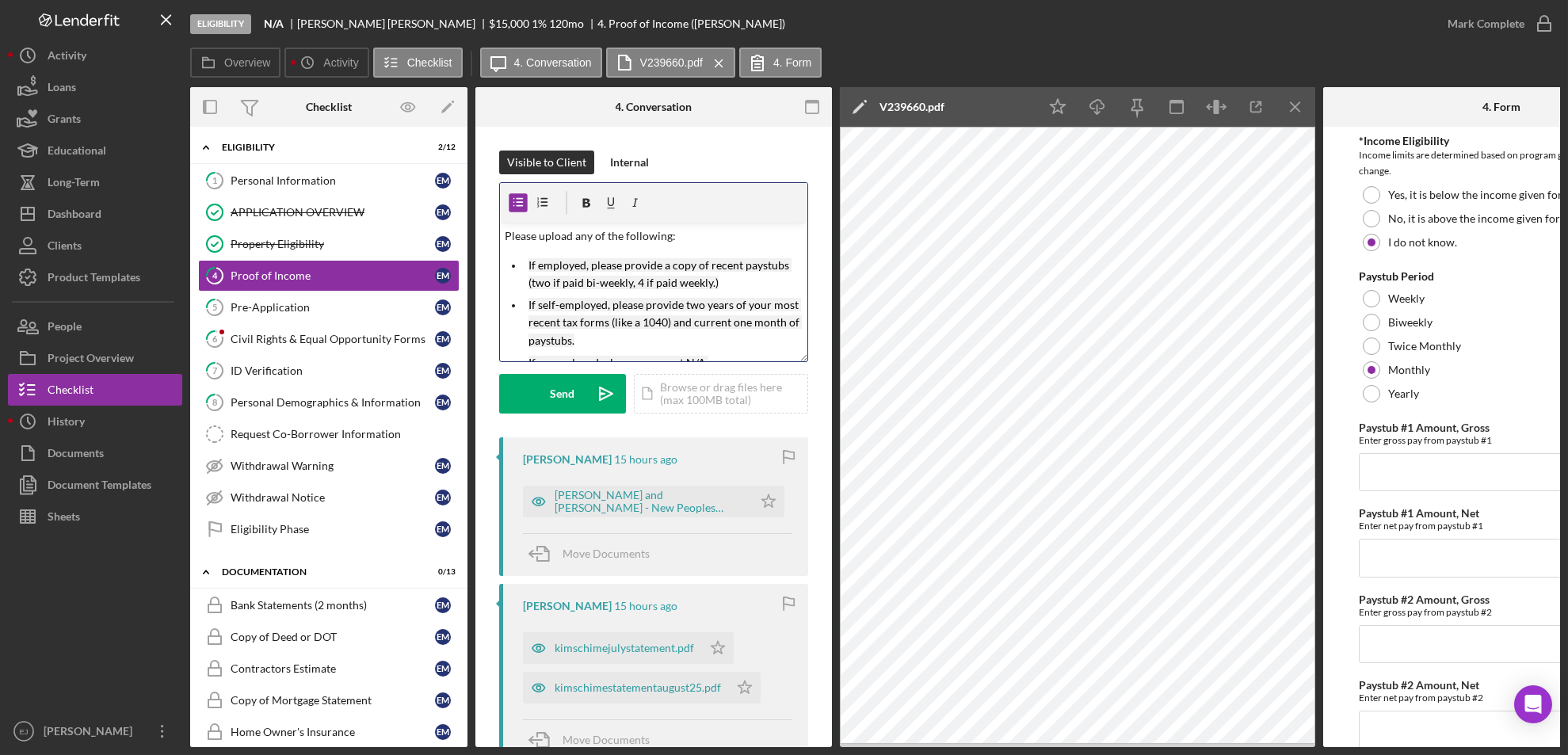
scroll to position [127, 0]
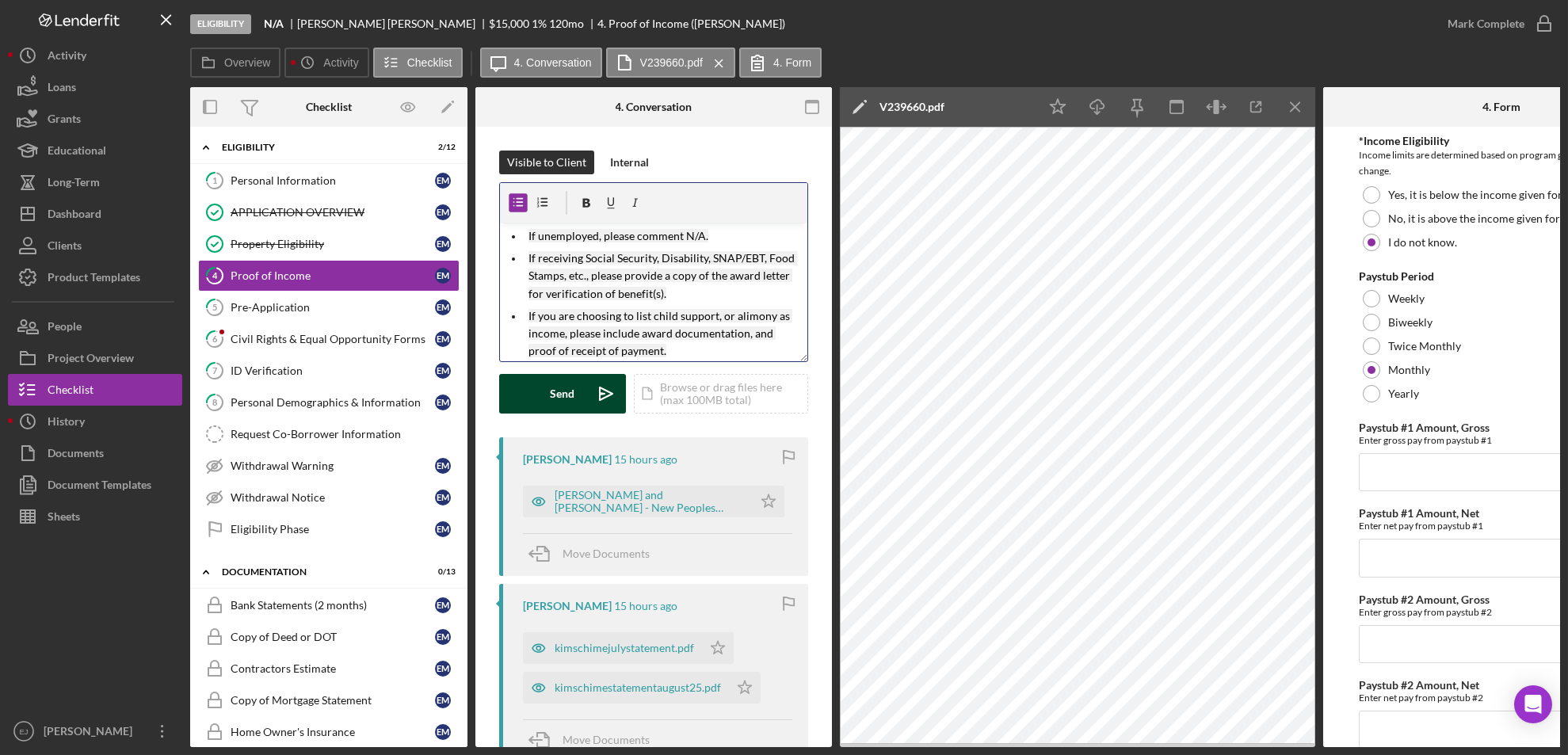
click at [565, 390] on div "Send" at bounding box center [563, 394] width 25 height 40
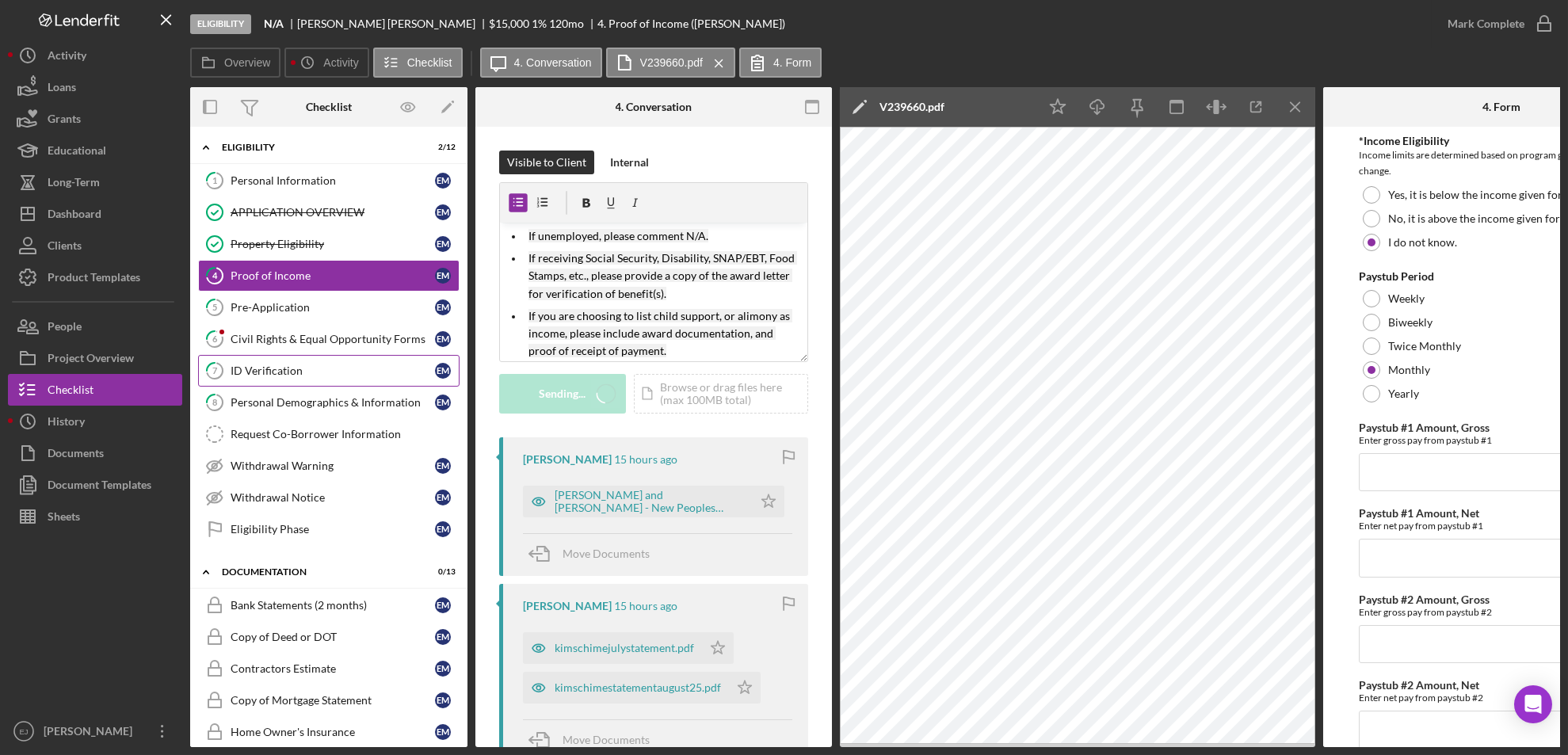
scroll to position [0, 0]
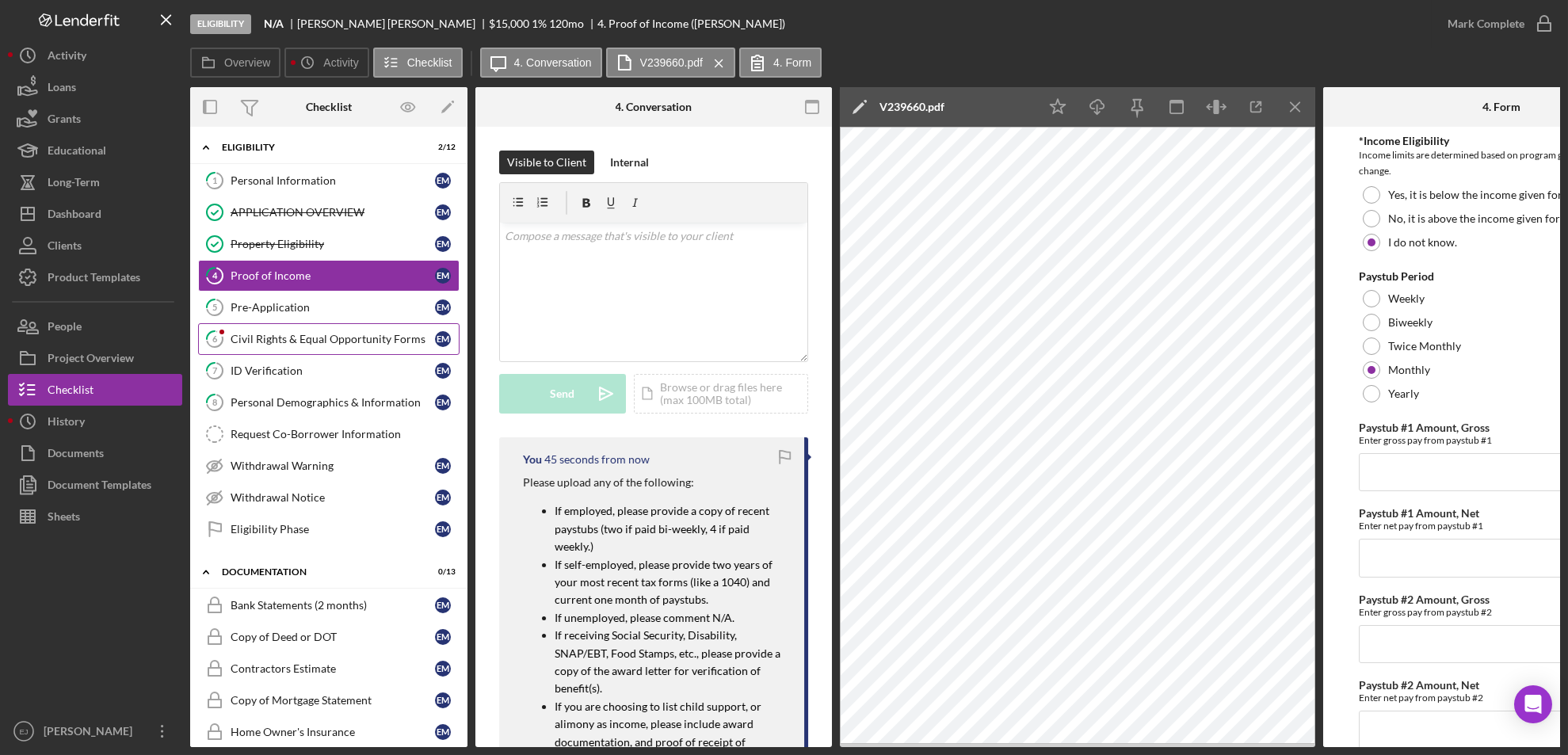
click at [345, 348] on link "6 Civil Rights & Equal Opportunity Forms E M" at bounding box center [329, 338] width 262 height 31
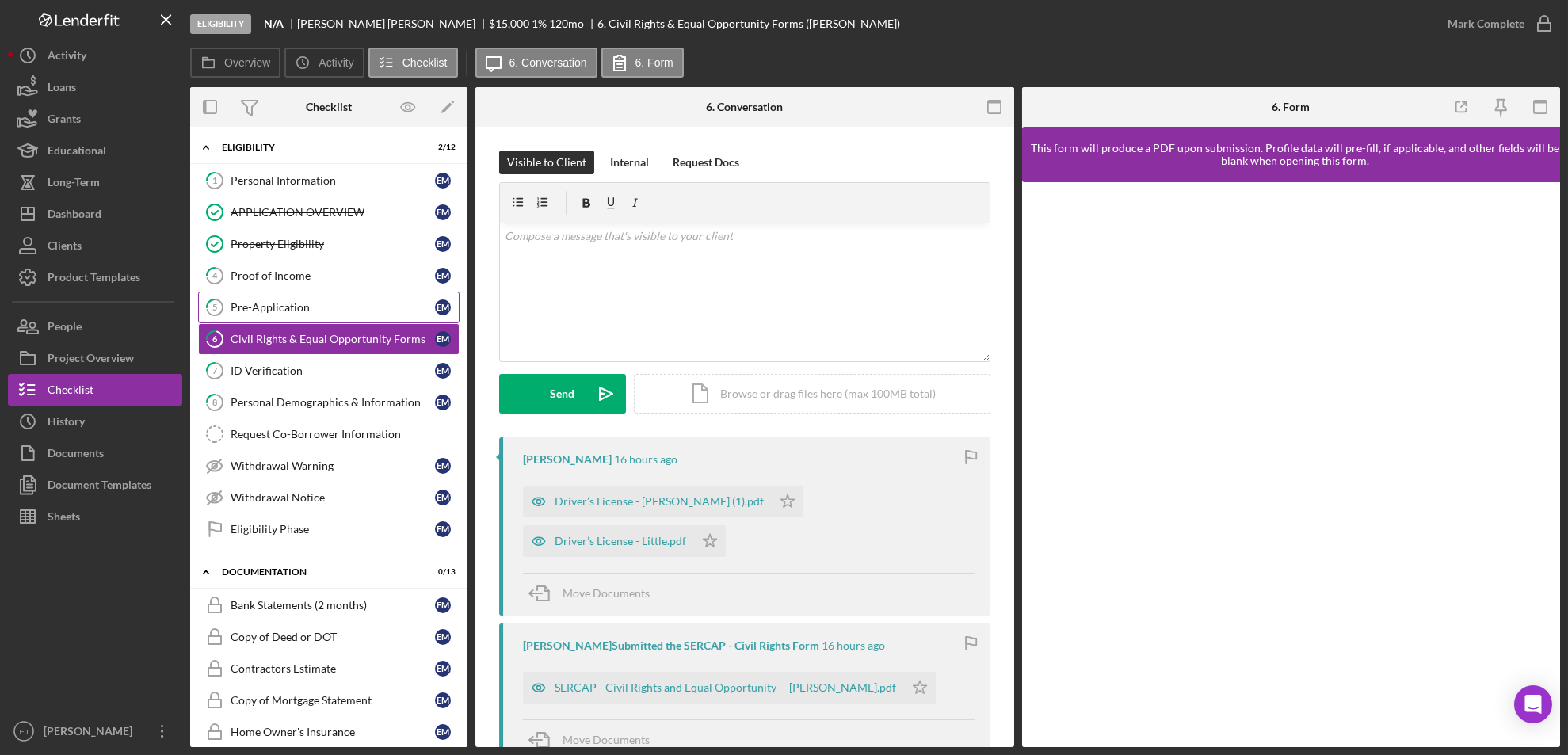
click at [298, 316] on link "5 Pre-Application E M" at bounding box center [329, 307] width 262 height 31
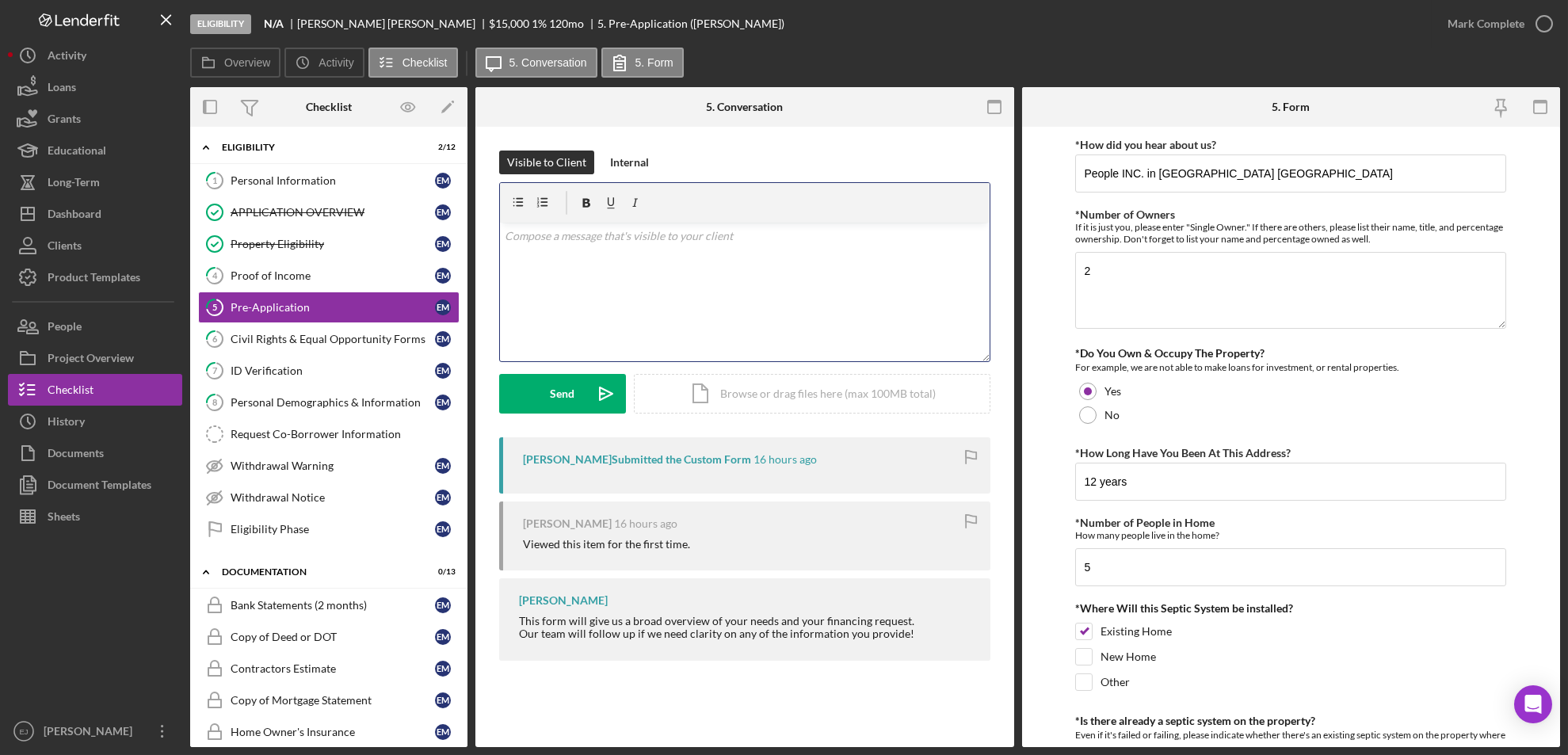
click at [557, 250] on div "v Color teal Color pink Remove color Add row above Add row below Add column bef…" at bounding box center [744, 292] width 490 height 139
click at [569, 243] on p at bounding box center [744, 236] width 480 height 18
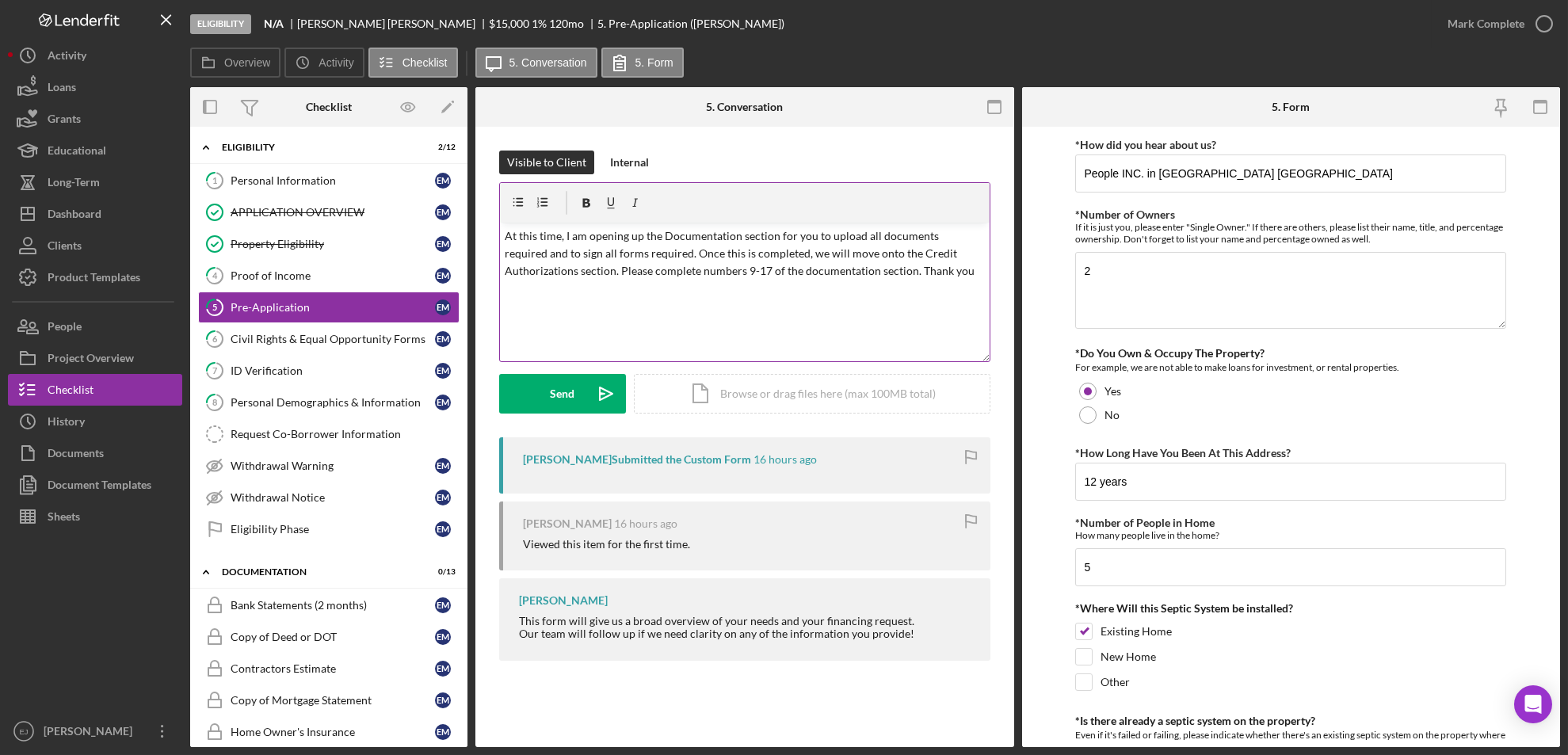
drag, startPoint x: 595, startPoint y: 395, endPoint x: 920, endPoint y: 292, distance: 340.9
click at [920, 292] on form "v Color teal Color pink Remove color Add row above Add row below Add column bef…" at bounding box center [744, 298] width 491 height 231
click at [911, 275] on p "At this time, I am opening up the Documentation section for you to upload all d…" at bounding box center [744, 254] width 480 height 53
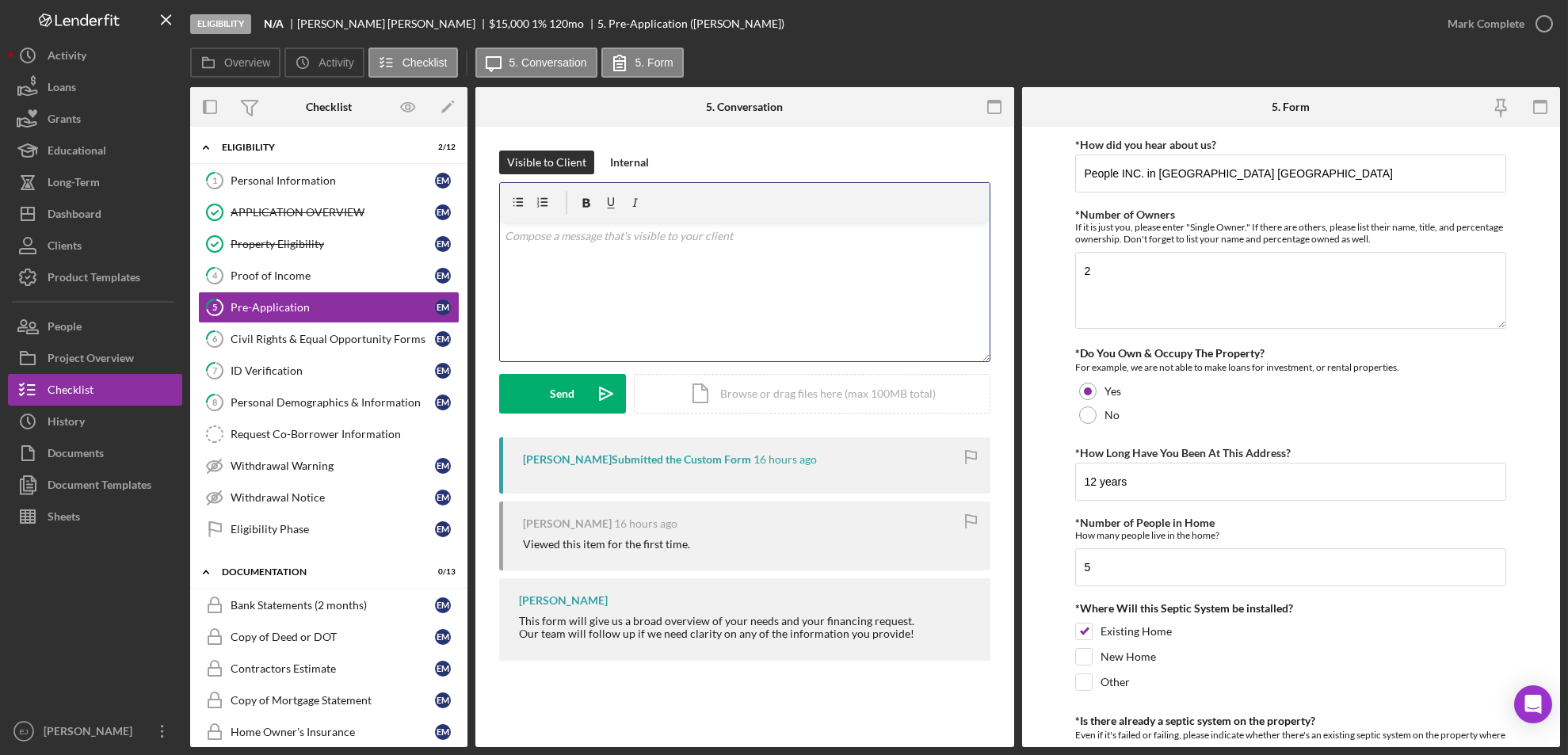
click at [572, 241] on p at bounding box center [744, 236] width 480 height 18
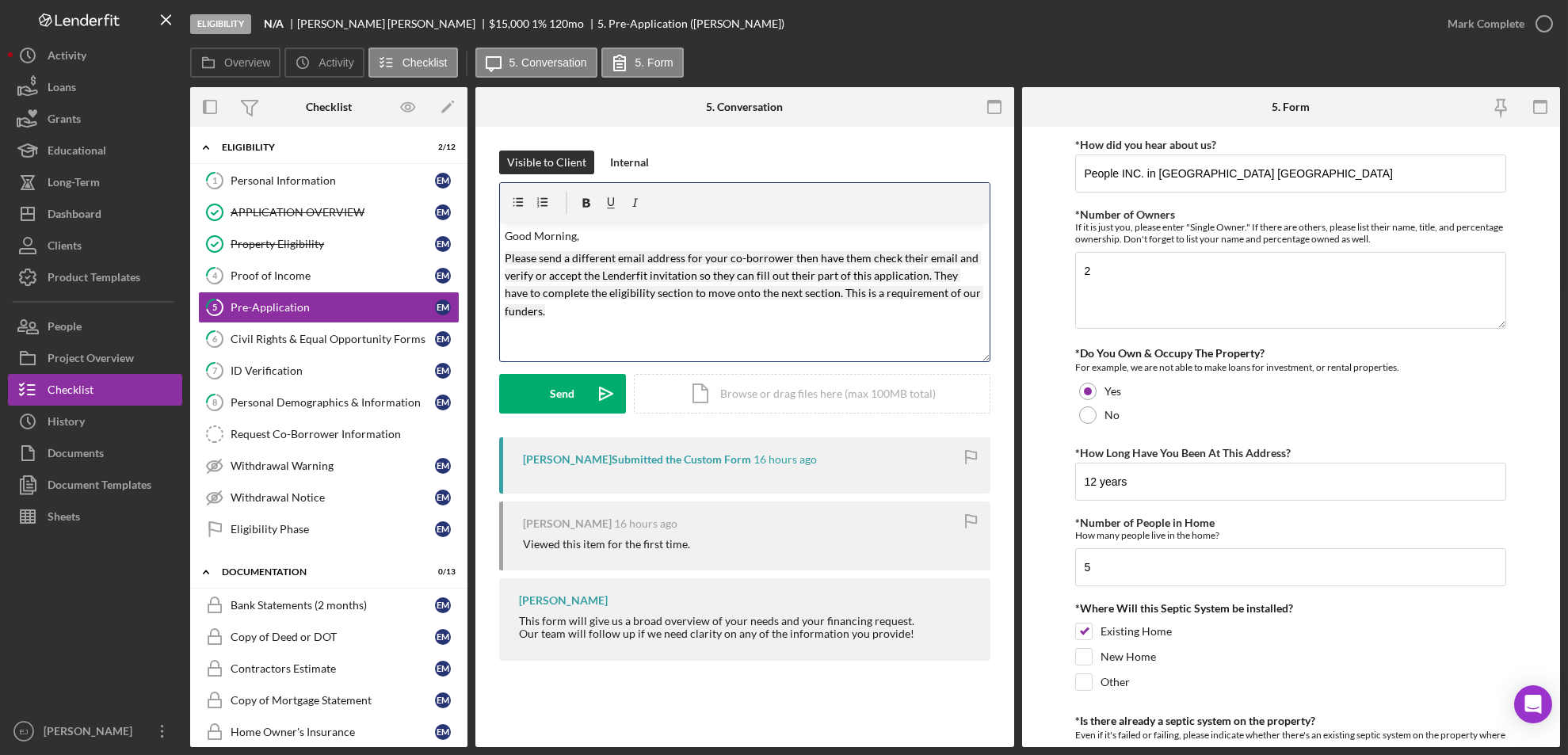
click at [786, 253] on mark "Please send a different email address for your co-borrower then have them check…" at bounding box center [744, 285] width 478 height 66
click at [592, 314] on p "Please send a different email address for your co-borrower Peggy Sue, then have…" at bounding box center [744, 286] width 480 height 71
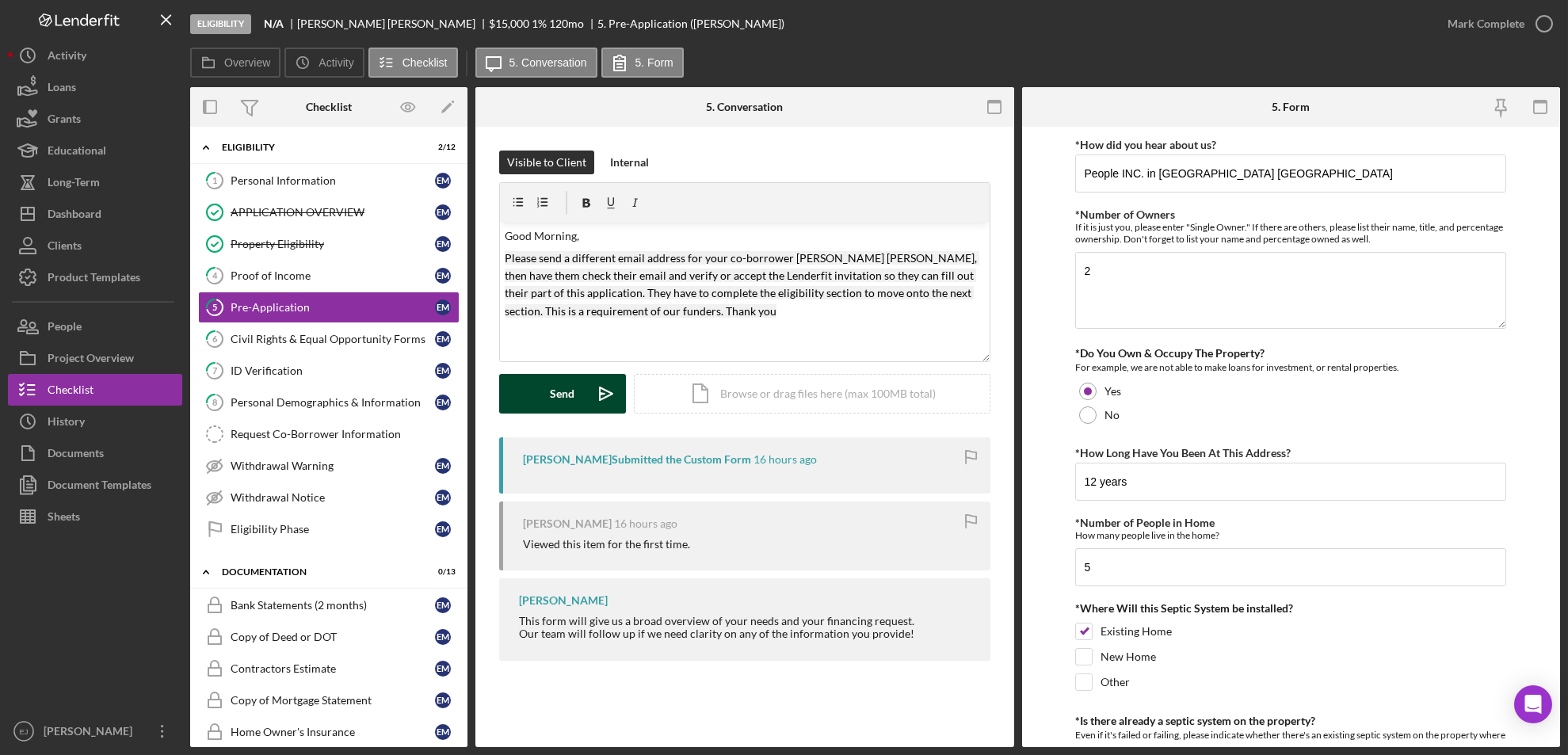
click at [588, 400] on icon "Icon/icon-invite-send" at bounding box center [606, 394] width 40 height 40
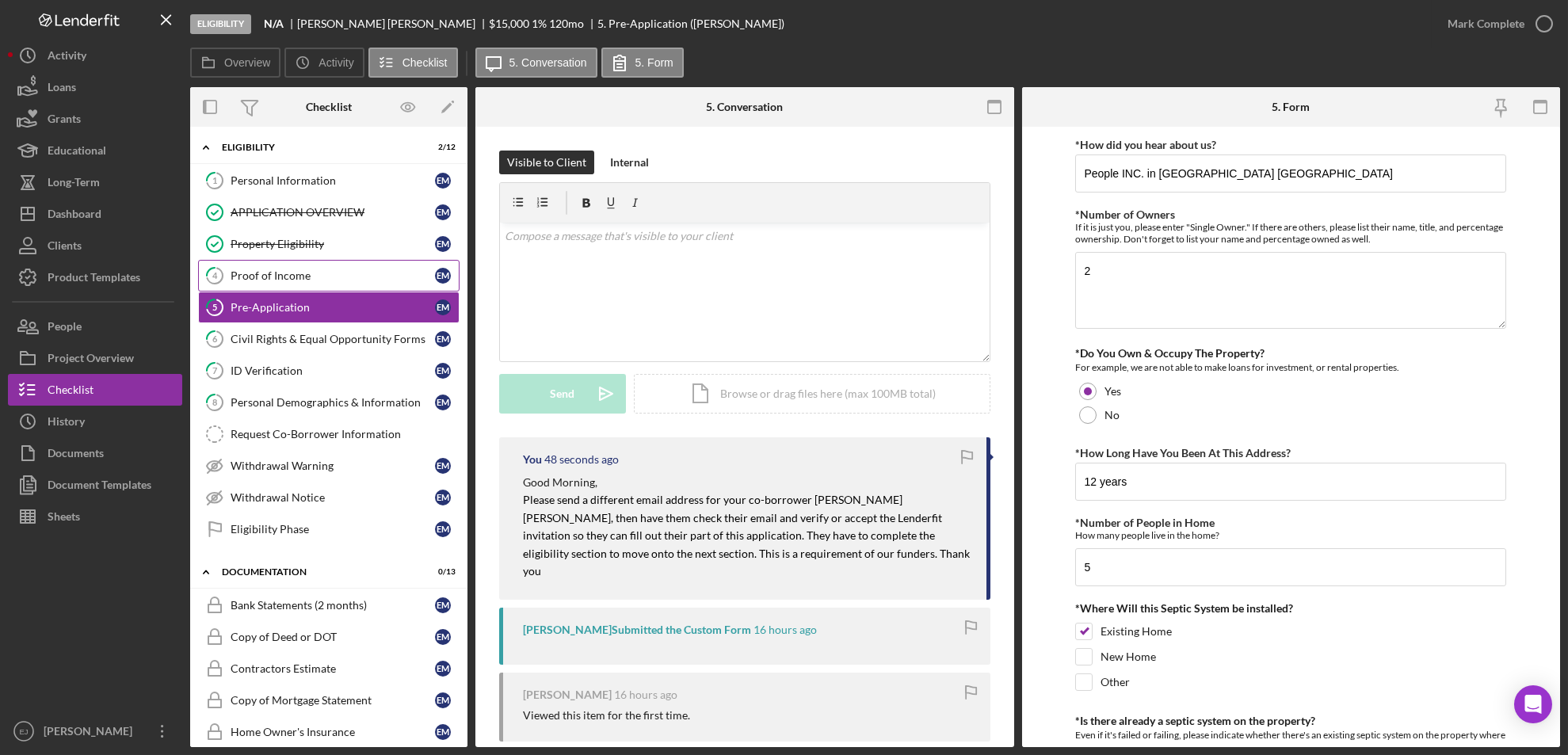
click at [337, 274] on div "Proof of Income" at bounding box center [332, 275] width 205 height 13
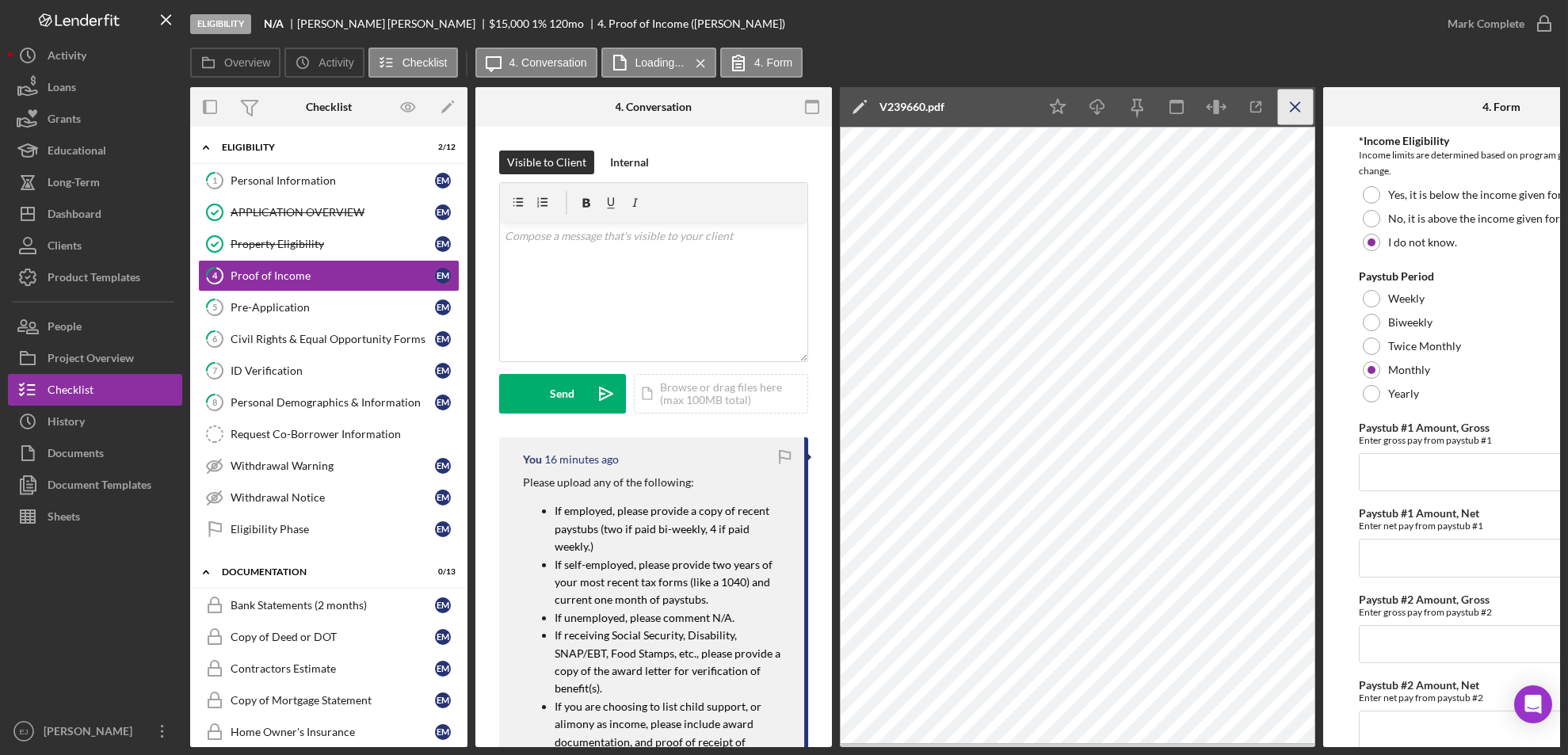
click at [1291, 105] on icon "Icon/Menu Close" at bounding box center [1296, 107] width 36 height 36
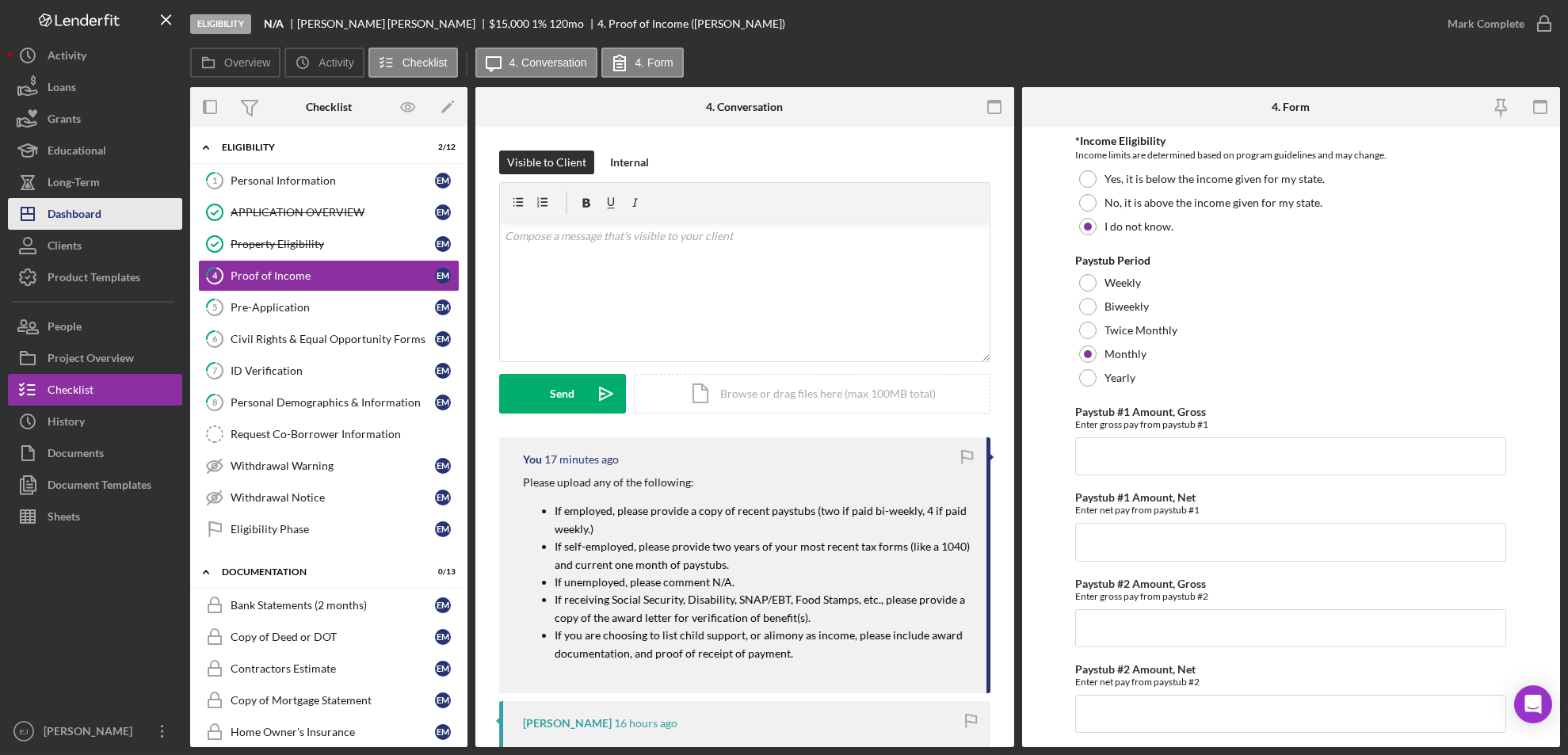
click at [76, 215] on div "Dashboard" at bounding box center [74, 216] width 54 height 36
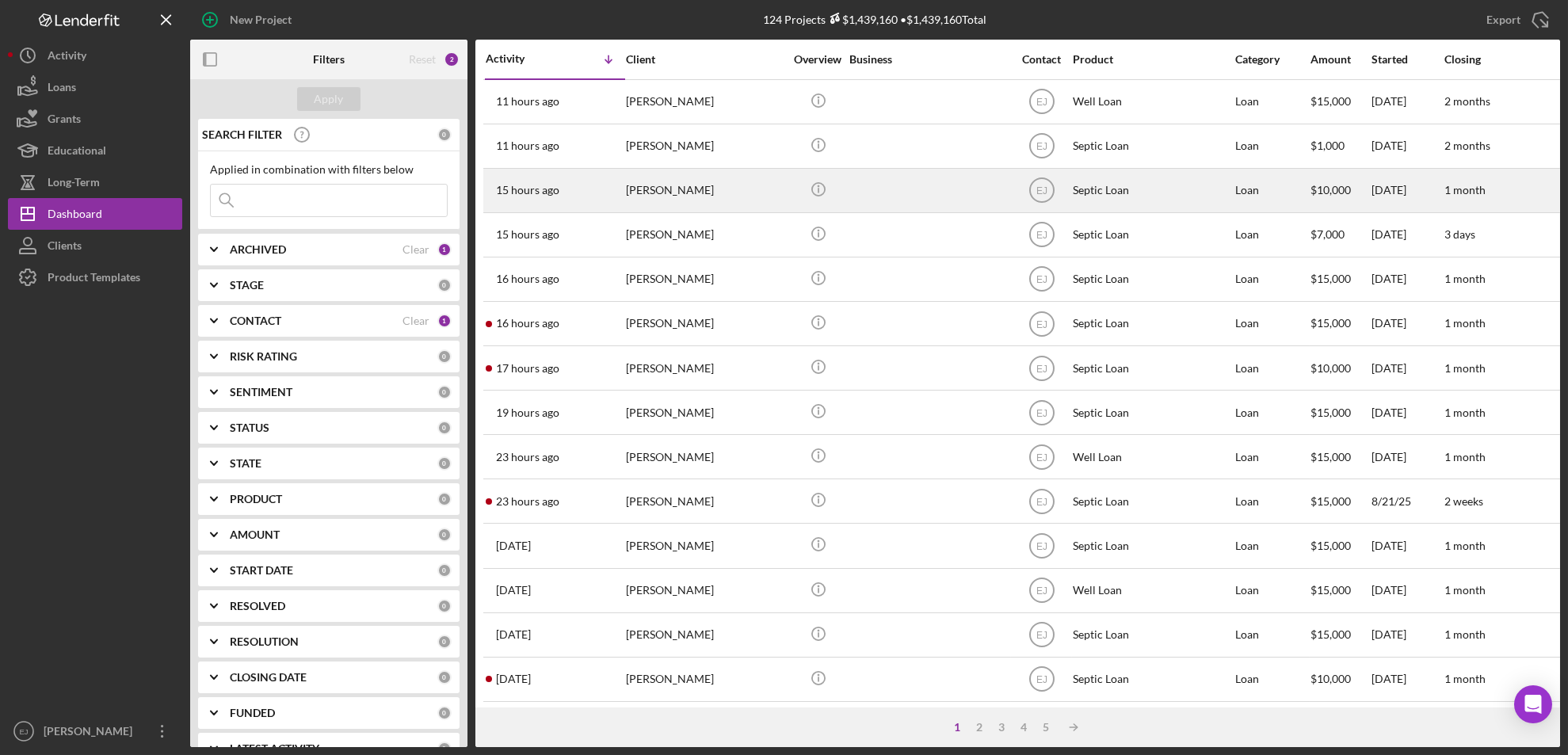
click at [680, 188] on div "William Butler" at bounding box center [705, 190] width 158 height 42
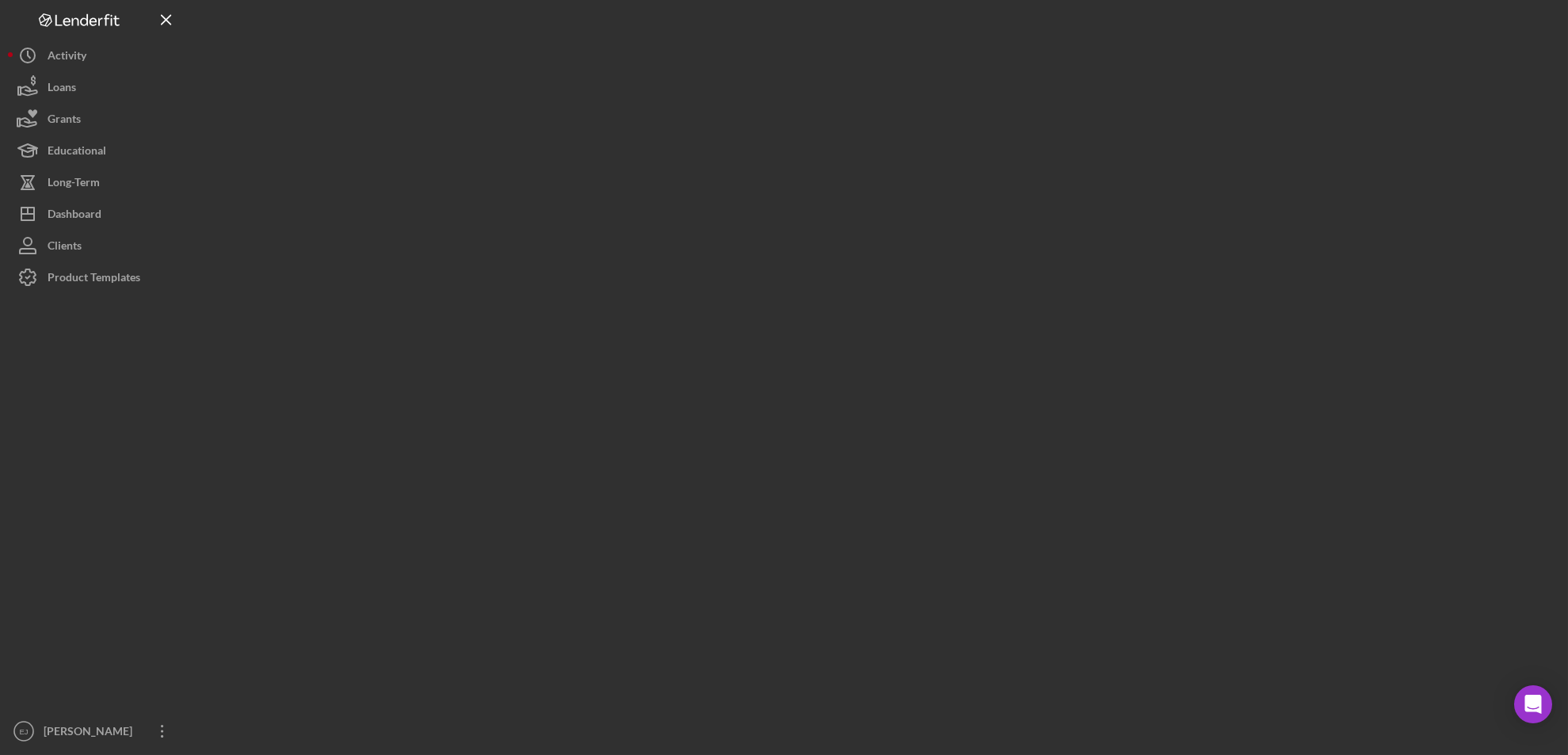
click at [680, 188] on div at bounding box center [875, 373] width 1370 height 747
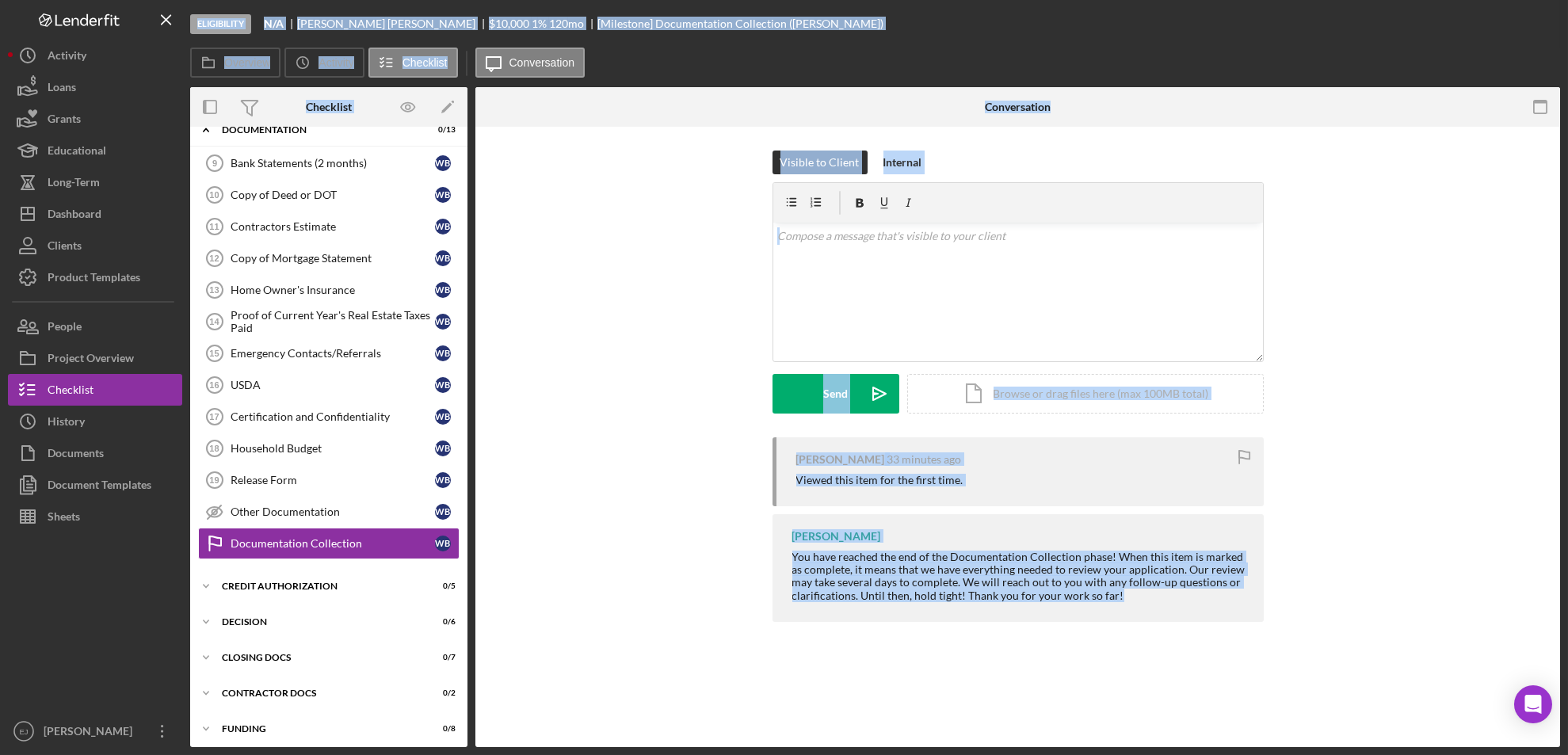
scroll to position [60, 0]
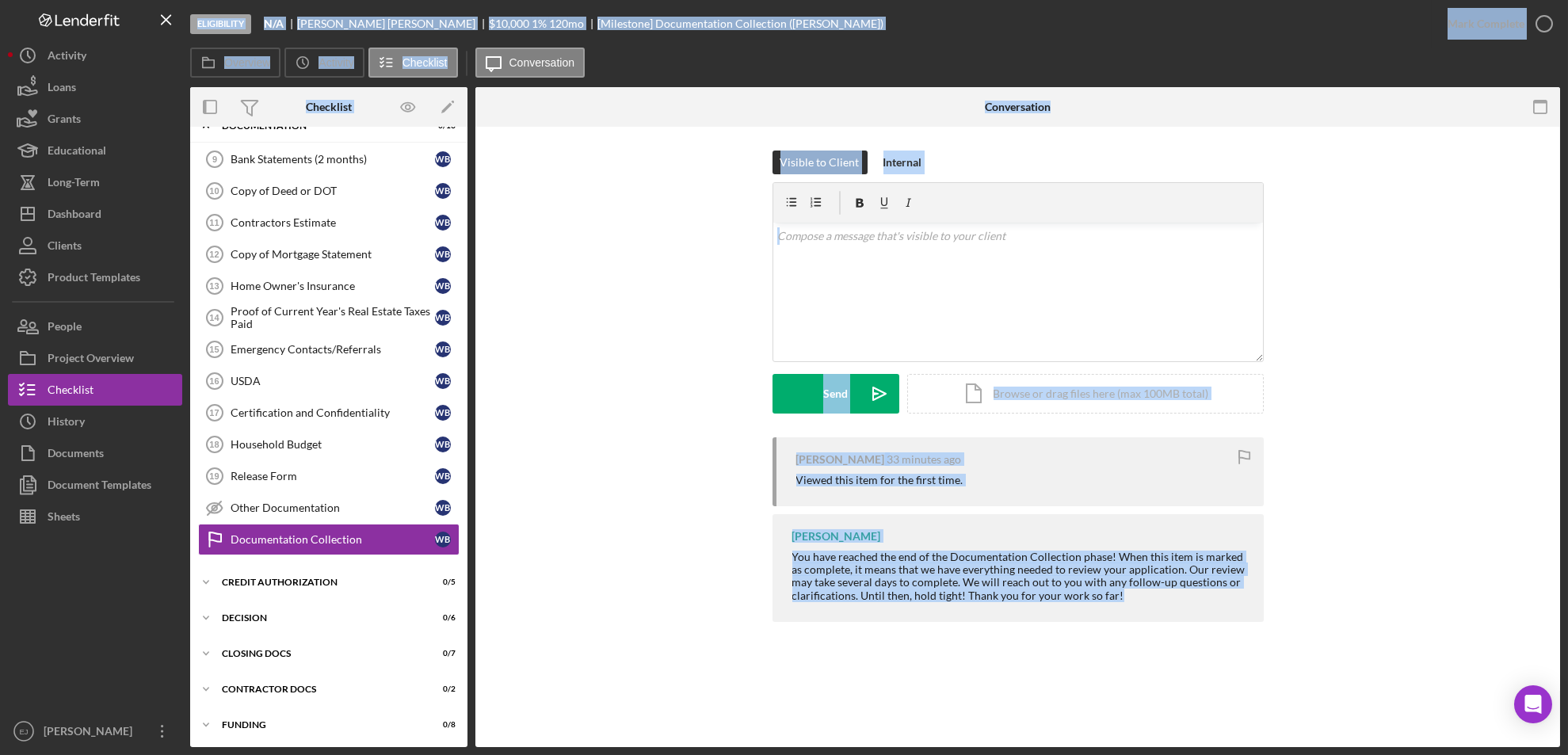
click at [580, 372] on div "Visible to Client Internal v Color teal Color pink Remove color Add row above A…" at bounding box center [1017, 293] width 1037 height 287
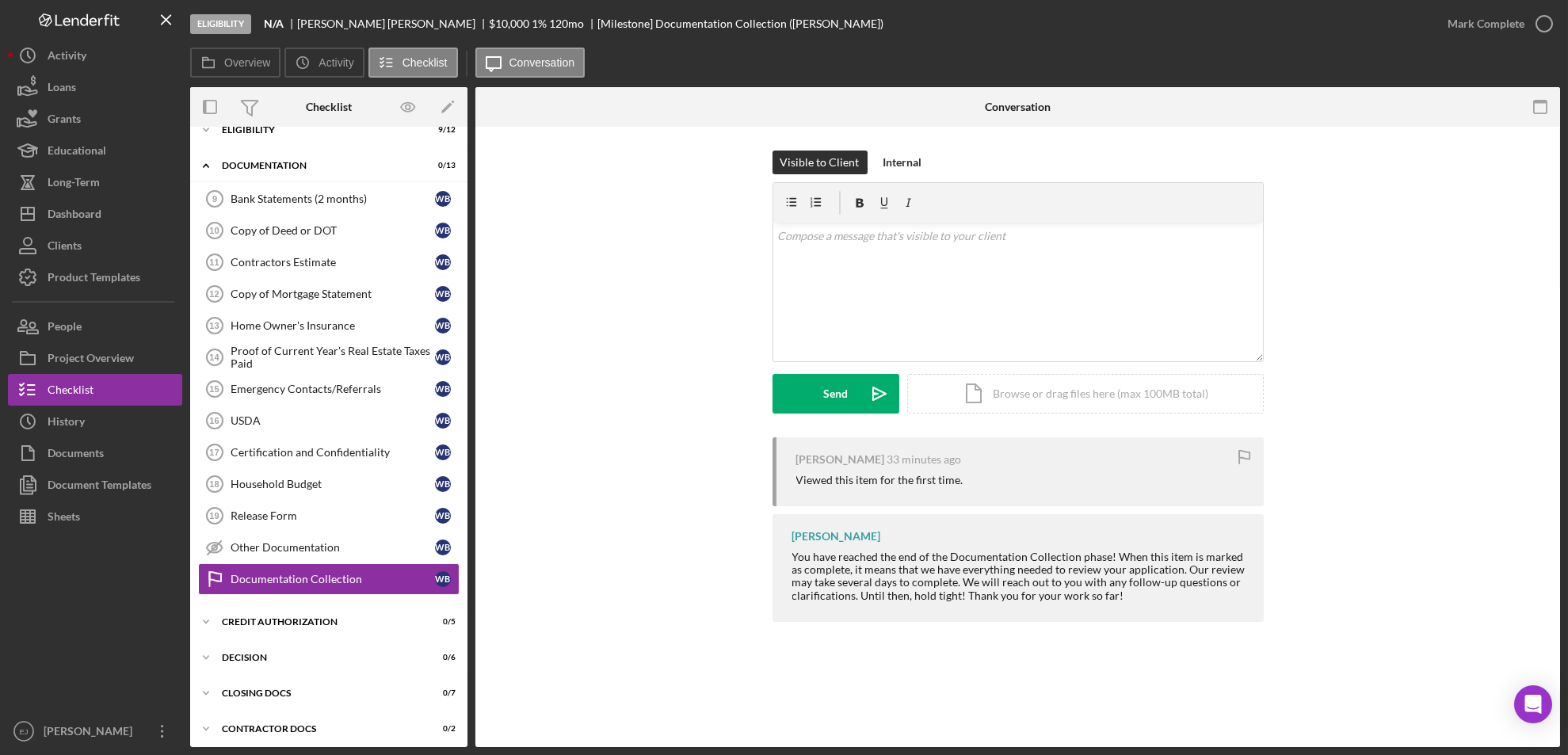
scroll to position [0, 0]
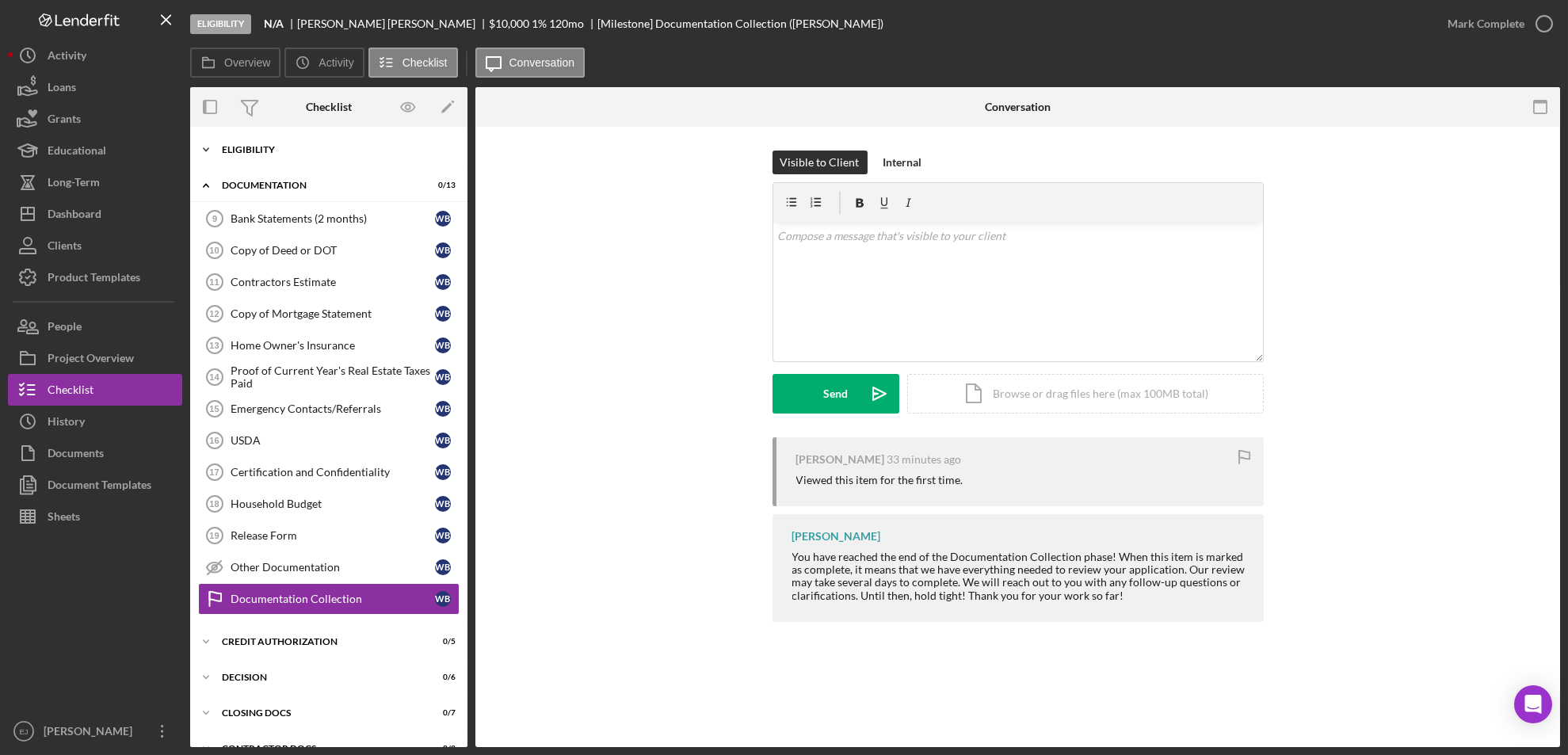
click at [208, 143] on icon "Icon/Expander" at bounding box center [206, 150] width 31 height 31
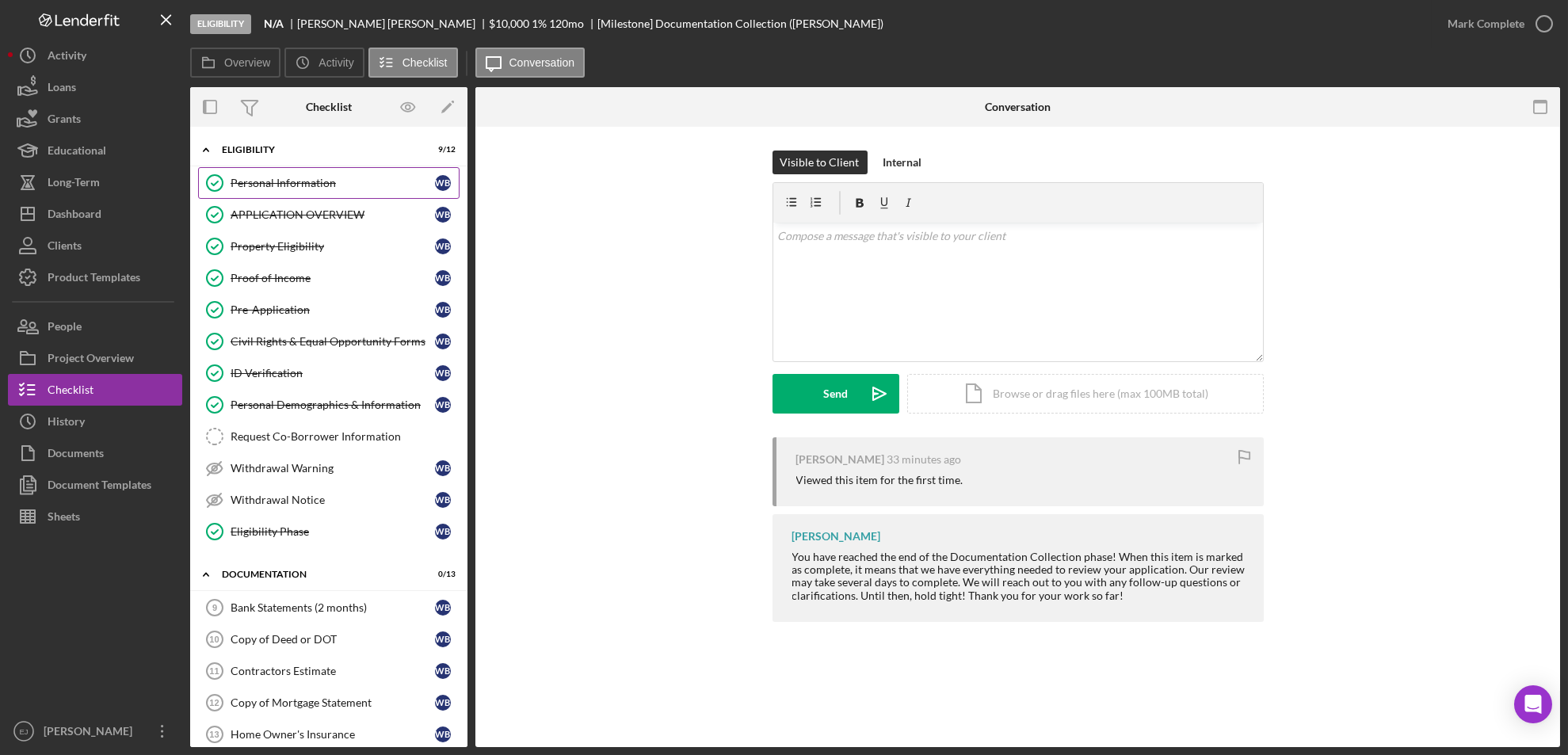
click at [326, 195] on link "Personal Information Personal Information W B" at bounding box center [329, 183] width 262 height 31
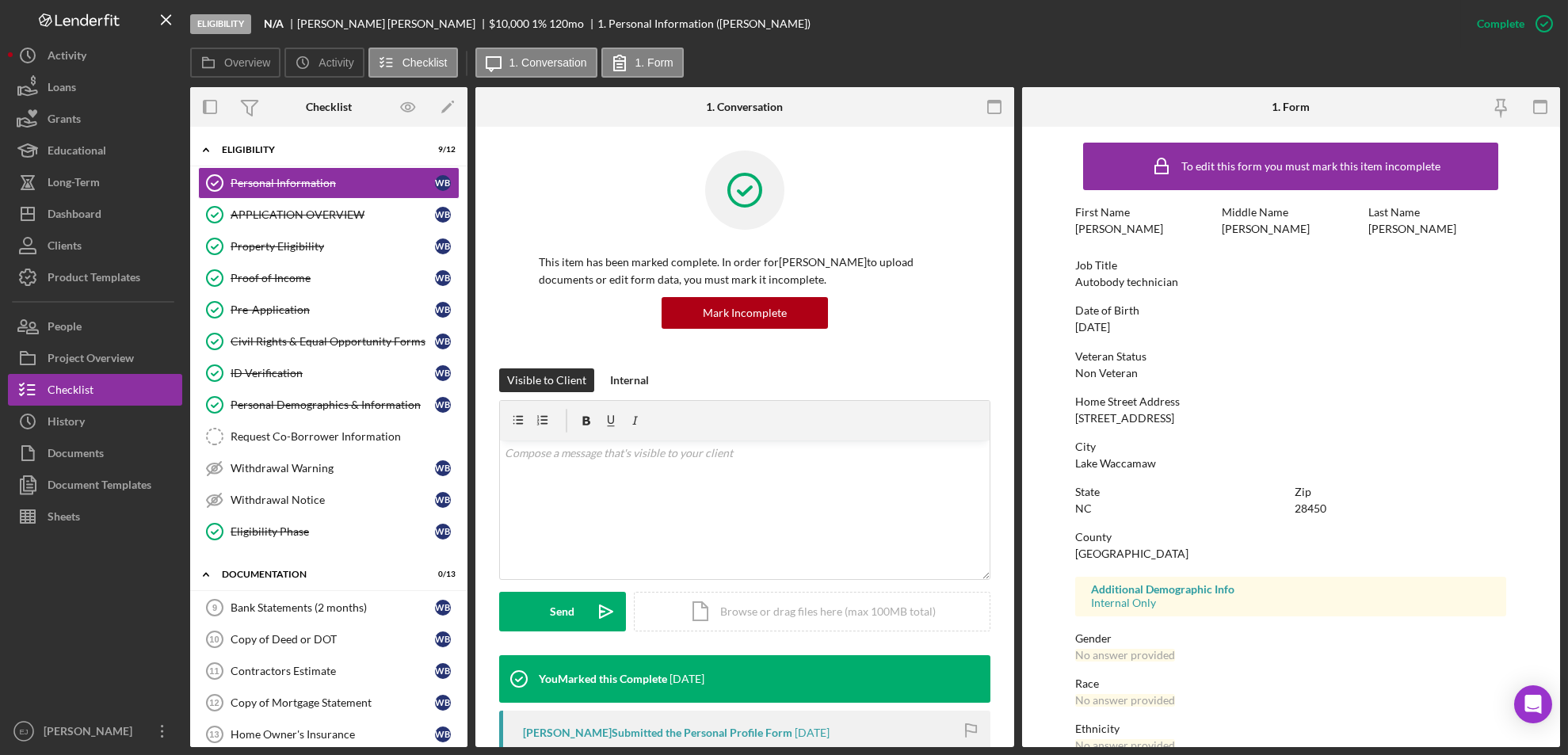
drag, startPoint x: 1070, startPoint y: 415, endPoint x: 1204, endPoint y: 425, distance: 134.4
click at [1204, 425] on form "To edit this form you must mark this item incomplete First Name William Middle …" at bounding box center [1292, 437] width 539 height 621
copy div "2087 Bella Coola Road"
click at [1184, 474] on div "To edit this form you must mark this item incomplete First Name William Middle …" at bounding box center [1290, 496] width 431 height 724
drag, startPoint x: 1065, startPoint y: 463, endPoint x: 1203, endPoint y: 455, distance: 138.2
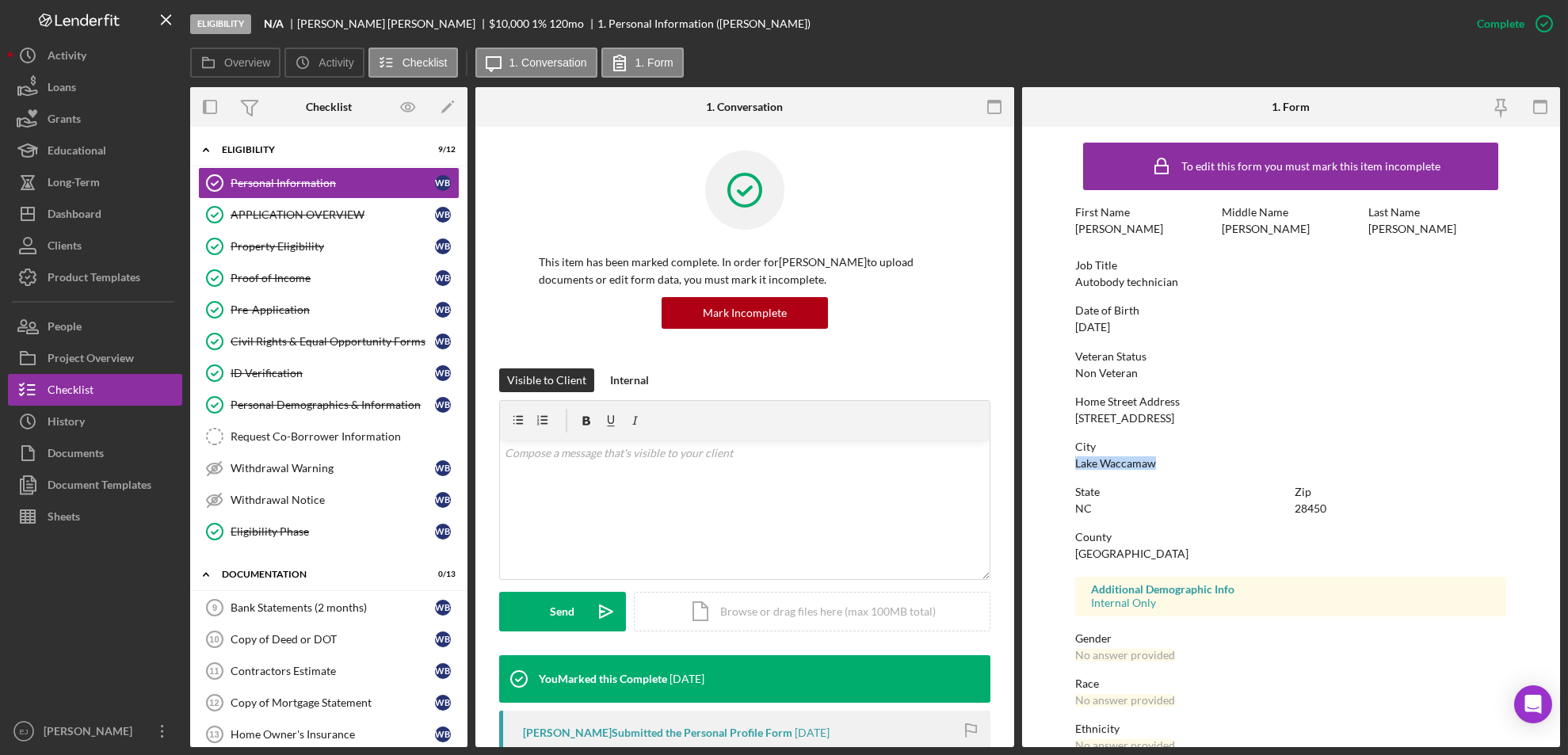
click at [1203, 455] on form "To edit this form you must mark this item incomplete First Name William Middle …" at bounding box center [1292, 437] width 539 height 621
copy div "Lake Waccamaw"
click at [109, 349] on div "Project Overview" at bounding box center [91, 360] width 87 height 36
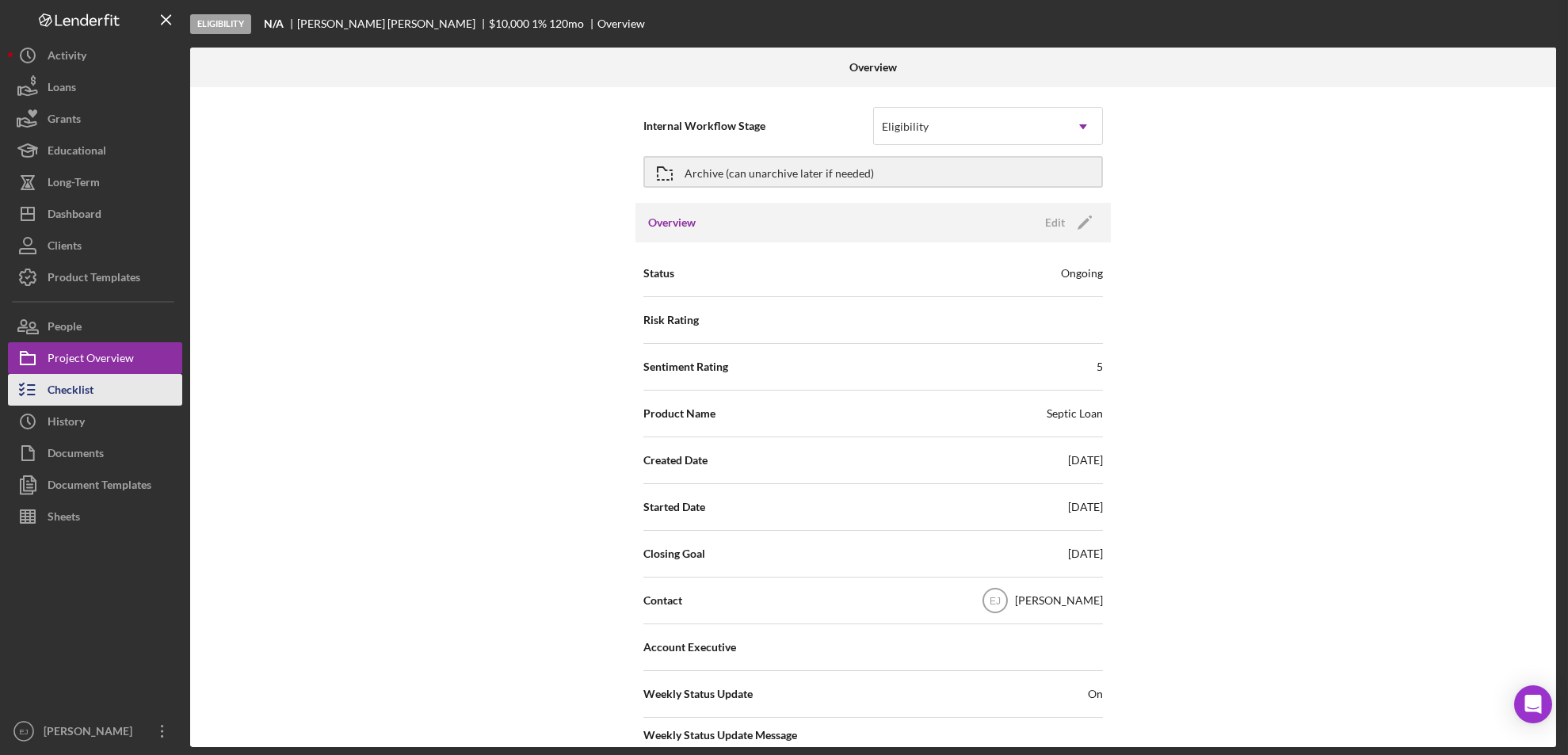
click at [98, 393] on button "Checklist" at bounding box center [94, 389] width 174 height 31
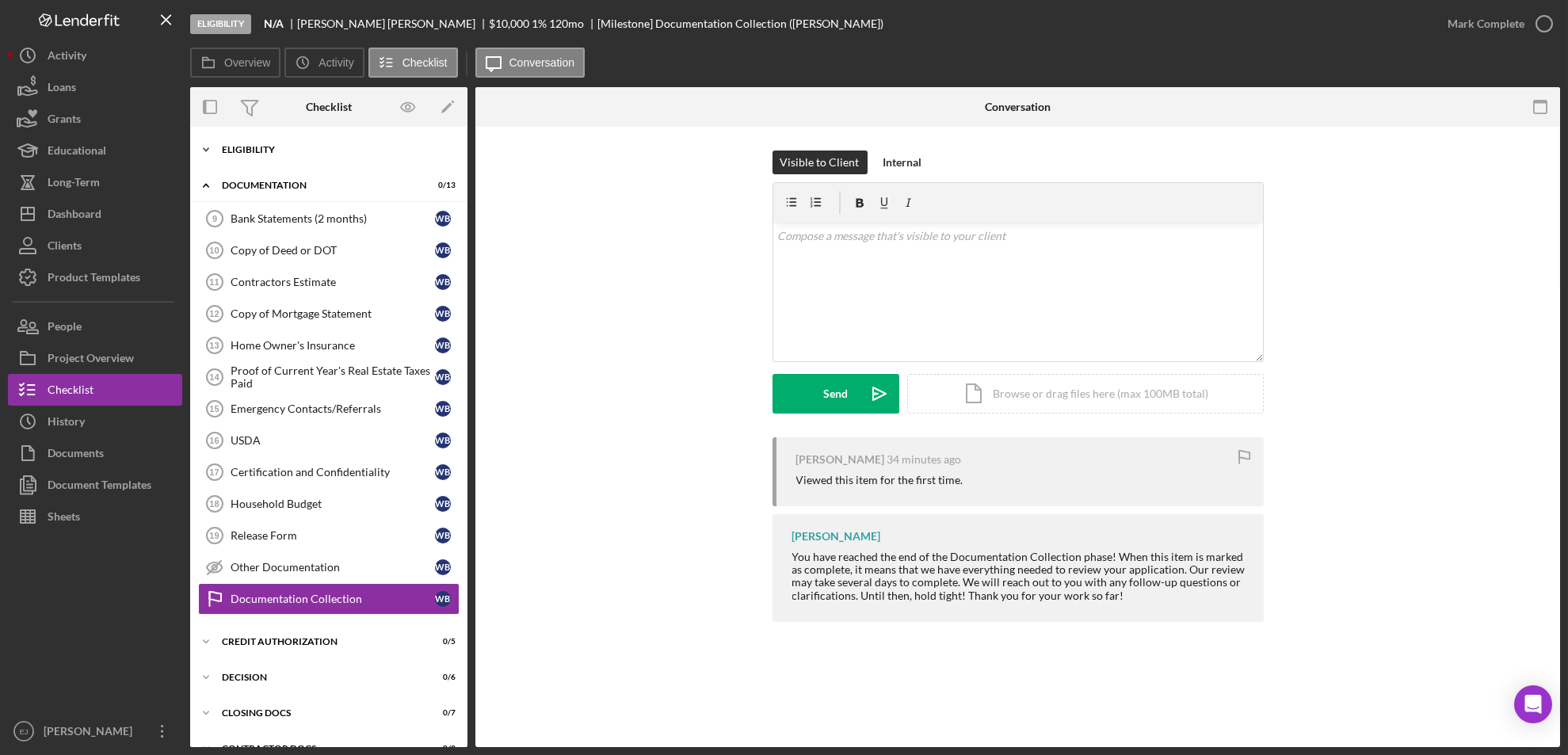
click at [203, 150] on icon "Icon/Expander" at bounding box center [206, 150] width 31 height 31
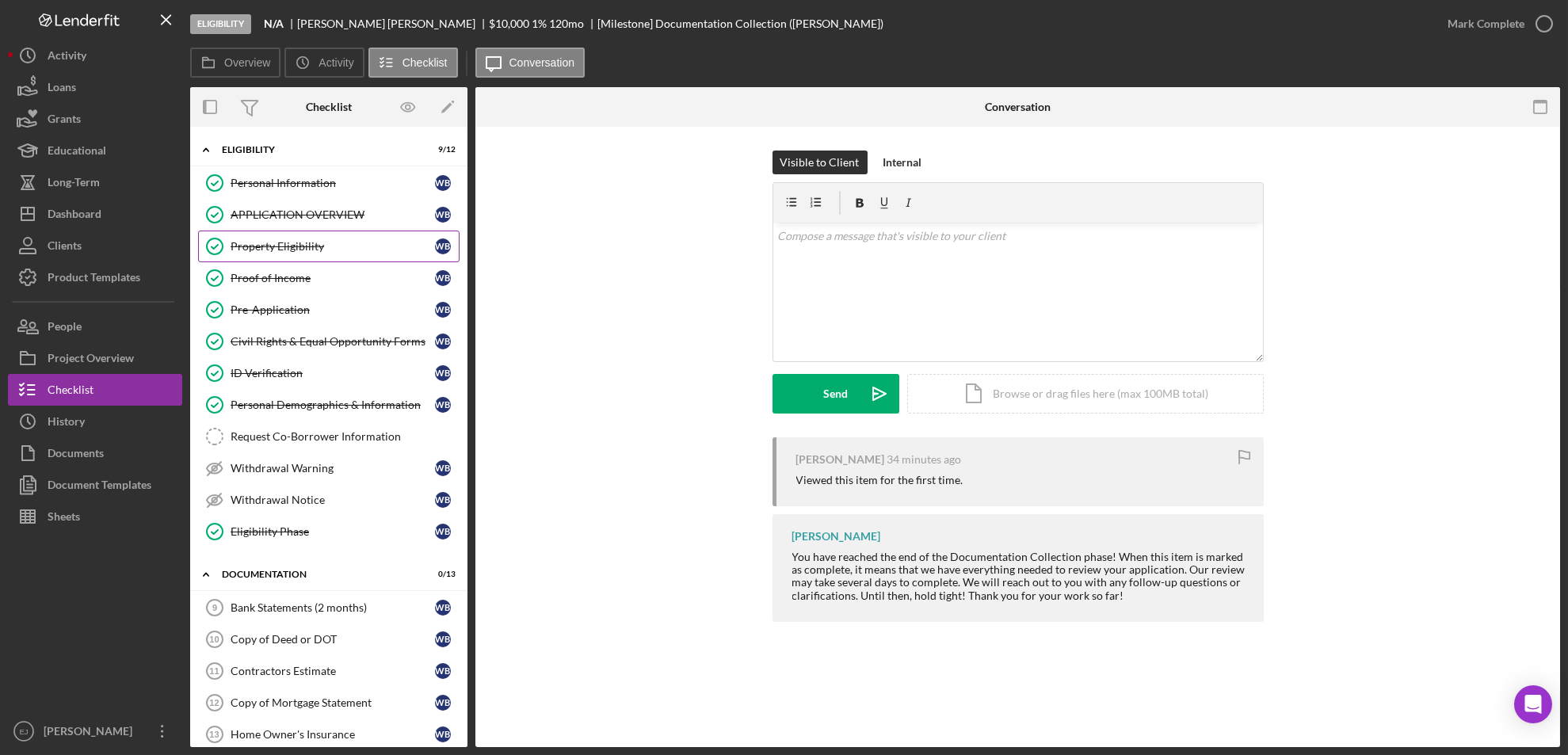
click at [297, 241] on div "Property Eligibility" at bounding box center [332, 246] width 205 height 13
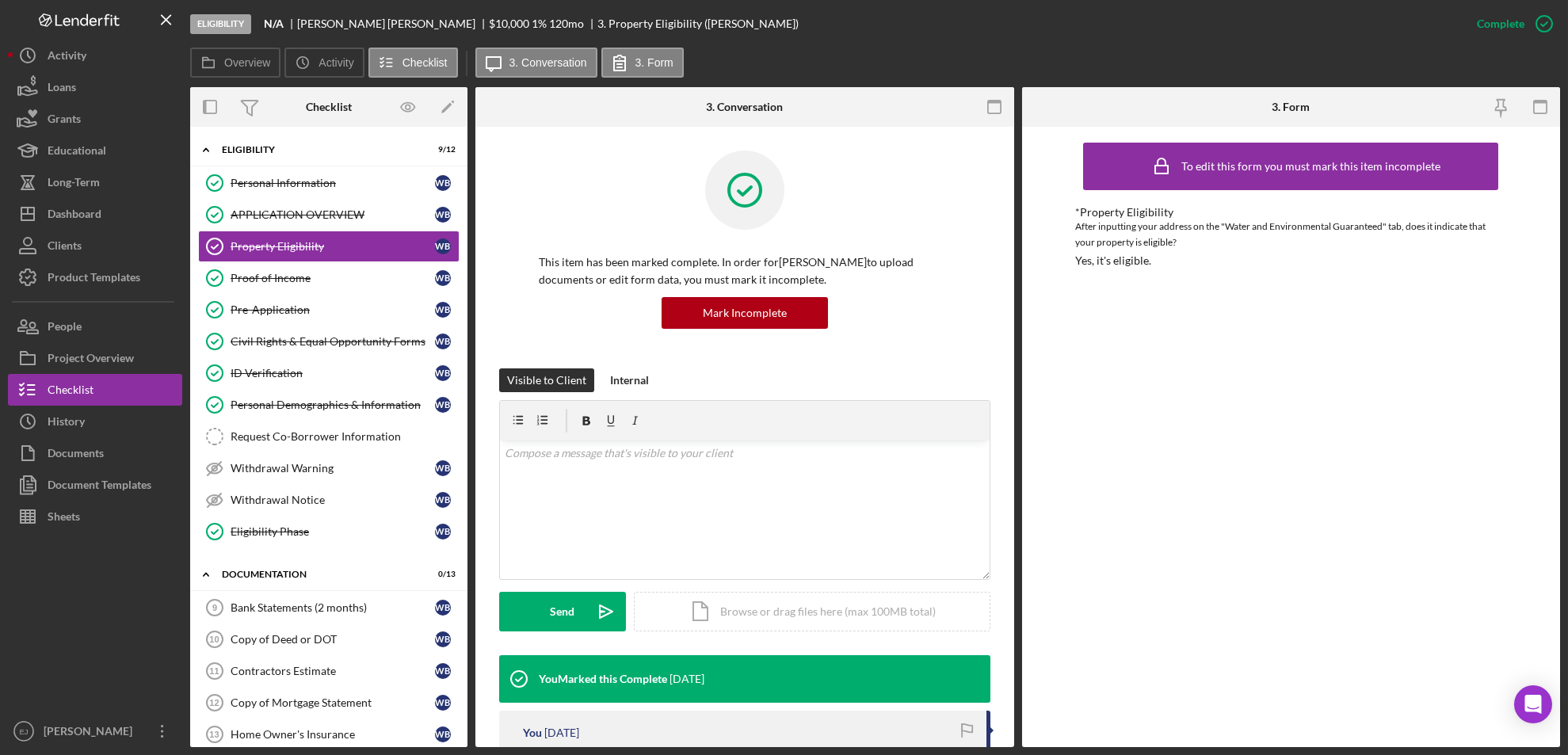
click at [1013, 605] on div "Overview Internal Workflow Stage Eligibility Icon/Dropdown Arrow Archive (can u…" at bounding box center [875, 417] width 1370 height 661
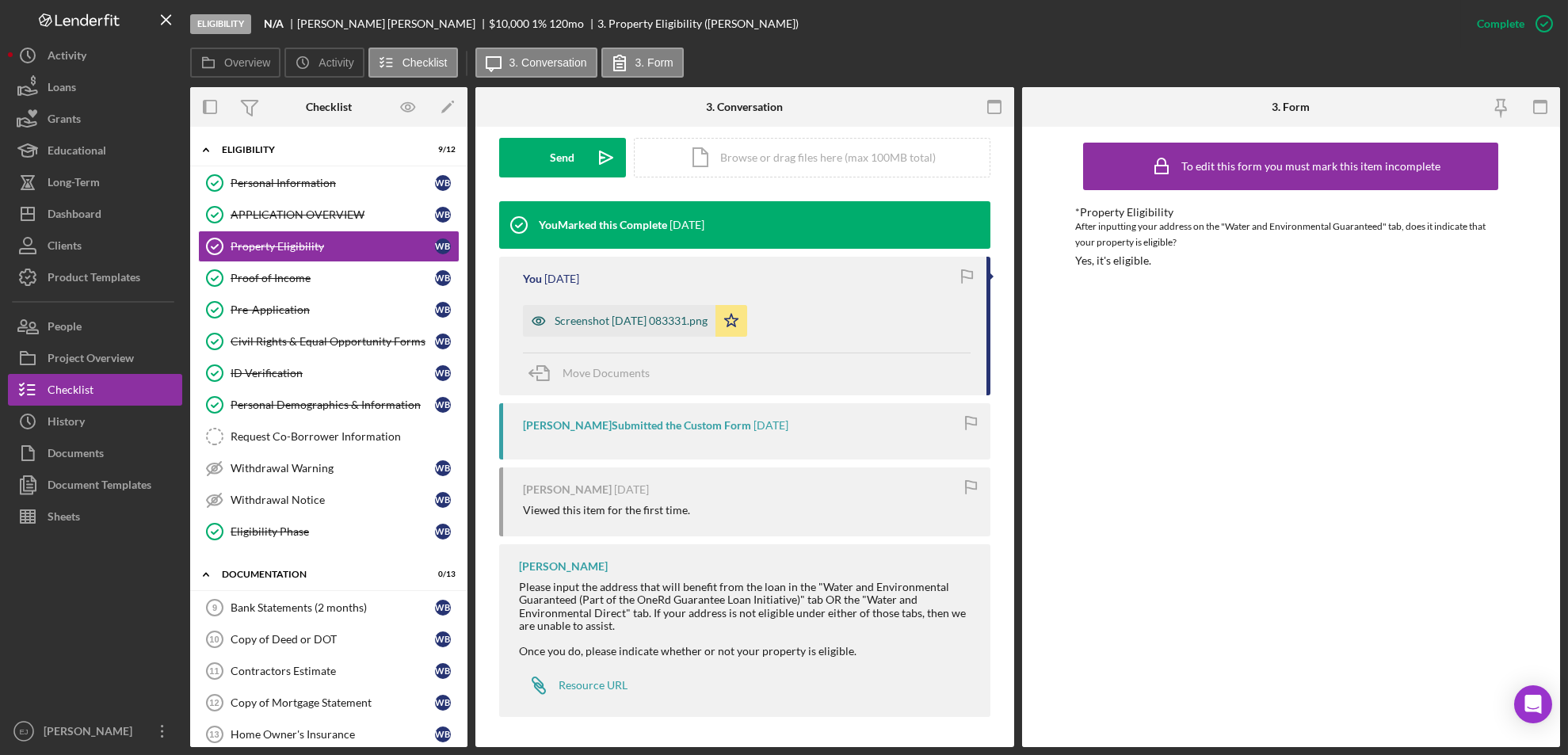
click at [676, 321] on div "Screenshot 2025-09-16 083331.png" at bounding box center [631, 321] width 153 height 13
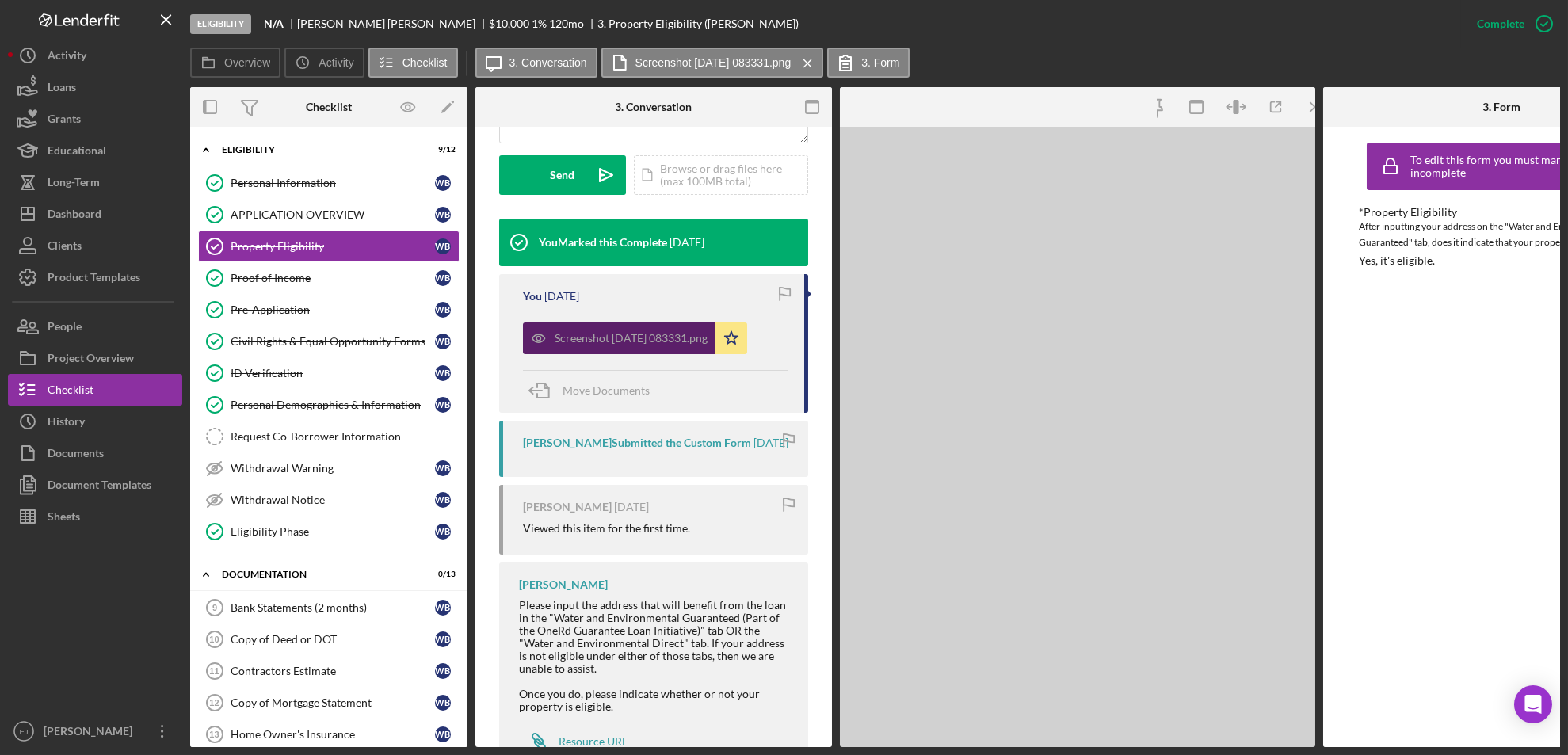
scroll to position [472, 0]
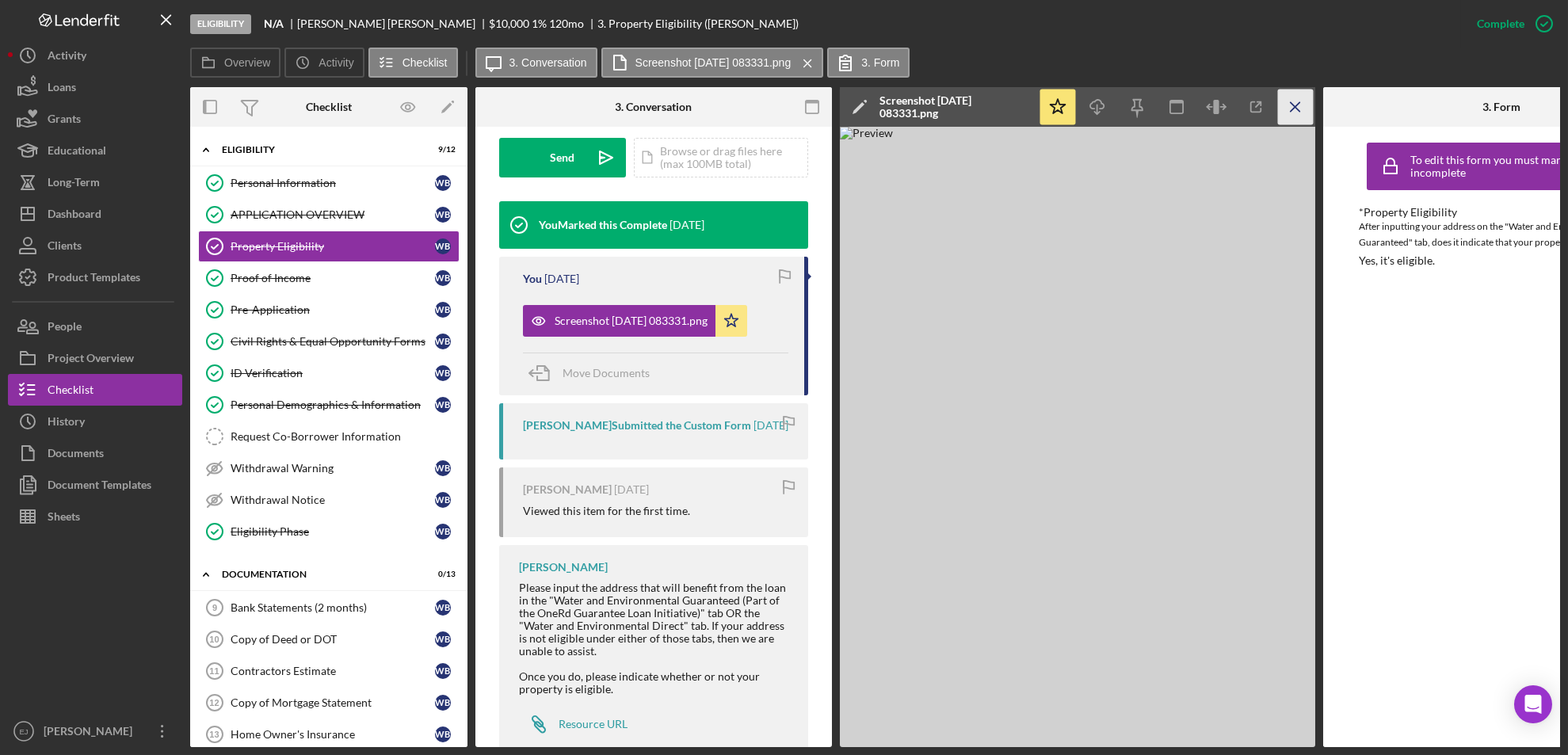
click at [1290, 116] on icon "Icon/Menu Close" at bounding box center [1296, 107] width 36 height 36
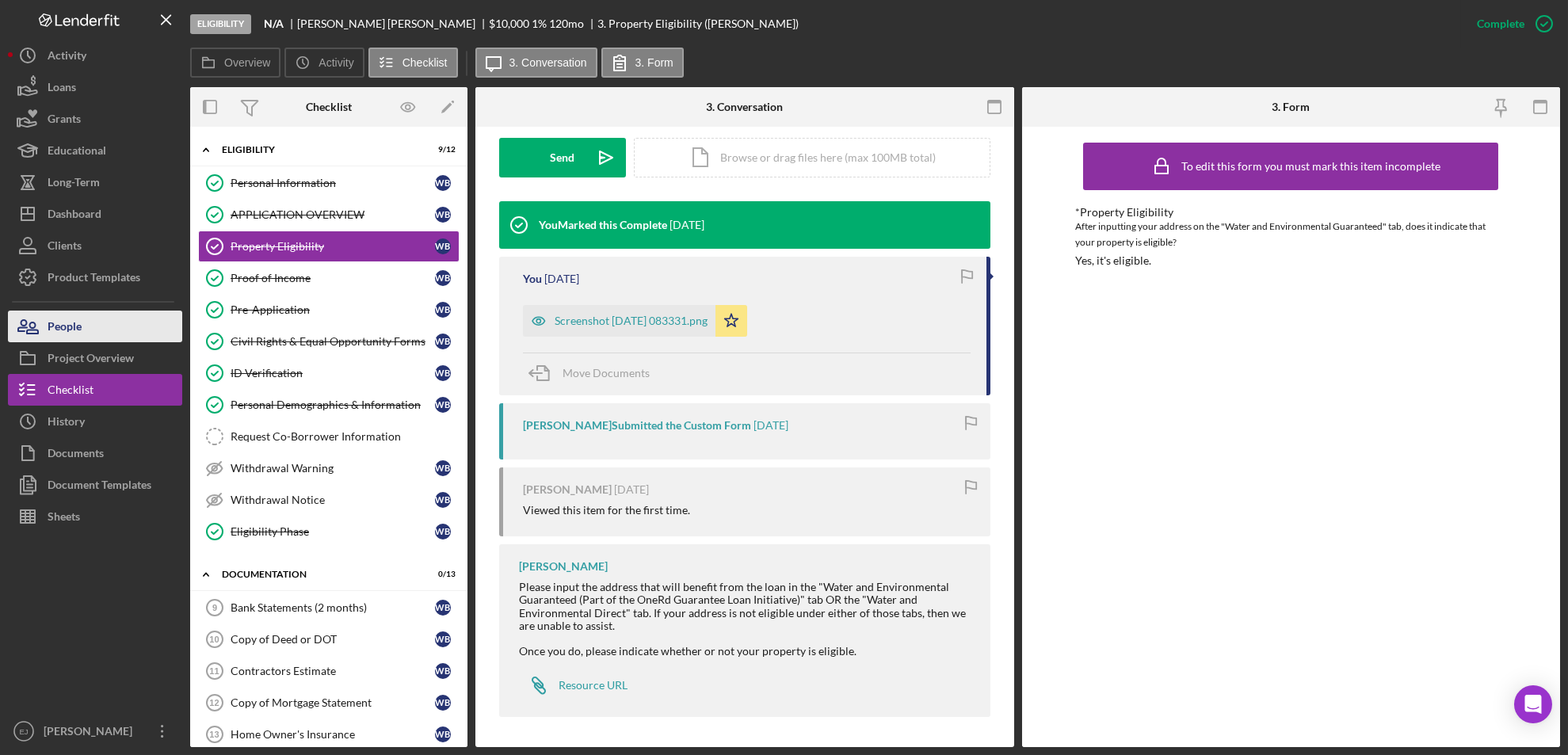
click at [89, 338] on button "People" at bounding box center [94, 326] width 174 height 31
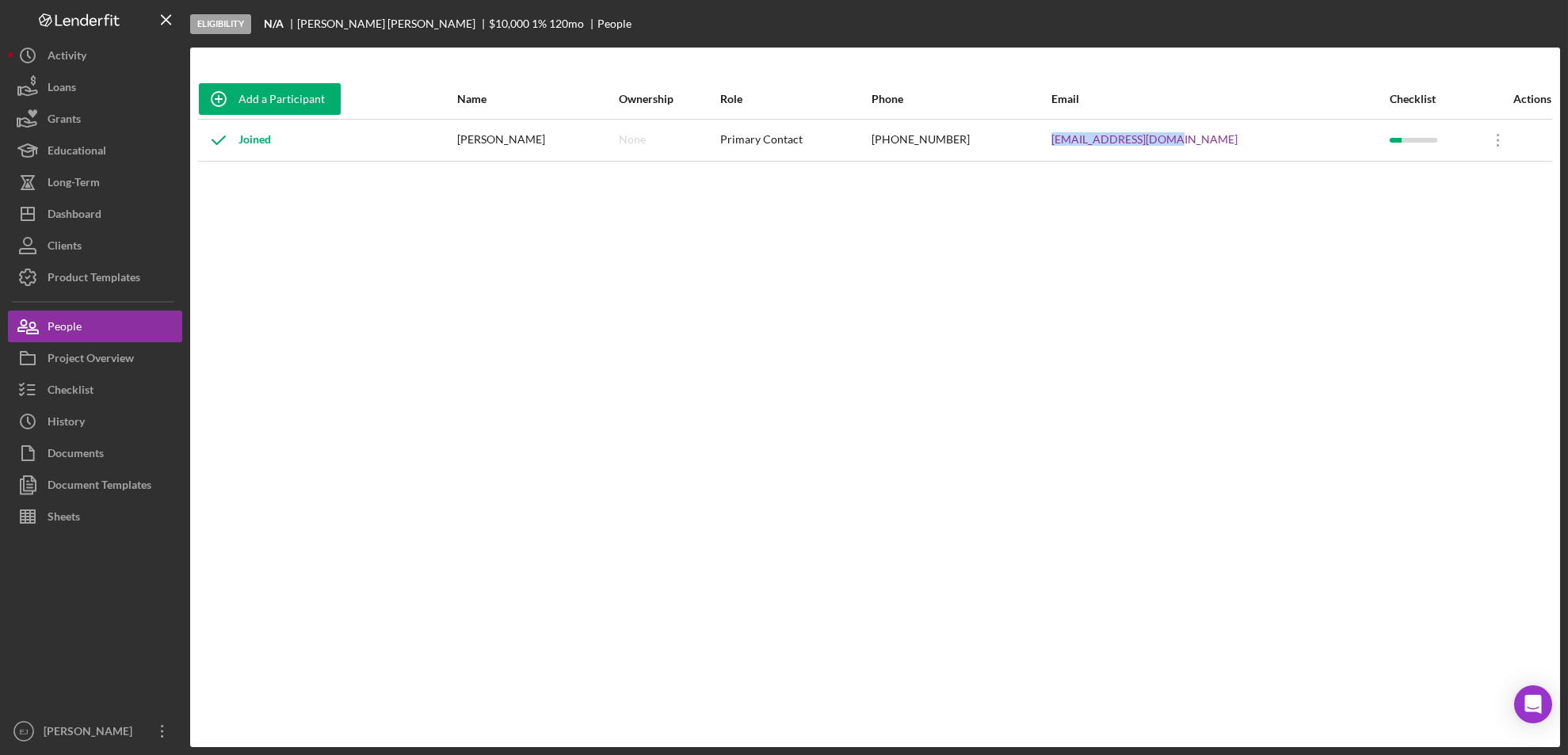
drag, startPoint x: 1101, startPoint y: 139, endPoint x: 1254, endPoint y: 134, distance: 153.1
click at [1254, 134] on tr "Joined William Butler None Primary Contact (843) 625-2580 lennon3597@gmail.com …" at bounding box center [875, 139] width 1354 height 42
copy tr "lennon3597@gmail.com"
click at [105, 381] on button "Checklist" at bounding box center [94, 389] width 174 height 31
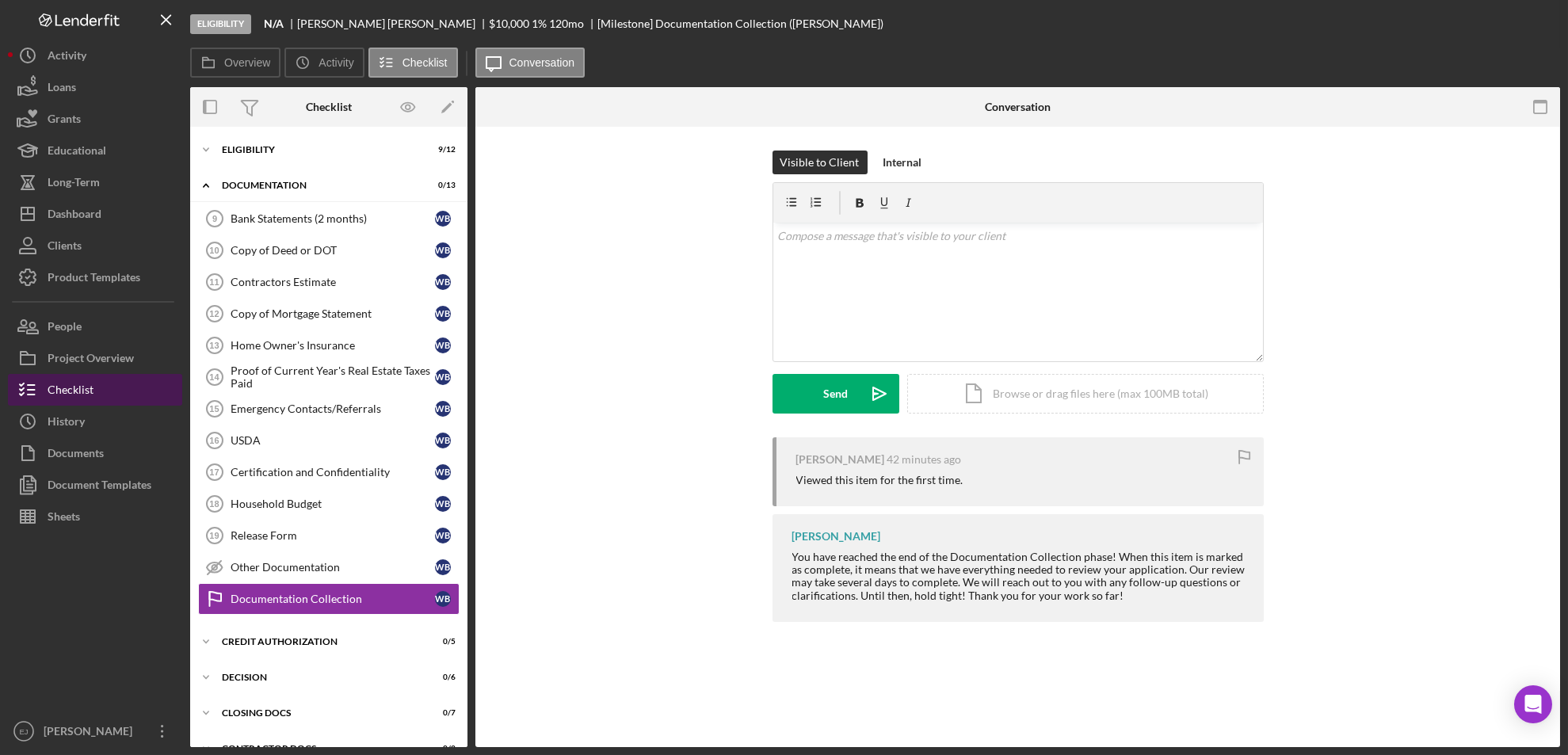
scroll to position [60, 0]
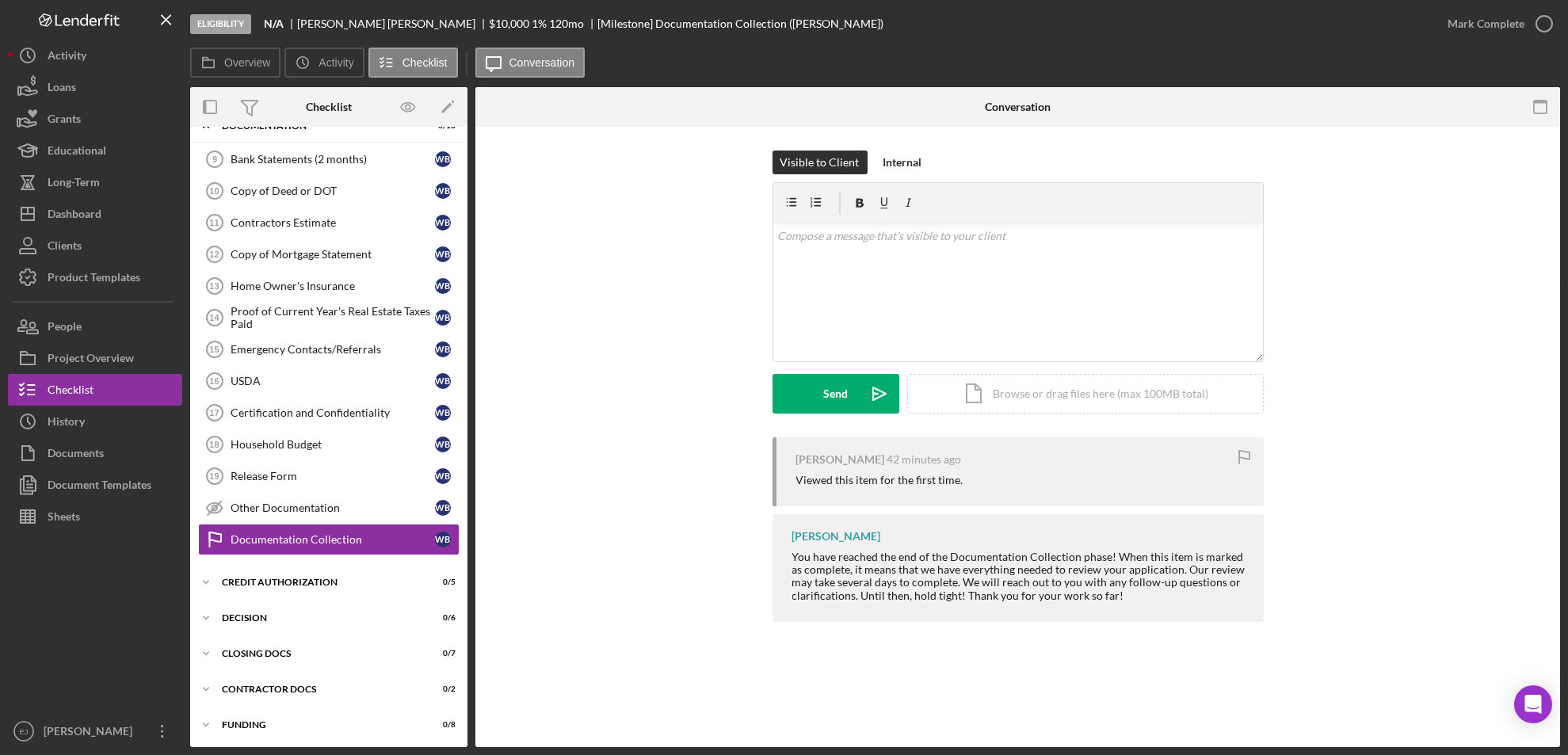
click at [467, 158] on div "Overview Internal Workflow Stage Eligibility Icon/Dropdown Arrow Archive (can u…" at bounding box center [875, 417] width 1370 height 661
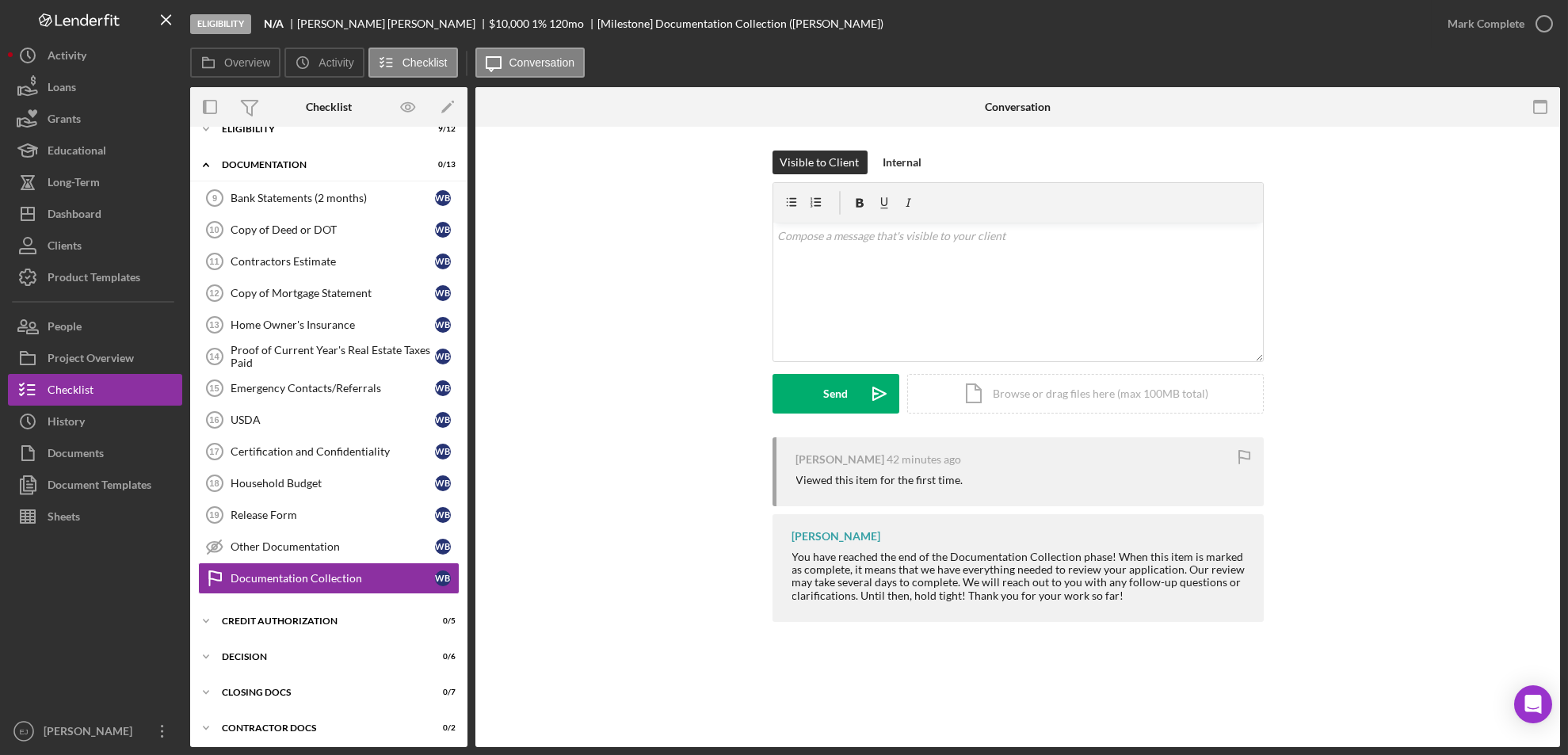
scroll to position [0, 0]
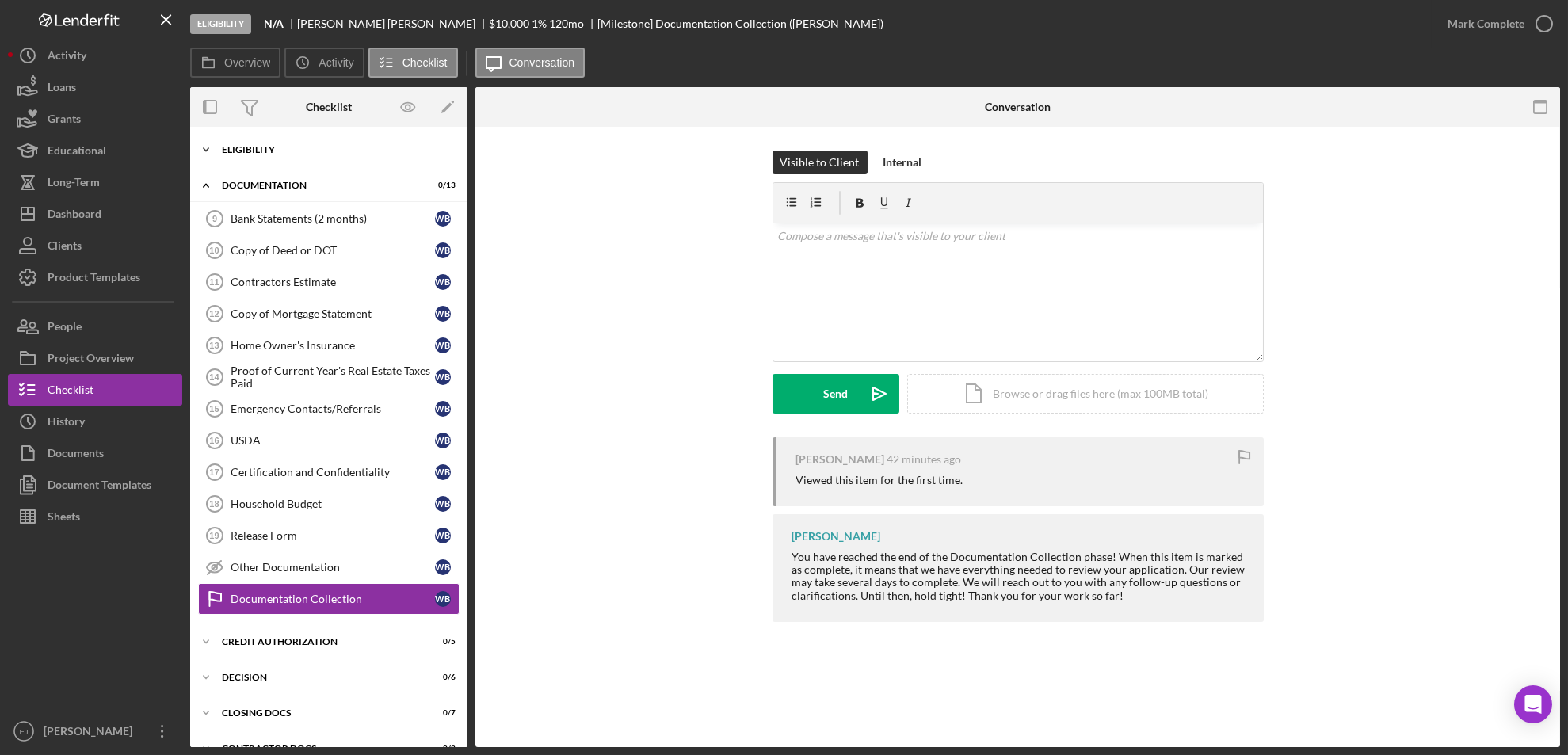
click at [200, 150] on icon "Icon/Expander" at bounding box center [206, 150] width 31 height 31
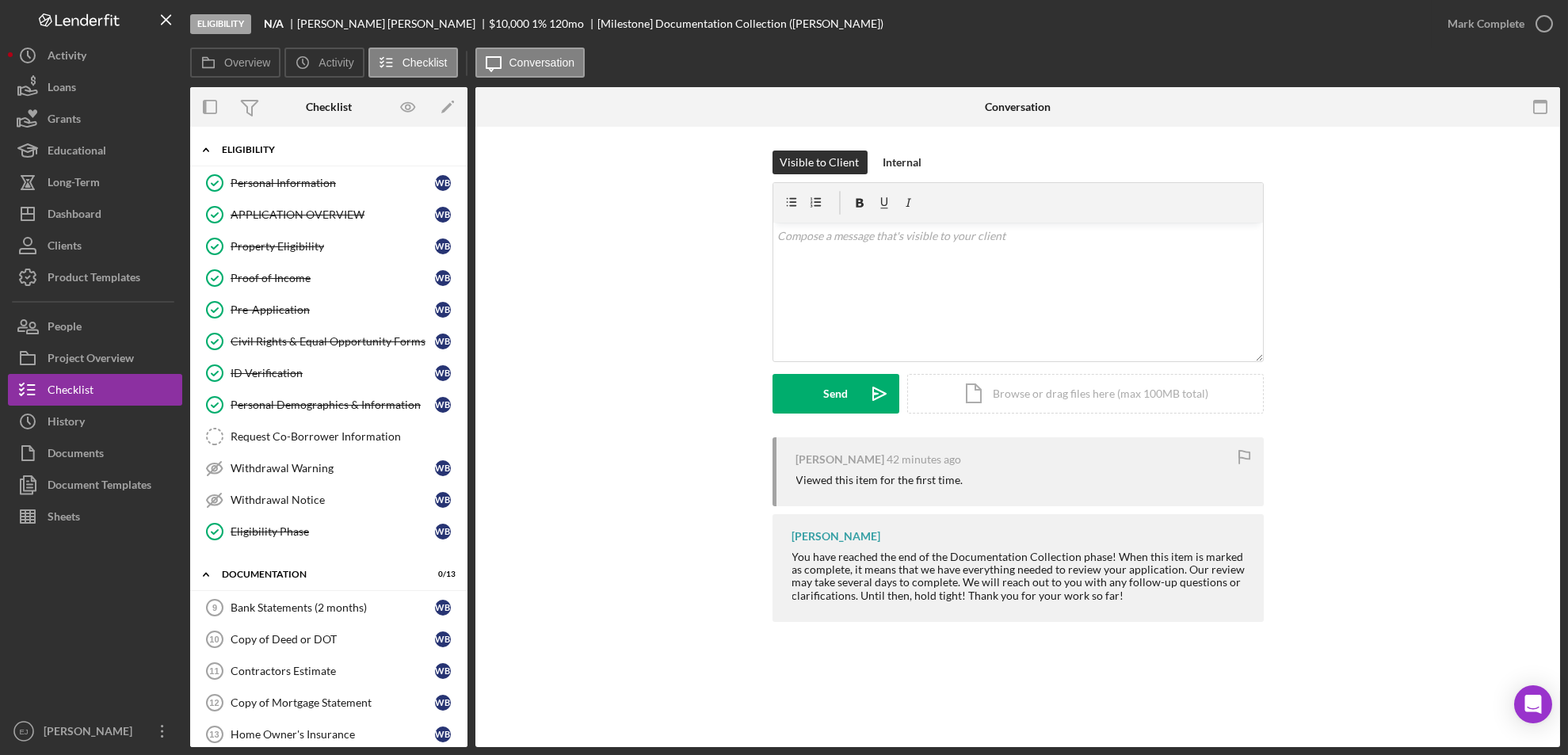
click at [209, 150] on icon "Icon/Expander" at bounding box center [206, 150] width 31 height 31
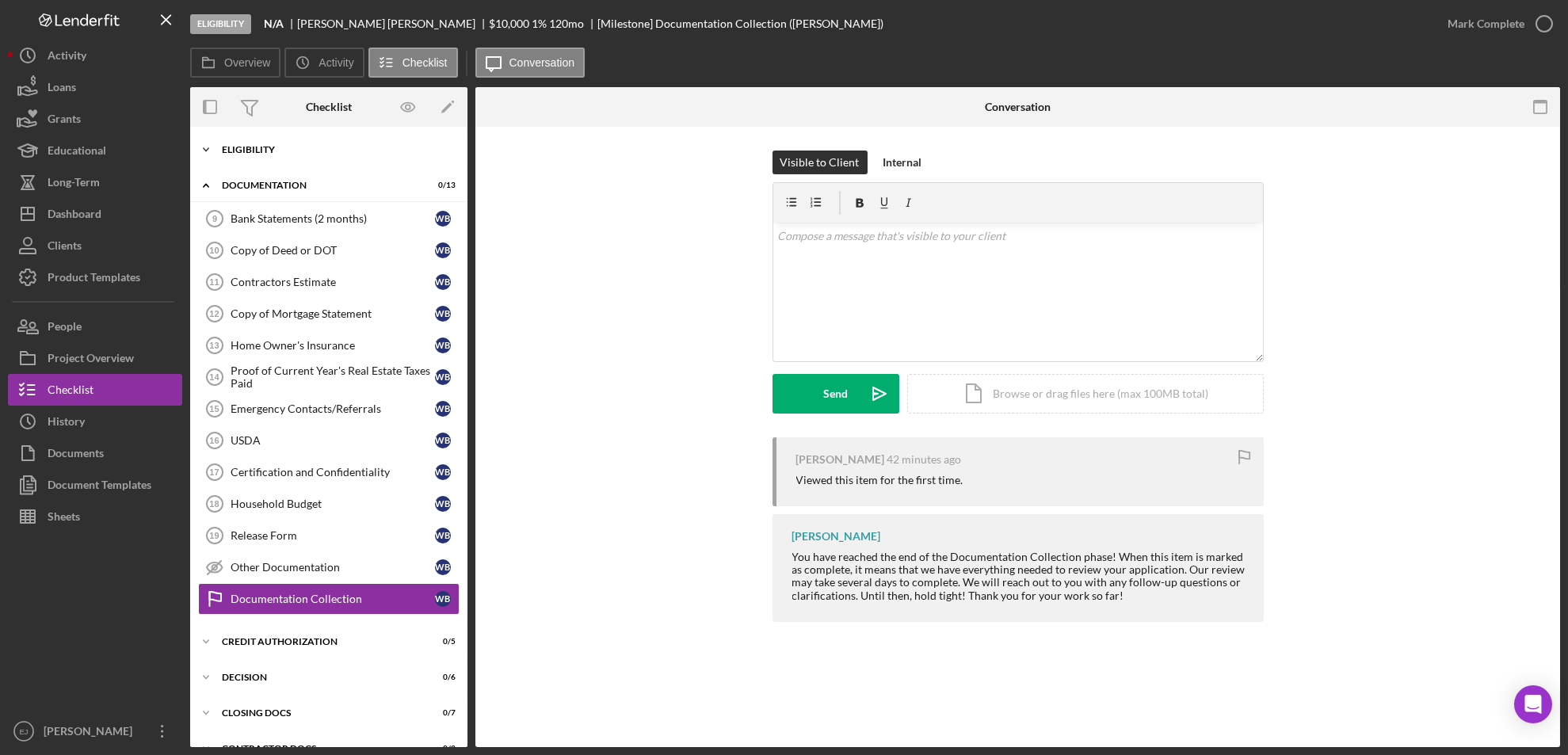
click at [204, 147] on icon "Icon/Expander" at bounding box center [206, 150] width 31 height 31
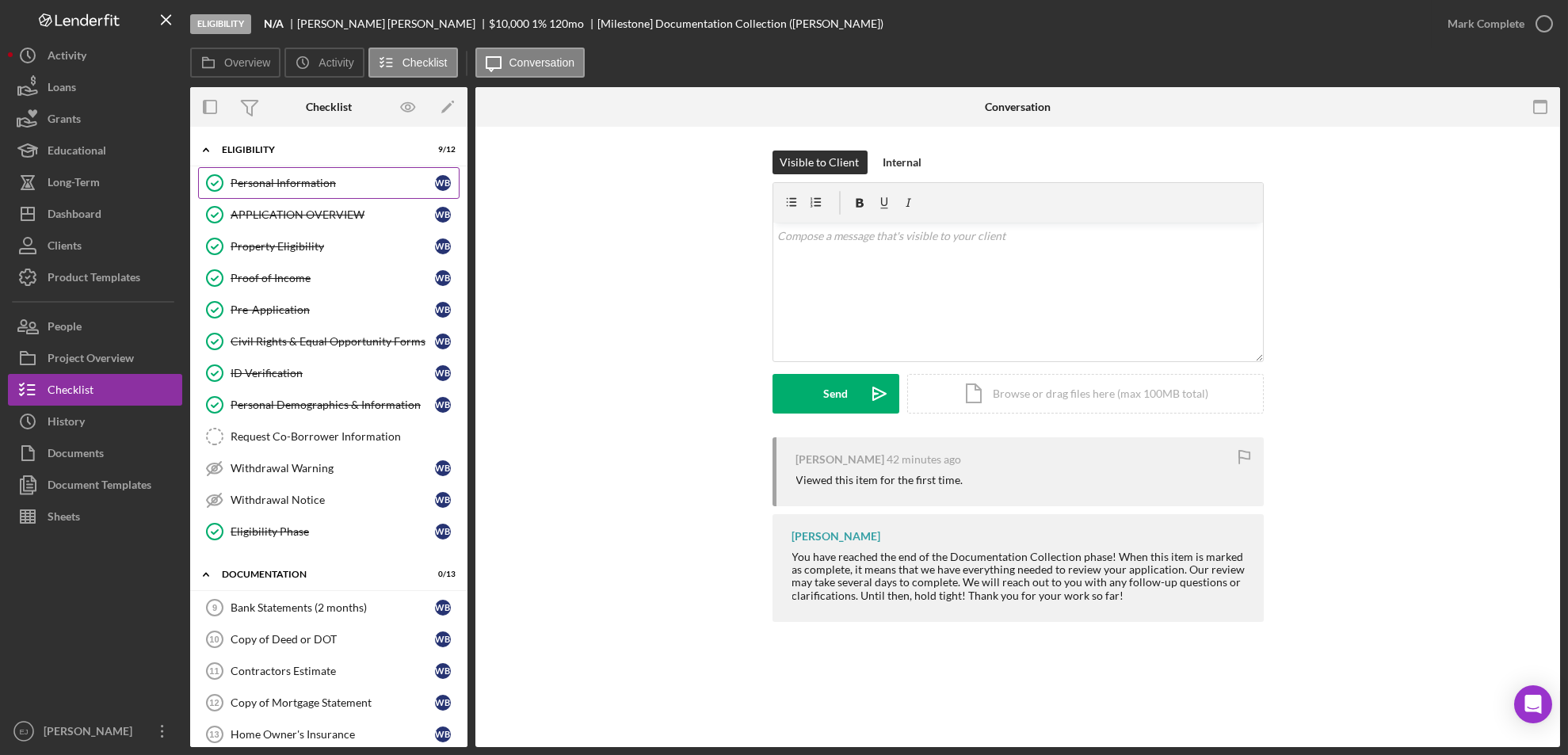
click at [277, 181] on div "Personal Information" at bounding box center [332, 183] width 205 height 13
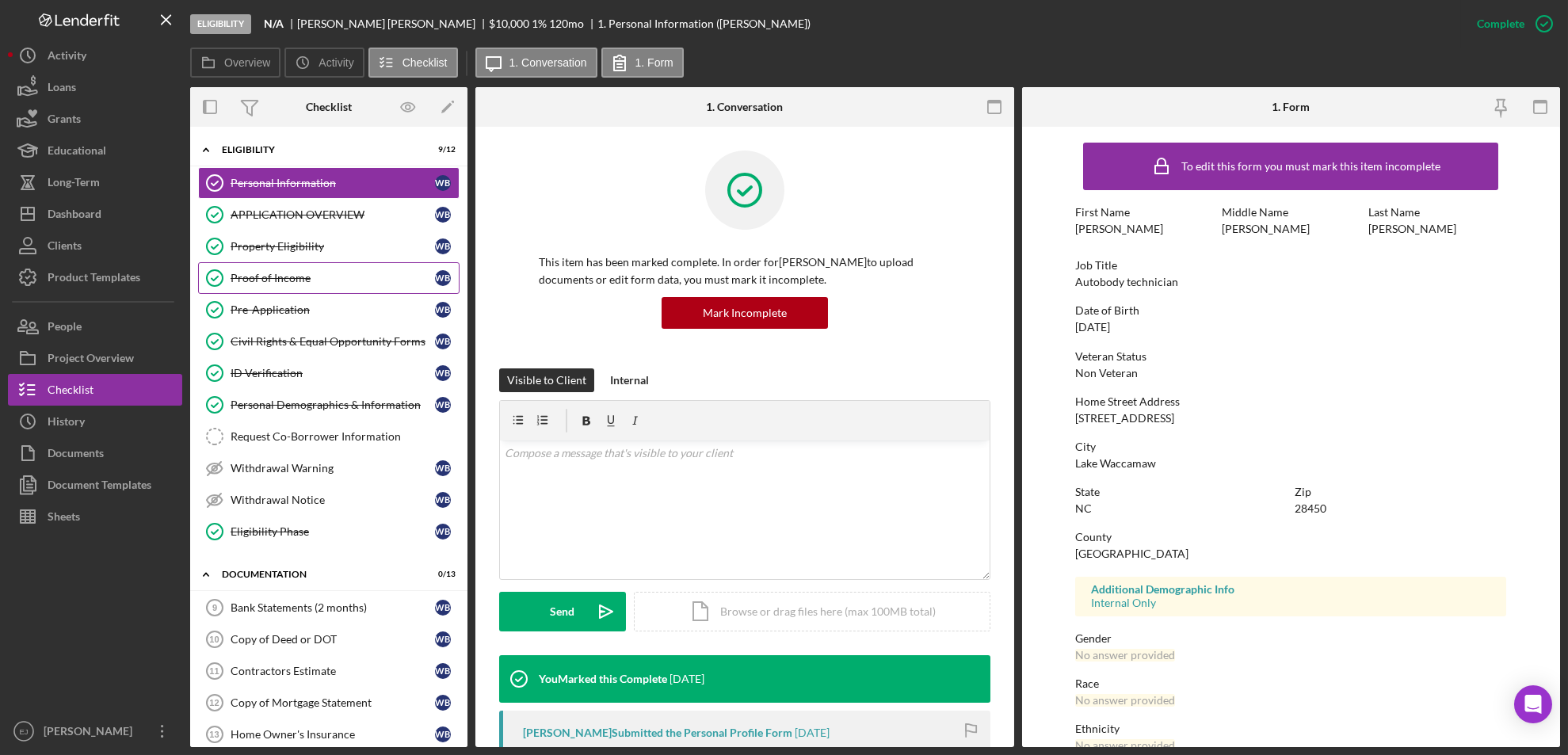
click at [369, 289] on link "Proof of Income Proof of Income W B" at bounding box center [329, 278] width 262 height 31
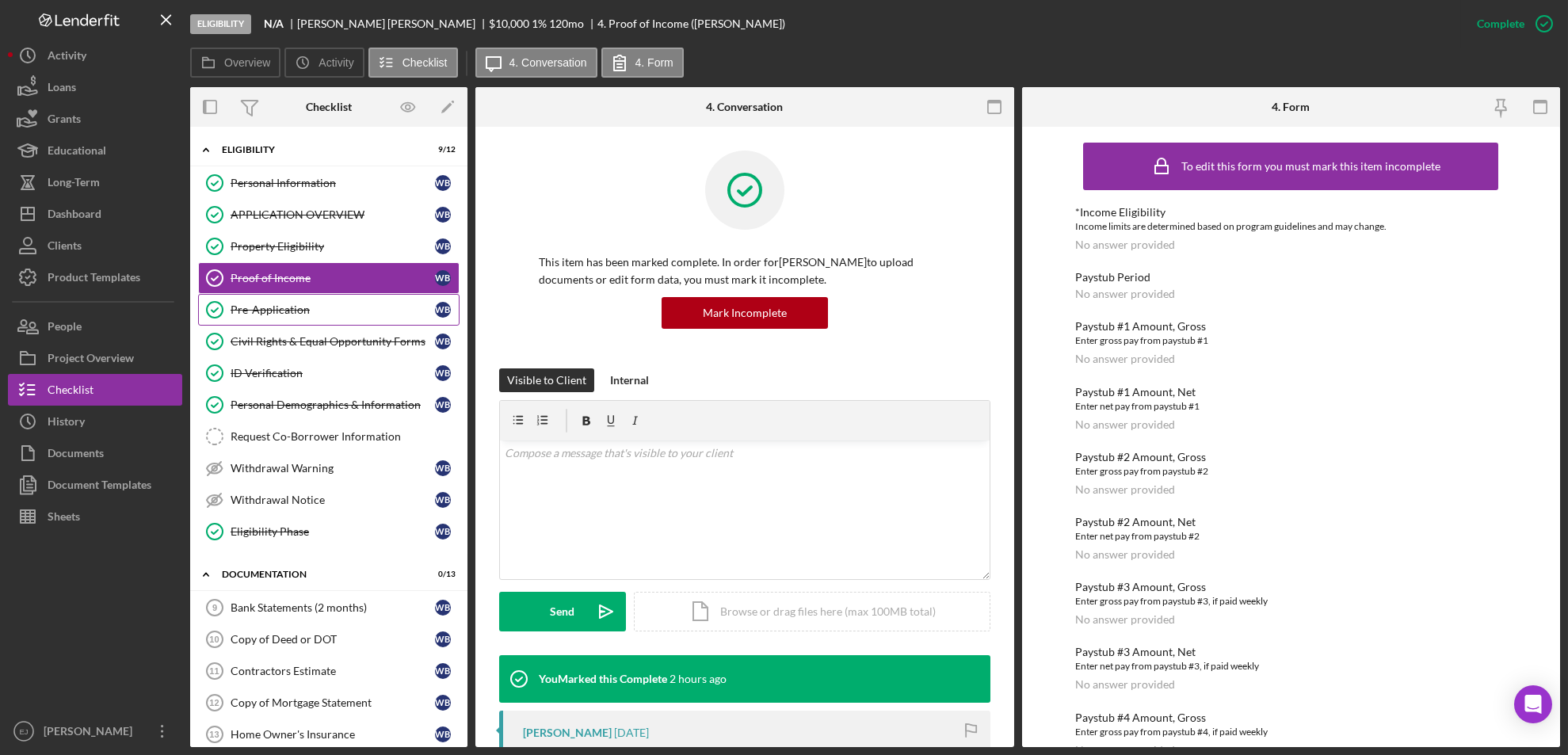
click at [363, 304] on div "Pre-Application" at bounding box center [332, 309] width 205 height 13
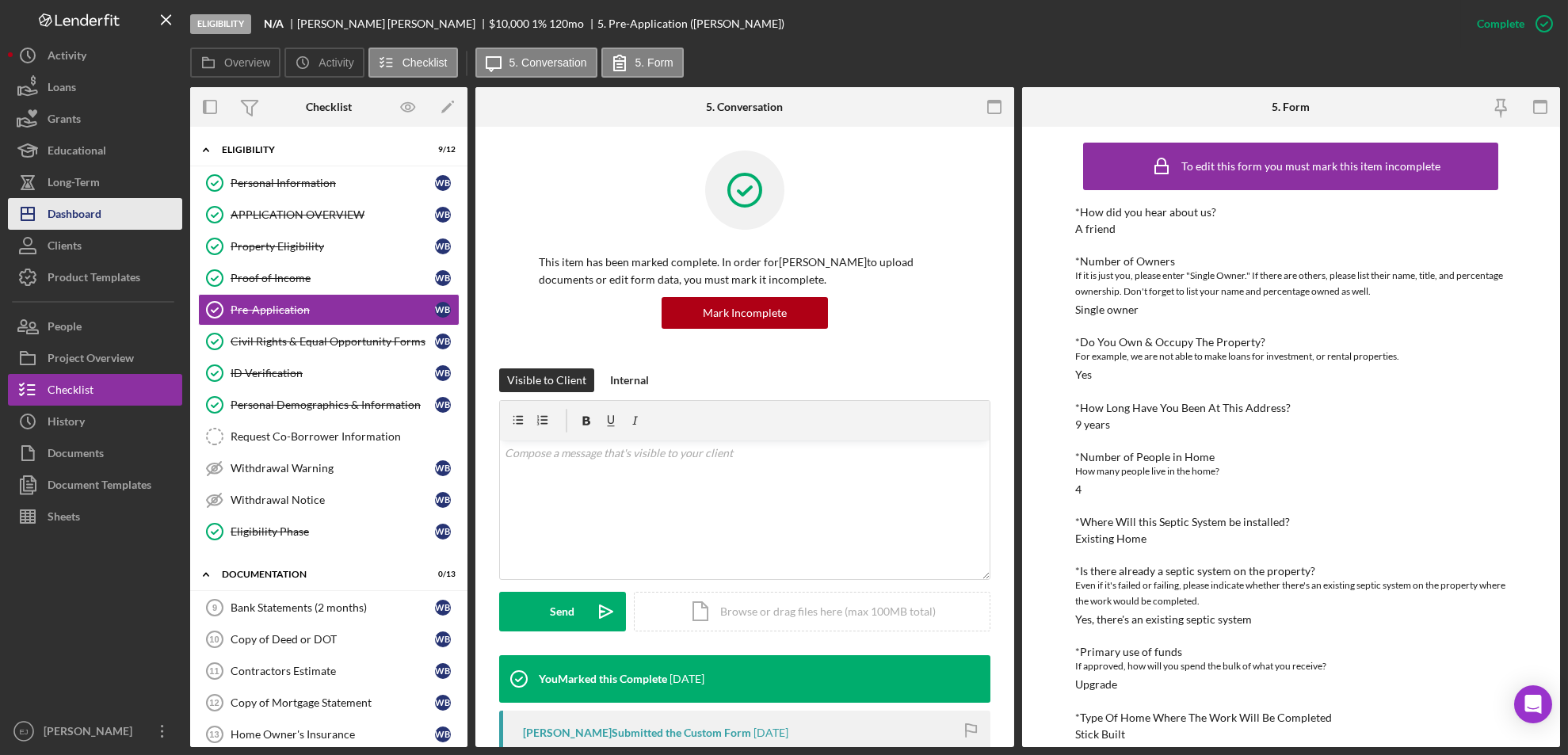
click at [103, 221] on button "Icon/Dashboard Dashboard" at bounding box center [94, 213] width 174 height 31
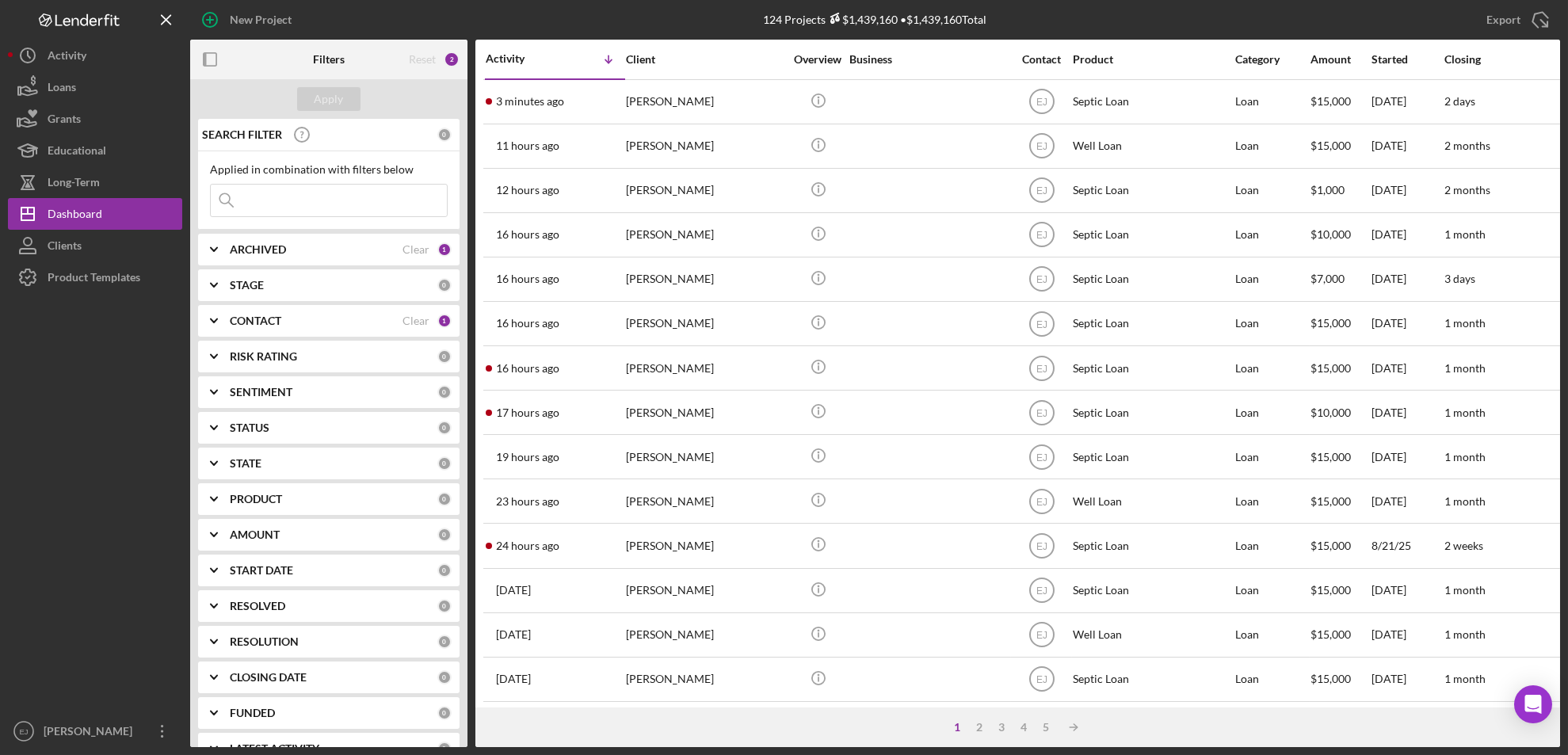
click at [355, 212] on input at bounding box center [329, 200] width 236 height 31
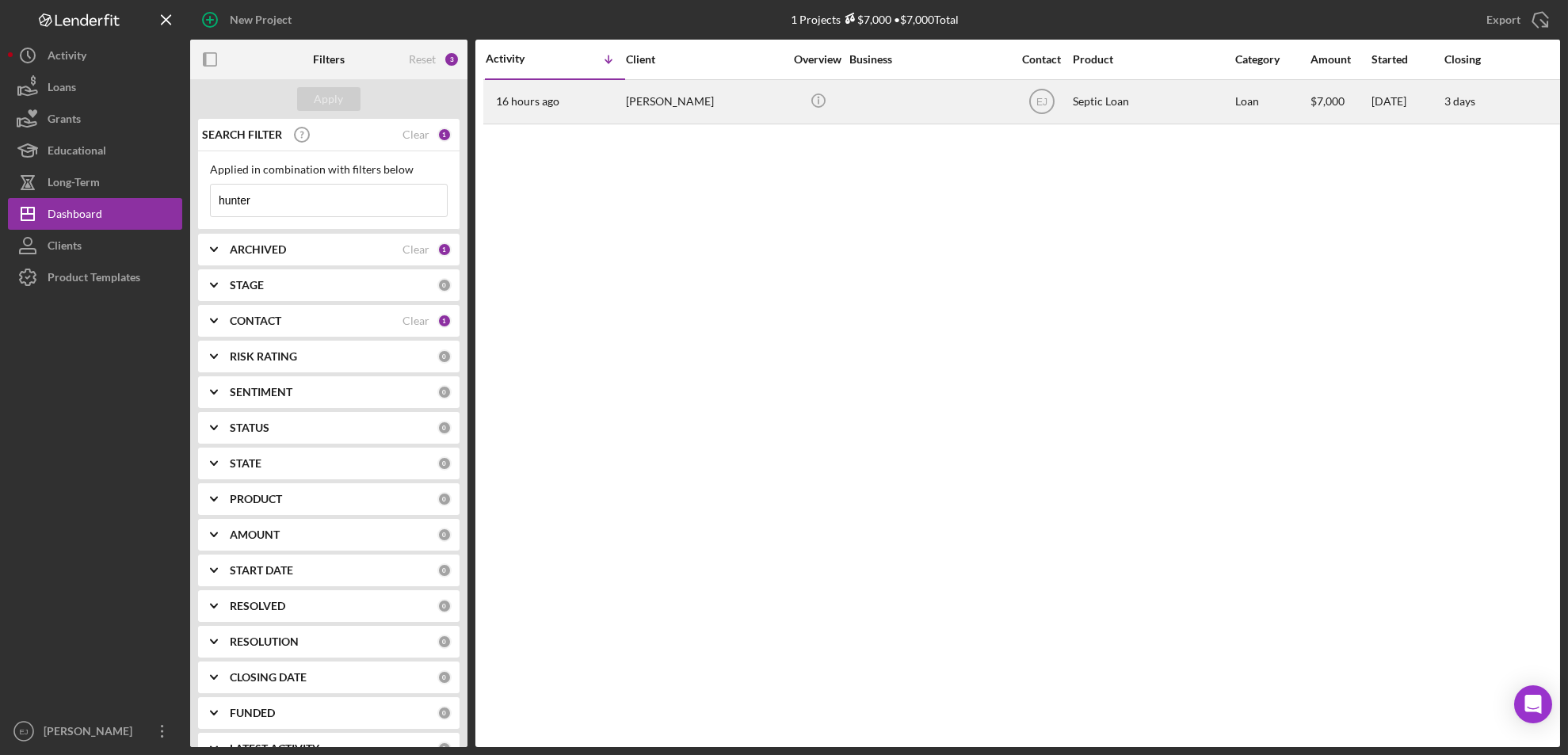
type input "hunter"
click at [640, 97] on div "Lillian Hunter" at bounding box center [705, 101] width 158 height 42
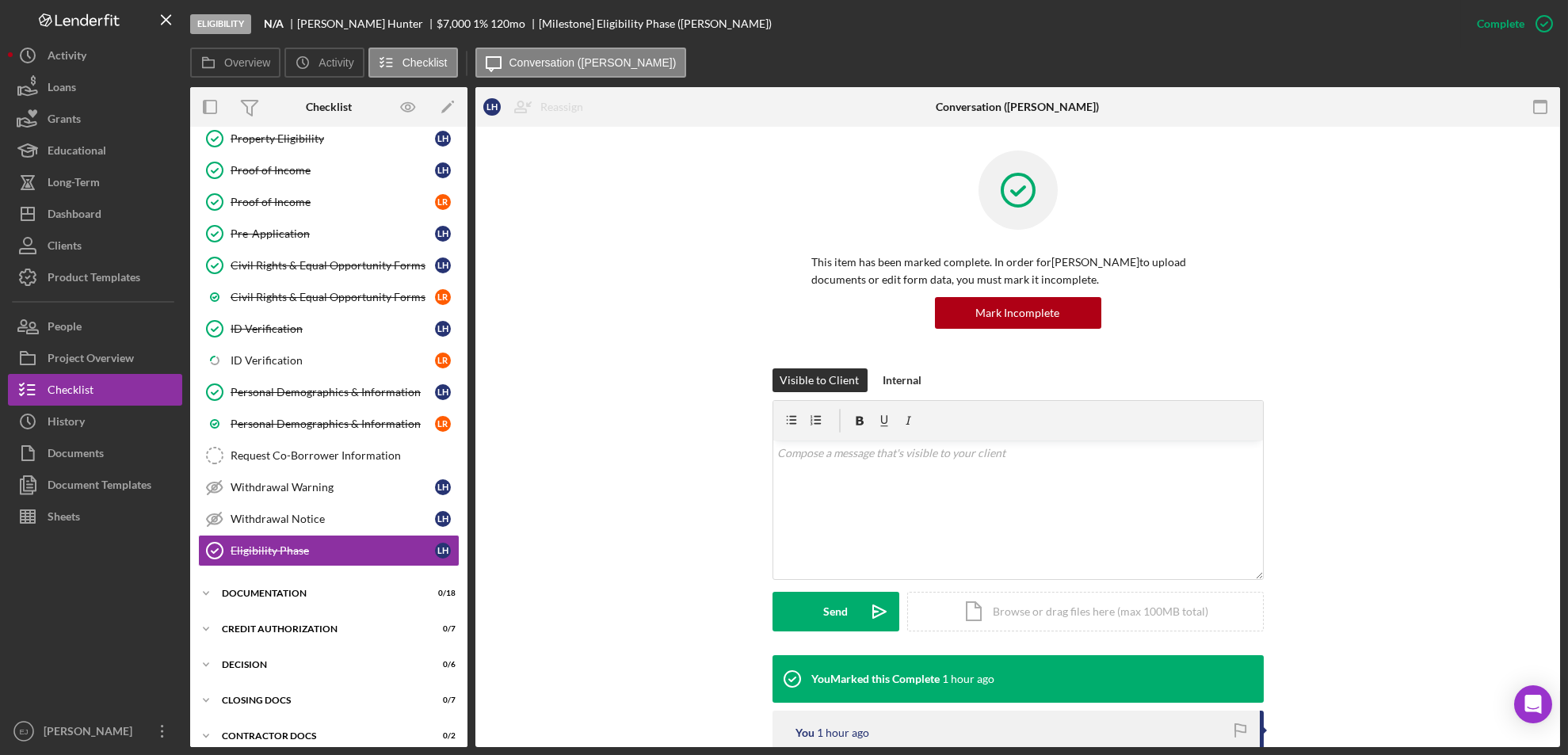
scroll to position [189, 0]
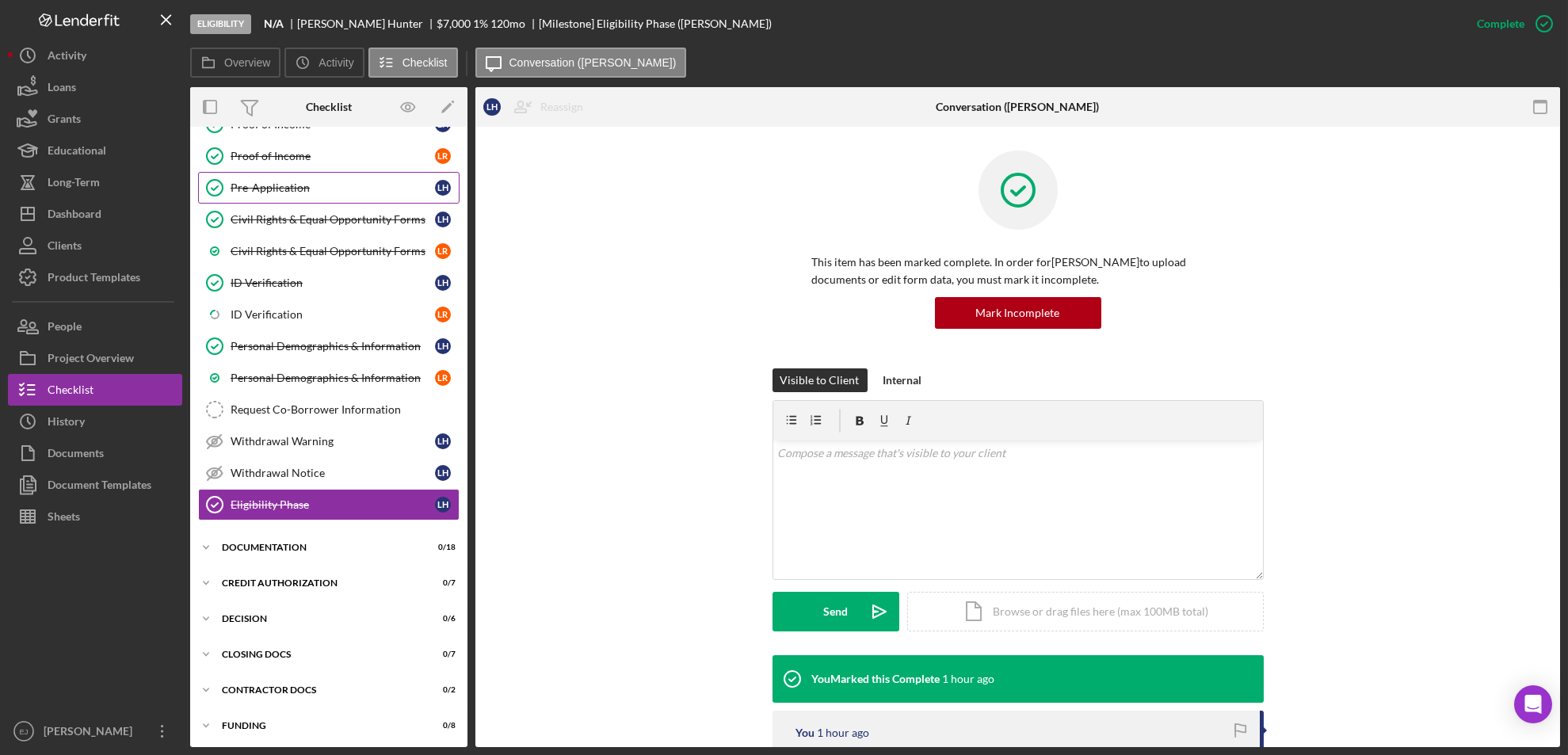
click at [330, 181] on div "Pre-Application" at bounding box center [332, 187] width 205 height 13
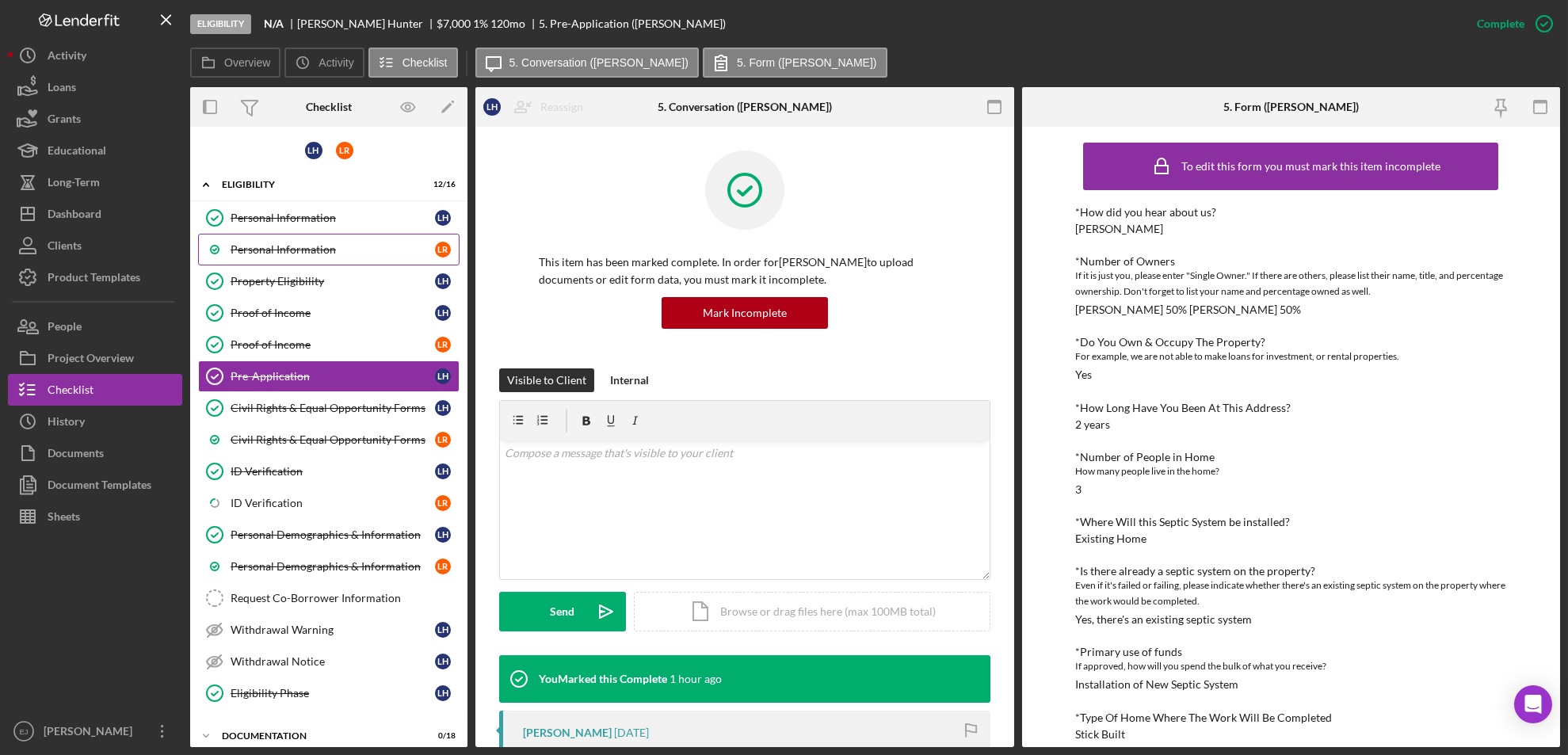
click at [365, 253] on div "Personal Information" at bounding box center [332, 249] width 205 height 13
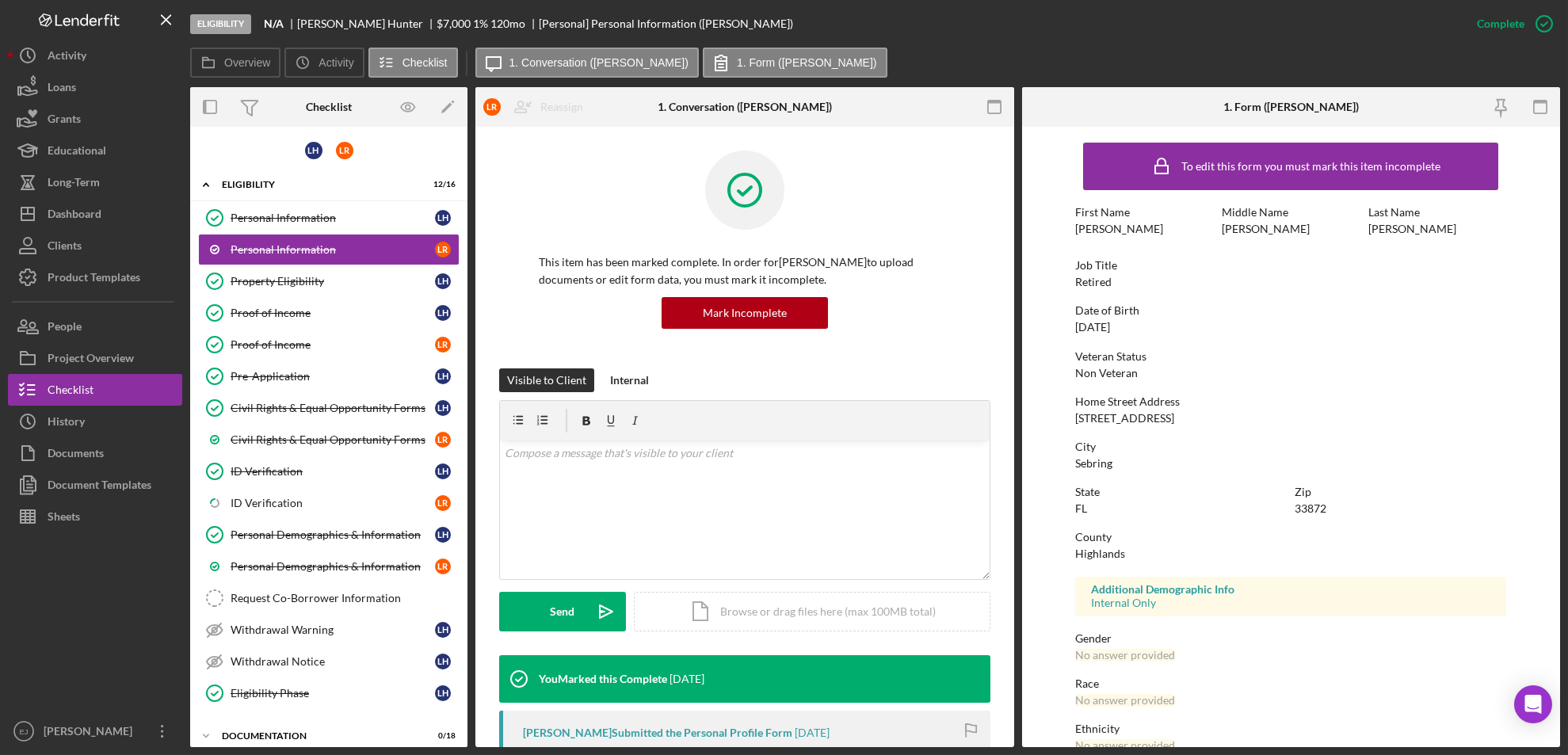
drag, startPoint x: 1069, startPoint y: 417, endPoint x: 1256, endPoint y: 406, distance: 187.3
click at [1256, 406] on form "To edit this form you must mark this item incomplete First Name Louis Middle Na…" at bounding box center [1292, 437] width 539 height 621
drag, startPoint x: 1073, startPoint y: 431, endPoint x: 1067, endPoint y: 418, distance: 14.3
click at [1067, 418] on form "To edit this form you must mark this item incomplete First Name Louis Middle Na…" at bounding box center [1292, 437] width 539 height 621
copy div "3409 Bristol Street"
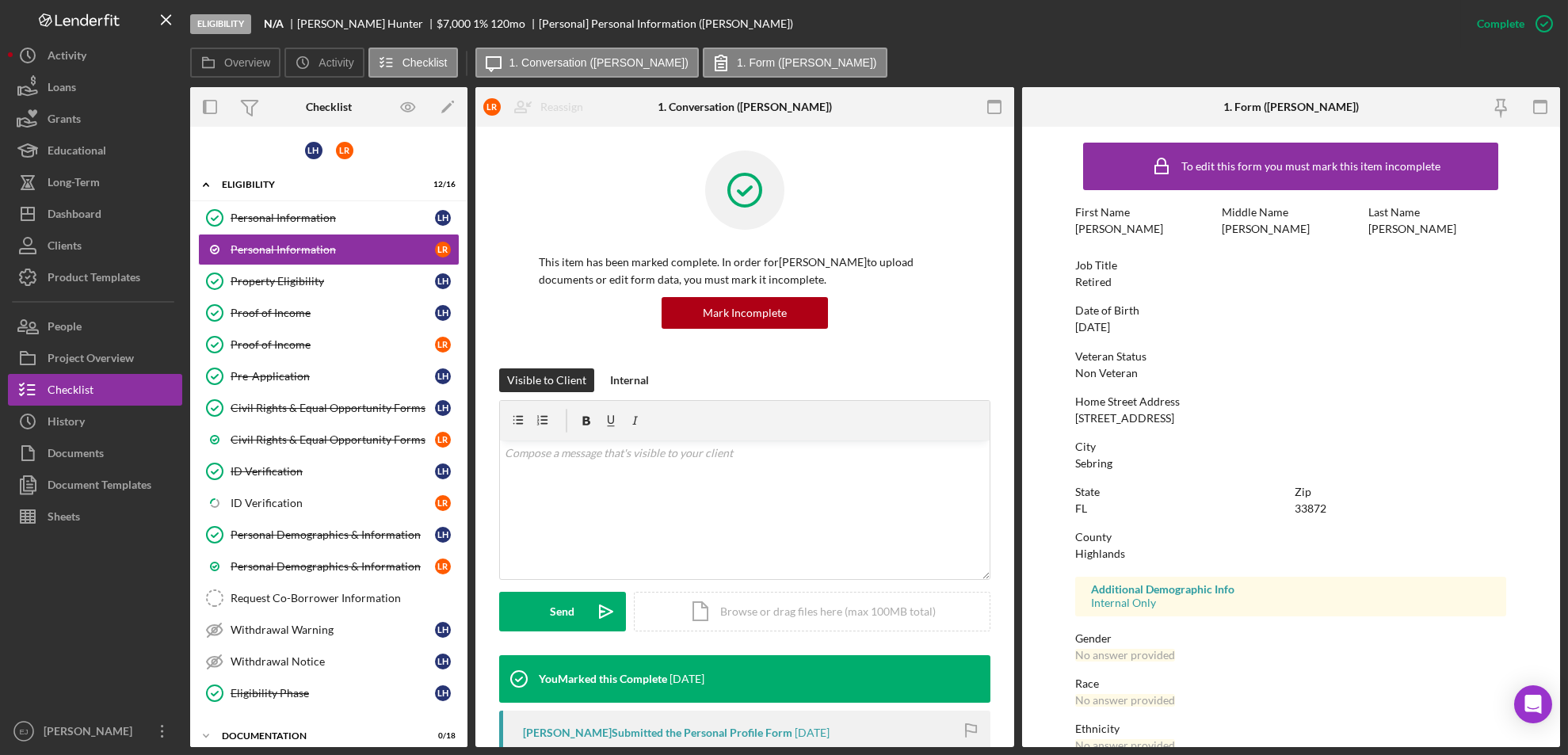
click at [1192, 463] on div "City Sebring" at bounding box center [1290, 455] width 431 height 29
click at [303, 222] on div "Personal Information" at bounding box center [332, 218] width 205 height 13
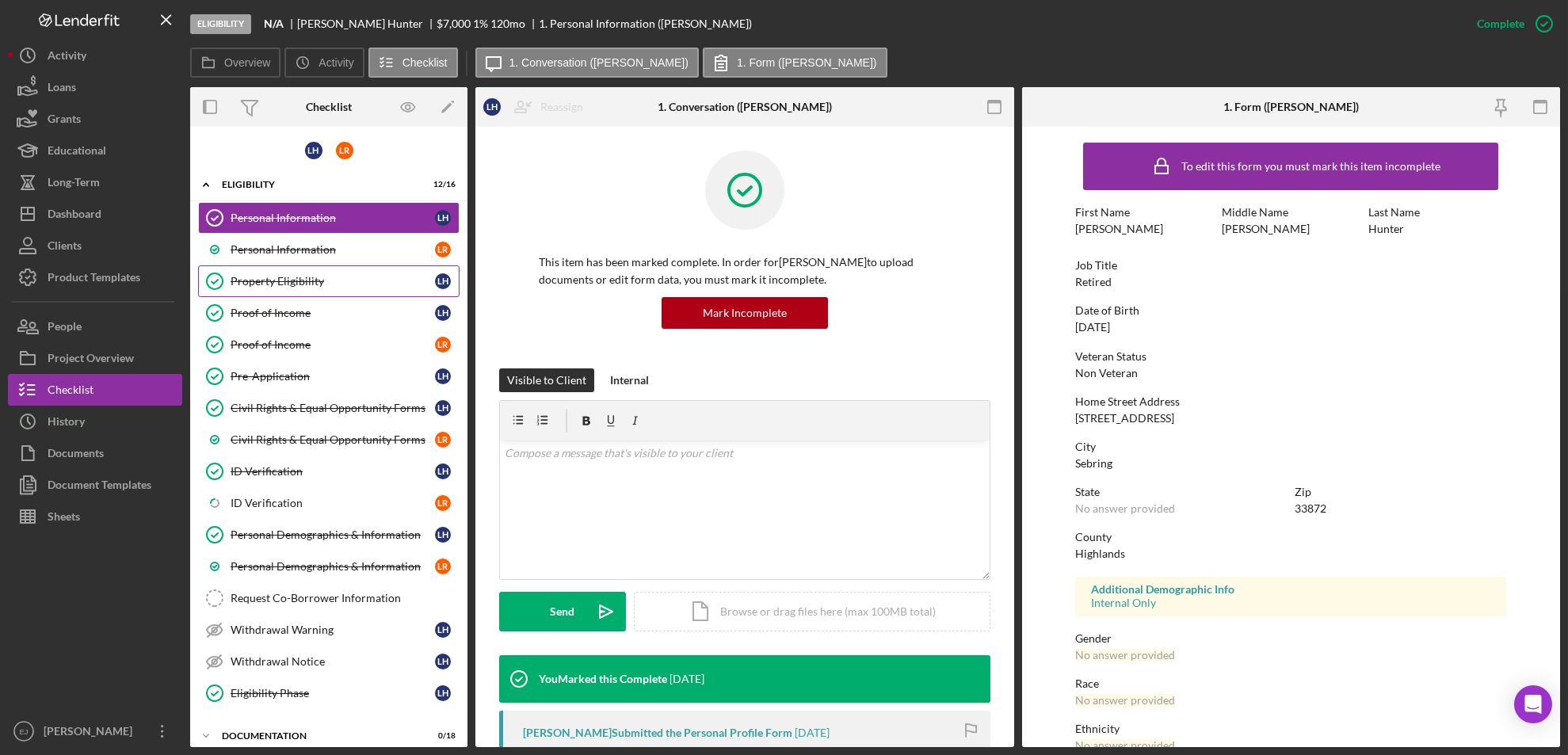
click at [318, 281] on div "Property Eligibility" at bounding box center [332, 281] width 205 height 13
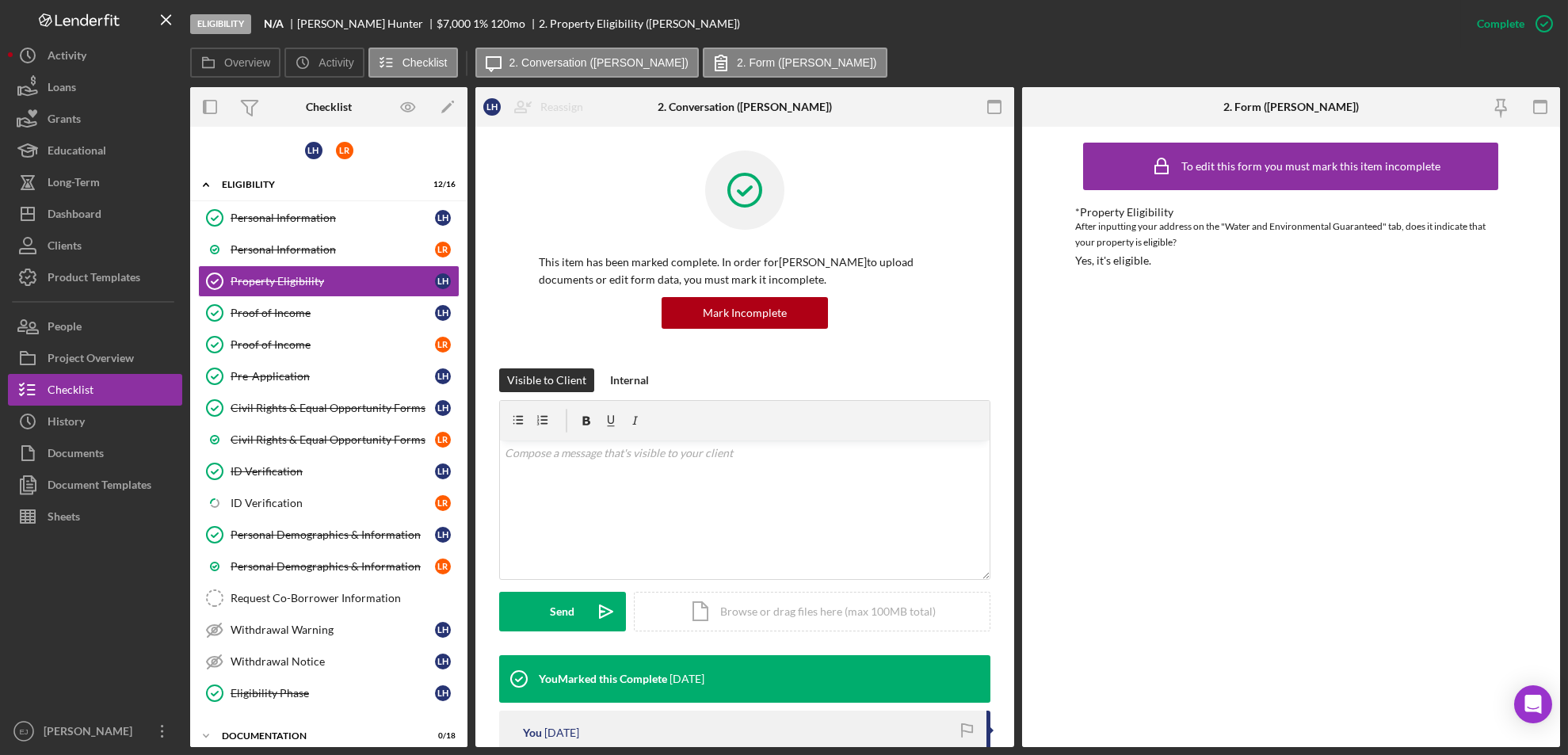
click at [1013, 662] on div "Overview Internal Workflow Stage Eligibility Icon/Dropdown Arrow Archive (can u…" at bounding box center [875, 417] width 1370 height 661
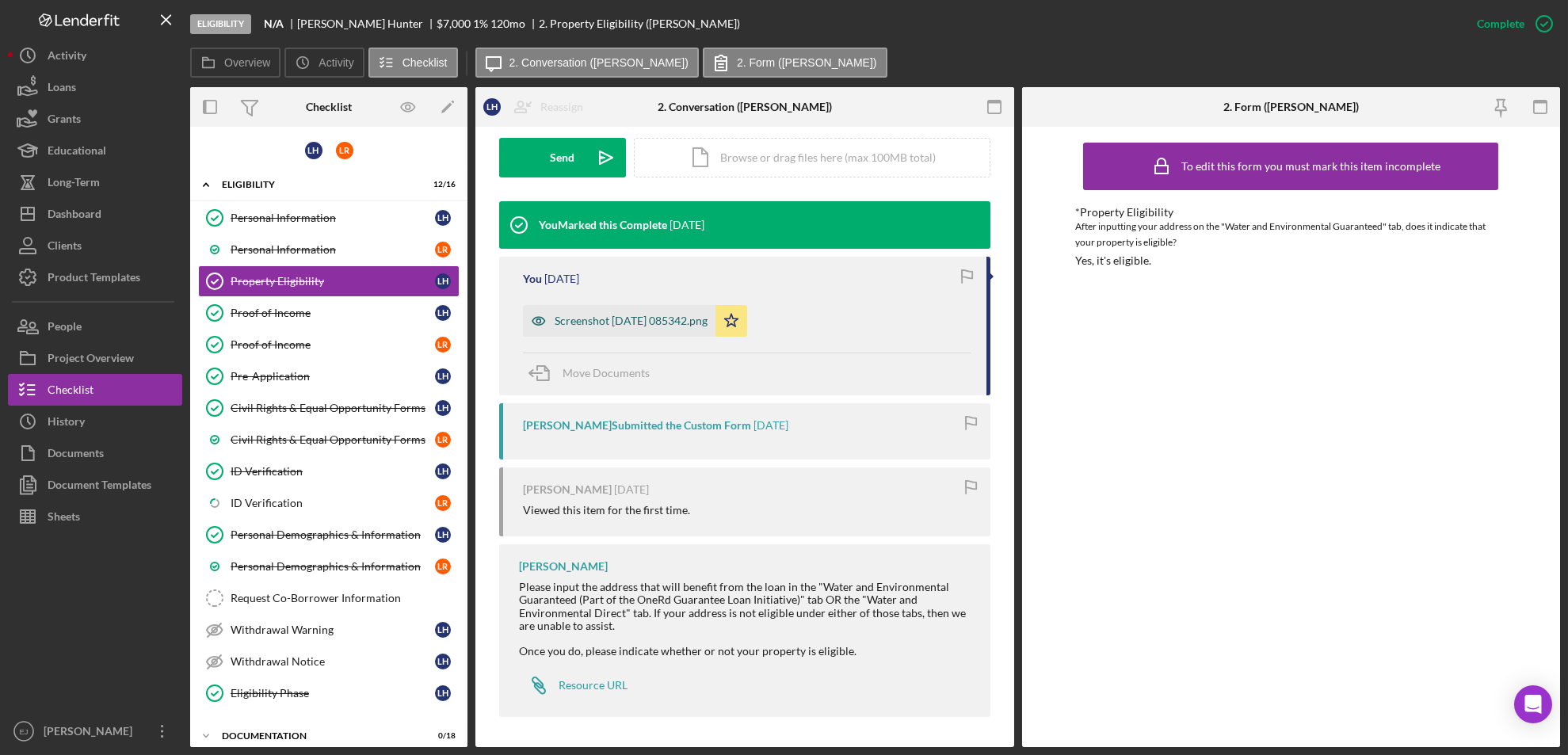
click at [638, 316] on div "Screenshot 2025-08-28 085342.png" at bounding box center [631, 321] width 153 height 13
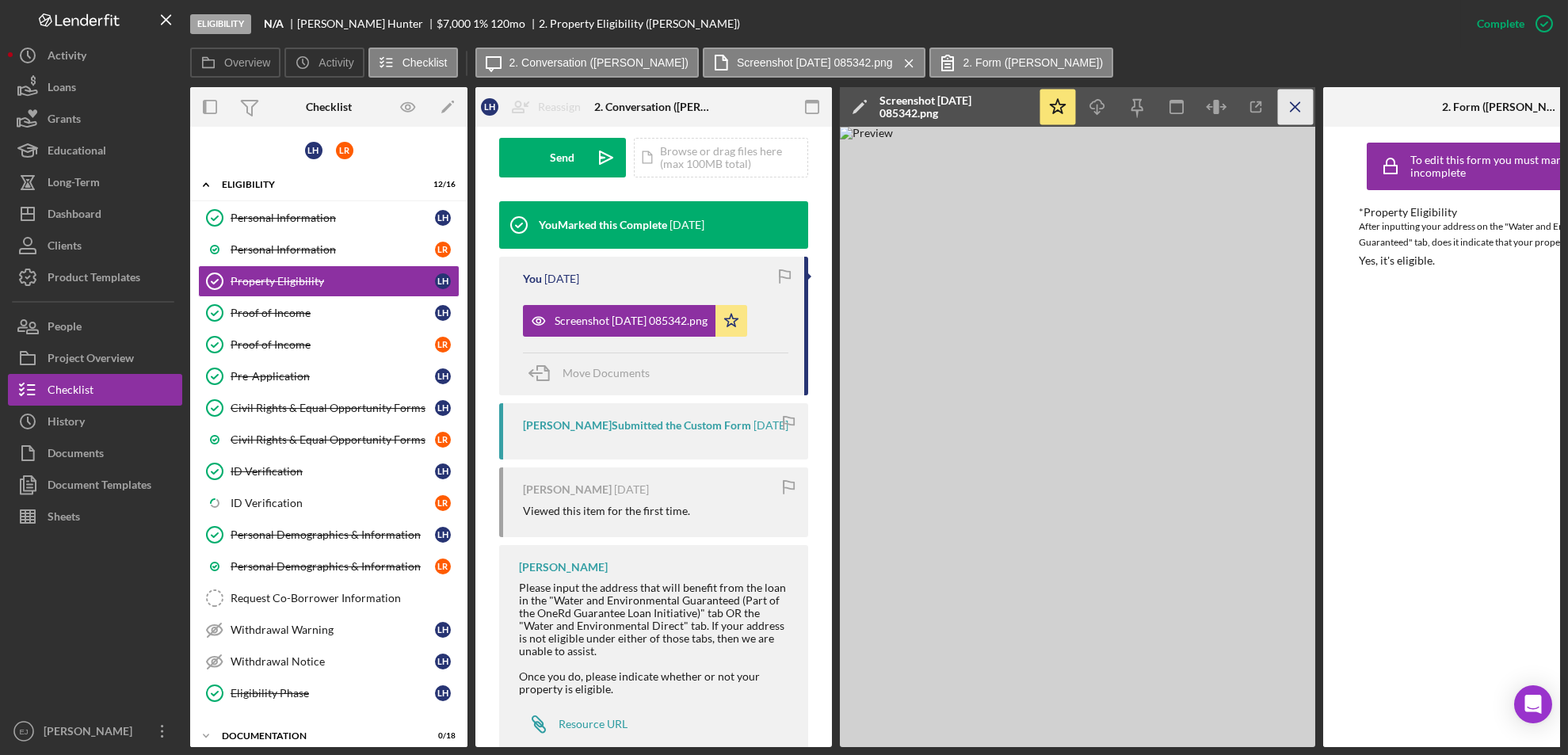
click at [1283, 107] on icon "Icon/Menu Close" at bounding box center [1296, 107] width 36 height 36
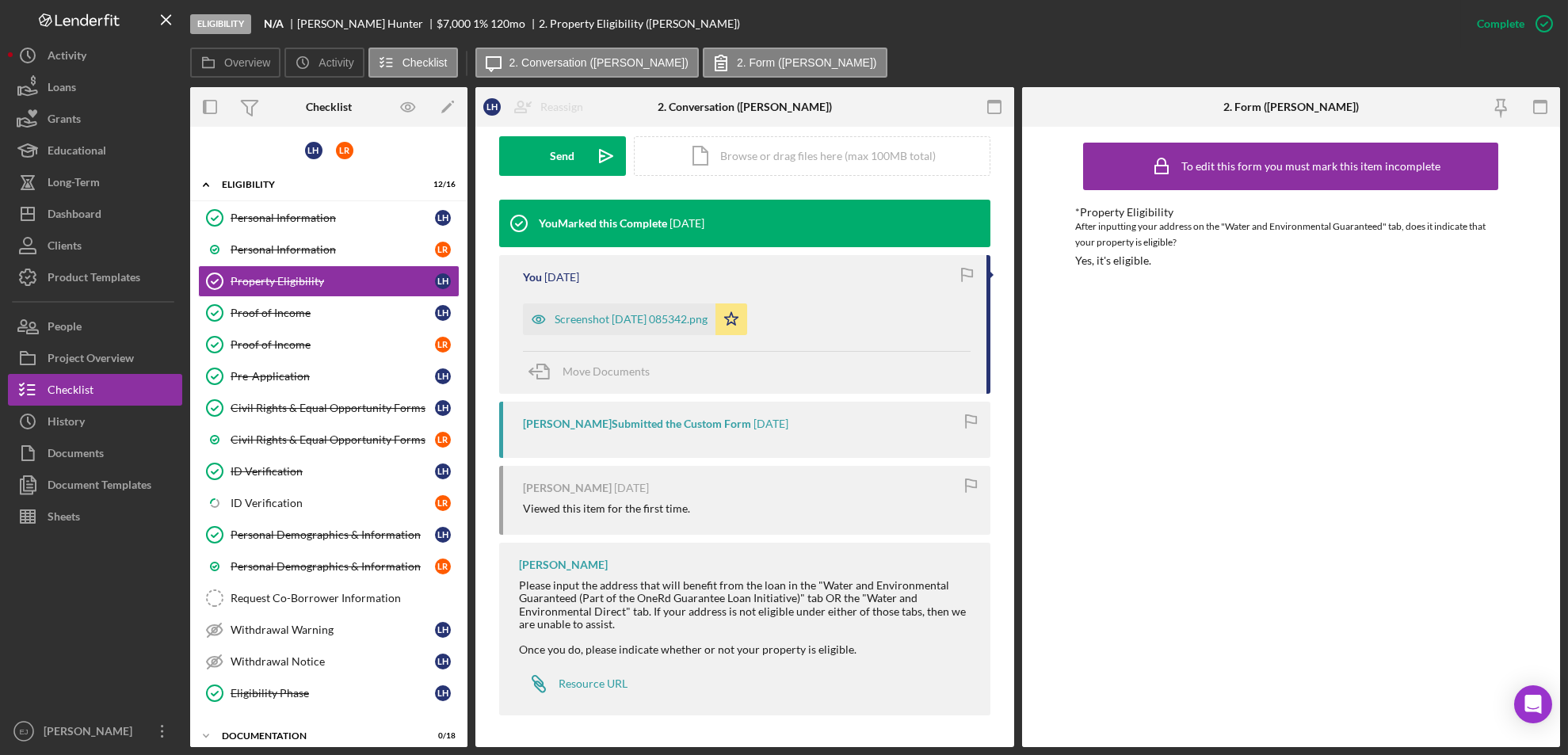
scroll to position [454, 0]
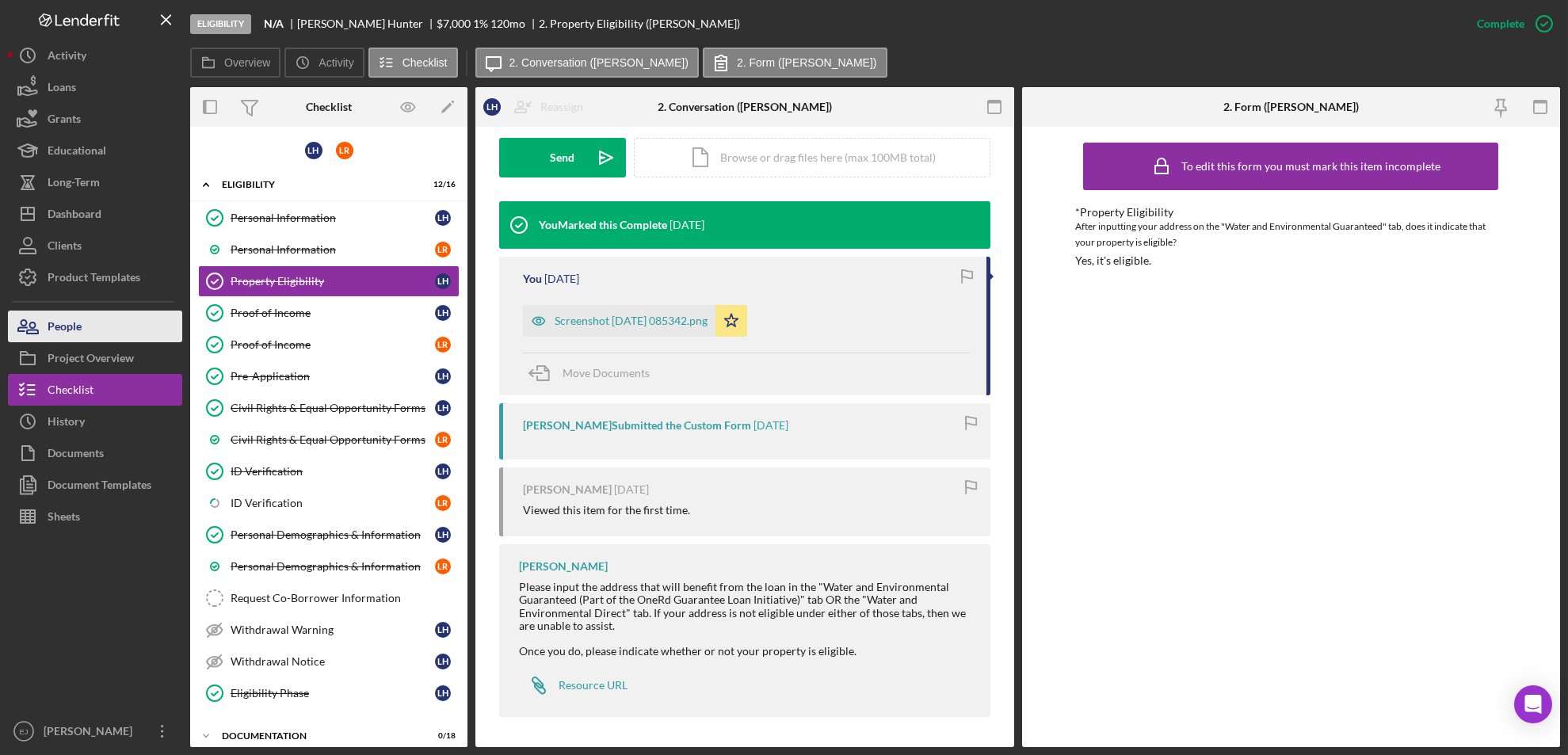
click at [94, 328] on button "People" at bounding box center [94, 326] width 174 height 31
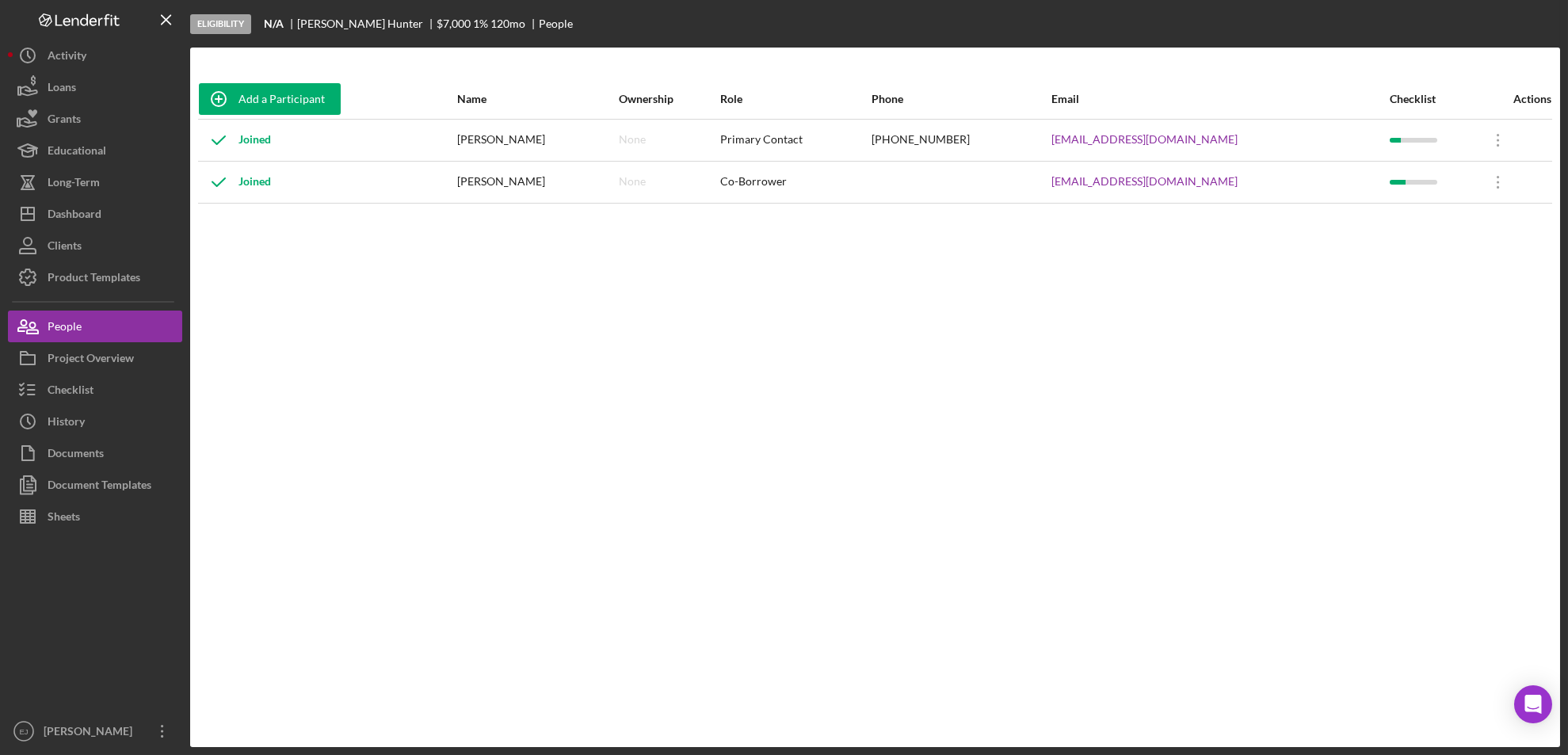
click at [1050, 131] on div "(804) 994-3975" at bounding box center [960, 140] width 178 height 40
drag, startPoint x: 1084, startPoint y: 137, endPoint x: 1257, endPoint y: 139, distance: 173.0
click at [1257, 139] on tr "Joined Lillian Hunter None Primary Contact (804) 994-3975 lilly69hunter@gmail.c…" at bounding box center [875, 139] width 1354 height 42
copy tr "lilly69hunter@gmail.com"
drag, startPoint x: 1088, startPoint y: 180, endPoint x: 1233, endPoint y: 179, distance: 145.0
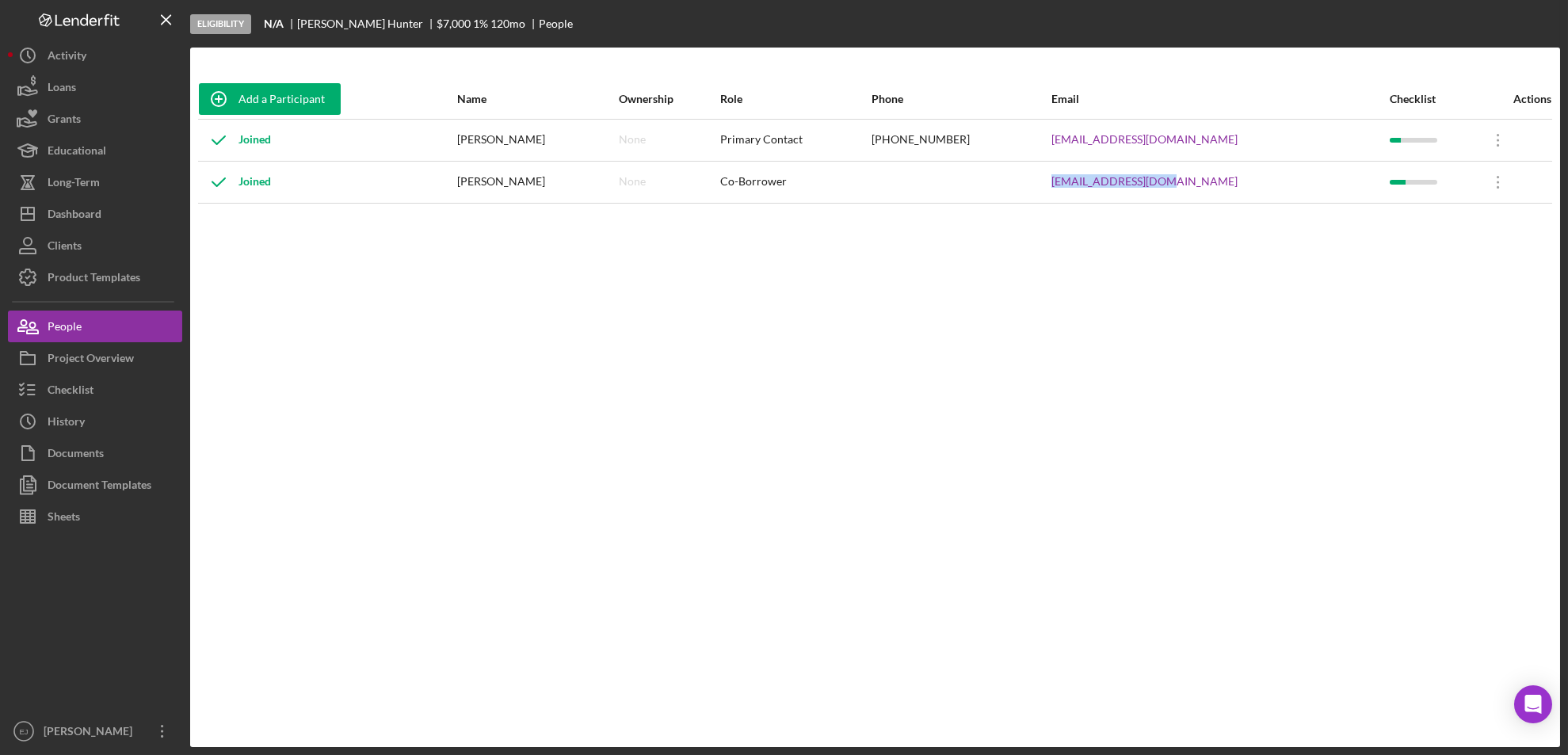
click at [1233, 179] on tr "Joined Louis Reese None Co-Borrower lvreese60@gmail.com Icon/Overflow Icon/Edit…" at bounding box center [875, 181] width 1354 height 42
copy tr "lvreese60@gmail.com"
click at [1522, 400] on div "Add a Participant Name Ownership Role Phone Email Checklist Actions Joined Lill…" at bounding box center [875, 397] width 1370 height 637
click at [126, 356] on div "Project Overview" at bounding box center [91, 360] width 87 height 36
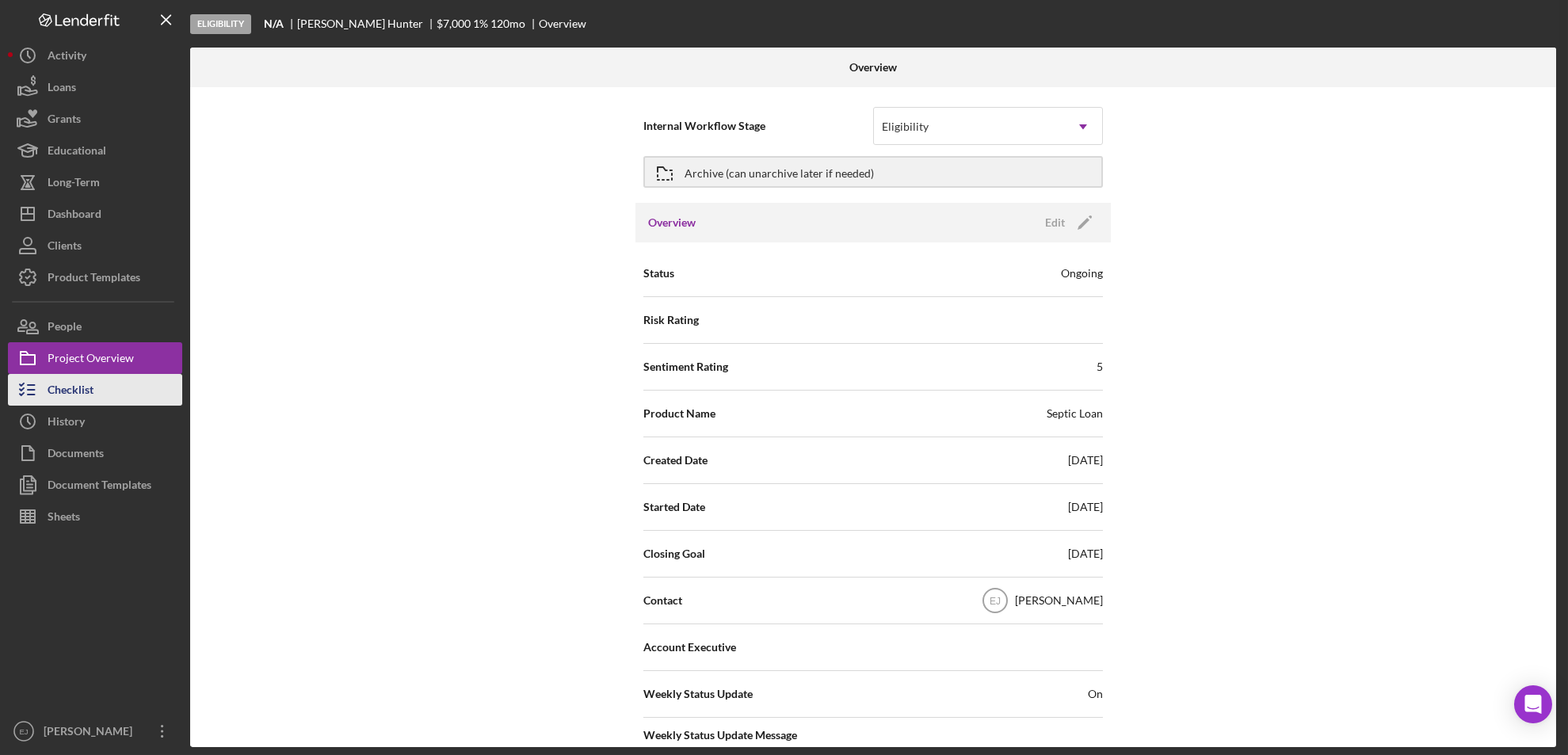
click at [129, 387] on button "Checklist" at bounding box center [94, 389] width 174 height 31
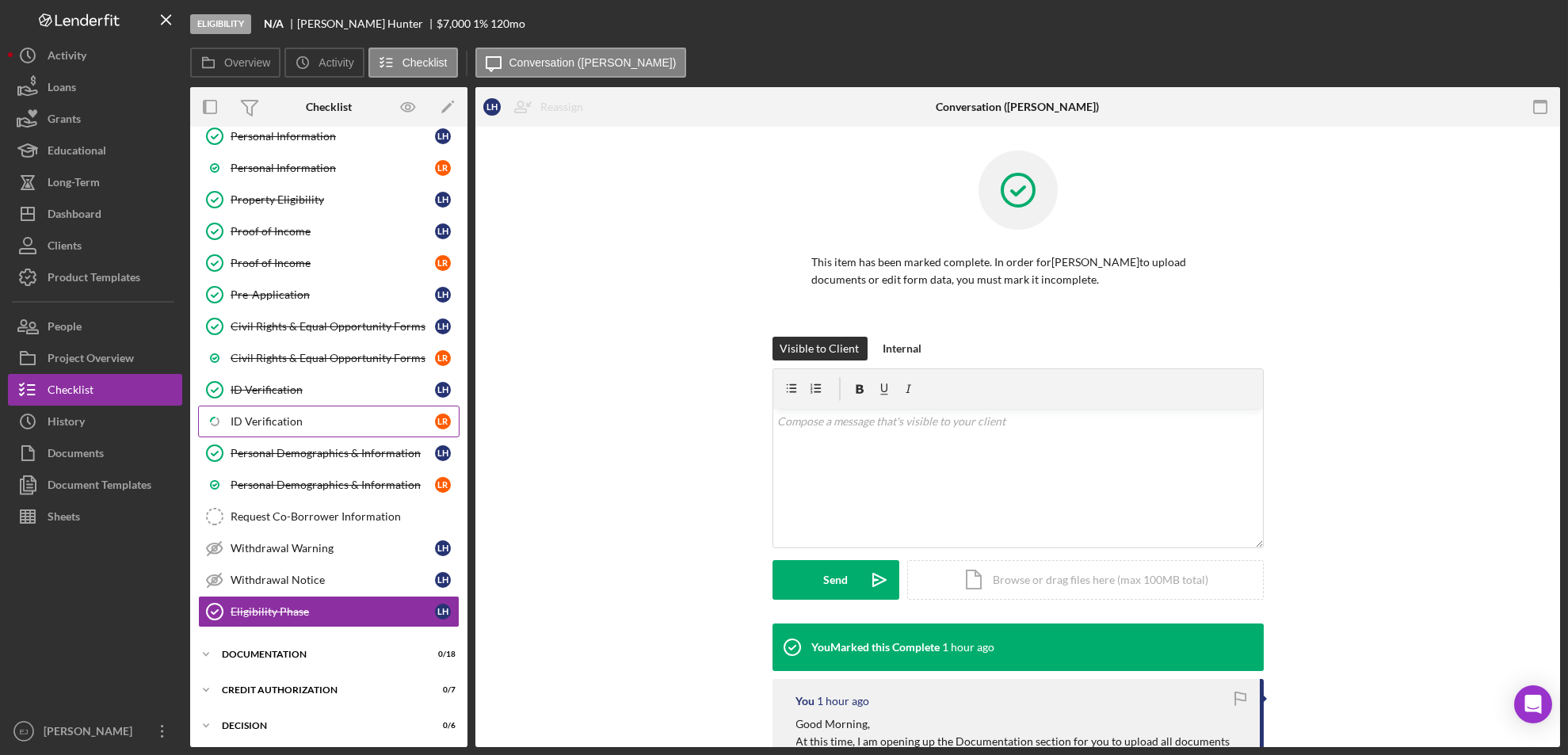
scroll to position [189, 0]
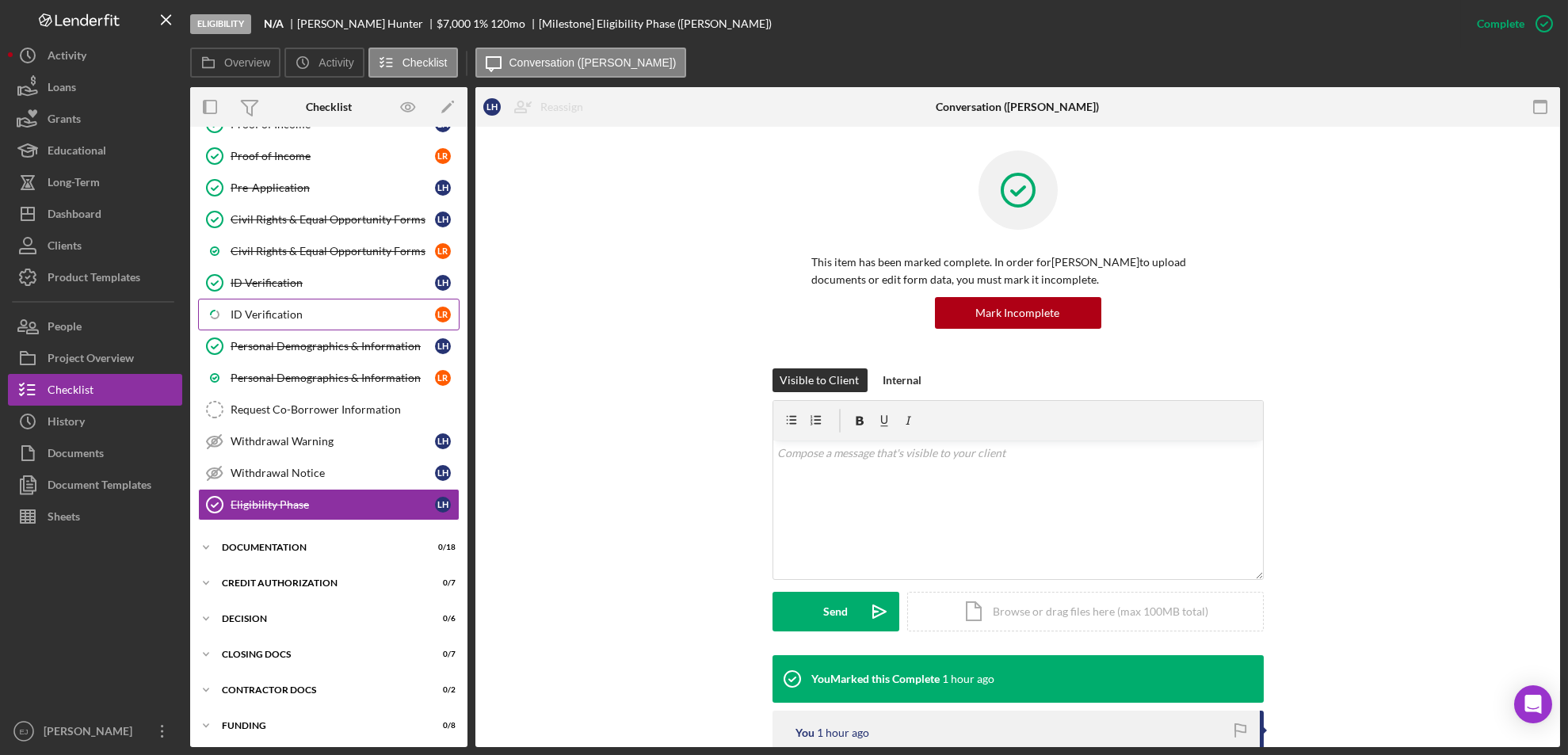
click at [379, 310] on div "ID Verification" at bounding box center [332, 315] width 205 height 13
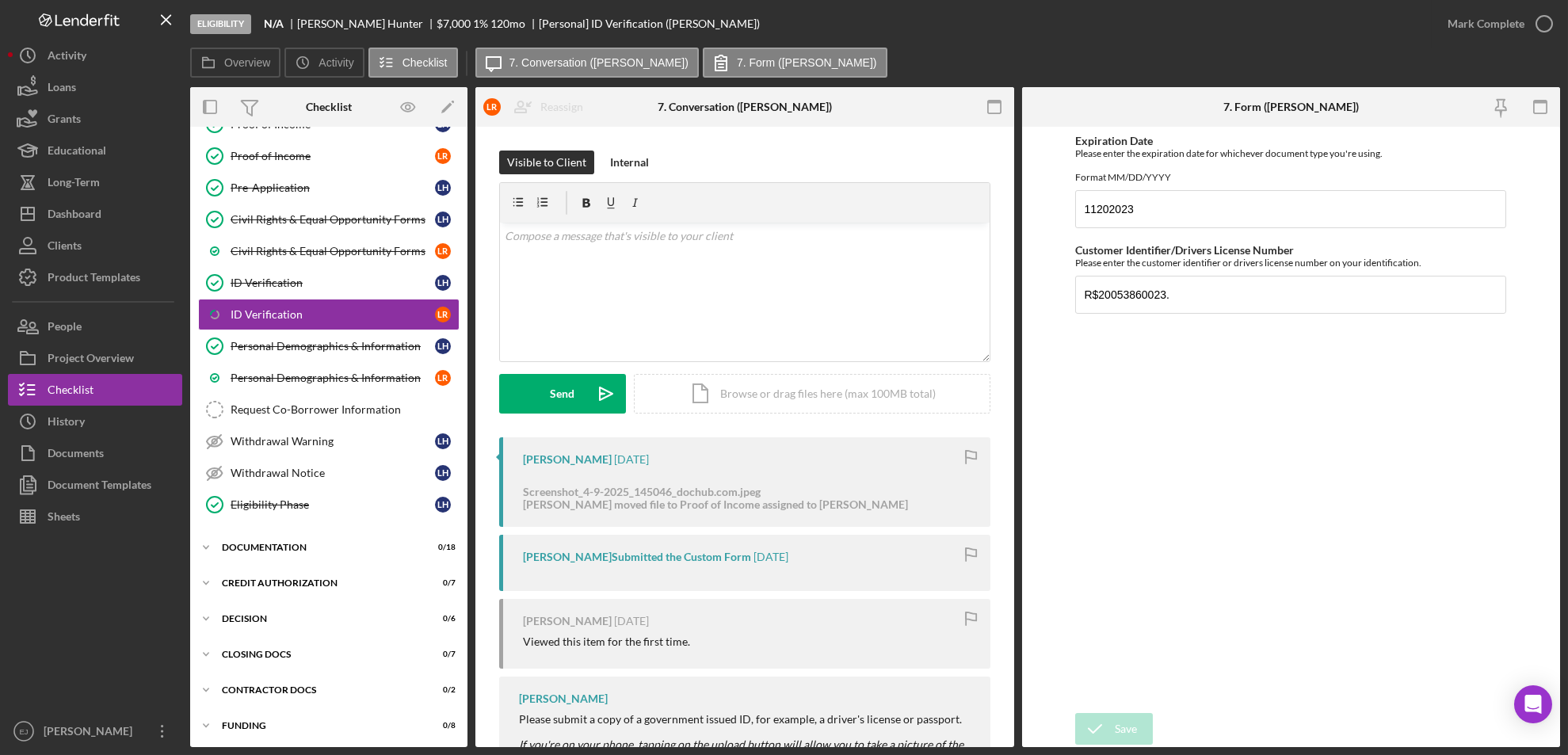
scroll to position [105, 0]
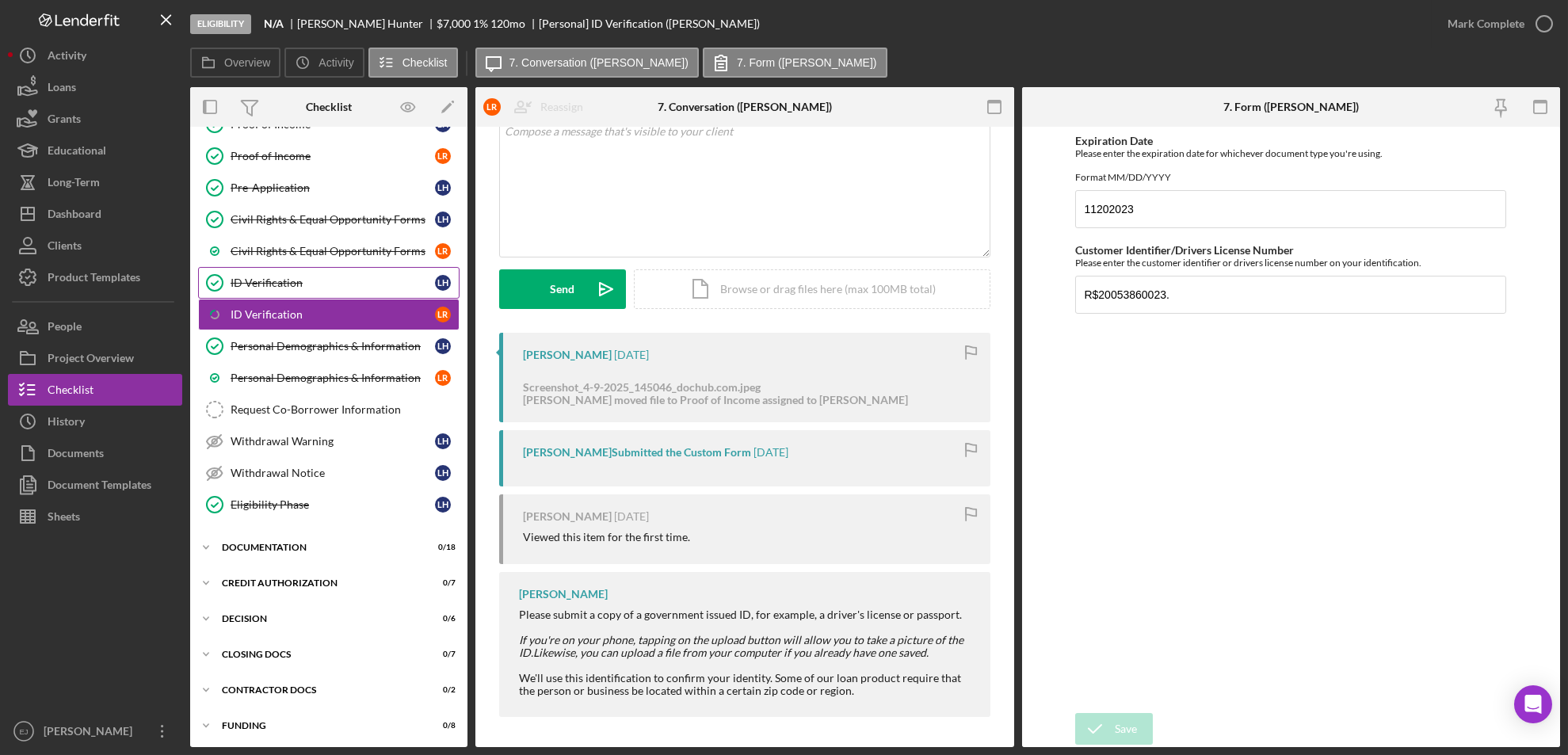
click at [260, 273] on link "ID Verification ID Verification L H" at bounding box center [329, 282] width 262 height 31
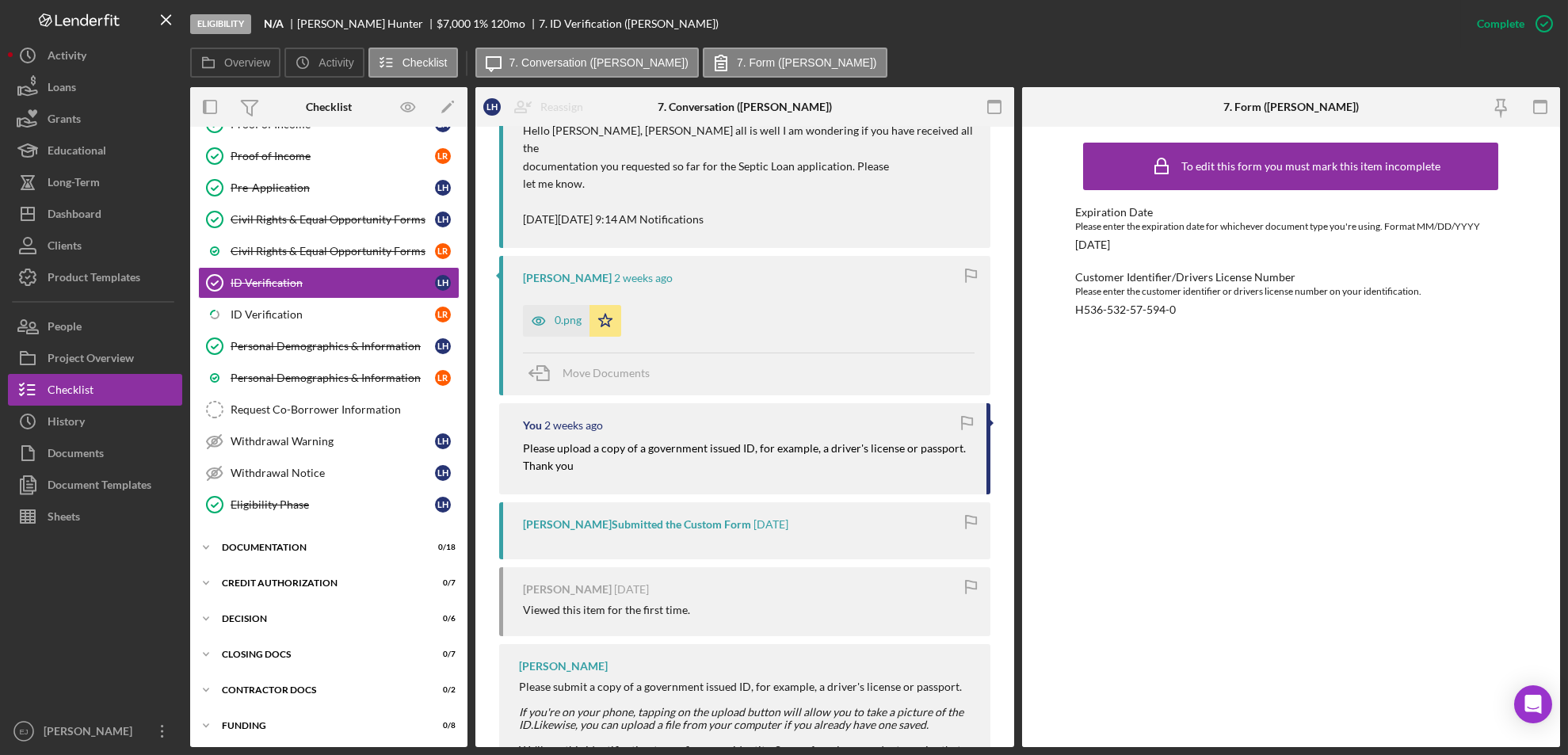
scroll to position [706, 0]
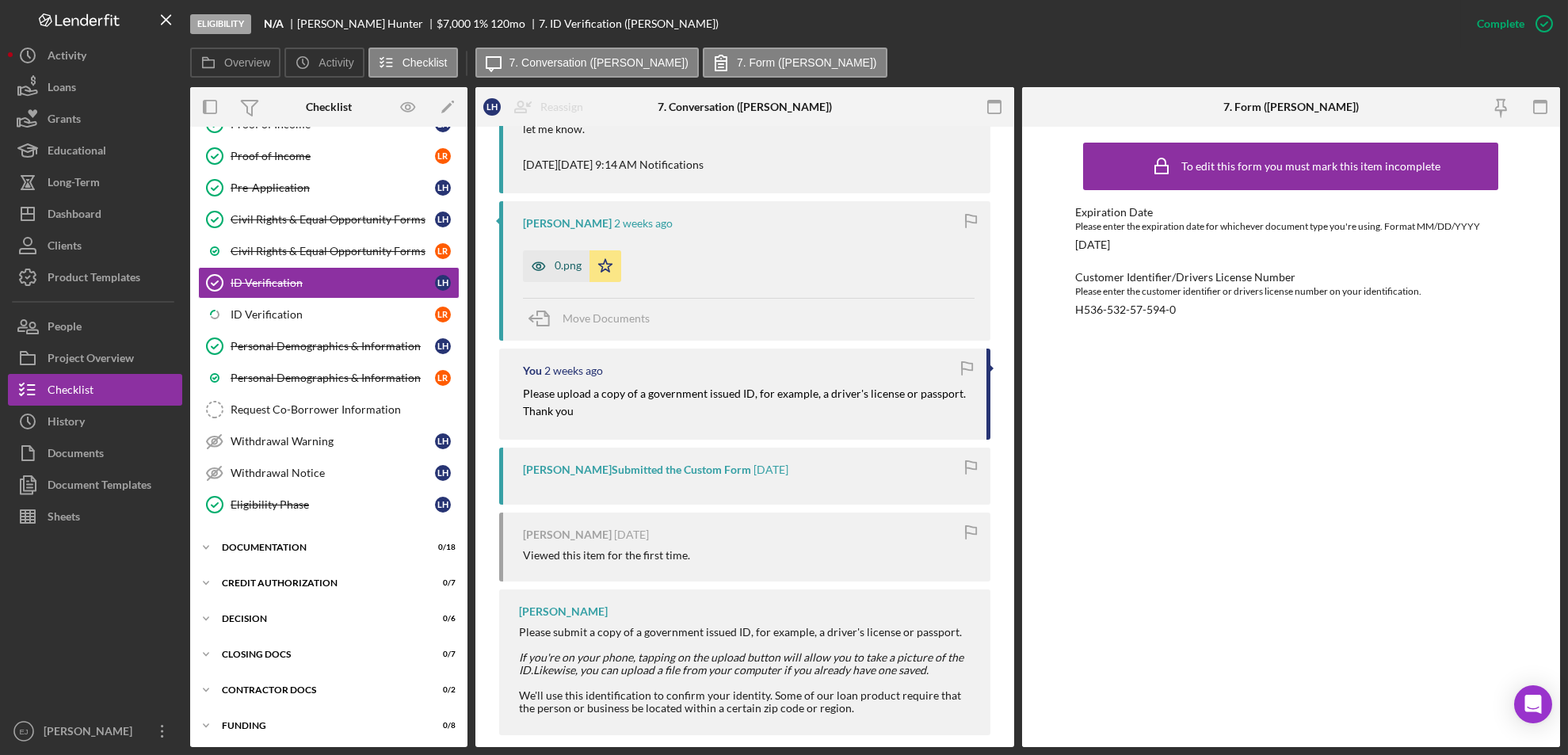
click at [568, 259] on div "0.png" at bounding box center [569, 265] width 27 height 13
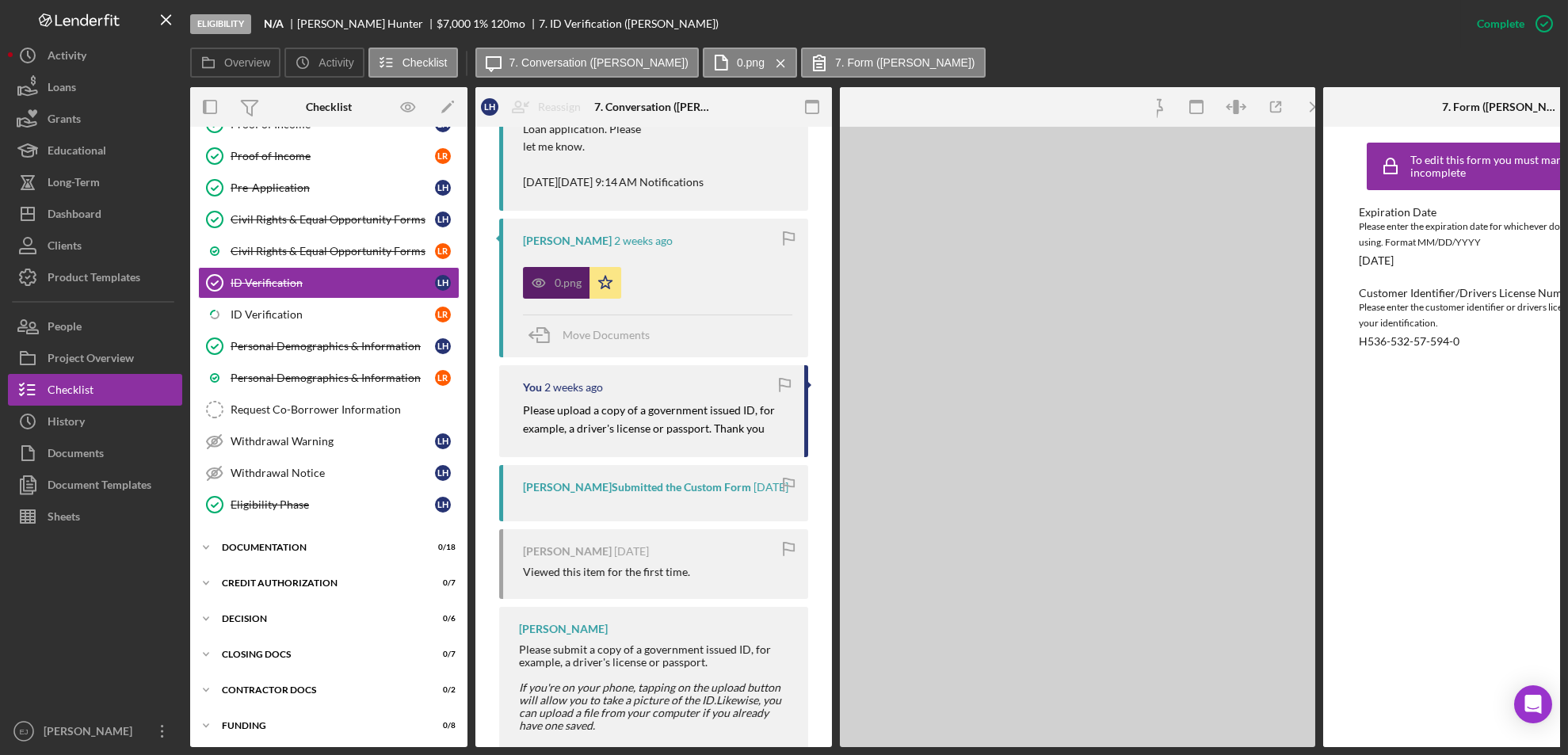
click at [568, 247] on div "Lillian Hunter 2 weeks ago 0.png Icon/Star Move Documents" at bounding box center [654, 287] width 309 height 139
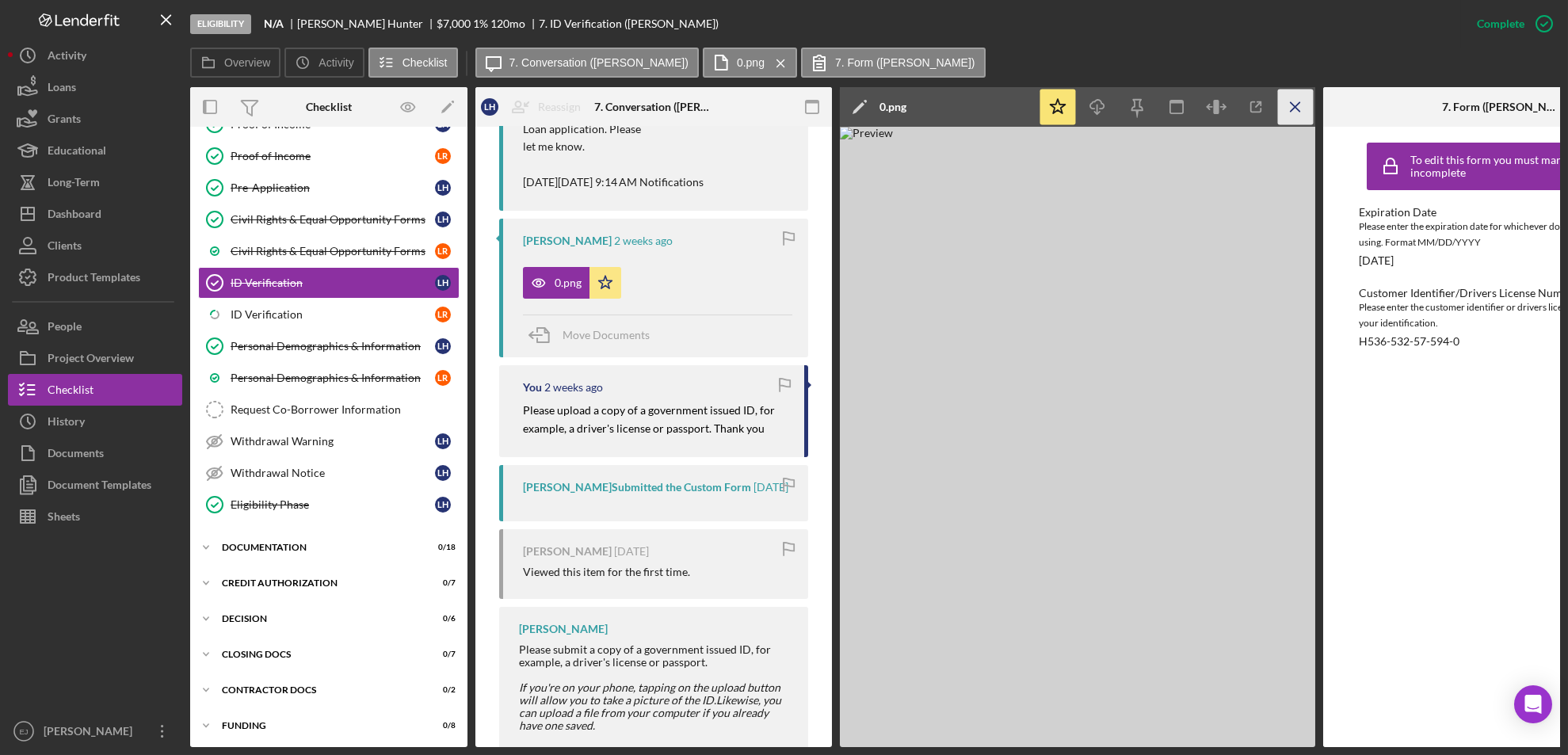
click at [1299, 105] on icon "Icon/Menu Close" at bounding box center [1296, 107] width 36 height 36
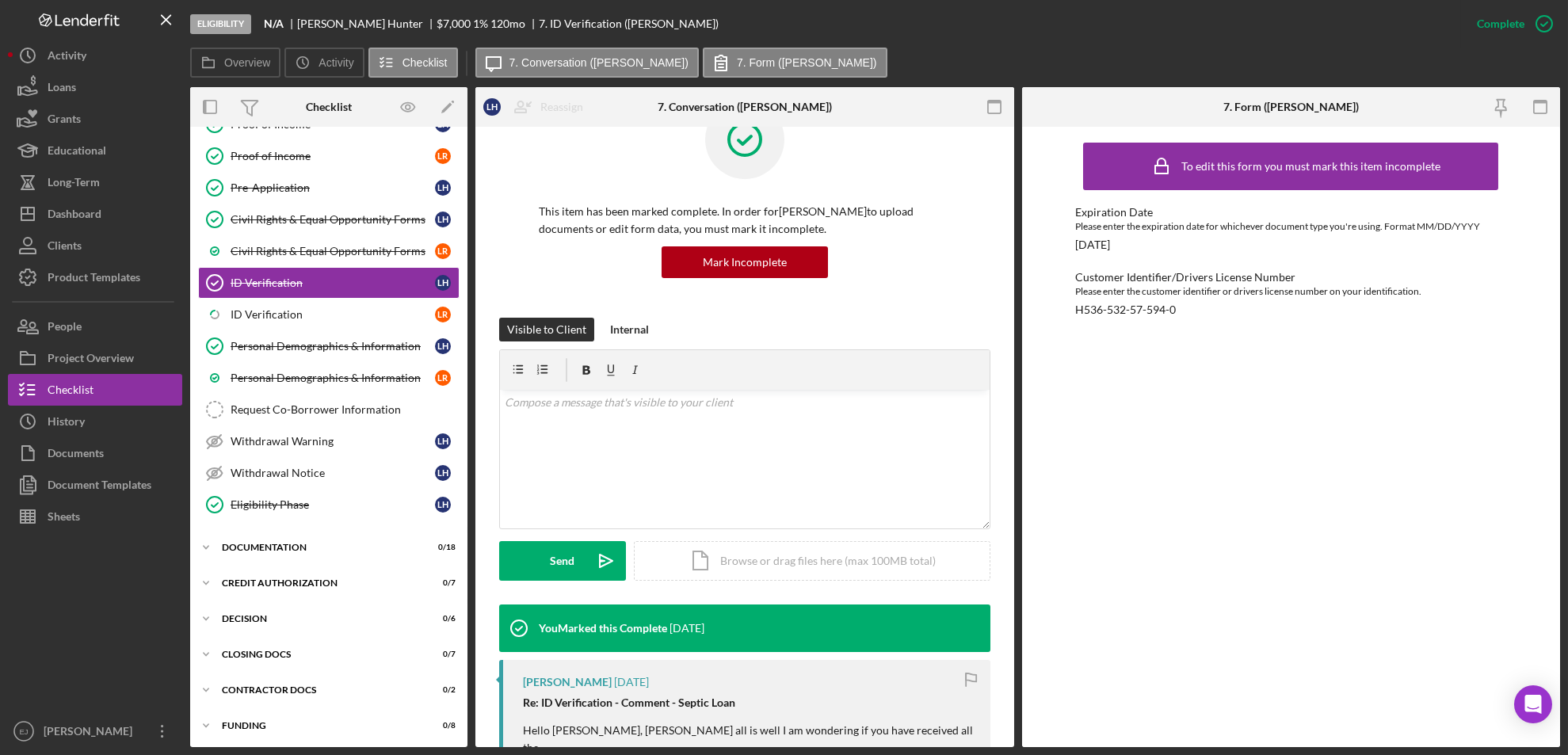
scroll to position [0, 0]
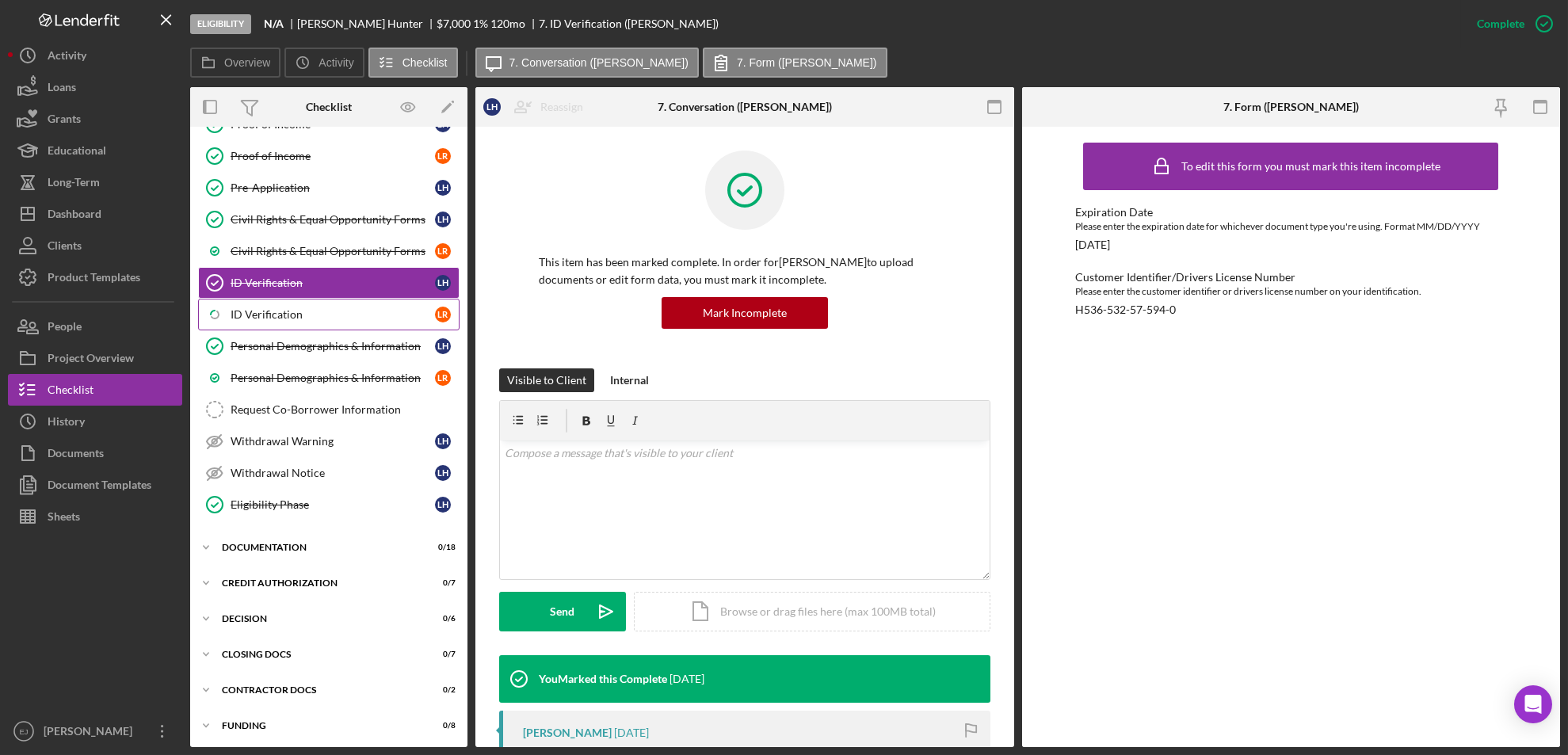
click at [303, 315] on div "ID Verification" at bounding box center [332, 315] width 205 height 13
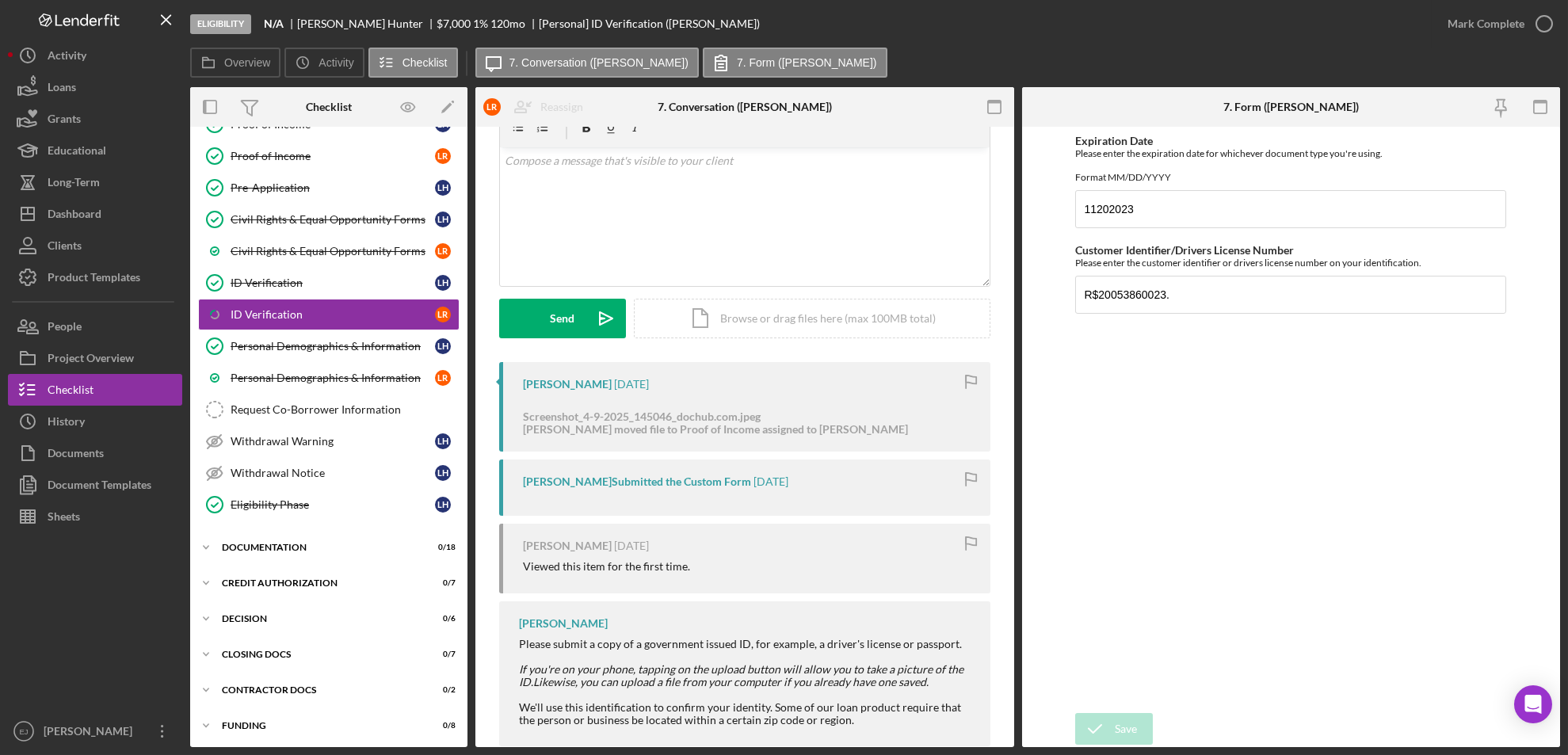
scroll to position [105, 0]
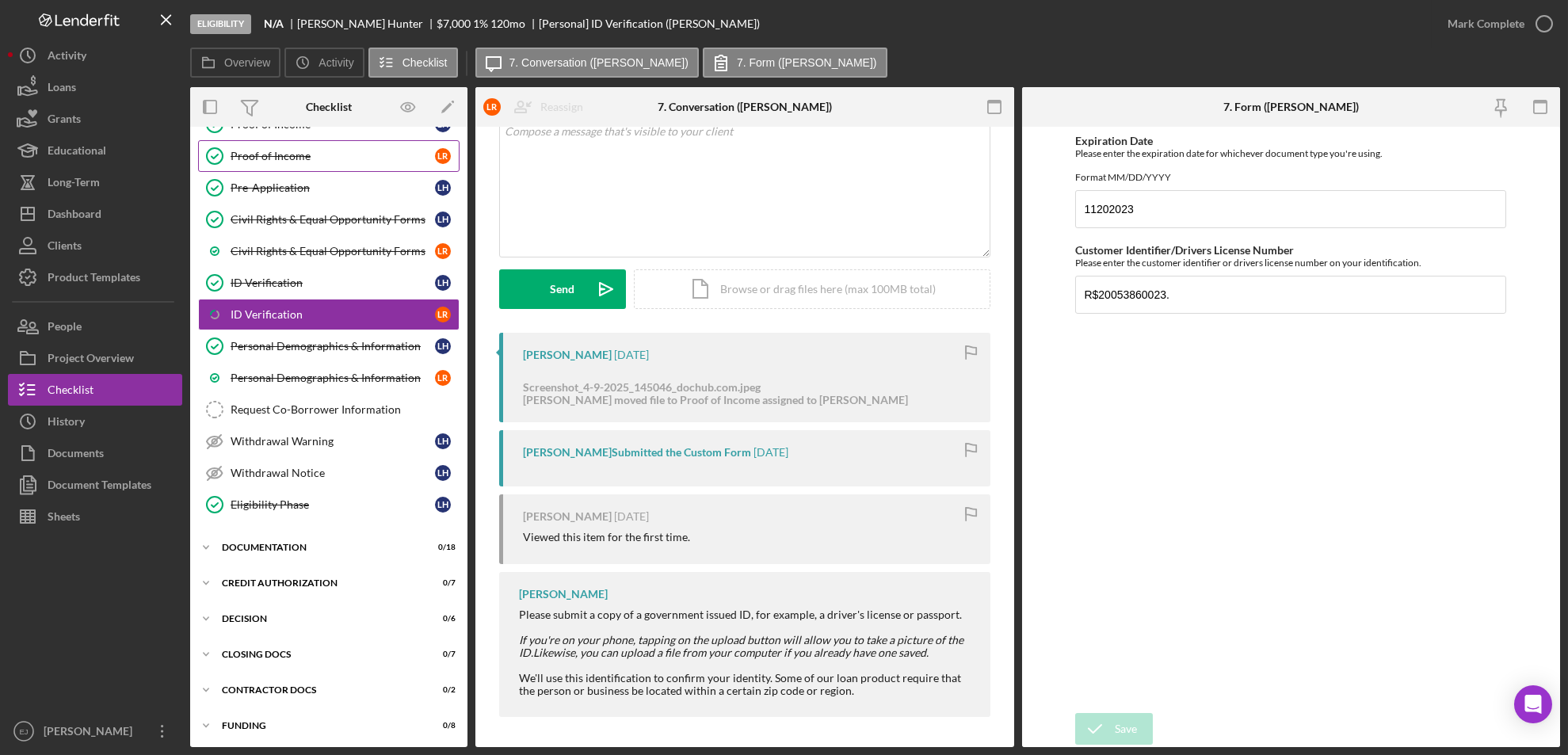
click at [320, 152] on div "Proof of Income" at bounding box center [332, 156] width 205 height 13
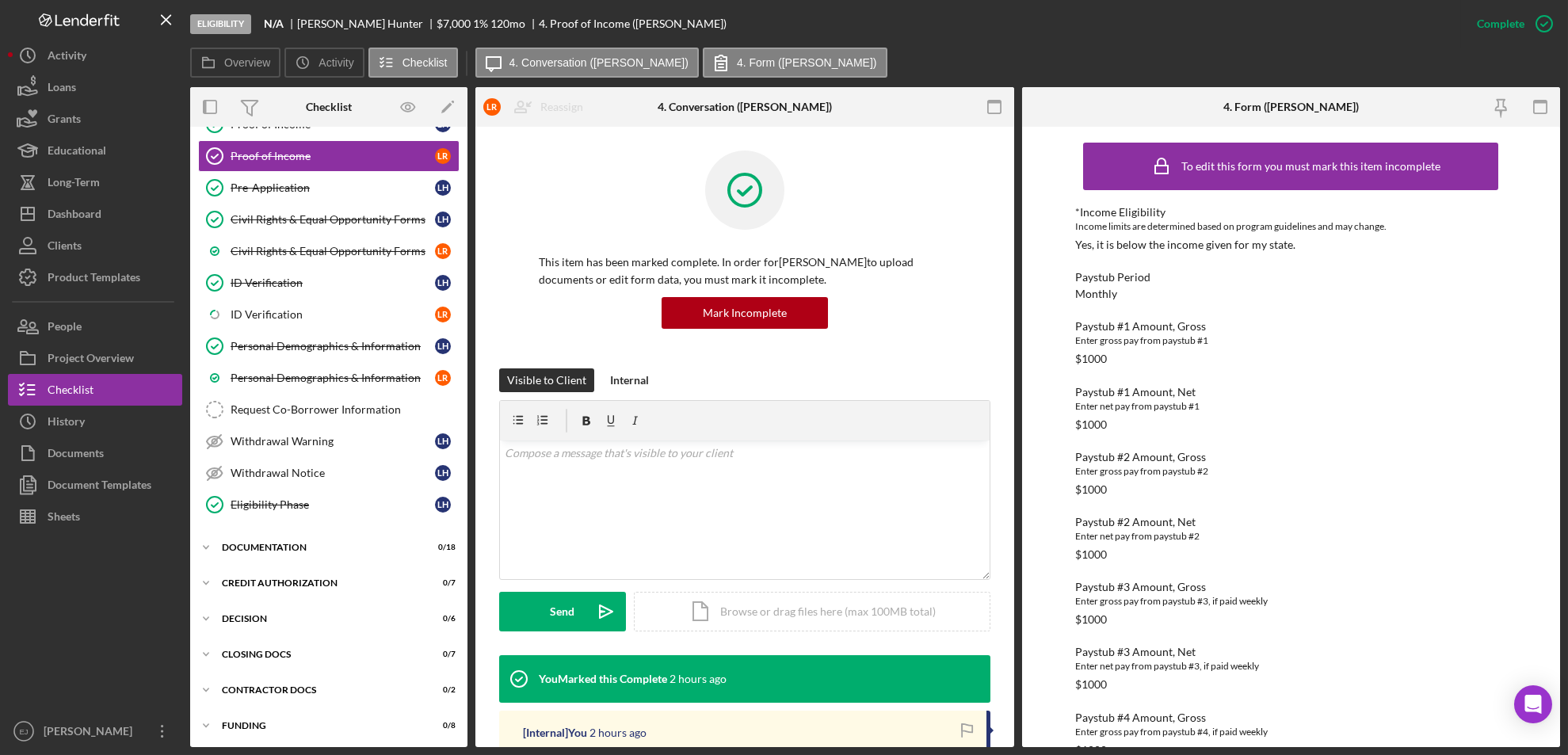
scroll to position [543, 0]
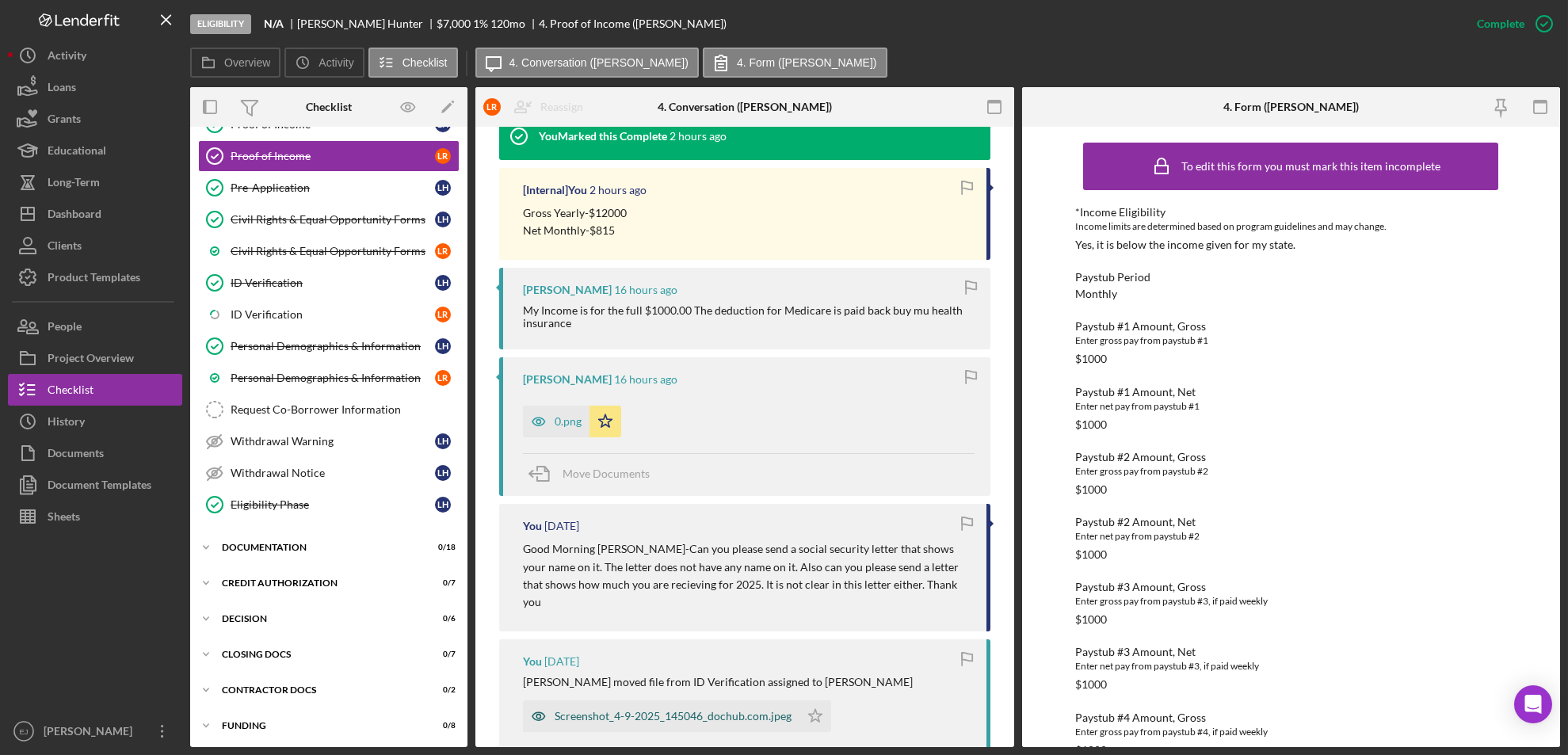
click at [638, 710] on div "Screenshot_4-9-2025_145046_dochub.com.jpeg" at bounding box center [673, 716] width 237 height 13
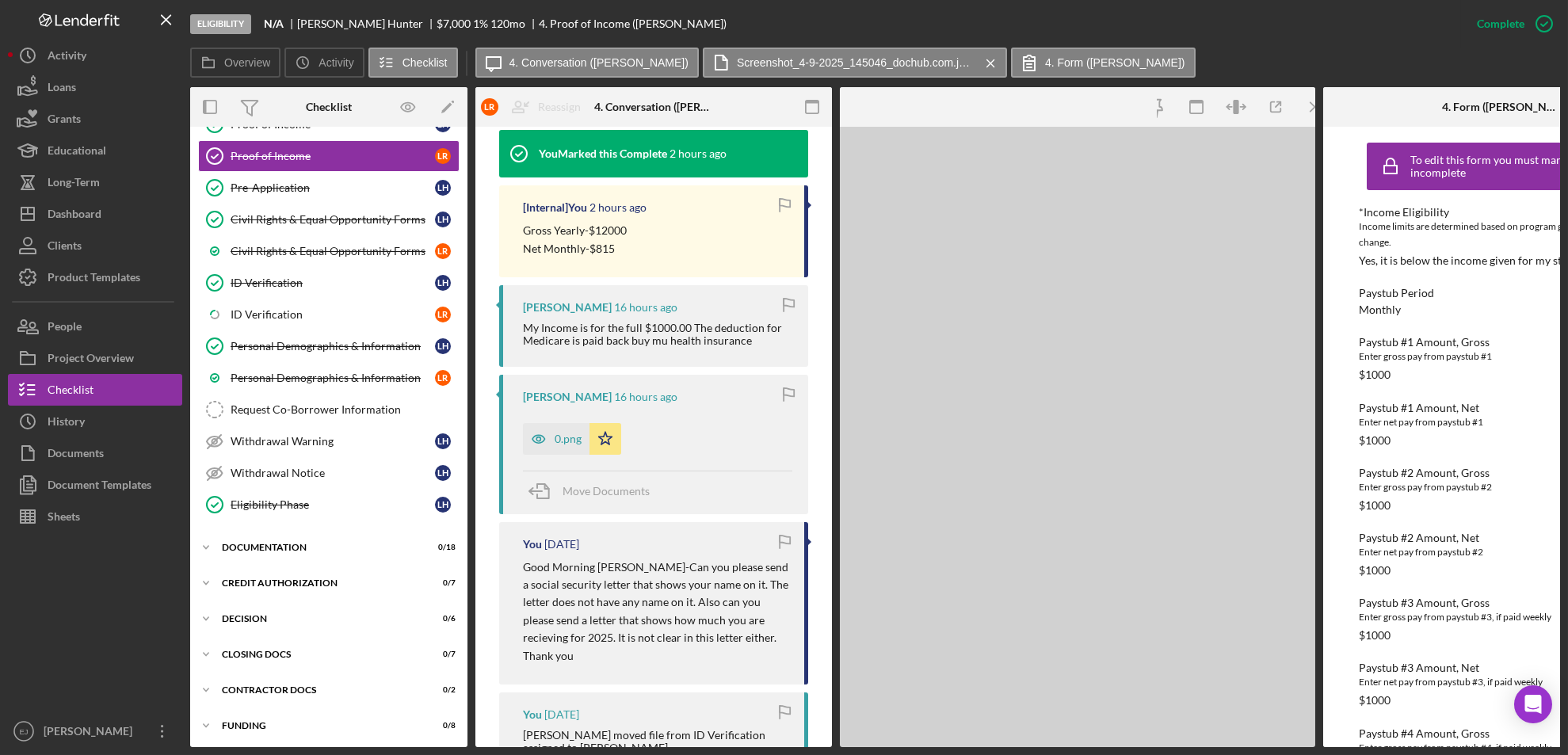
scroll to position [560, 0]
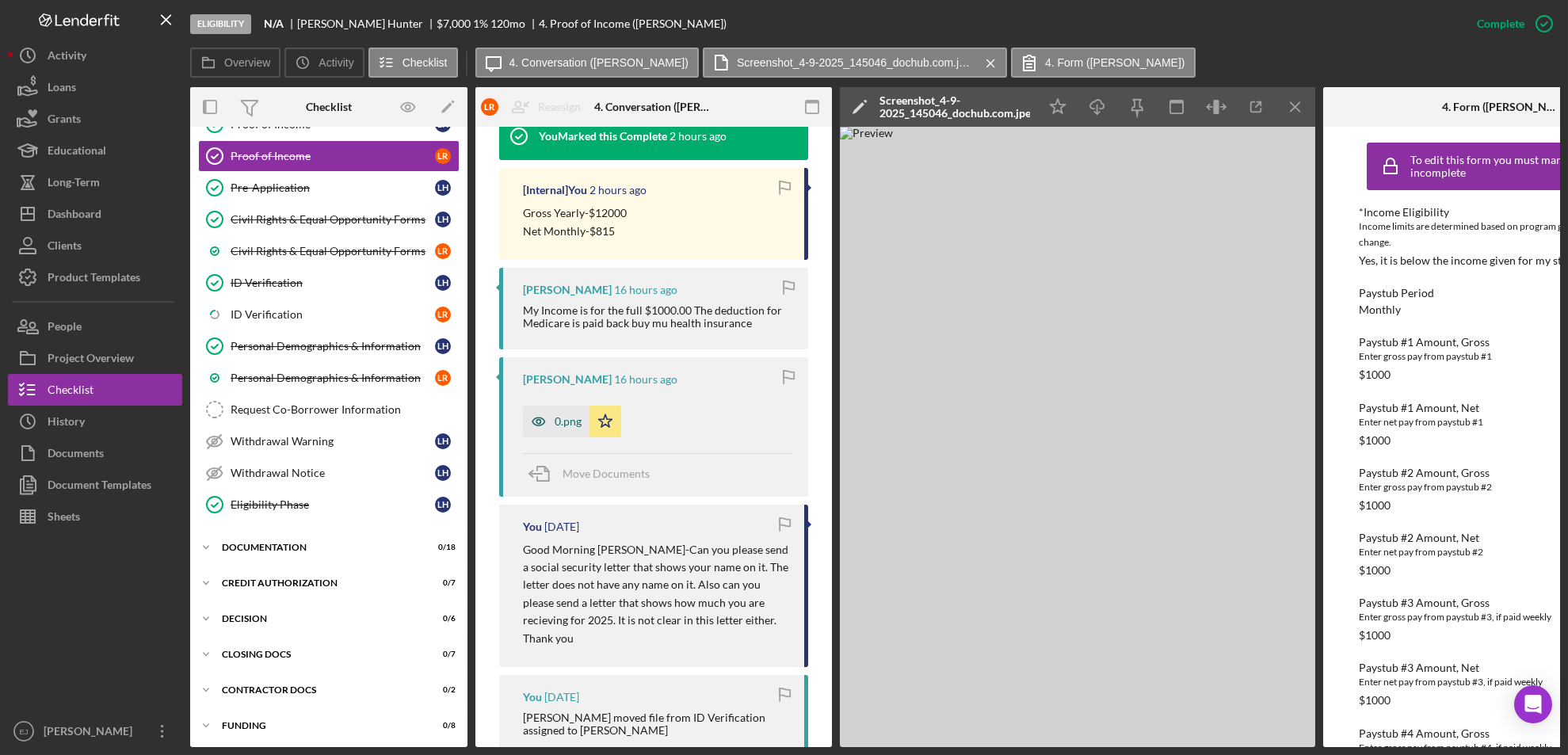
click at [563, 433] on div "0.png" at bounding box center [556, 421] width 66 height 31
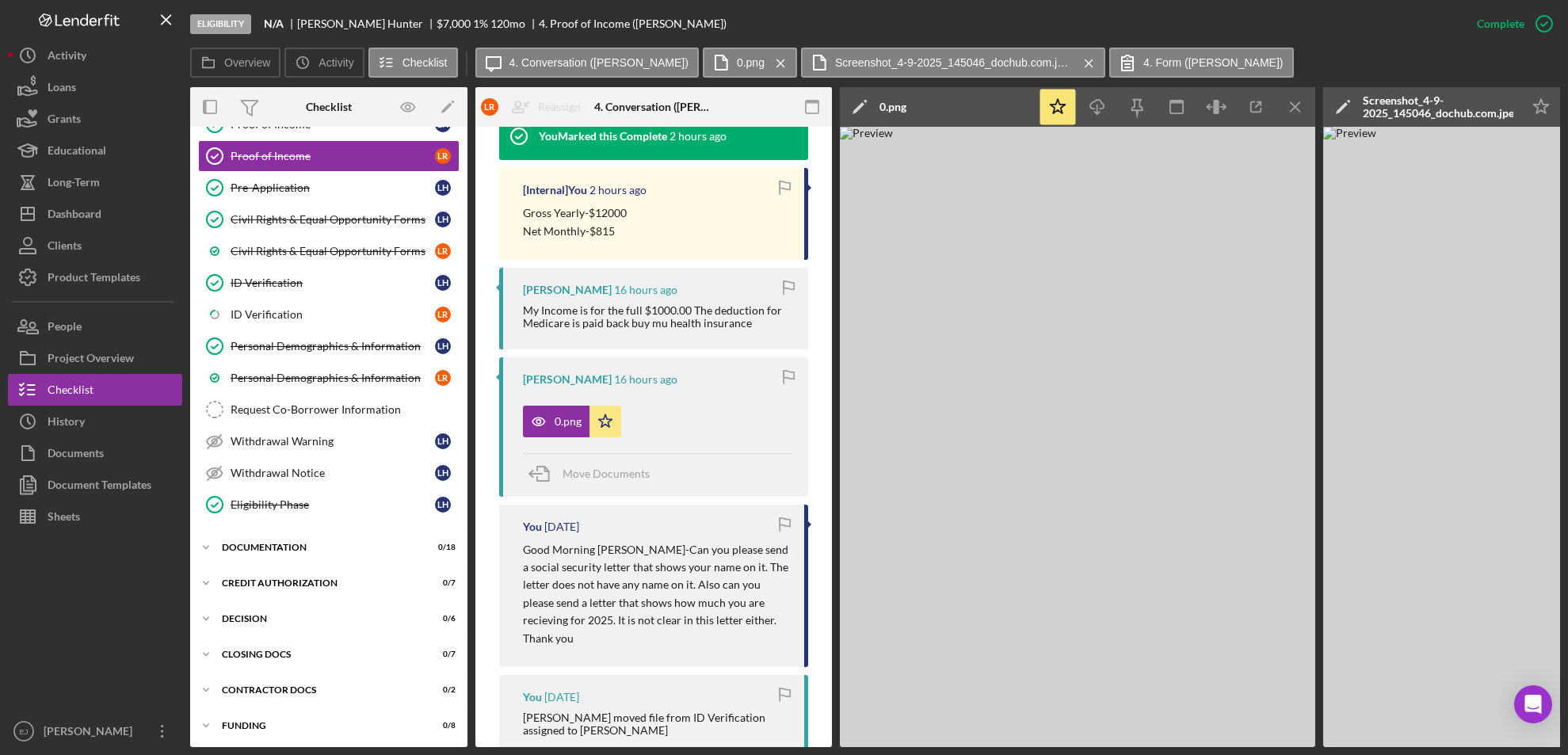
scroll to position [1100, 0]
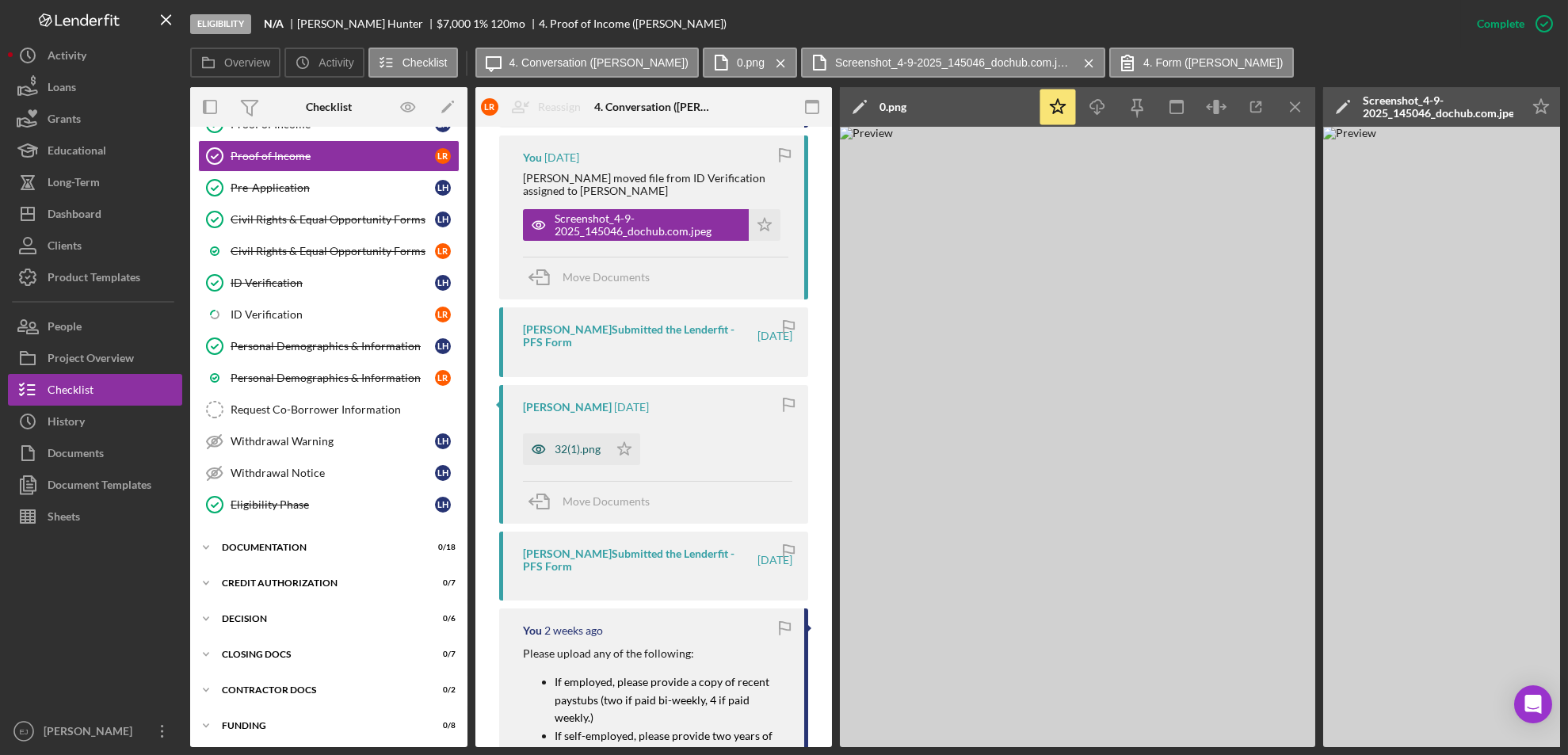
click at [588, 443] on div "32(1).png" at bounding box center [578, 449] width 46 height 13
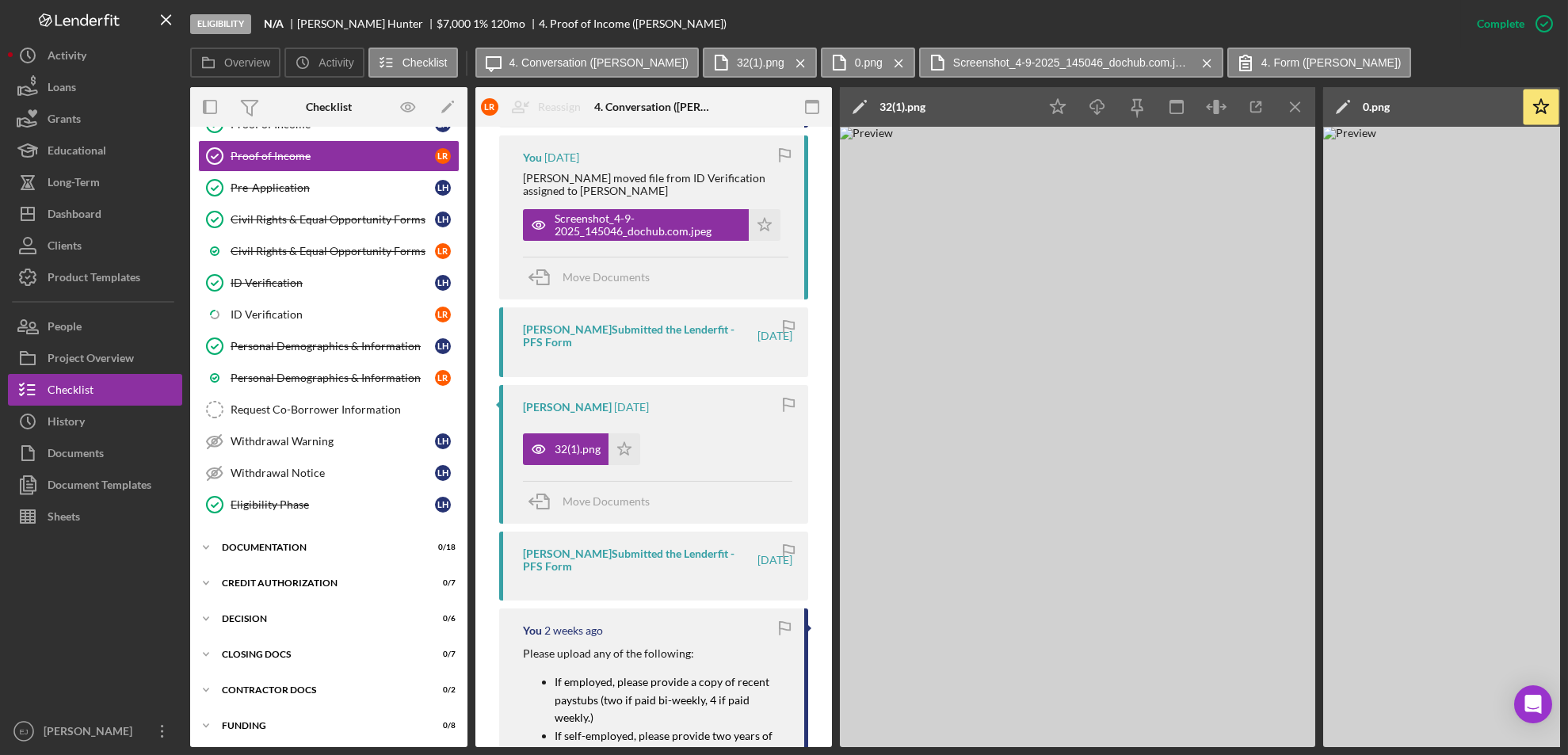
scroll to position [560, 0]
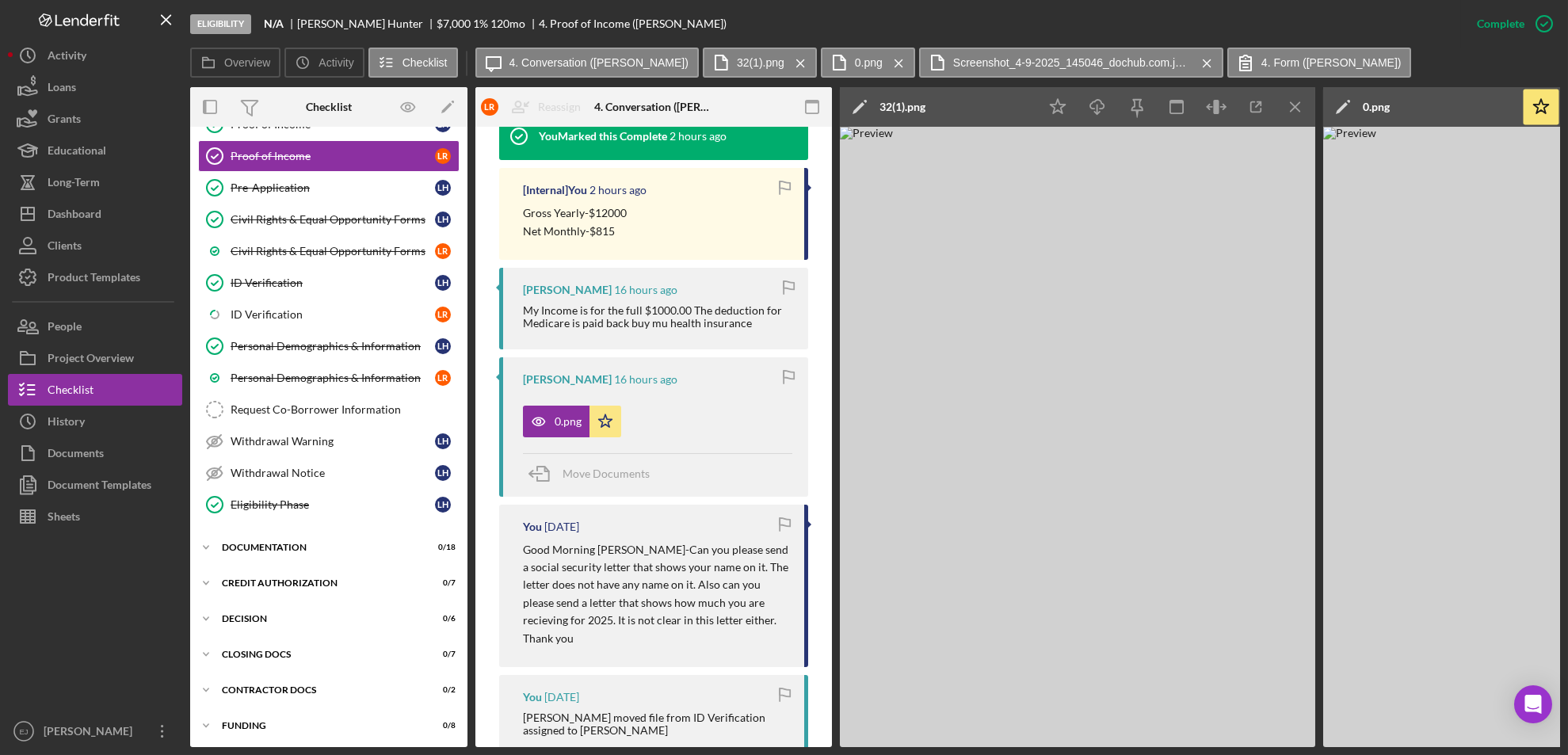
click at [824, 212] on div "This item has been marked complete. In order for Louis Reese to upload document…" at bounding box center [653, 732] width 356 height 2331
click at [1298, 101] on icon "Icon/Menu Close" at bounding box center [1296, 107] width 36 height 36
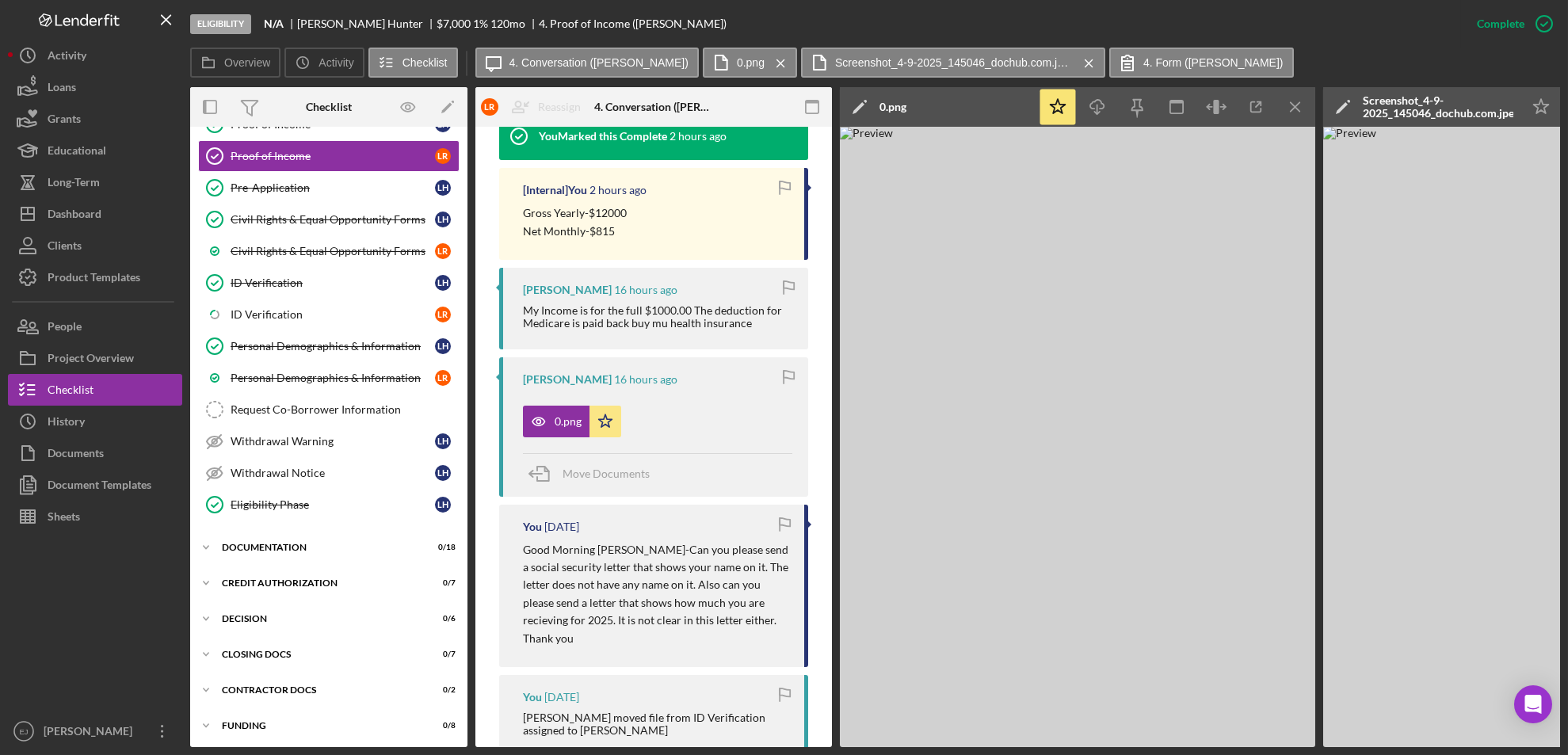
scroll to position [20, 0]
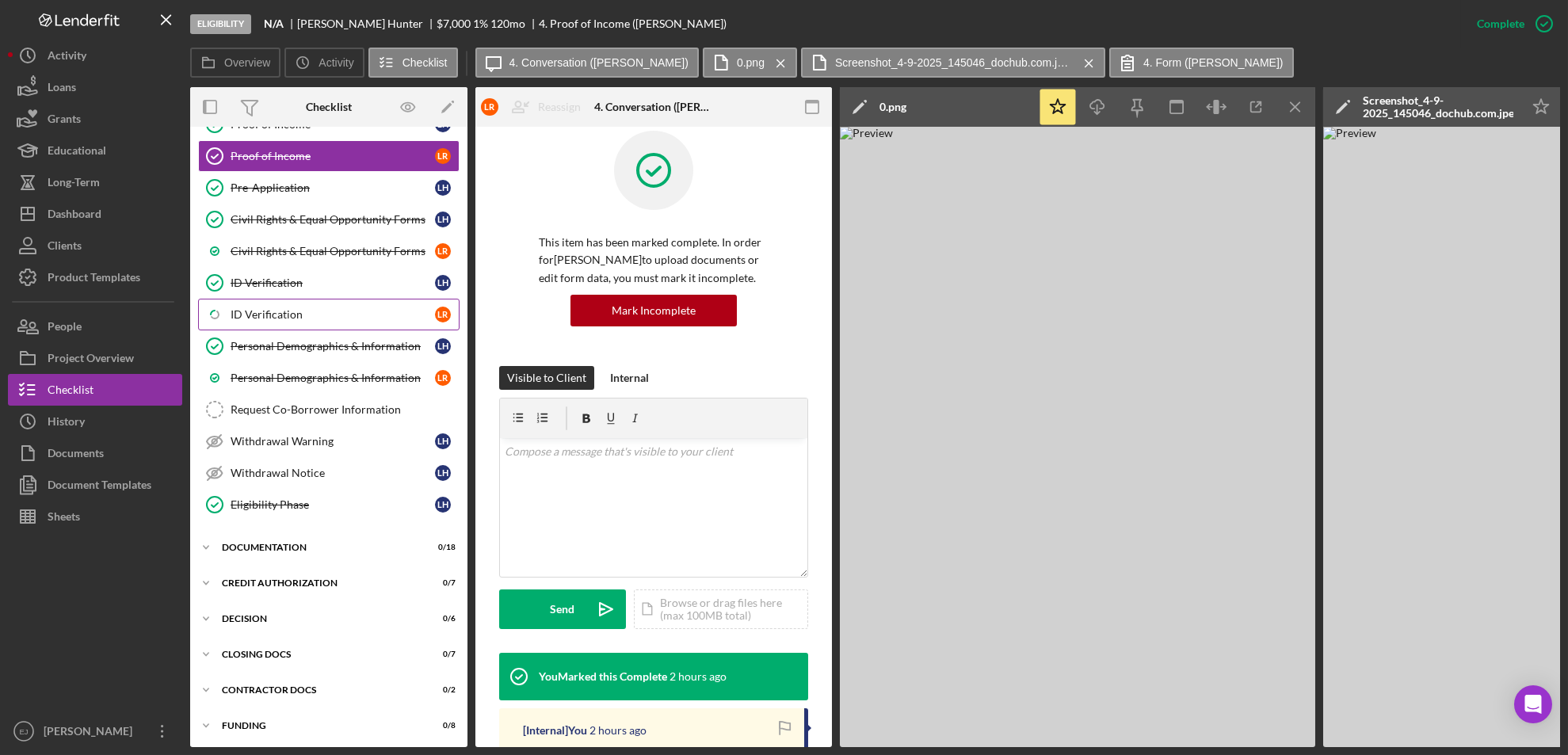
click at [333, 319] on div "ID Verification" at bounding box center [332, 315] width 205 height 13
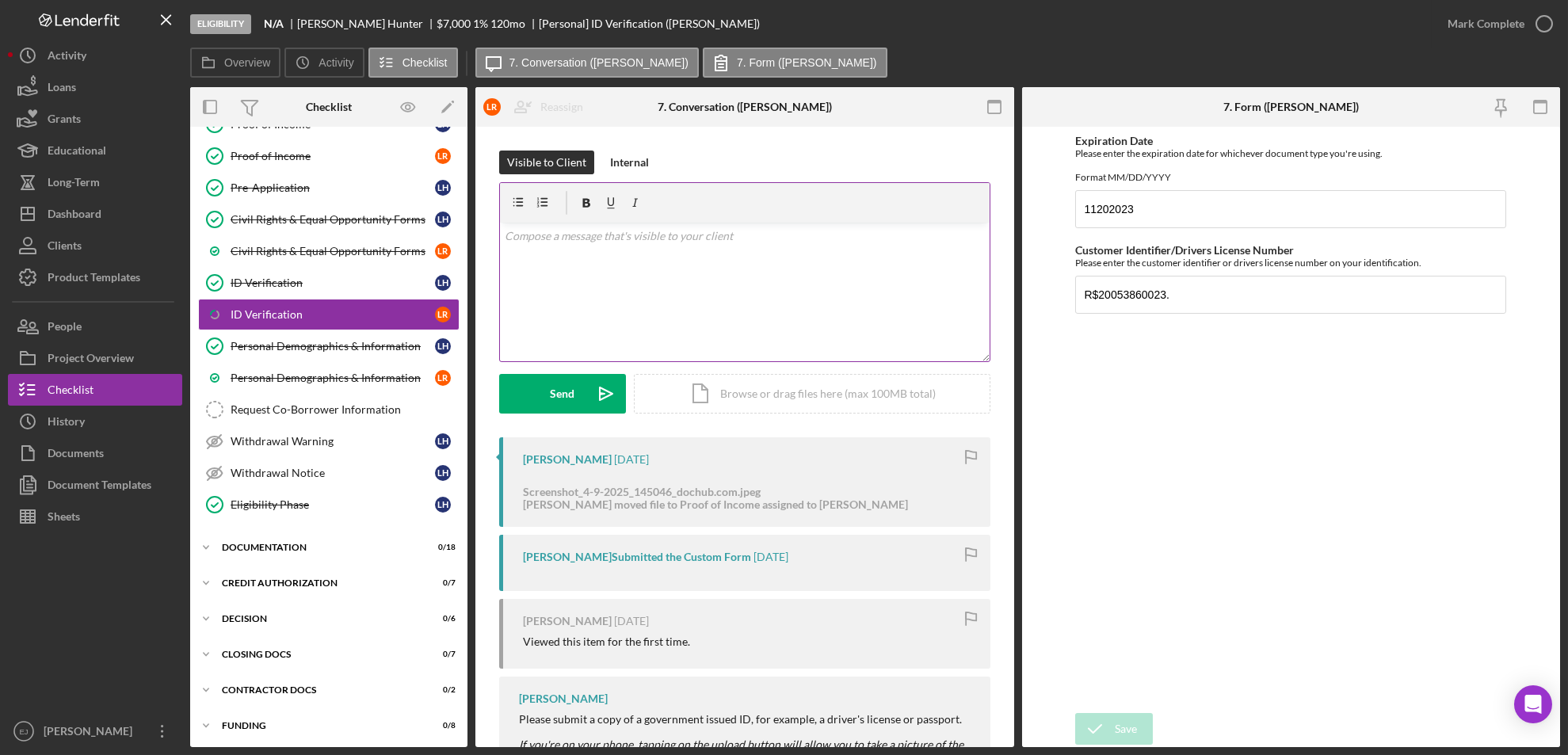
click at [720, 245] on div "v Color teal Color pink Remove color Add row above Add row below Add column bef…" at bounding box center [744, 292] width 490 height 139
click at [562, 390] on div "Send" at bounding box center [563, 394] width 25 height 40
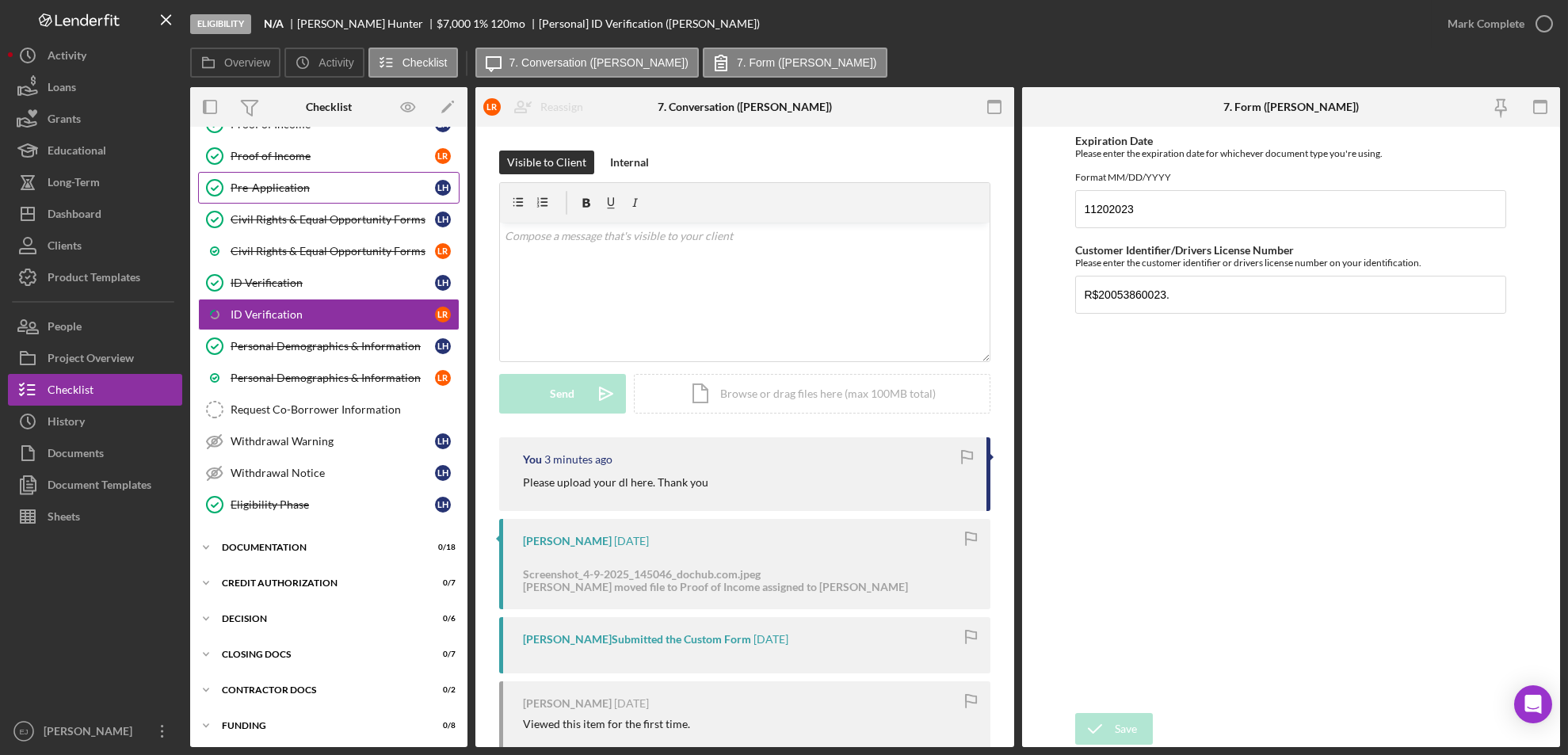
click at [286, 181] on div "Pre-Application" at bounding box center [332, 187] width 205 height 13
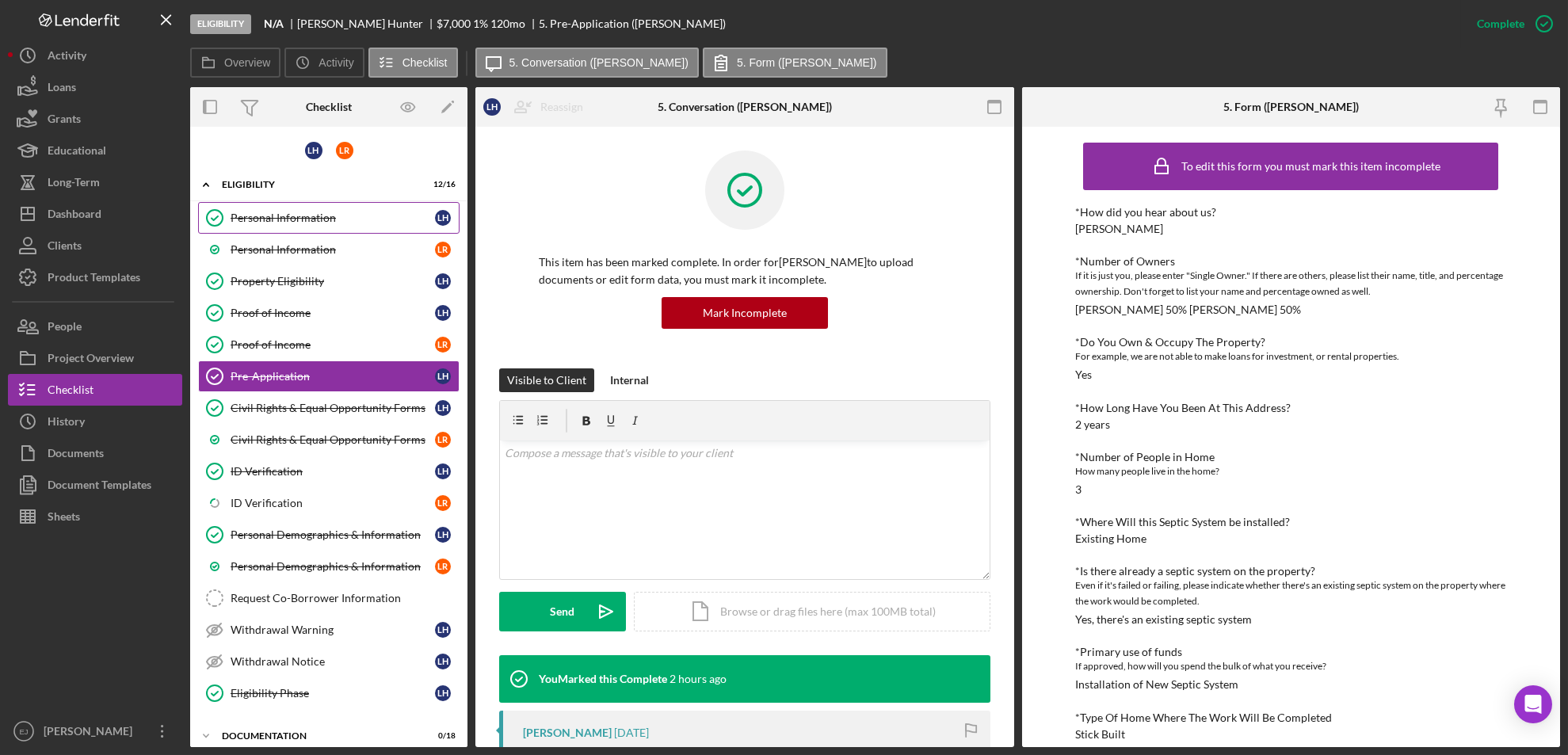
click at [368, 214] on div "Personal Information" at bounding box center [332, 218] width 205 height 13
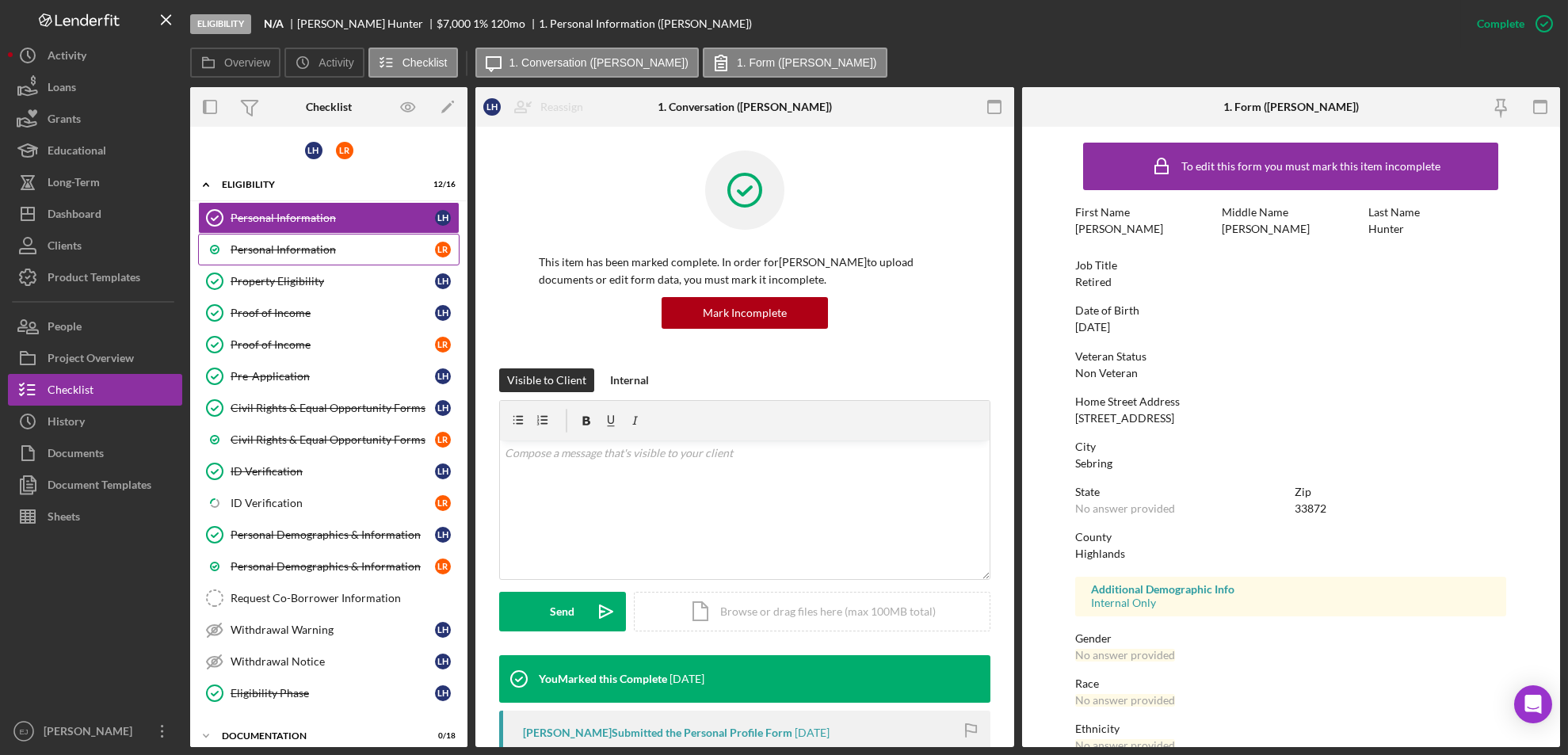
click at [340, 250] on div "Personal Information" at bounding box center [332, 249] width 205 height 13
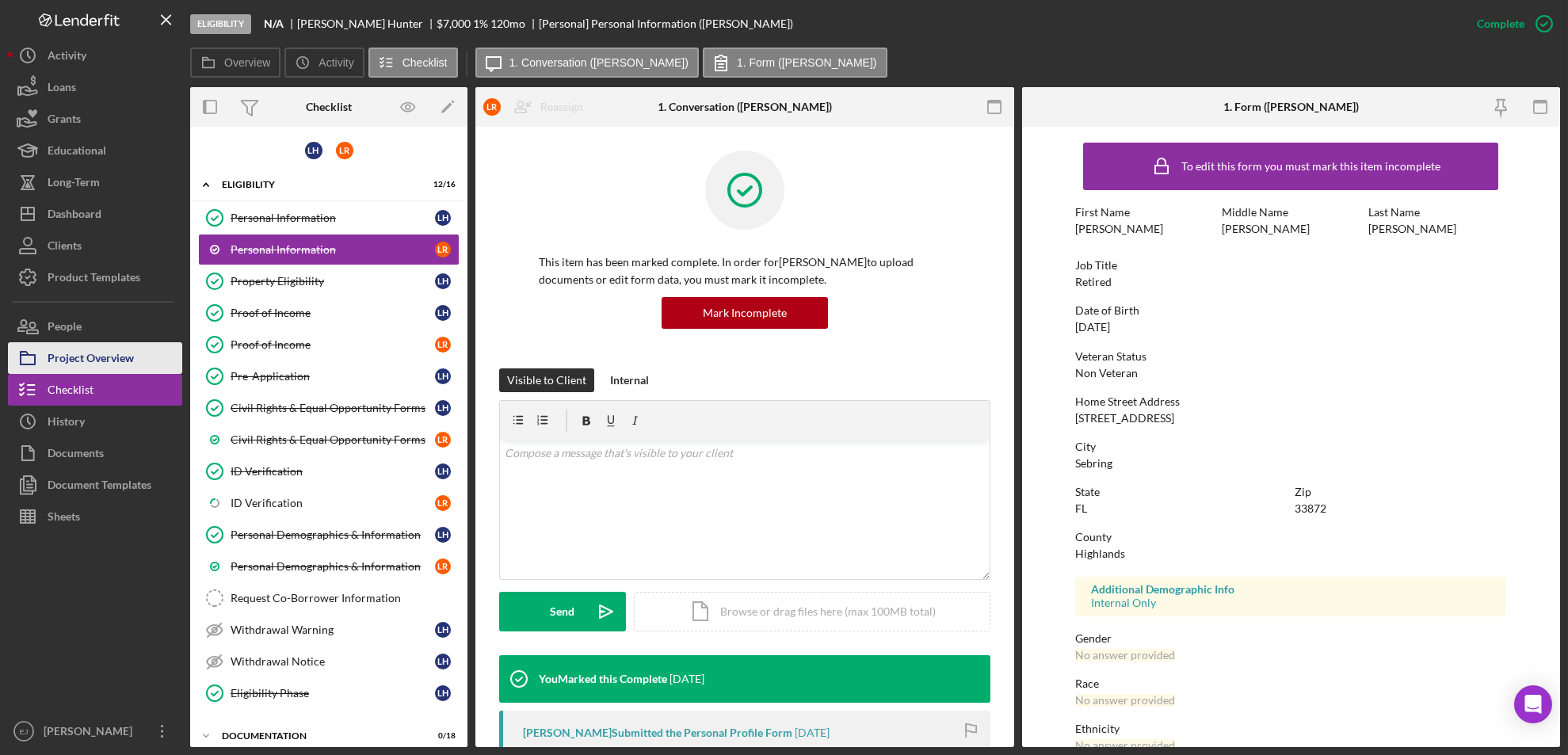
click at [126, 356] on div "Project Overview" at bounding box center [91, 360] width 87 height 36
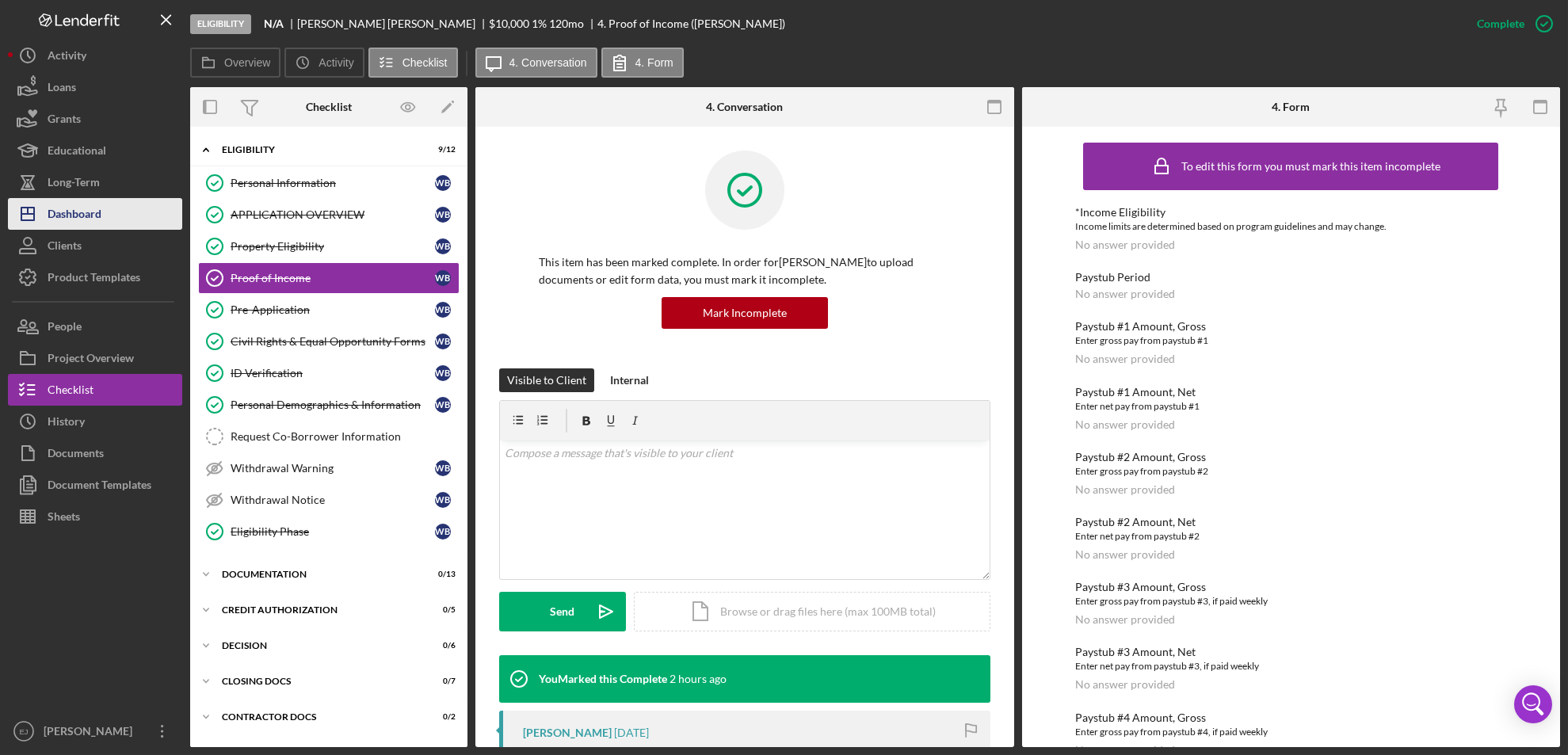
click at [89, 226] on div "Dashboard" at bounding box center [74, 216] width 54 height 36
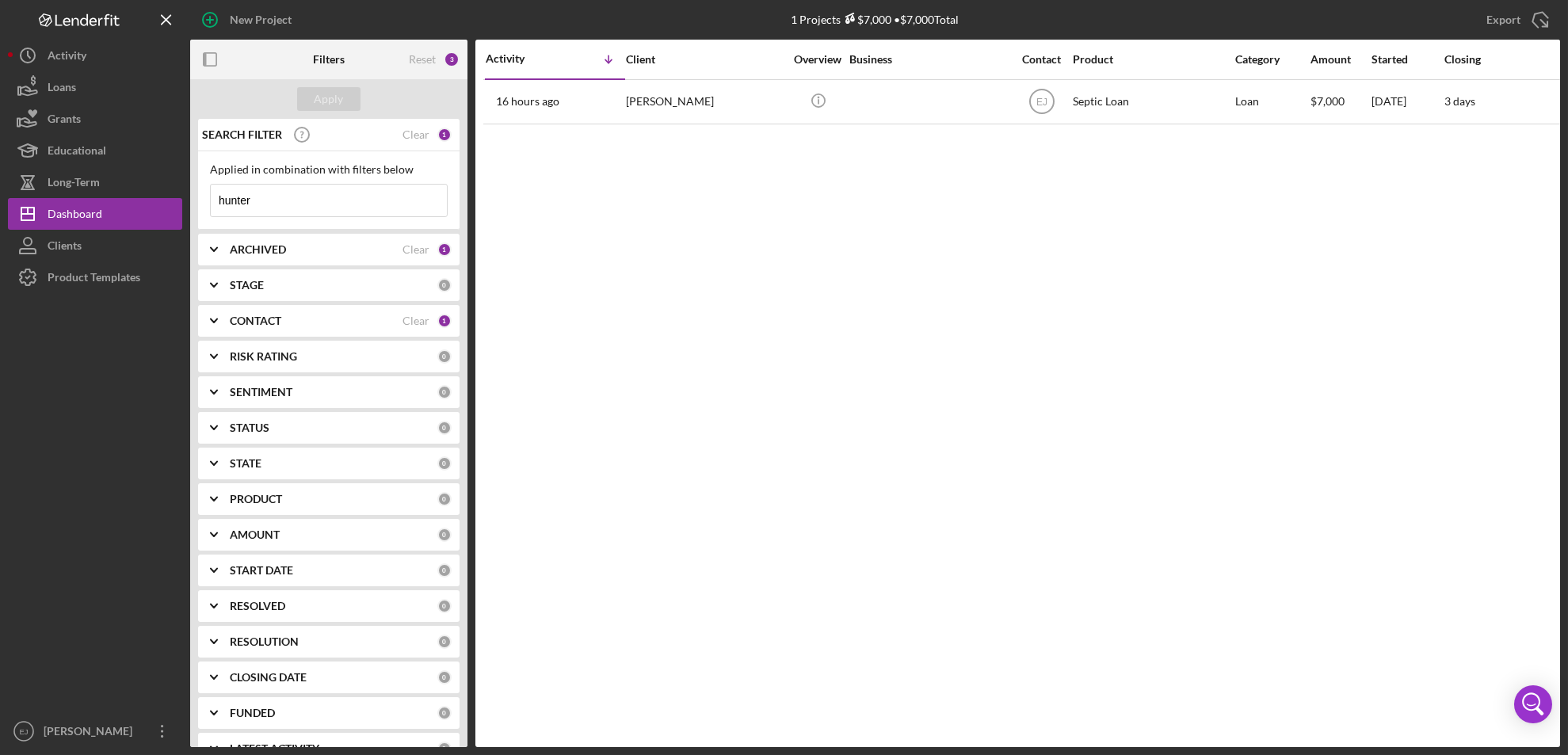
click at [314, 197] on input "hunter" at bounding box center [329, 200] width 236 height 31
type input "h"
click at [207, 247] on icon "Icon/Expander" at bounding box center [213, 249] width 40 height 40
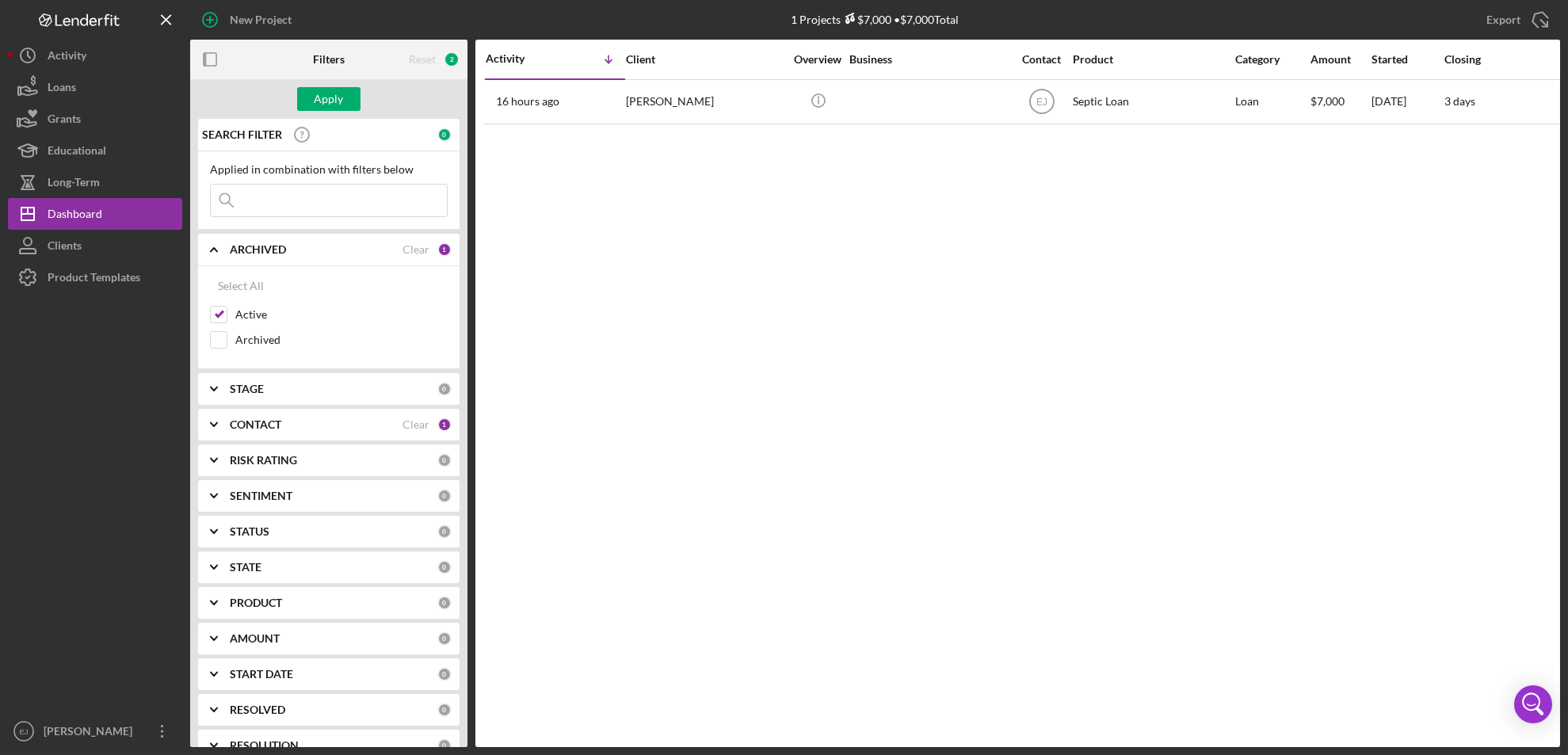
click at [207, 247] on icon "Icon/Expander" at bounding box center [213, 249] width 40 height 40
click at [328, 93] on div "Apply" at bounding box center [329, 99] width 29 height 24
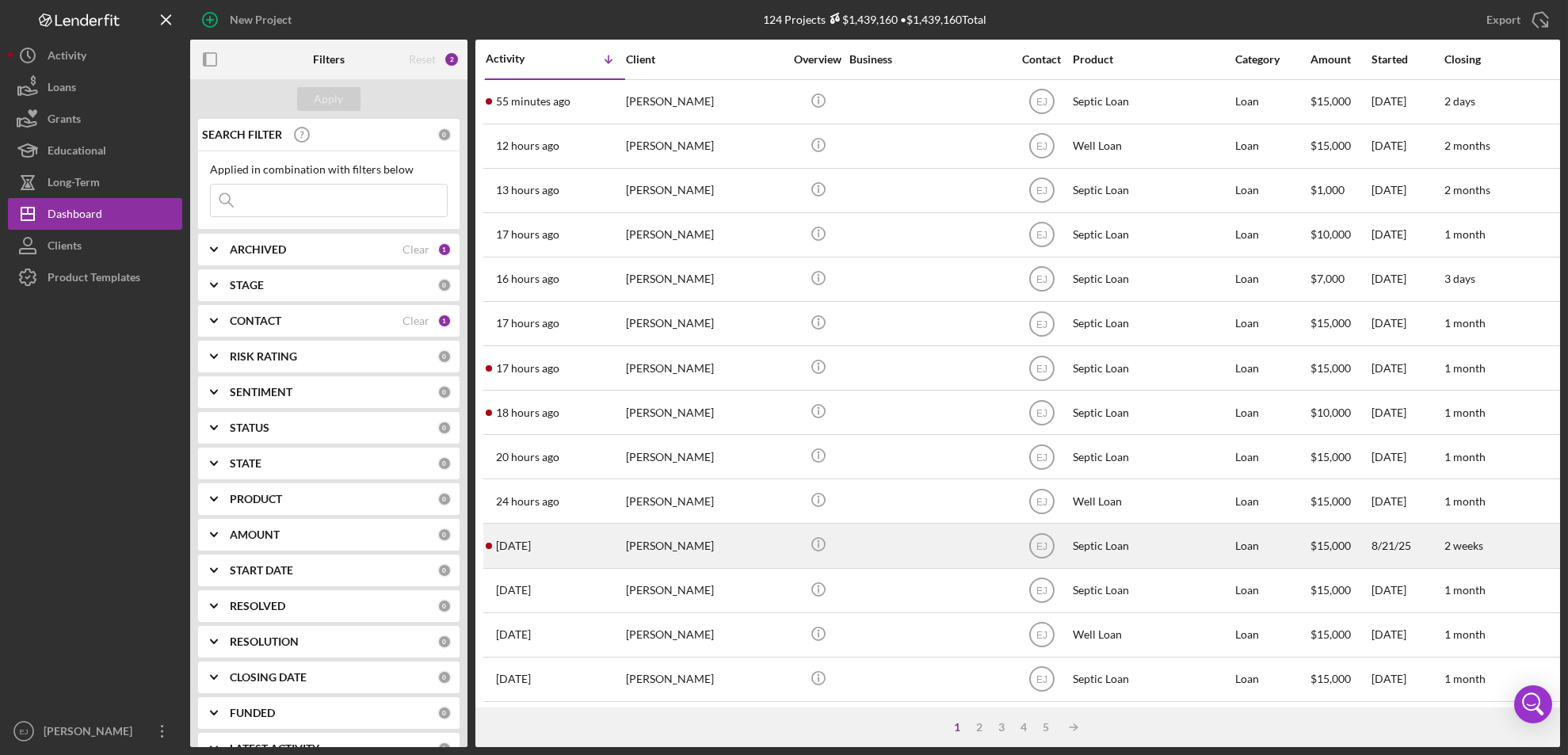
click at [735, 558] on div "Brenda Peterson" at bounding box center [705, 545] width 158 height 42
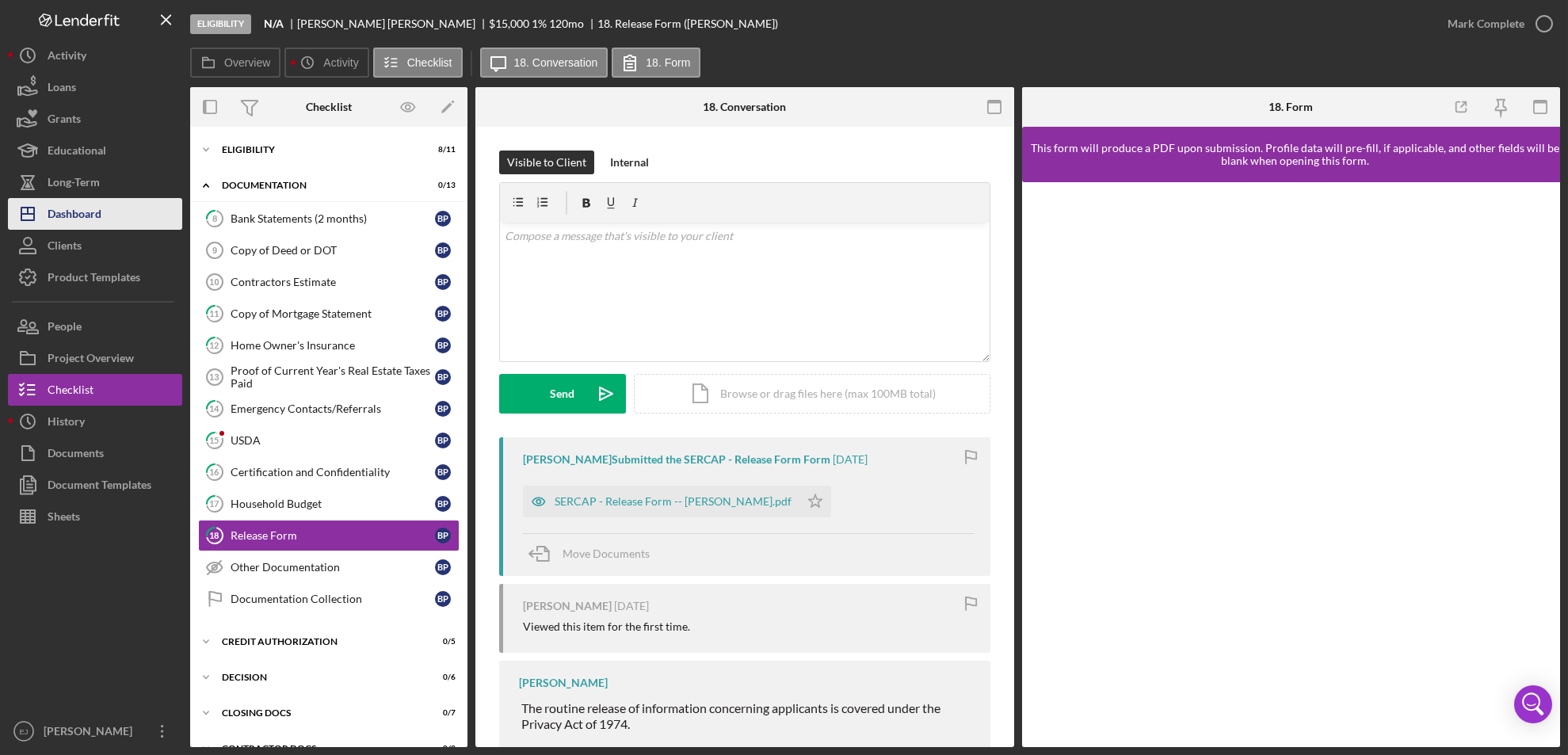
click at [116, 219] on button "Icon/Dashboard Dashboard" at bounding box center [94, 213] width 174 height 31
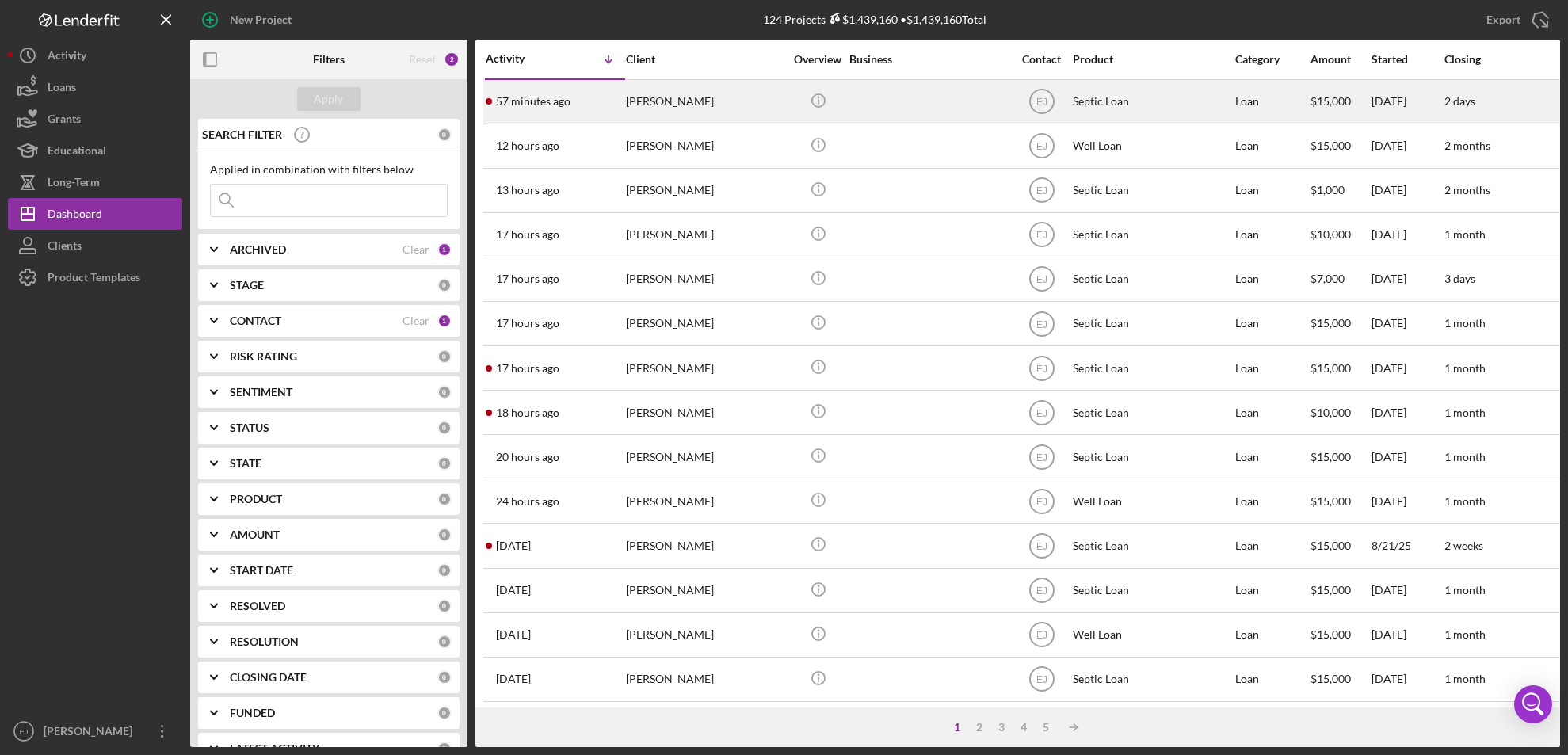
click at [660, 97] on div "Jacob Frank" at bounding box center [705, 101] width 158 height 42
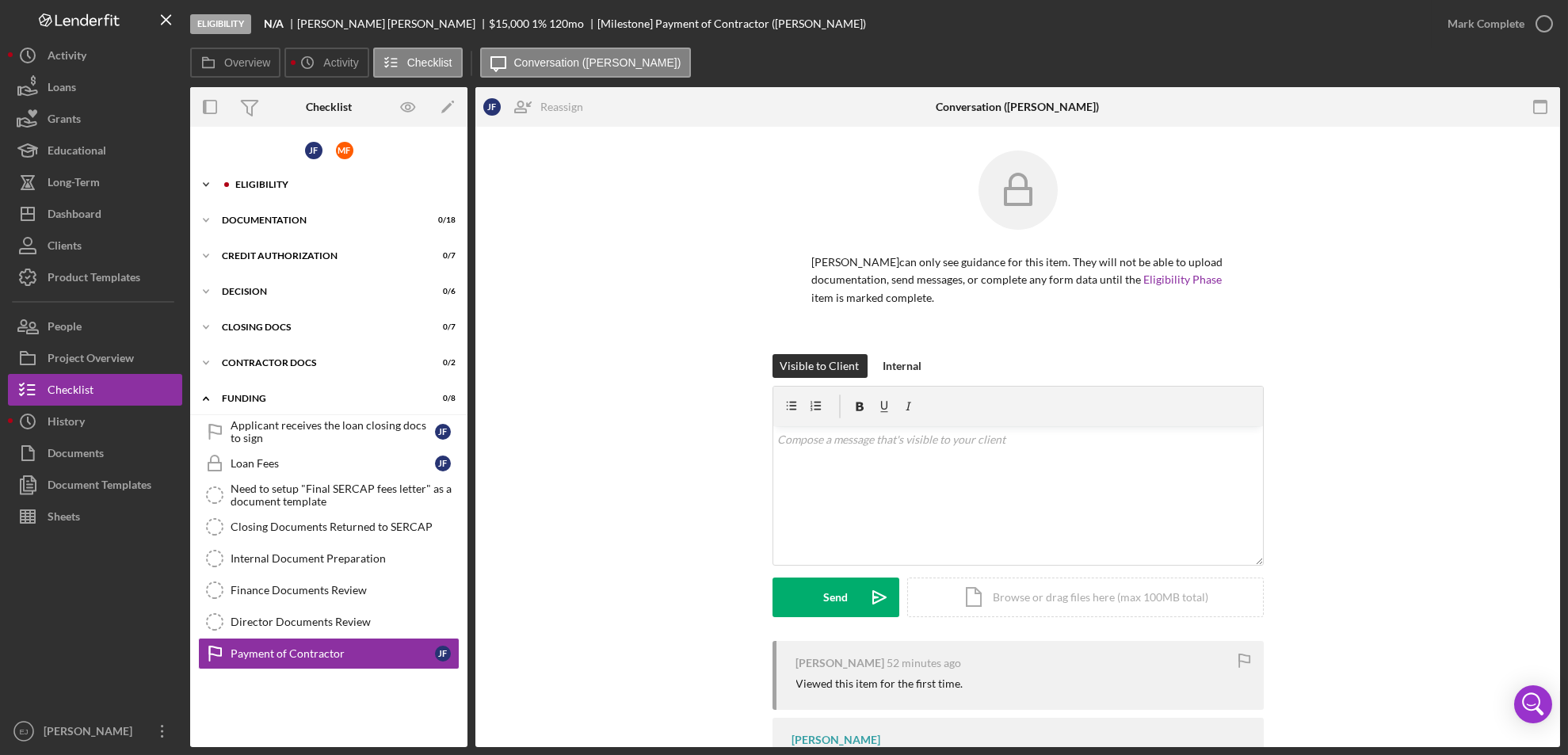
click at [204, 187] on icon "Icon/Expander" at bounding box center [206, 184] width 31 height 31
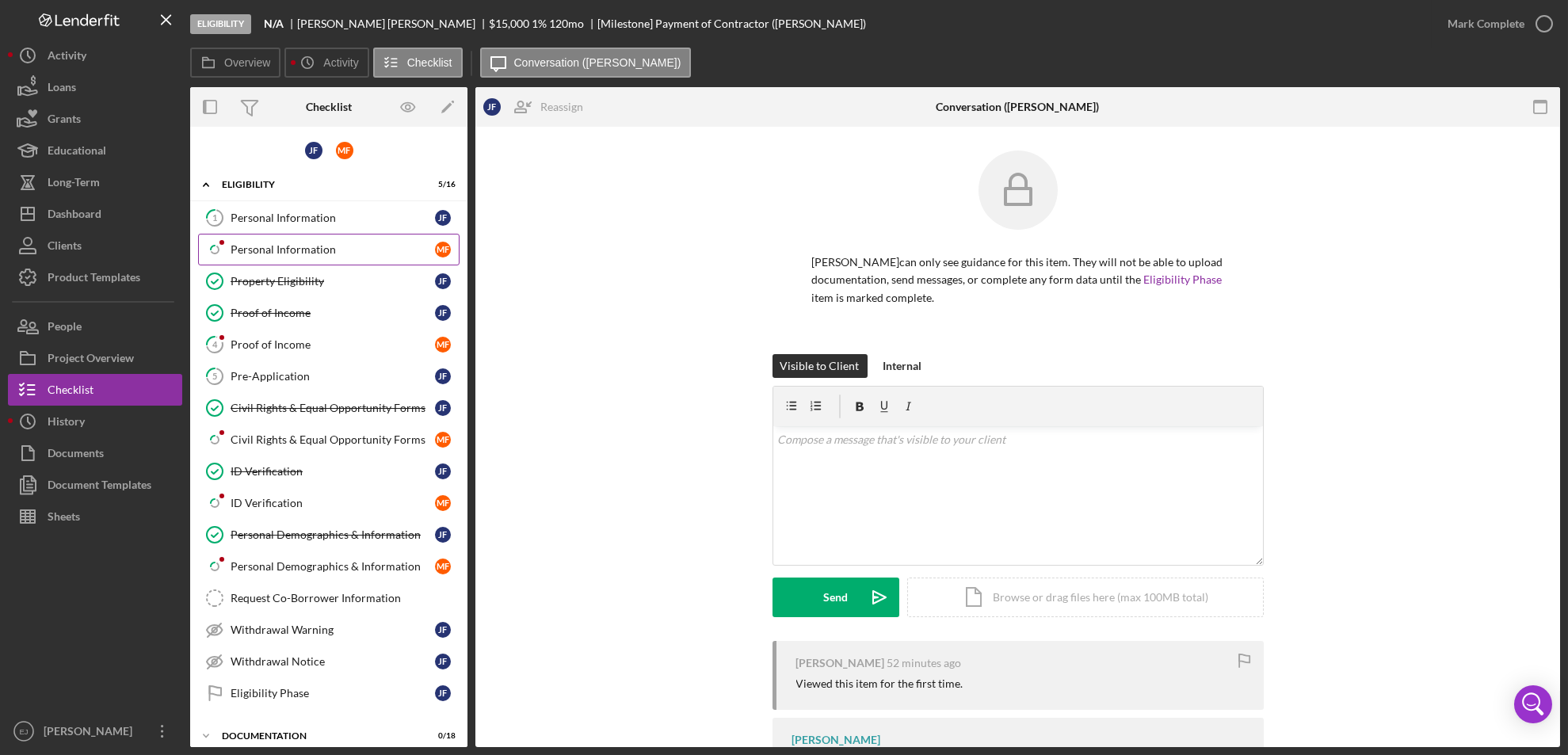
click at [258, 246] on div "Personal Information" at bounding box center [332, 249] width 205 height 13
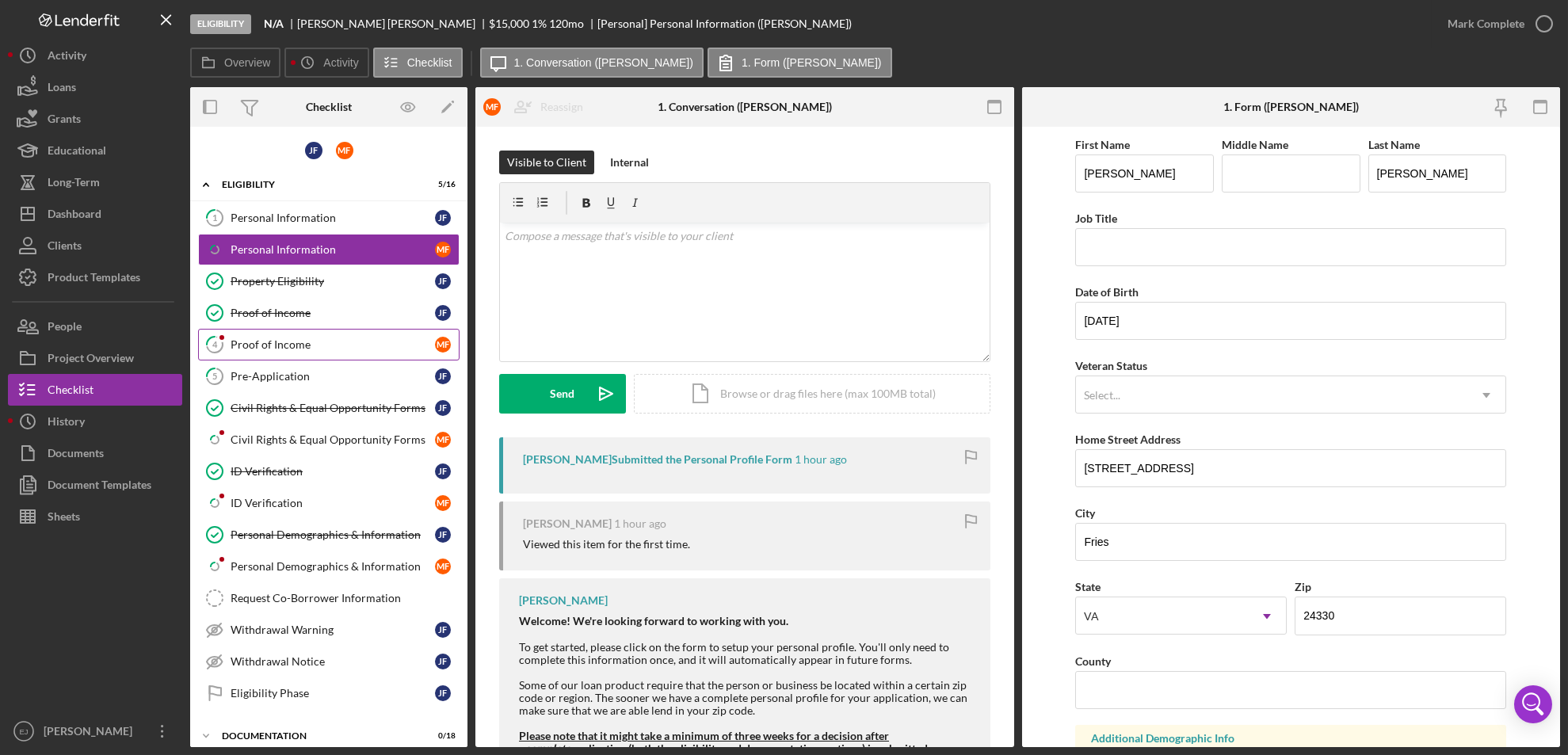
click at [359, 332] on link "4 Proof of Income M F" at bounding box center [329, 344] width 262 height 31
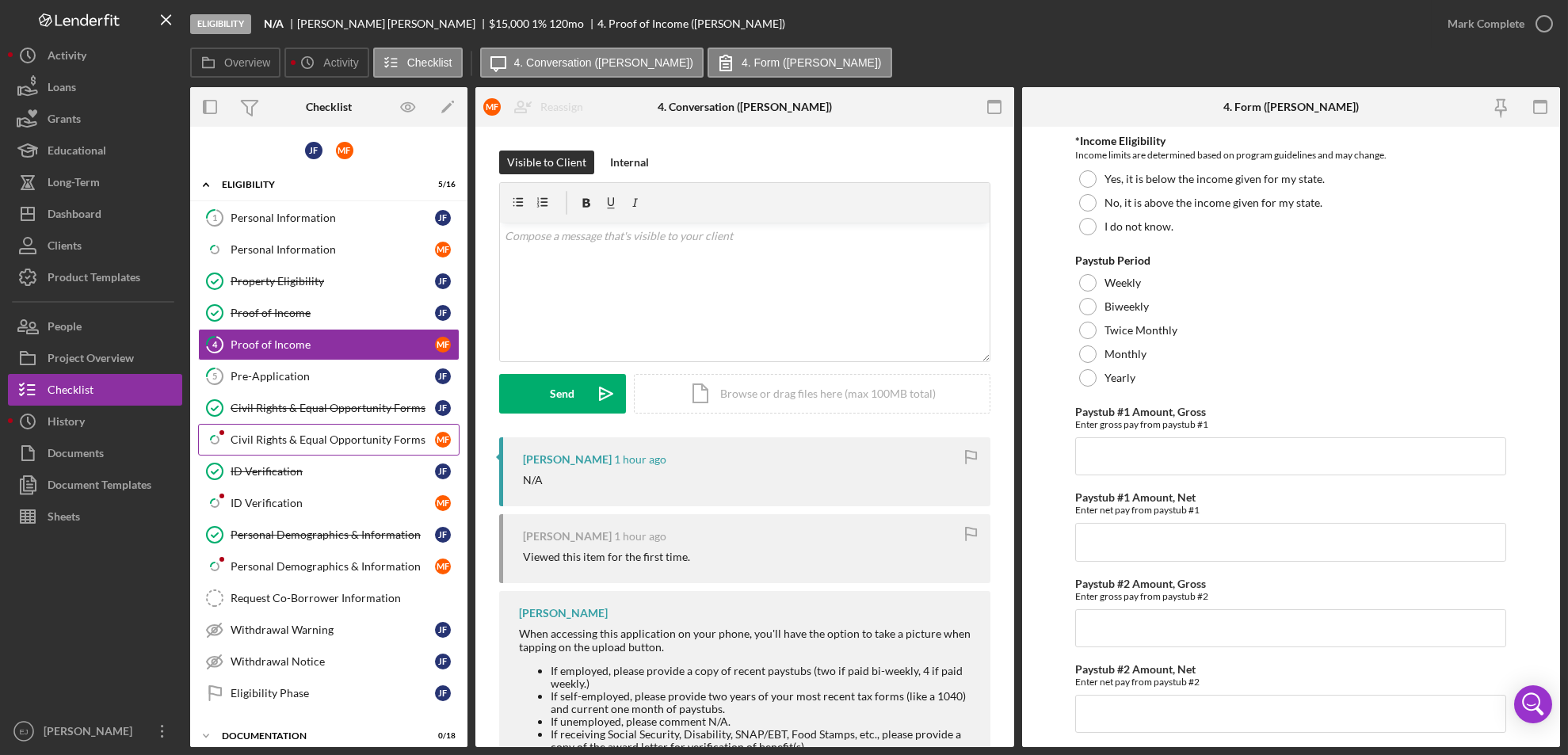
click at [359, 434] on div "Civil Rights & Equal Opportunity Forms" at bounding box center [332, 440] width 205 height 13
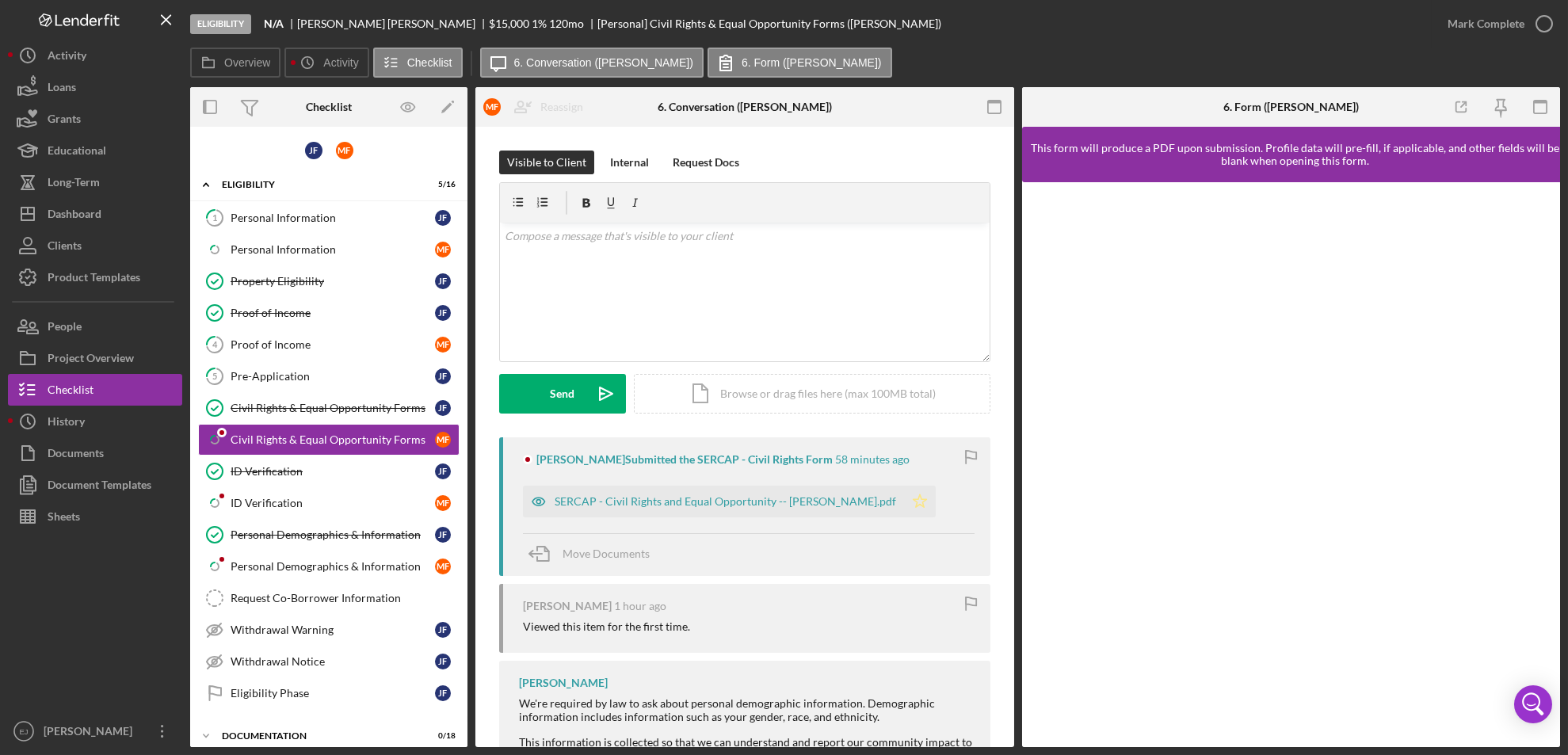
click at [904, 497] on icon "Icon/Star" at bounding box center [920, 501] width 31 height 31
click at [371, 494] on link "Icon/Checklist Item Sub Partial ID Verification M F" at bounding box center [329, 502] width 262 height 31
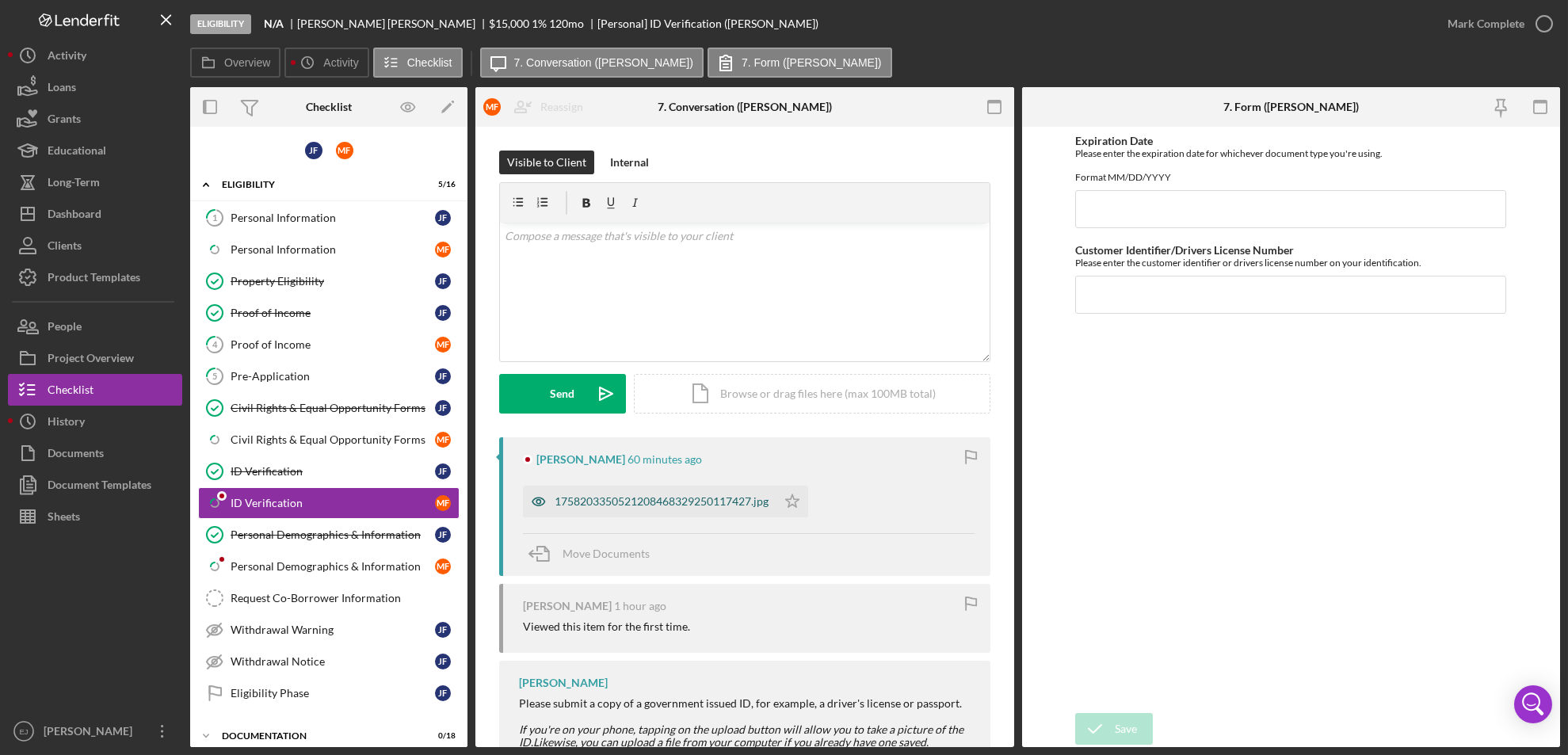
click at [651, 502] on div "1758203350521208468329250117427.jpg" at bounding box center [662, 502] width 214 height 13
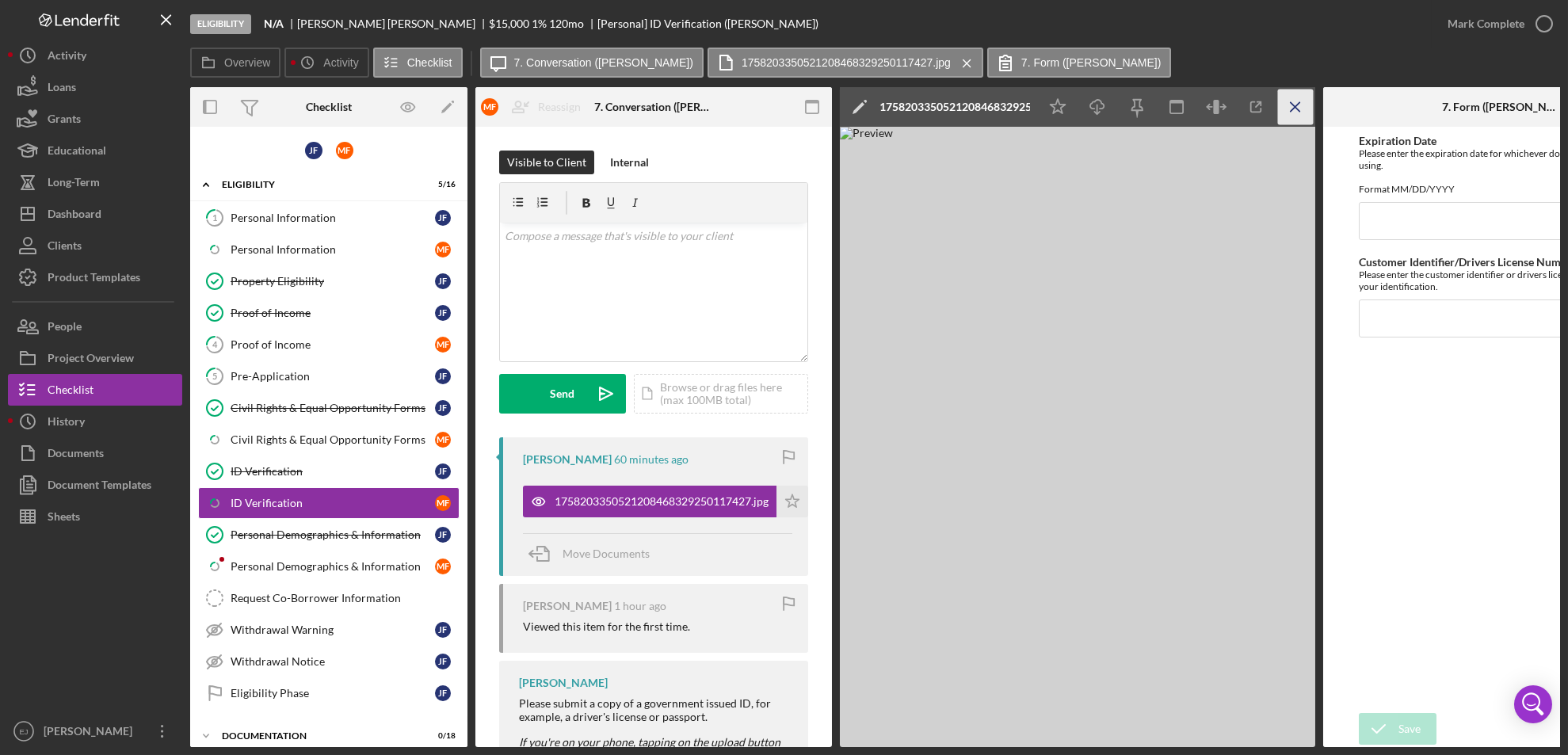
click at [1303, 104] on icon "Icon/Menu Close" at bounding box center [1296, 107] width 36 height 36
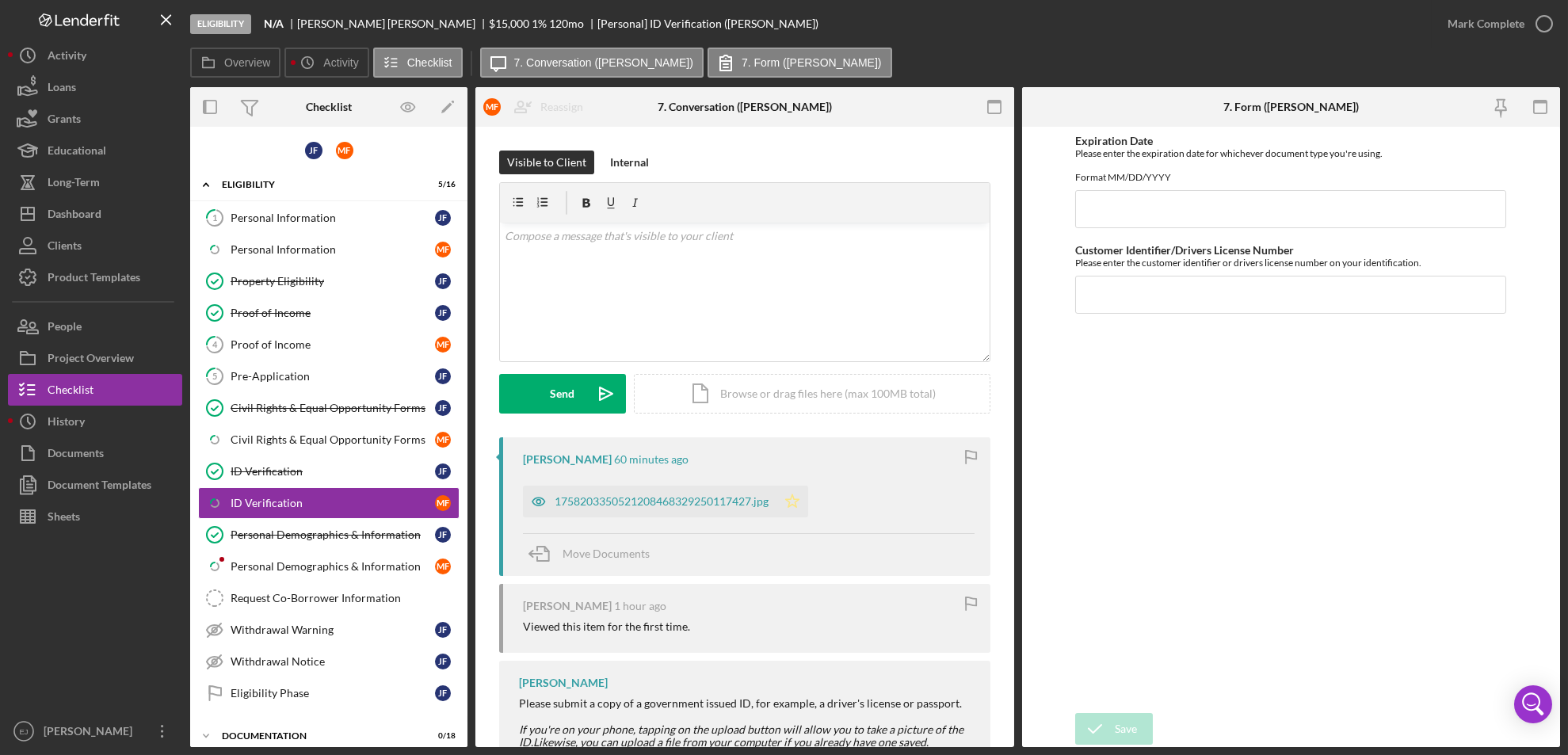
click at [797, 502] on icon "Icon/Star" at bounding box center [792, 501] width 31 height 31
click at [331, 554] on link "Icon/Checklist Item Sub Partial Personal Demographics & Information M F" at bounding box center [329, 566] width 262 height 31
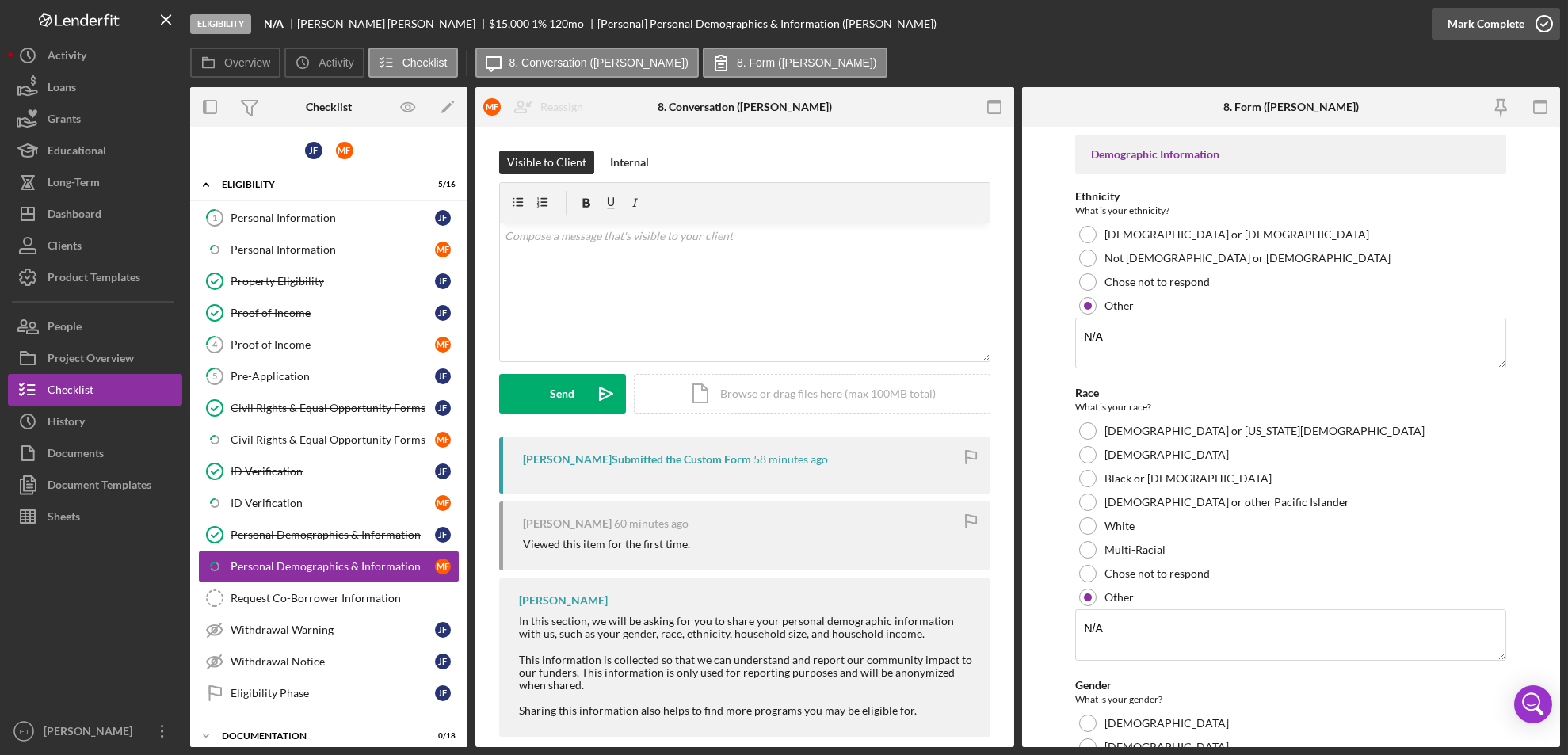
click at [1547, 18] on icon "button" at bounding box center [1544, 24] width 40 height 40
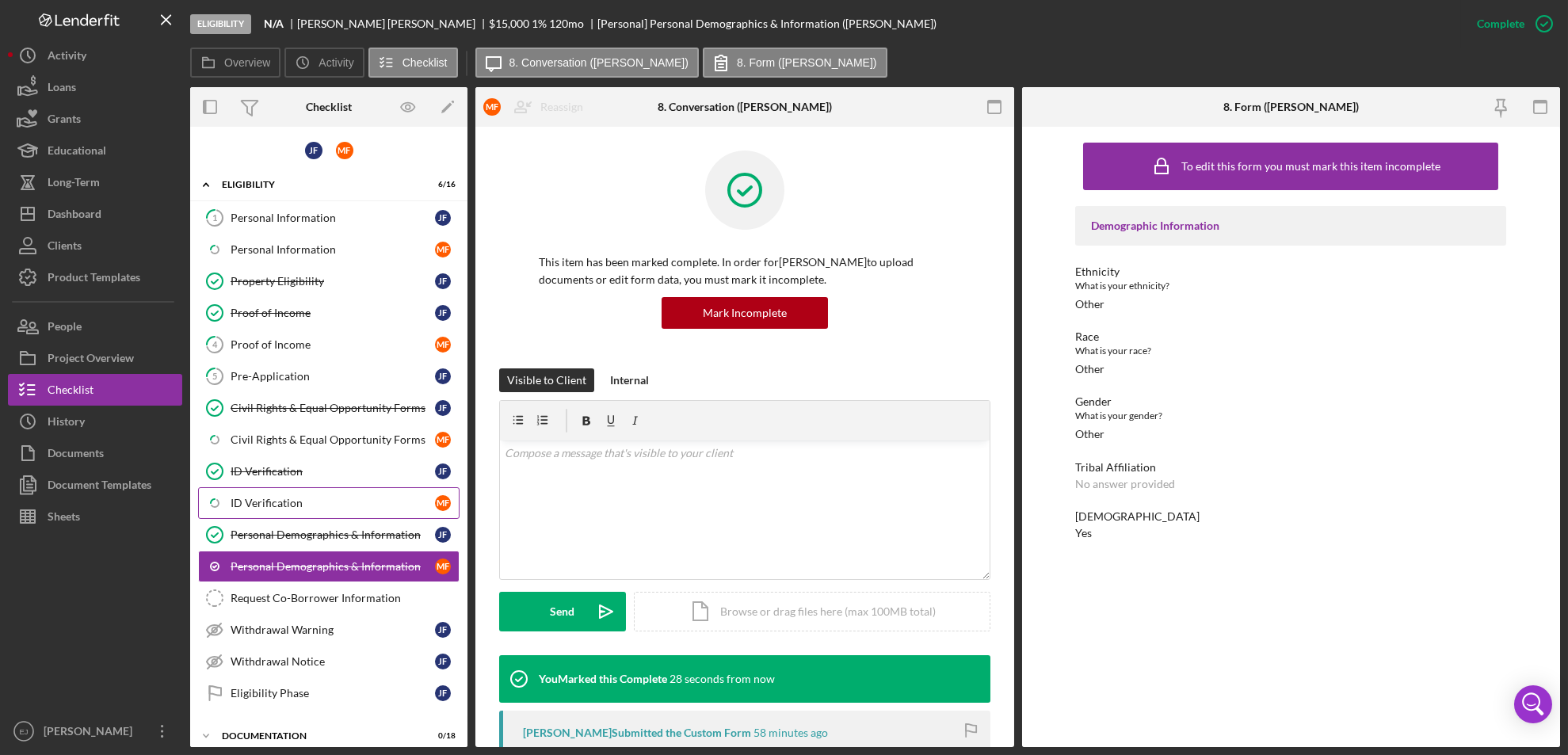
click at [416, 493] on link "Icon/Checklist Item Sub Partial ID Verification M F" at bounding box center [329, 502] width 262 height 31
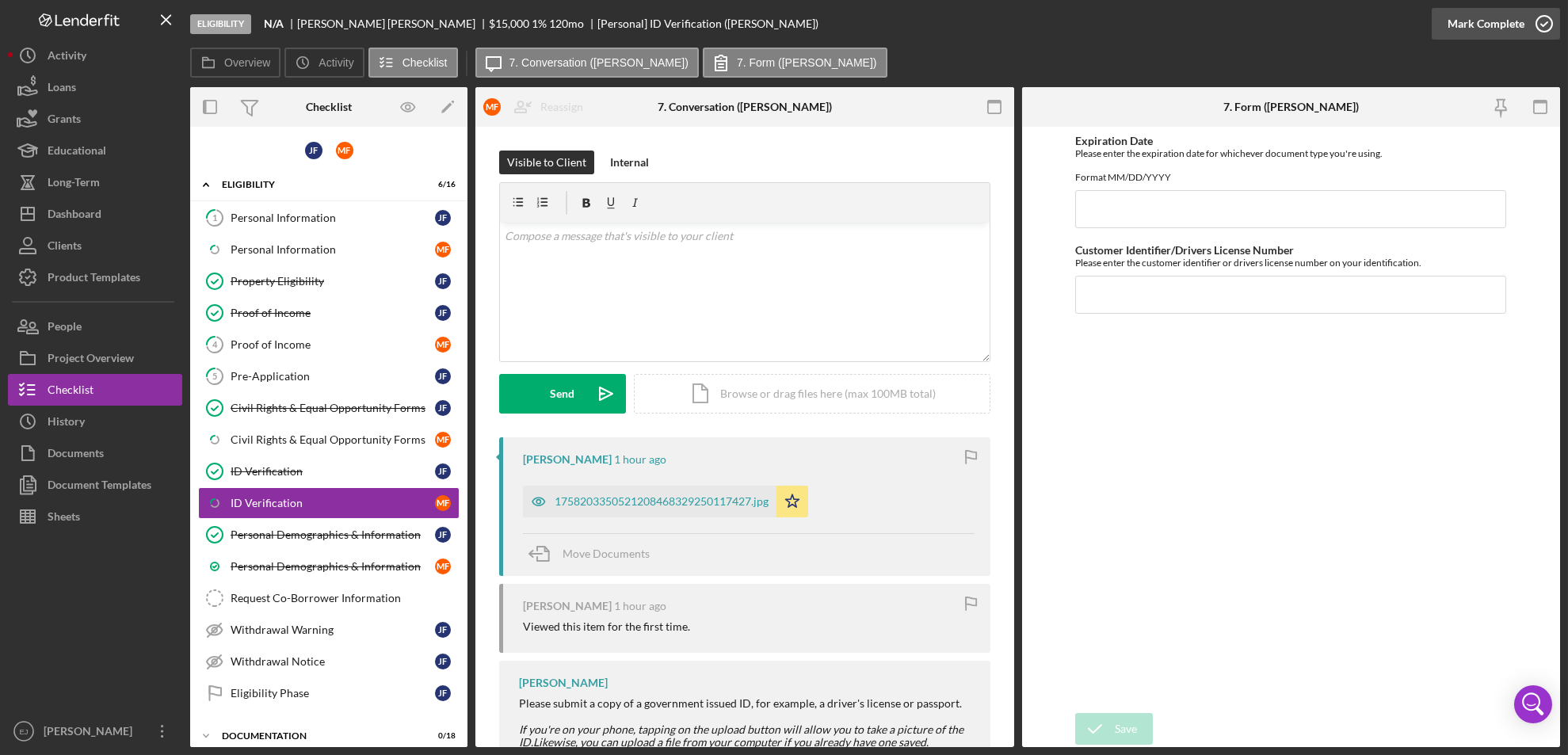
click at [1543, 22] on icon "button" at bounding box center [1544, 24] width 40 height 40
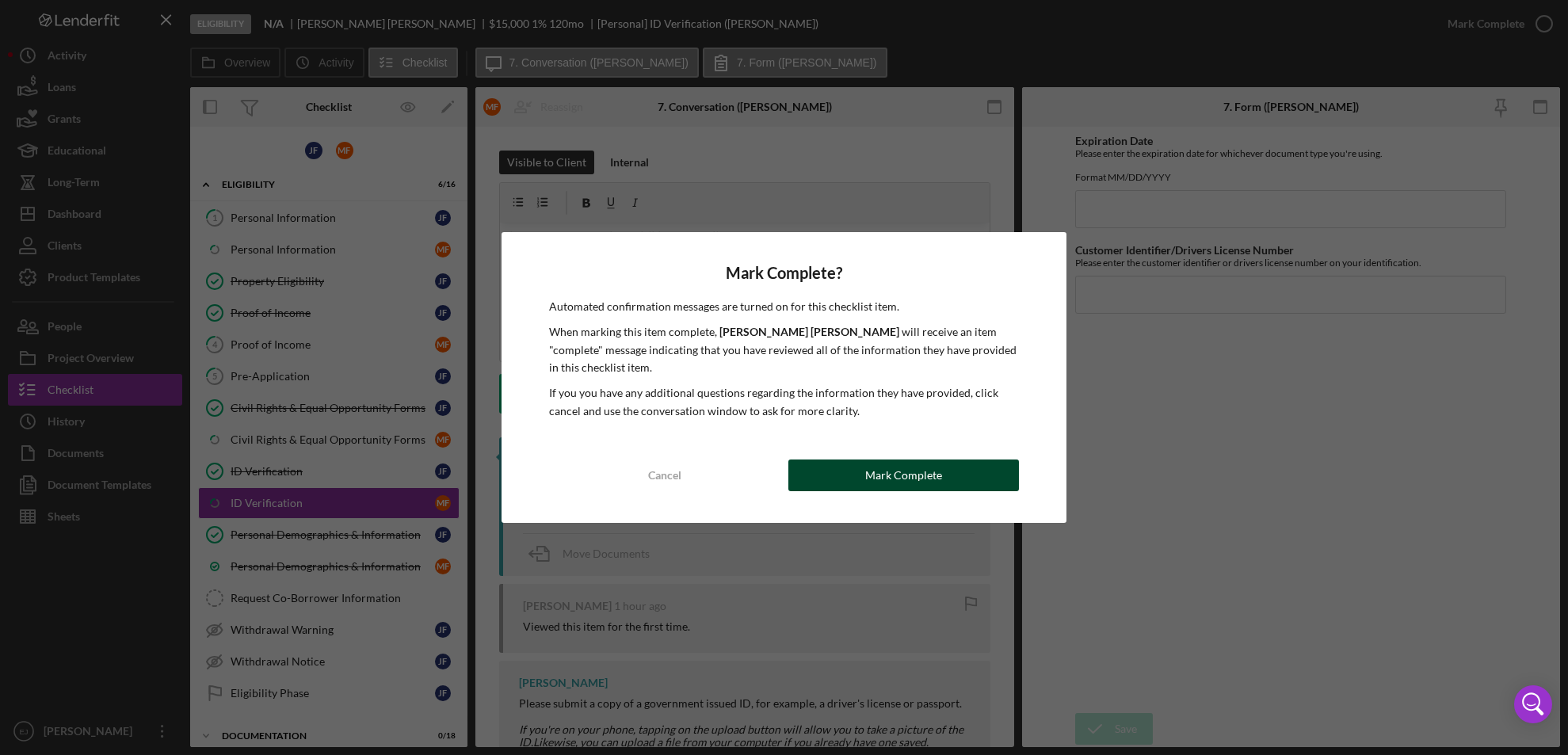
click at [892, 460] on div "Mark Complete" at bounding box center [903, 475] width 76 height 31
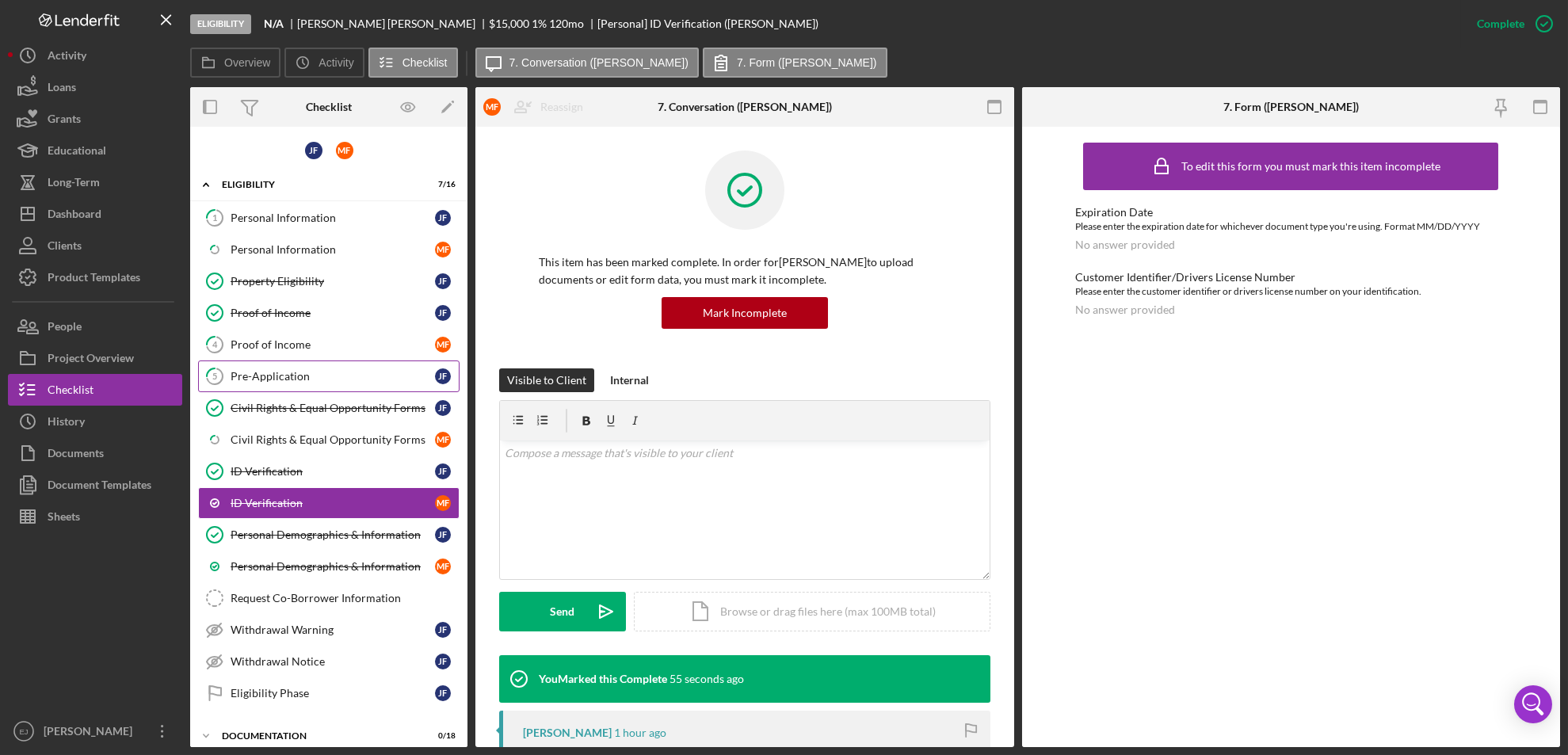
click at [292, 364] on link "5 Pre-Application J F" at bounding box center [329, 376] width 262 height 31
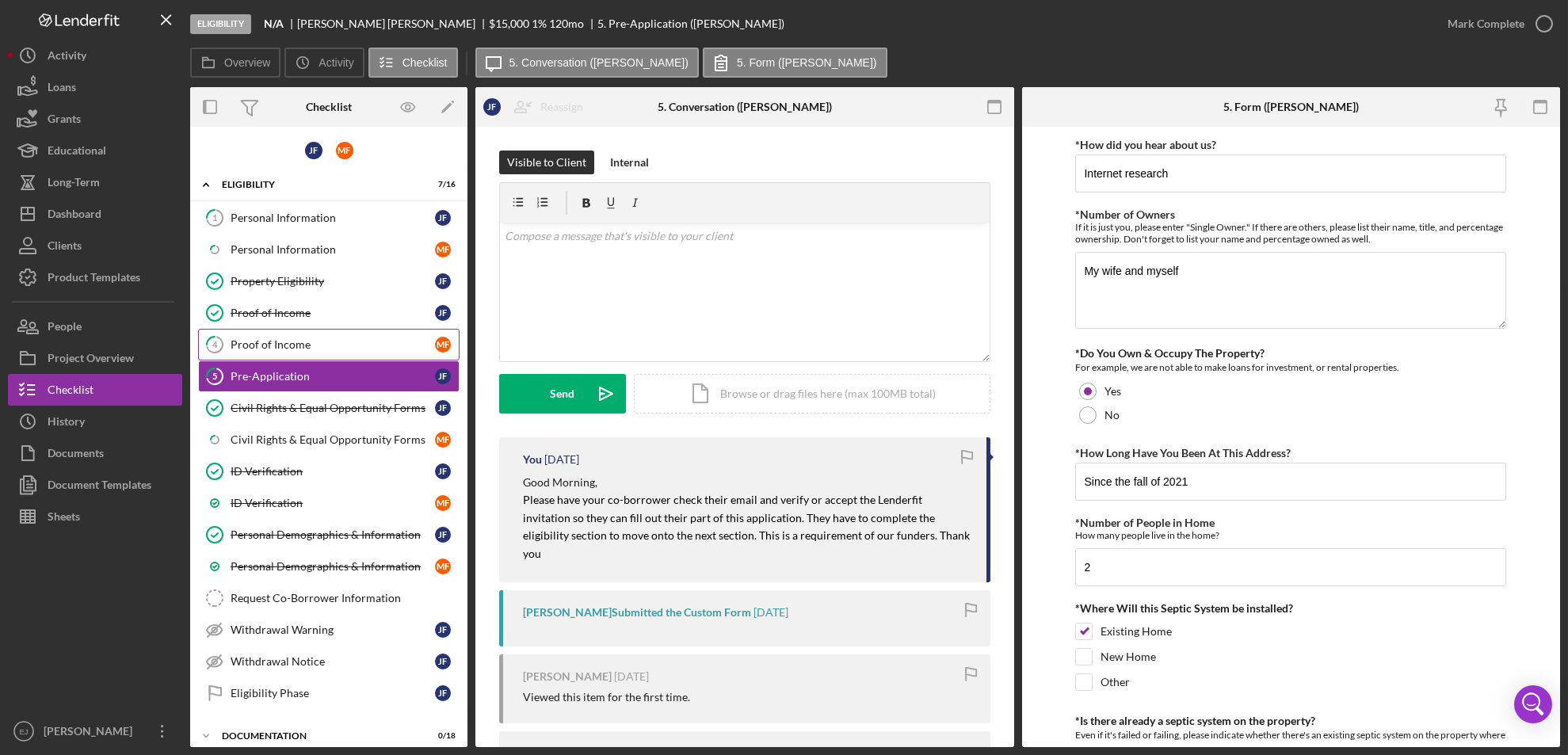
click at [275, 342] on div "Proof of Income" at bounding box center [332, 344] width 205 height 13
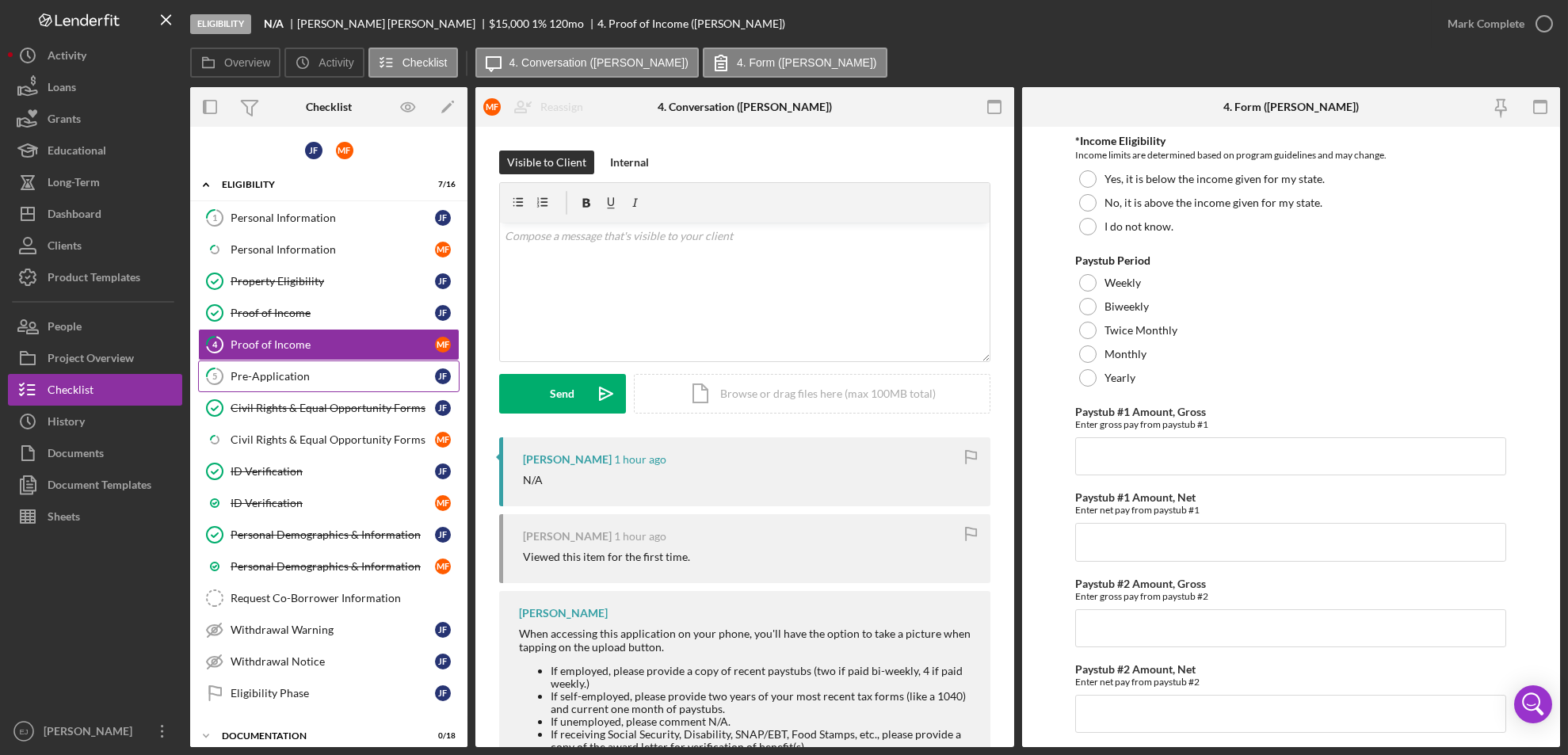
click at [260, 378] on div "Pre-Application" at bounding box center [332, 376] width 205 height 13
